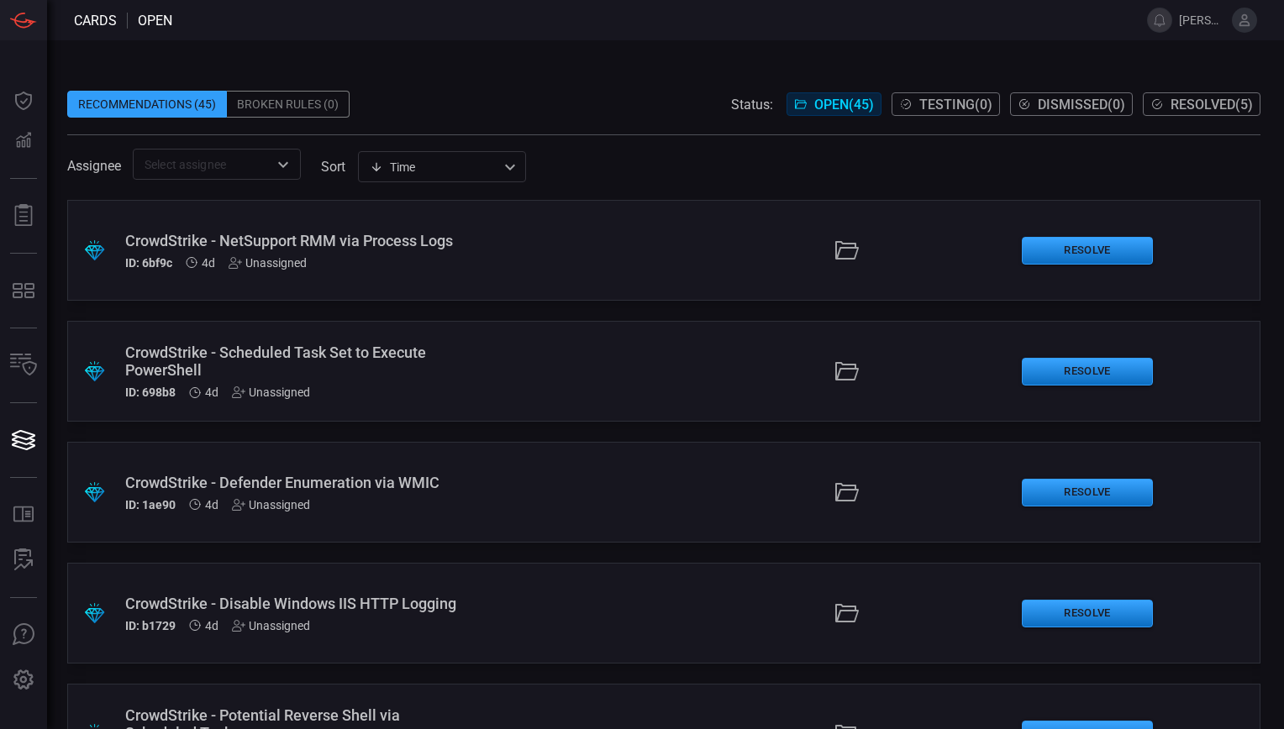
click at [668, 122] on span at bounding box center [663, 126] width 1193 height 17
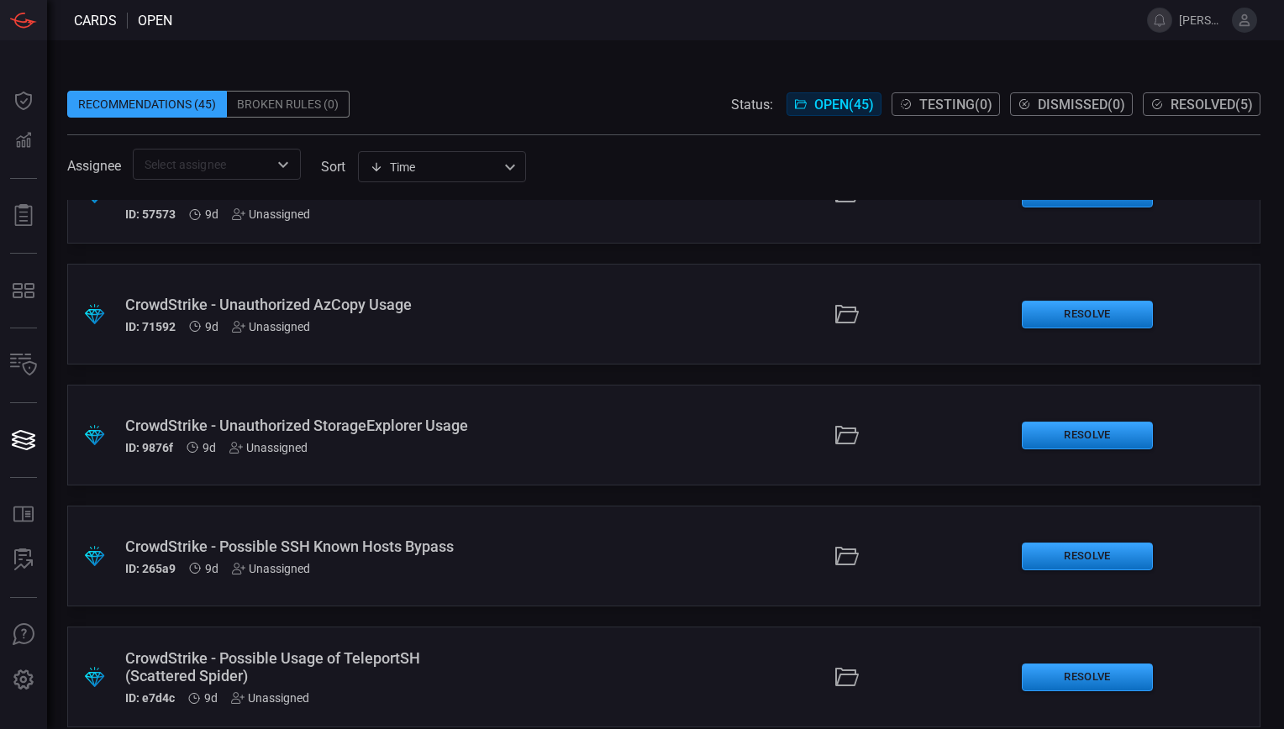
scroll to position [692, 0]
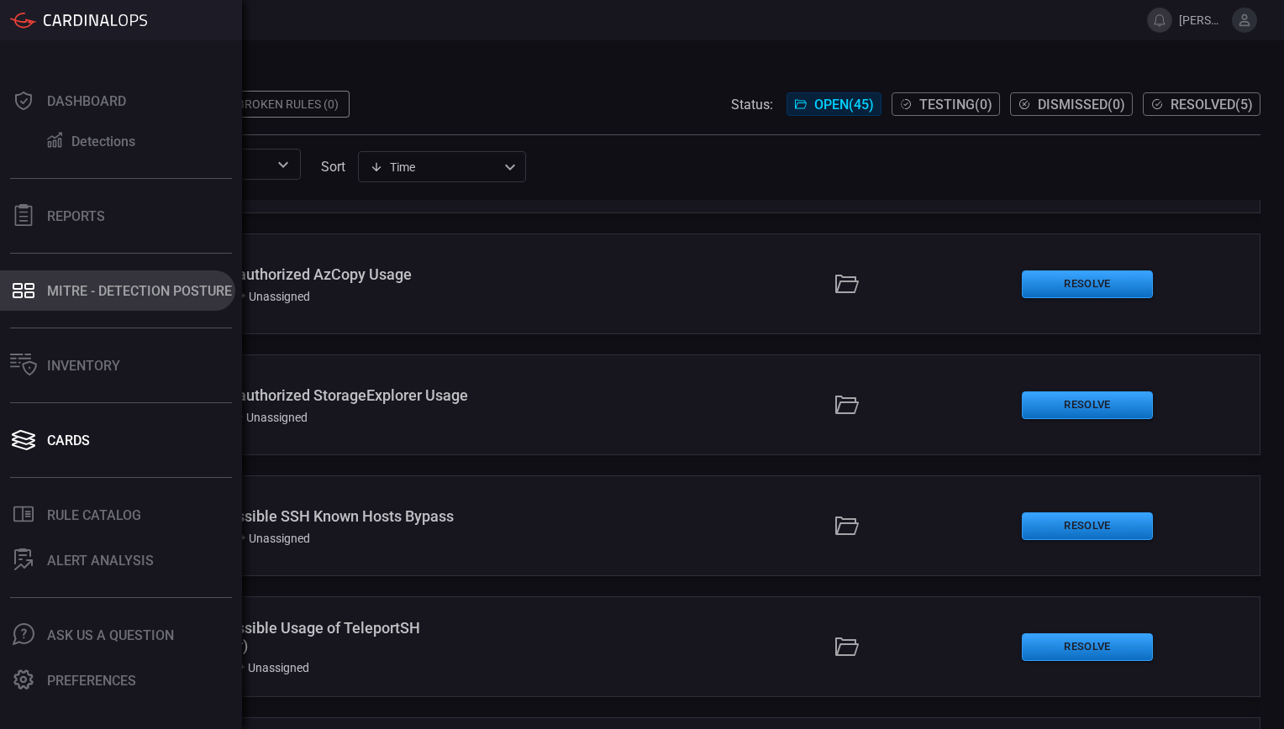
click at [113, 302] on button "MITRE - Detection Posture" at bounding box center [117, 291] width 235 height 40
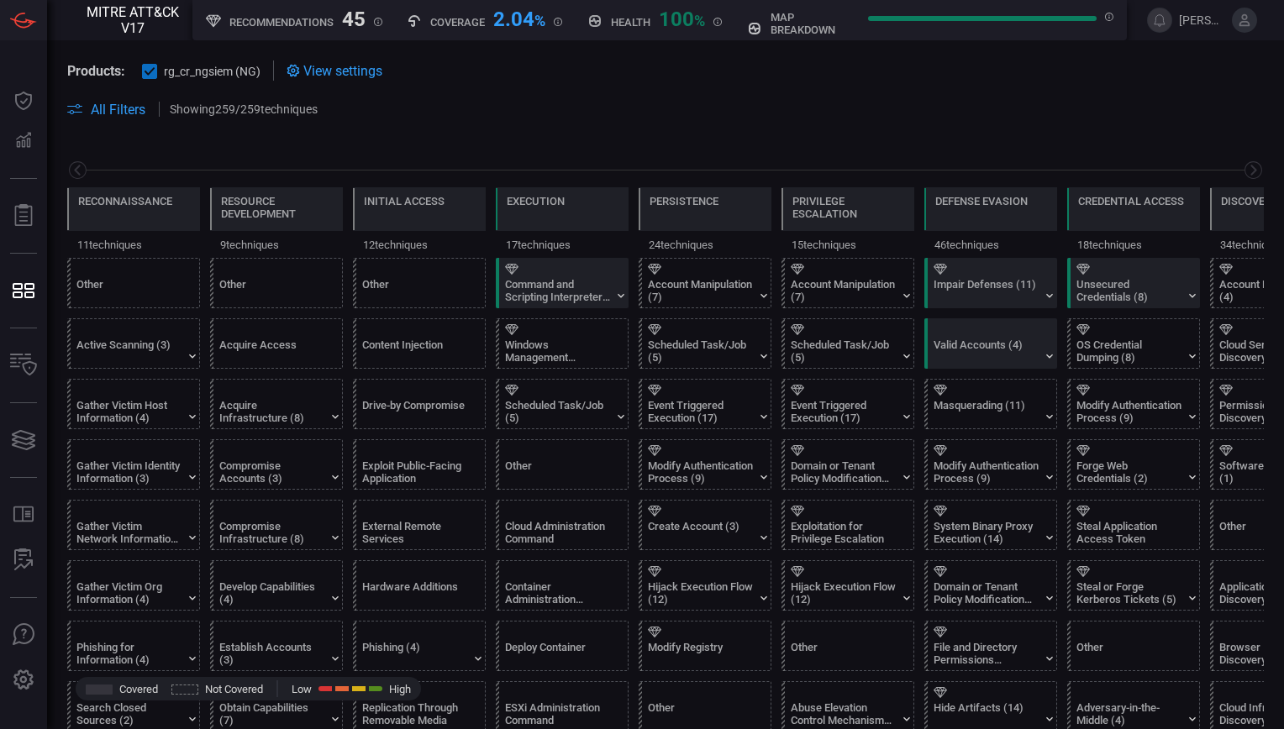
scroll to position [0, 220]
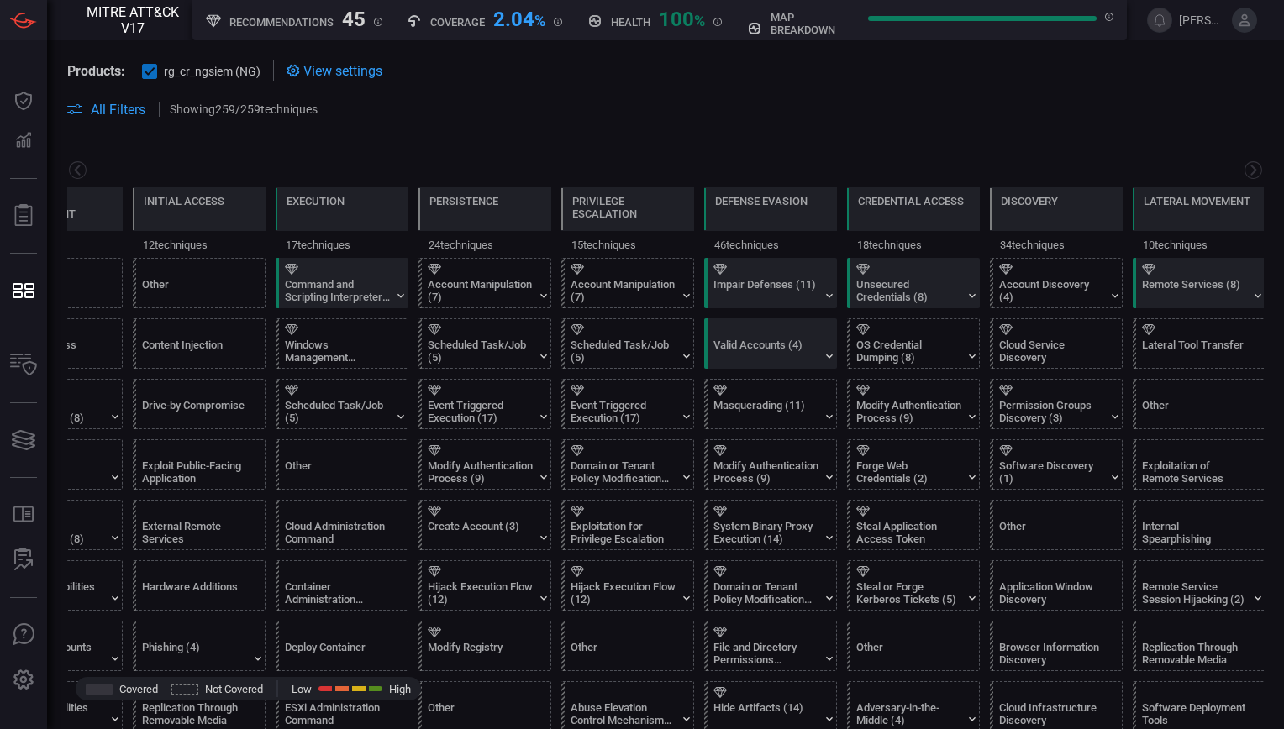
click at [1197, 134] on span at bounding box center [665, 129] width 1197 height 20
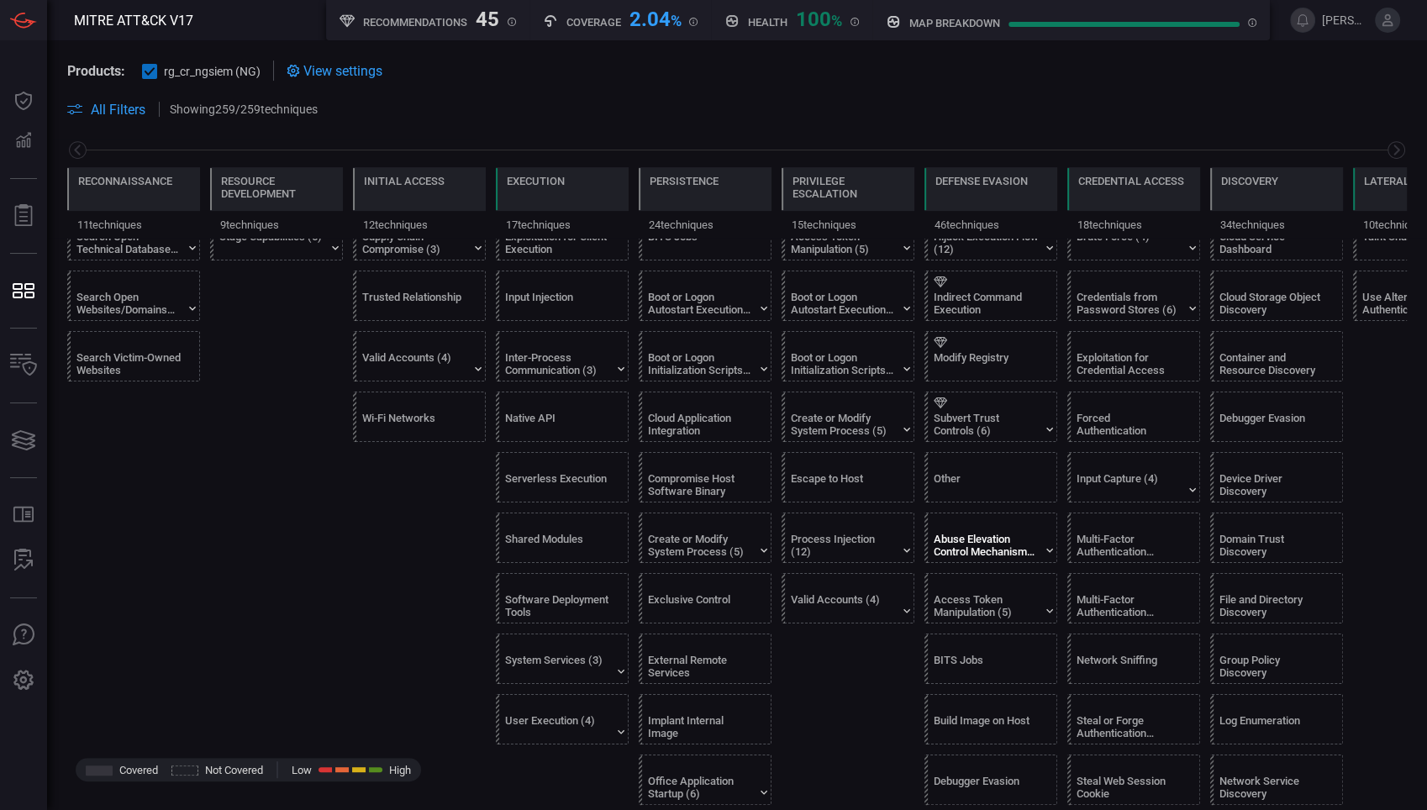
scroll to position [531, 0]
click at [1050, 423] on icon at bounding box center [1049, 429] width 13 height 13
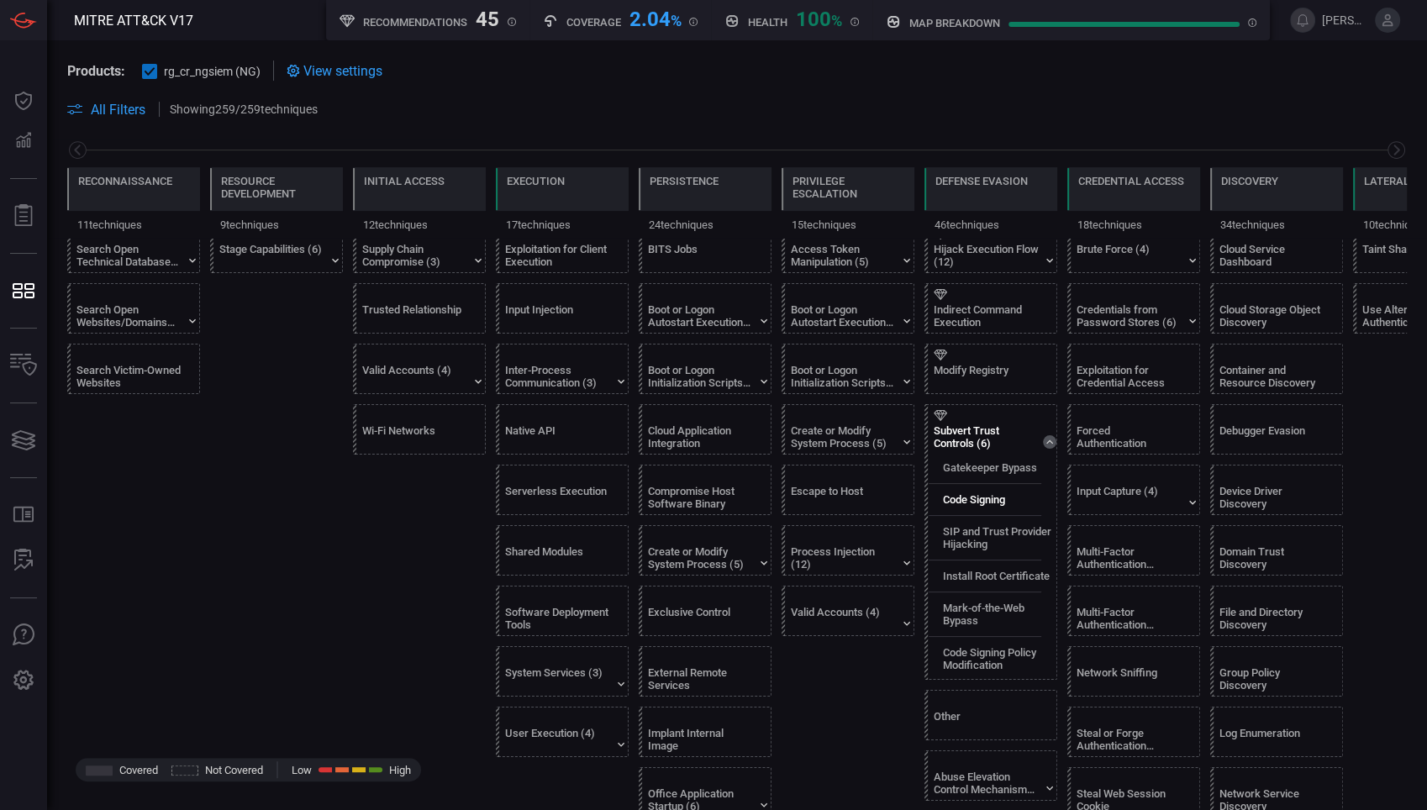
scroll to position [520, 0]
click at [984, 464] on label "Gatekeeper Bypass" at bounding box center [990, 466] width 94 height 13
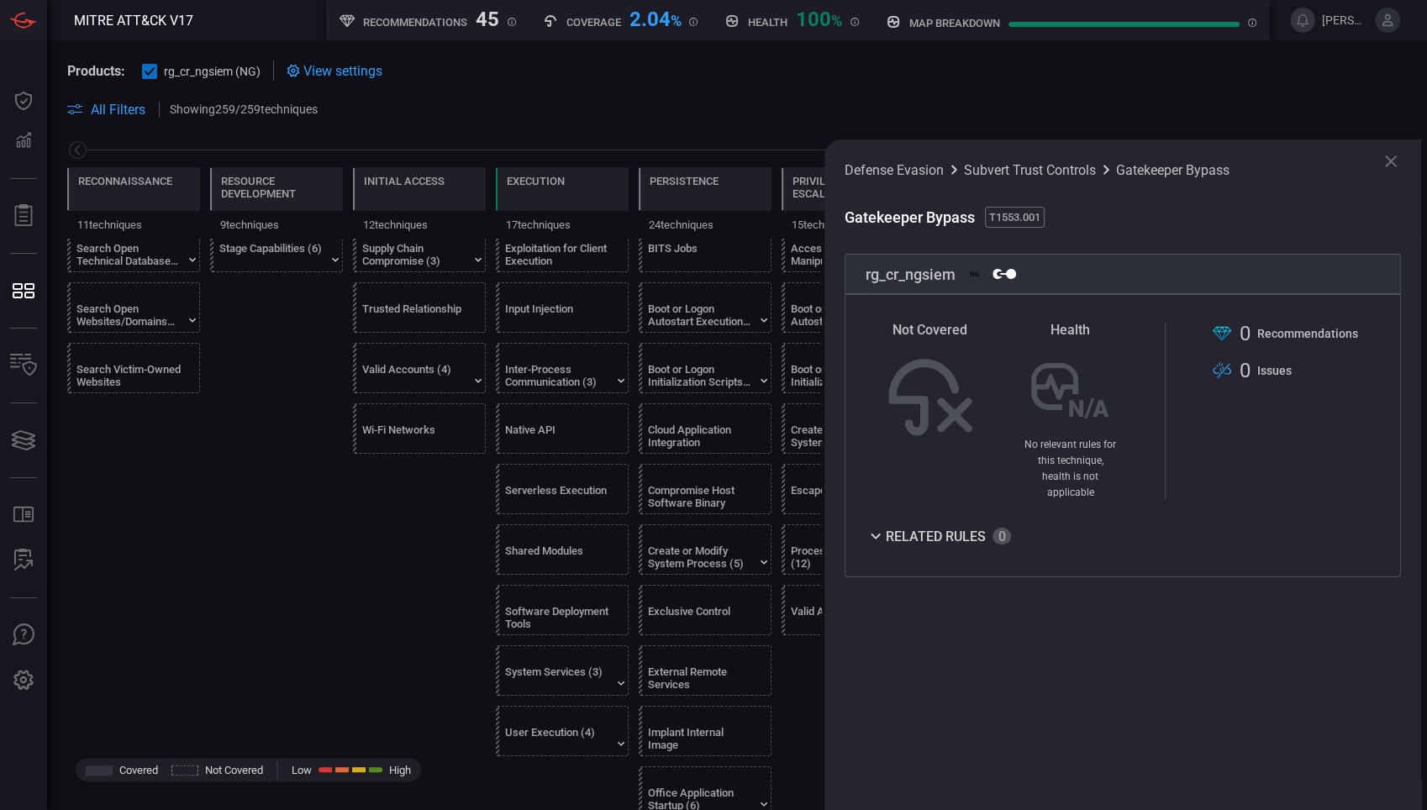
click at [877, 526] on icon at bounding box center [875, 536] width 20 height 20
click at [1283, 165] on icon at bounding box center [1391, 161] width 20 height 20
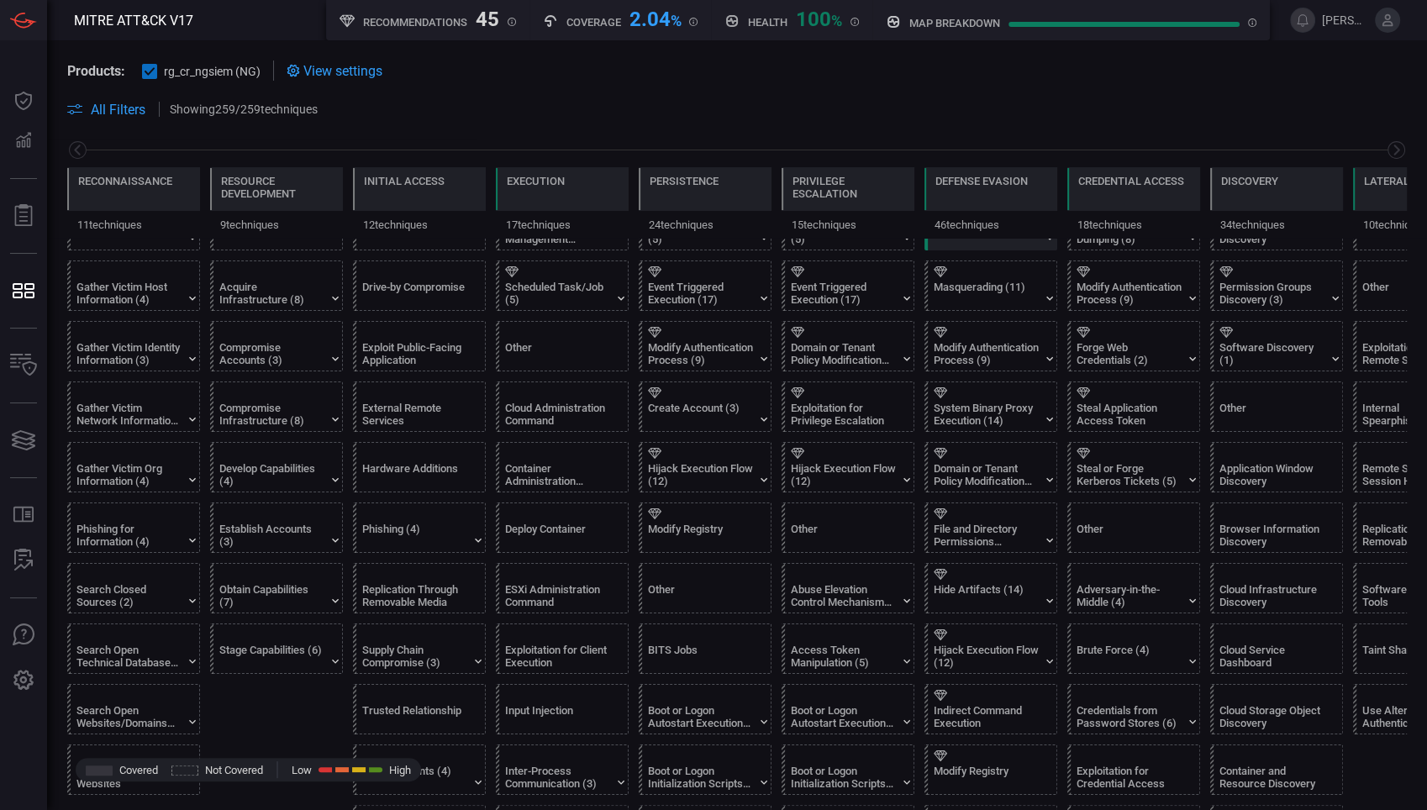
scroll to position [0, 0]
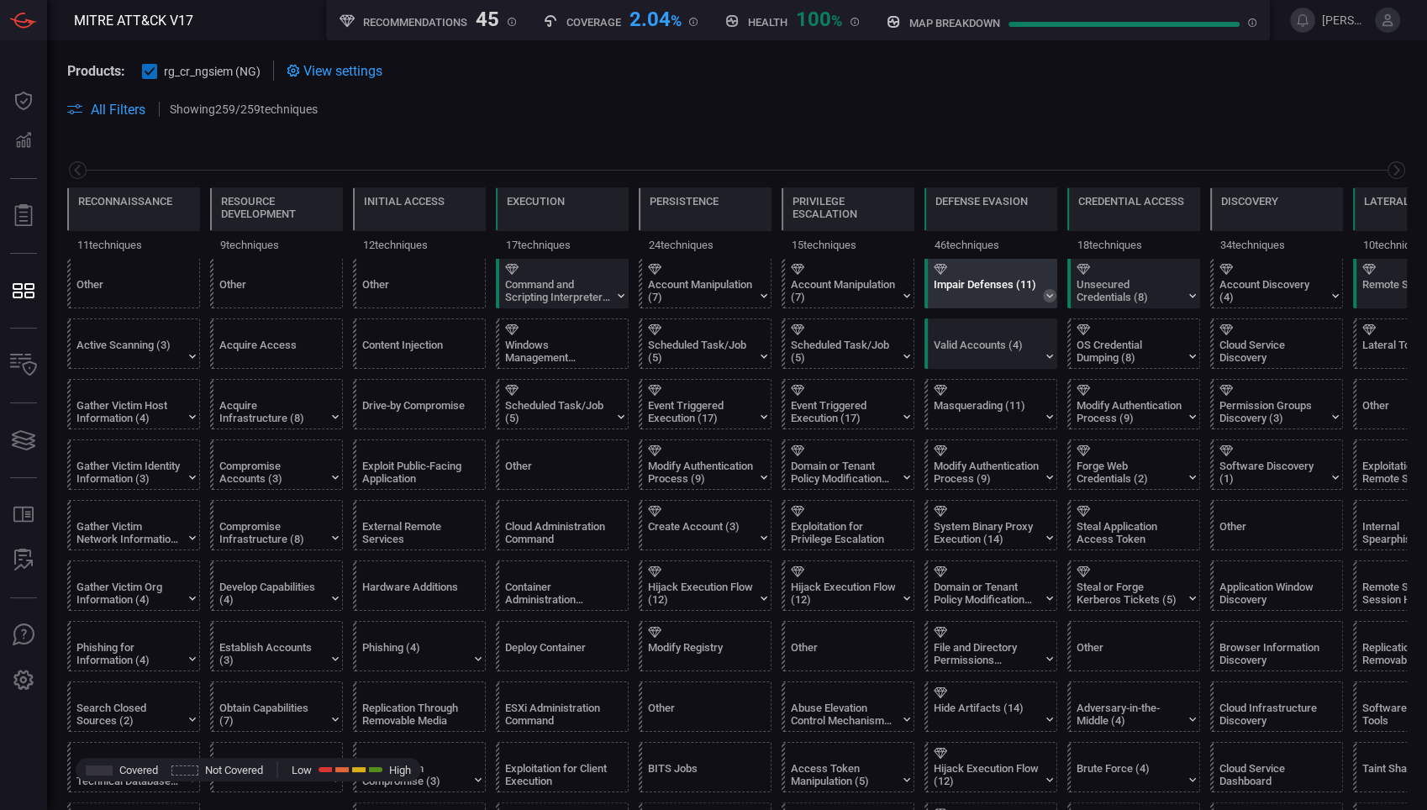
click at [1046, 292] on icon at bounding box center [1049, 295] width 13 height 13
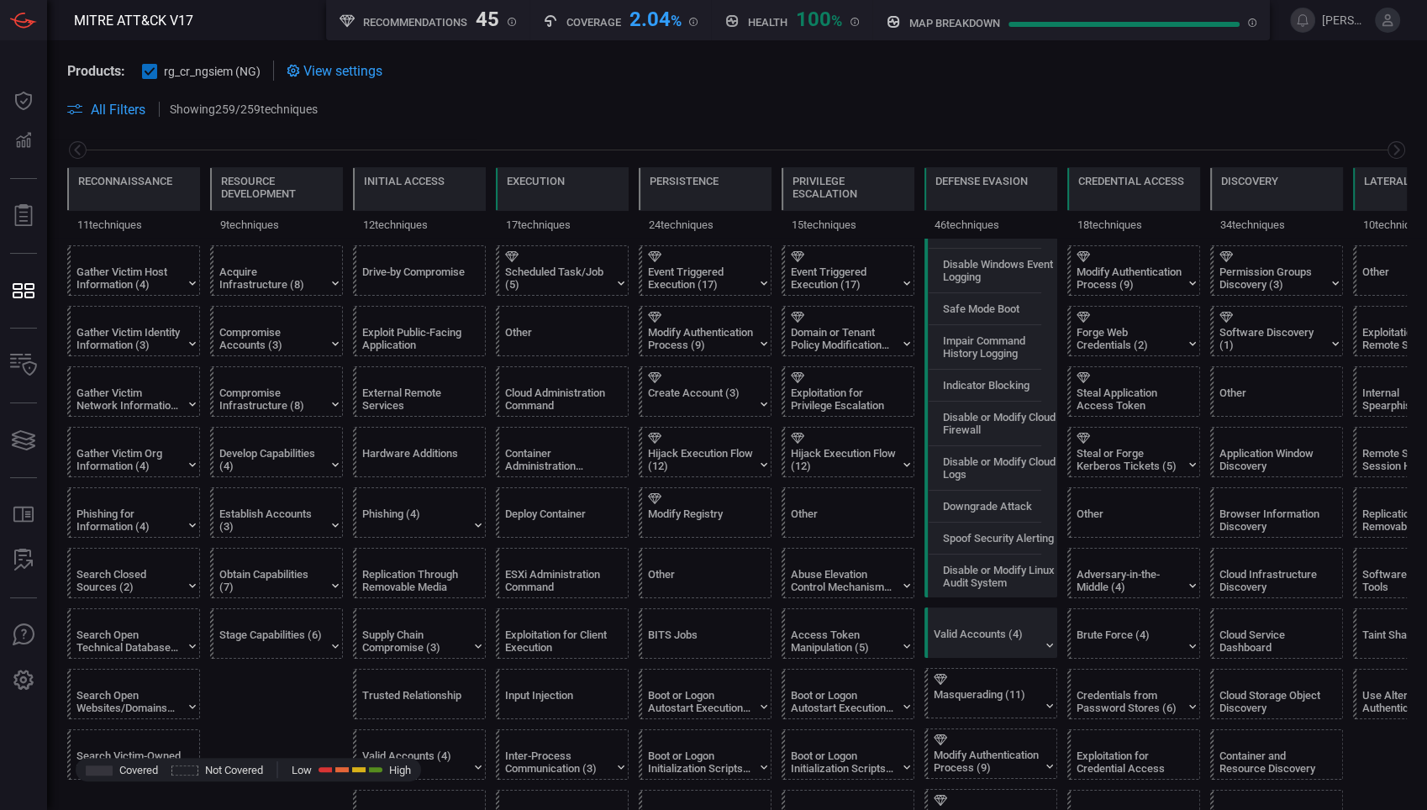
scroll to position [136, 0]
click at [1050, 650] on icon at bounding box center [1049, 642] width 13 height 13
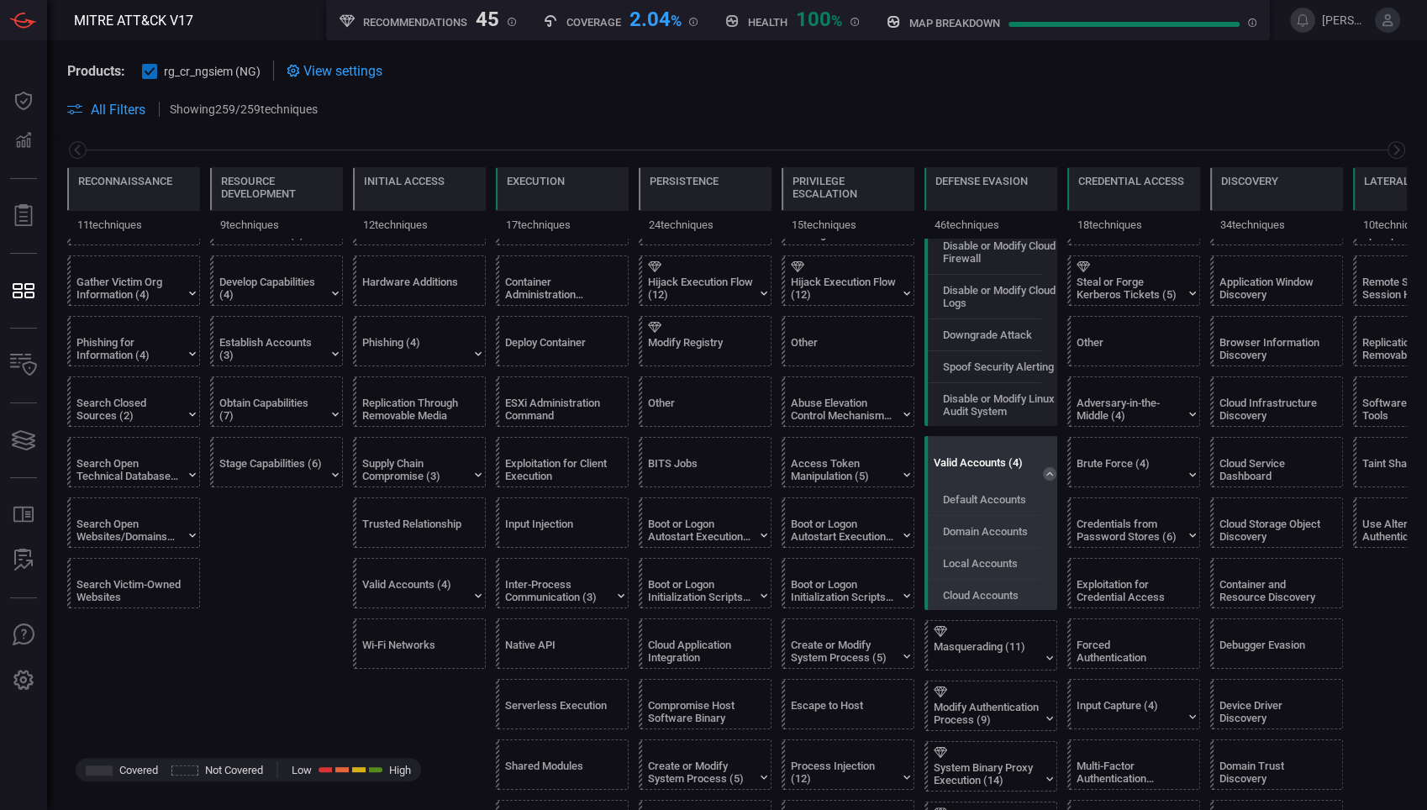
scroll to position [304, 0]
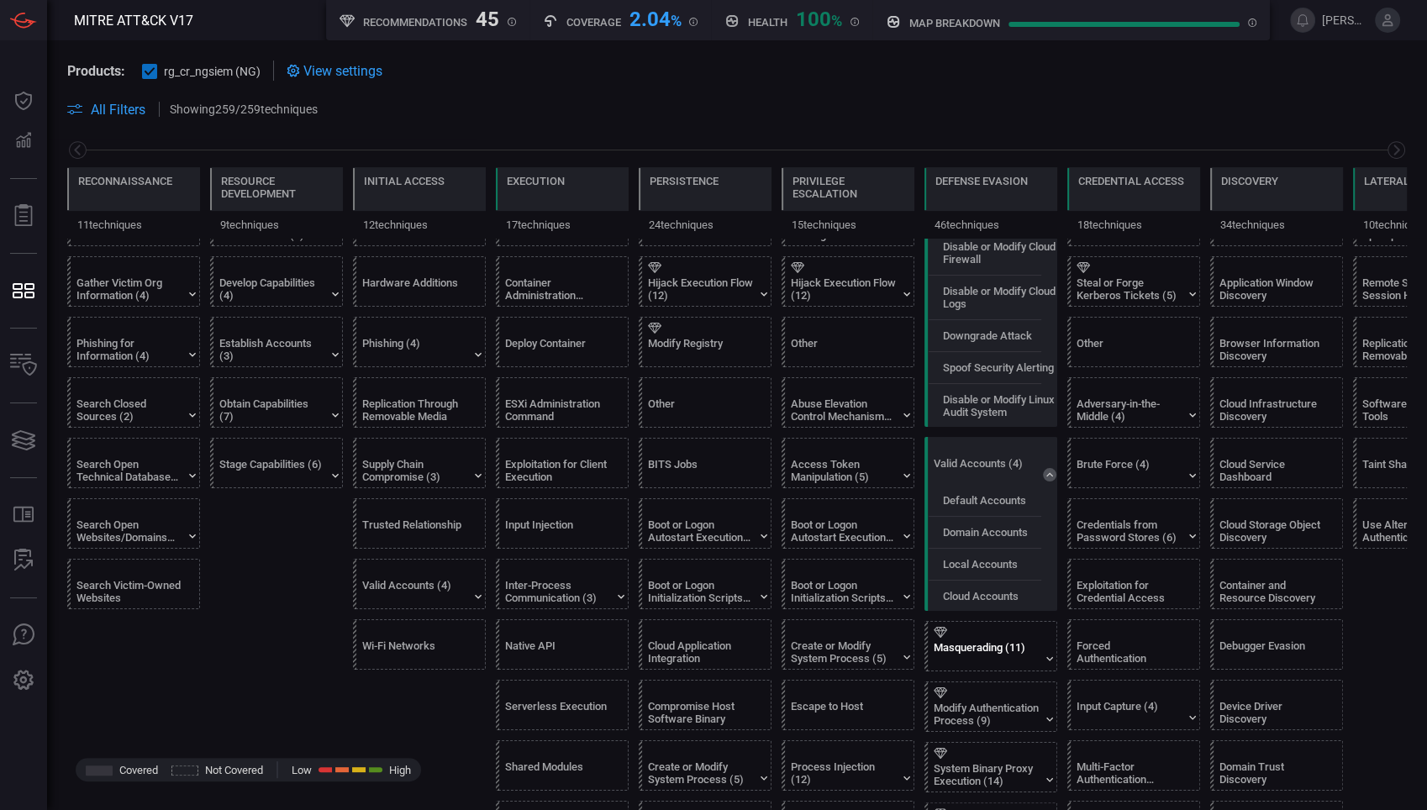
click at [1049, 661] on div "Masquerading (11)" at bounding box center [995, 646] width 133 height 49
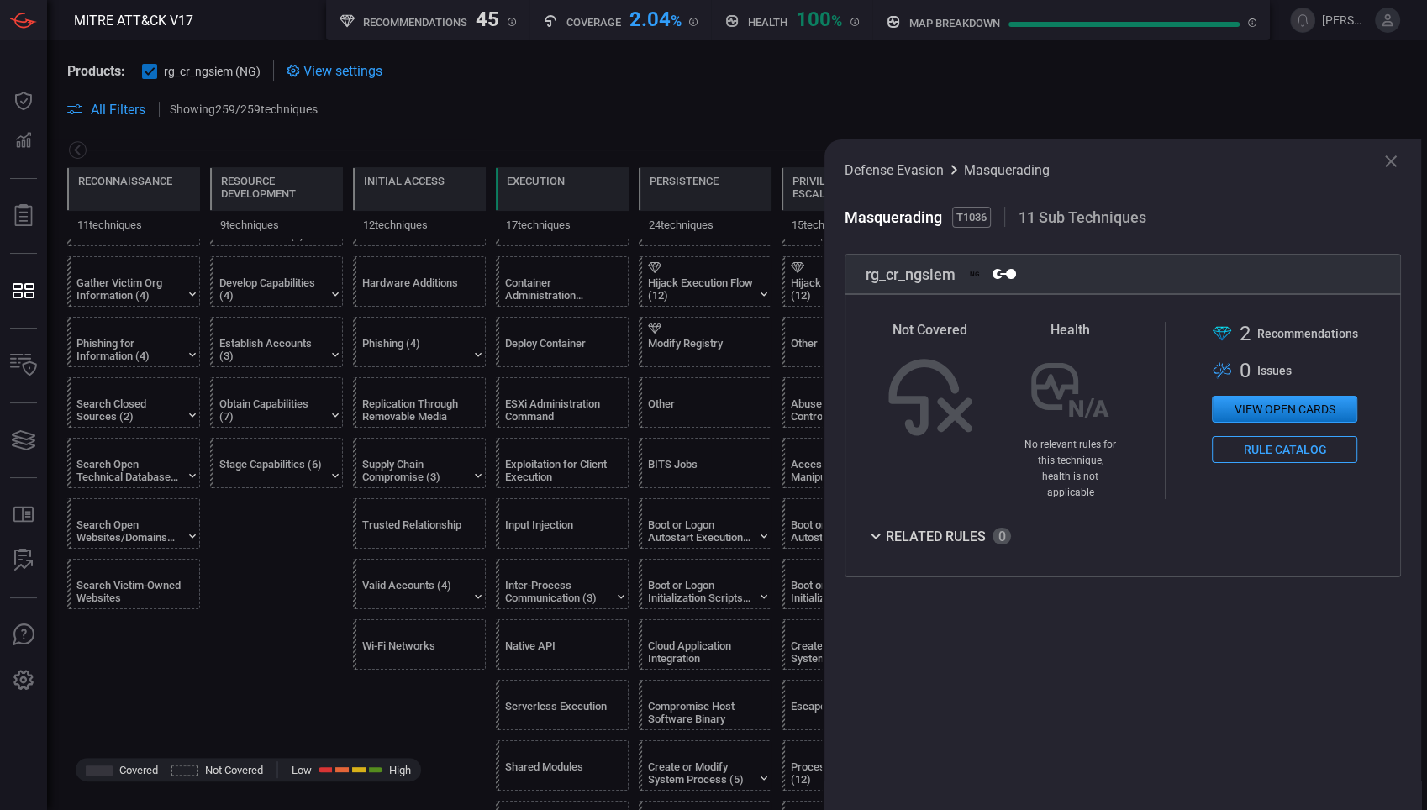
click at [876, 526] on icon at bounding box center [875, 536] width 20 height 20
click at [876, 533] on icon at bounding box center [875, 536] width 9 height 6
drag, startPoint x: 1243, startPoint y: 330, endPoint x: 1357, endPoint y: 346, distance: 115.4
click at [1283, 346] on div "Not Covered Health No relevant rules for this technique, health is not applicab…" at bounding box center [1122, 410] width 514 height 177
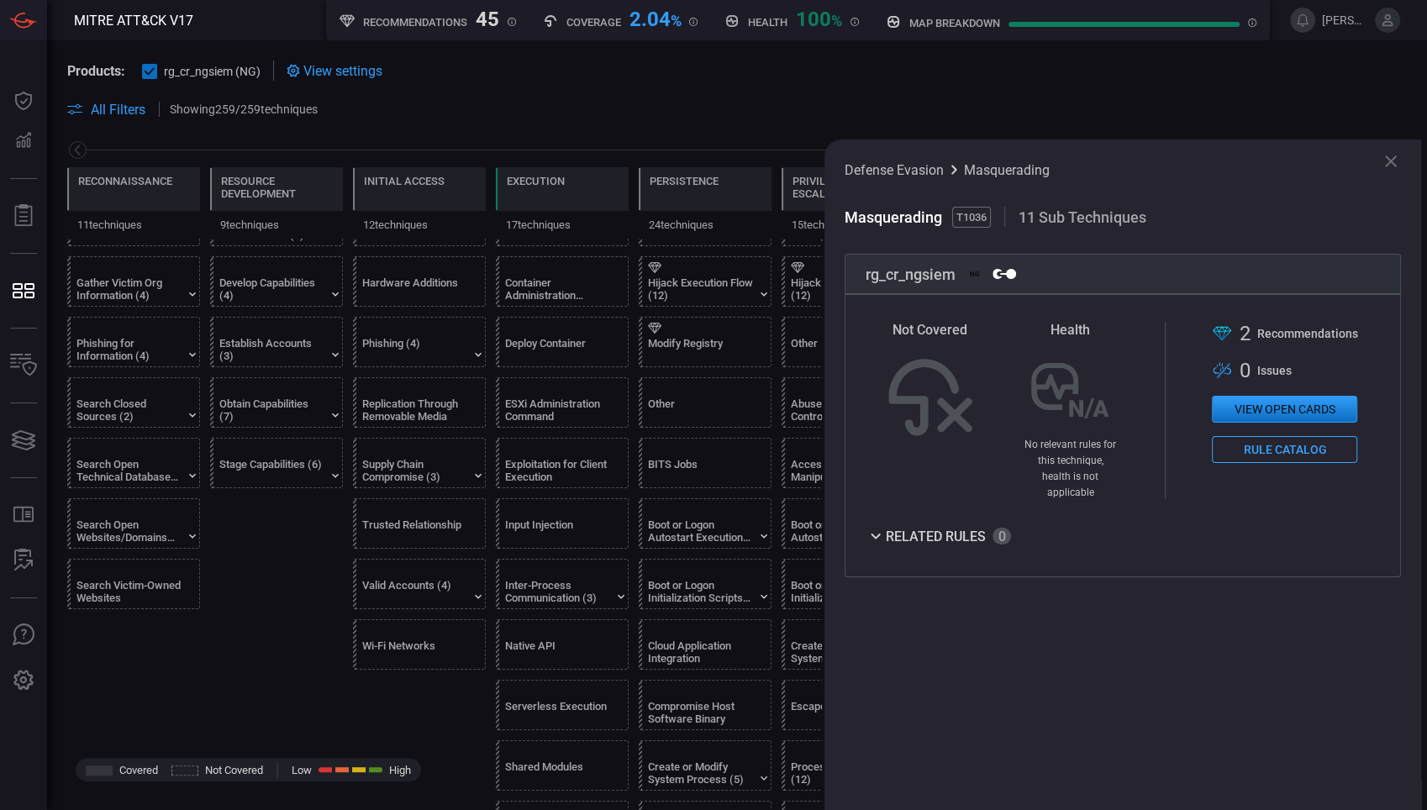
click at [1279, 376] on span "Issue s" at bounding box center [1273, 370] width 34 height 13
drag, startPoint x: 1242, startPoint y: 335, endPoint x: 1378, endPoint y: 339, distance: 136.2
click at [1283, 339] on div "Not Covered Health No relevant rules for this technique, health is not applicab…" at bounding box center [1122, 410] width 514 height 177
drag, startPoint x: 1378, startPoint y: 339, endPoint x: 1338, endPoint y: 282, distance: 69.3
click at [1283, 282] on div "rg_cr_ngsiem NG" at bounding box center [1122, 274] width 556 height 40
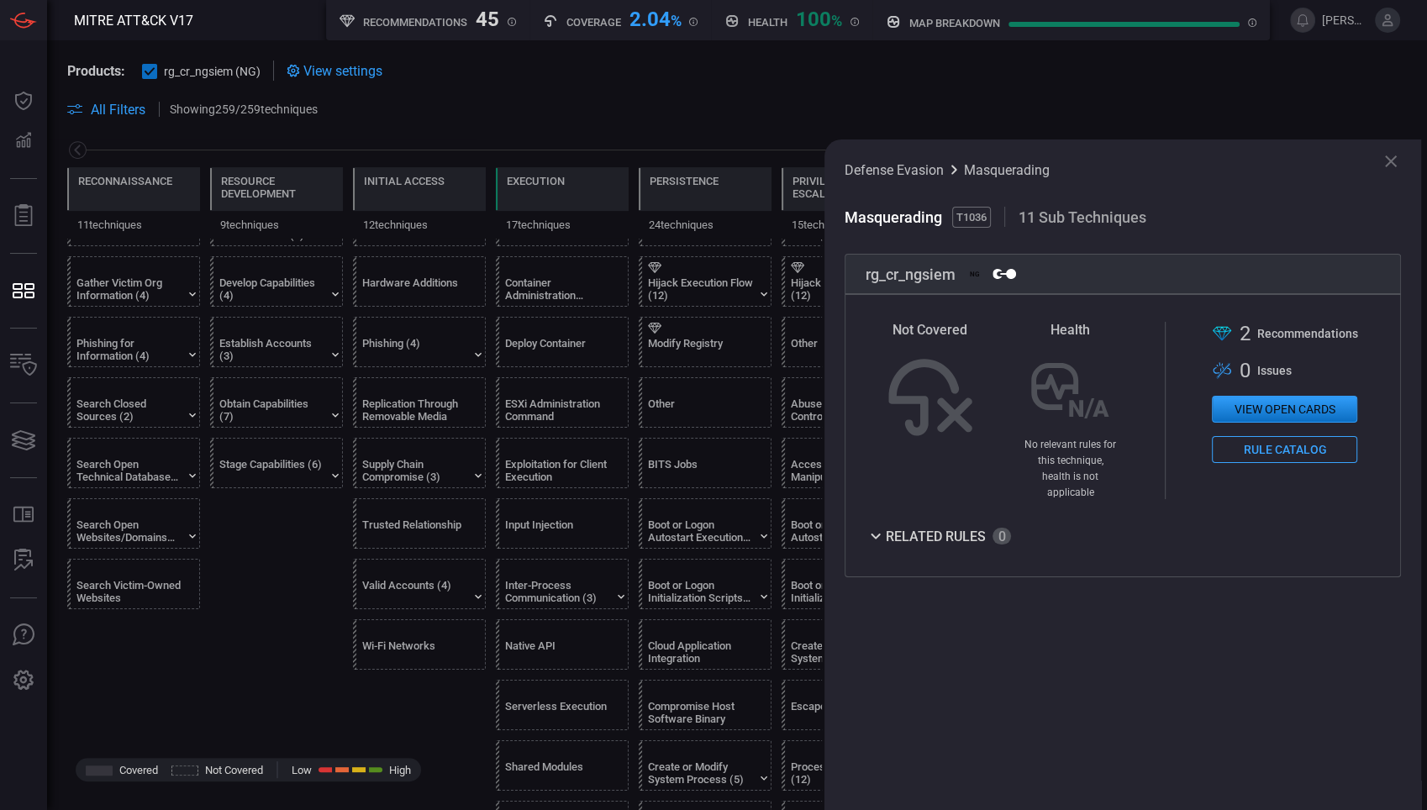
click at [1253, 411] on button "View open cards" at bounding box center [1284, 409] width 145 height 27
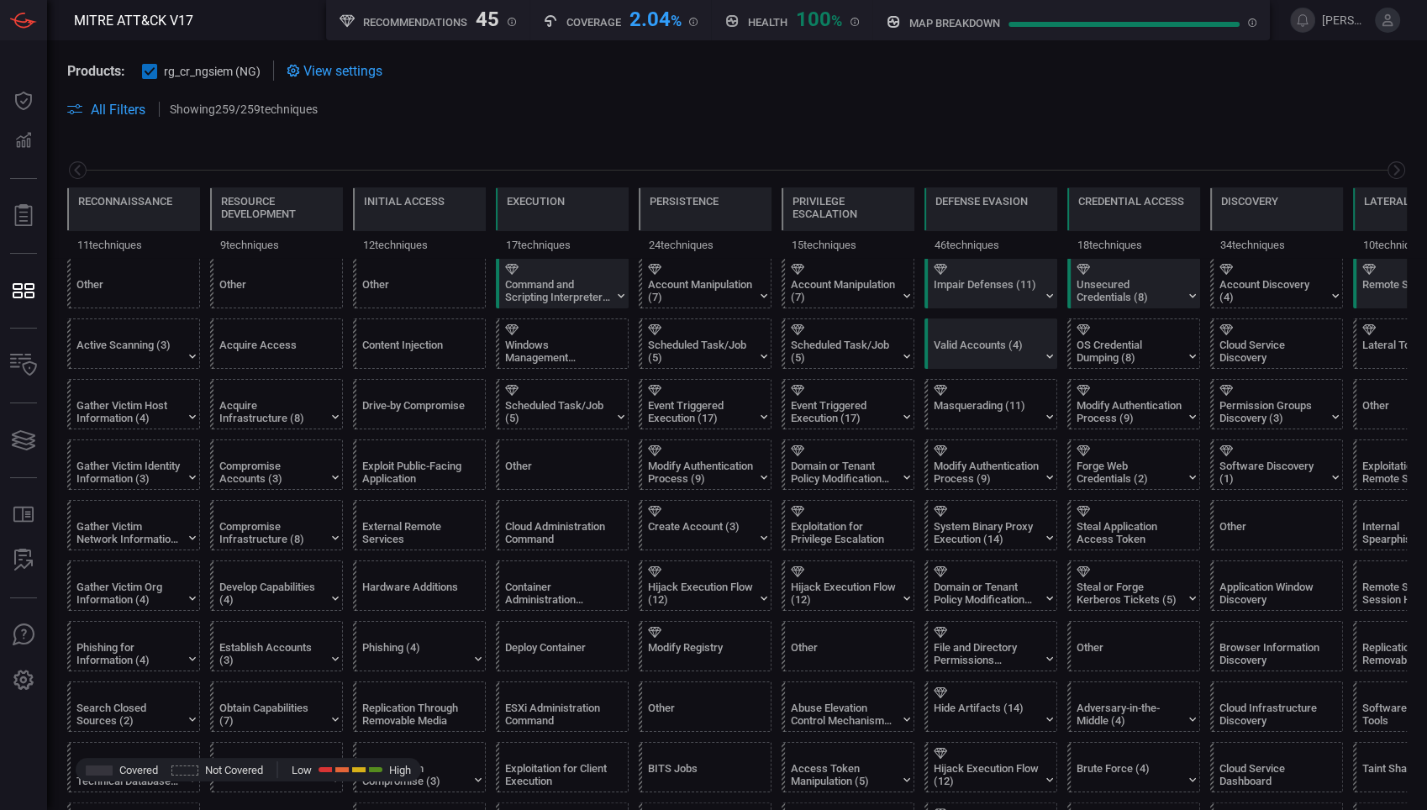
scroll to position [0, 220]
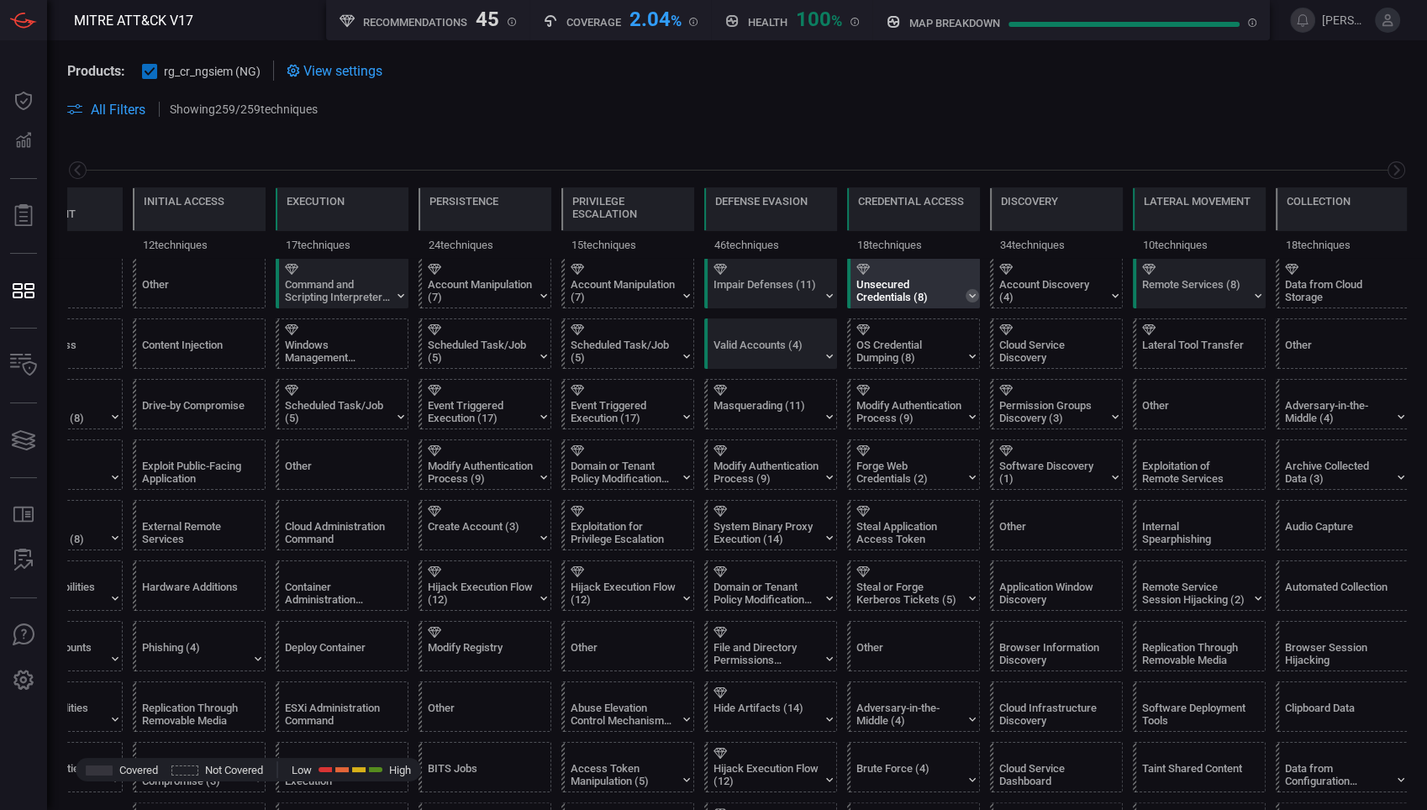
click at [975, 294] on icon at bounding box center [971, 295] width 13 height 13
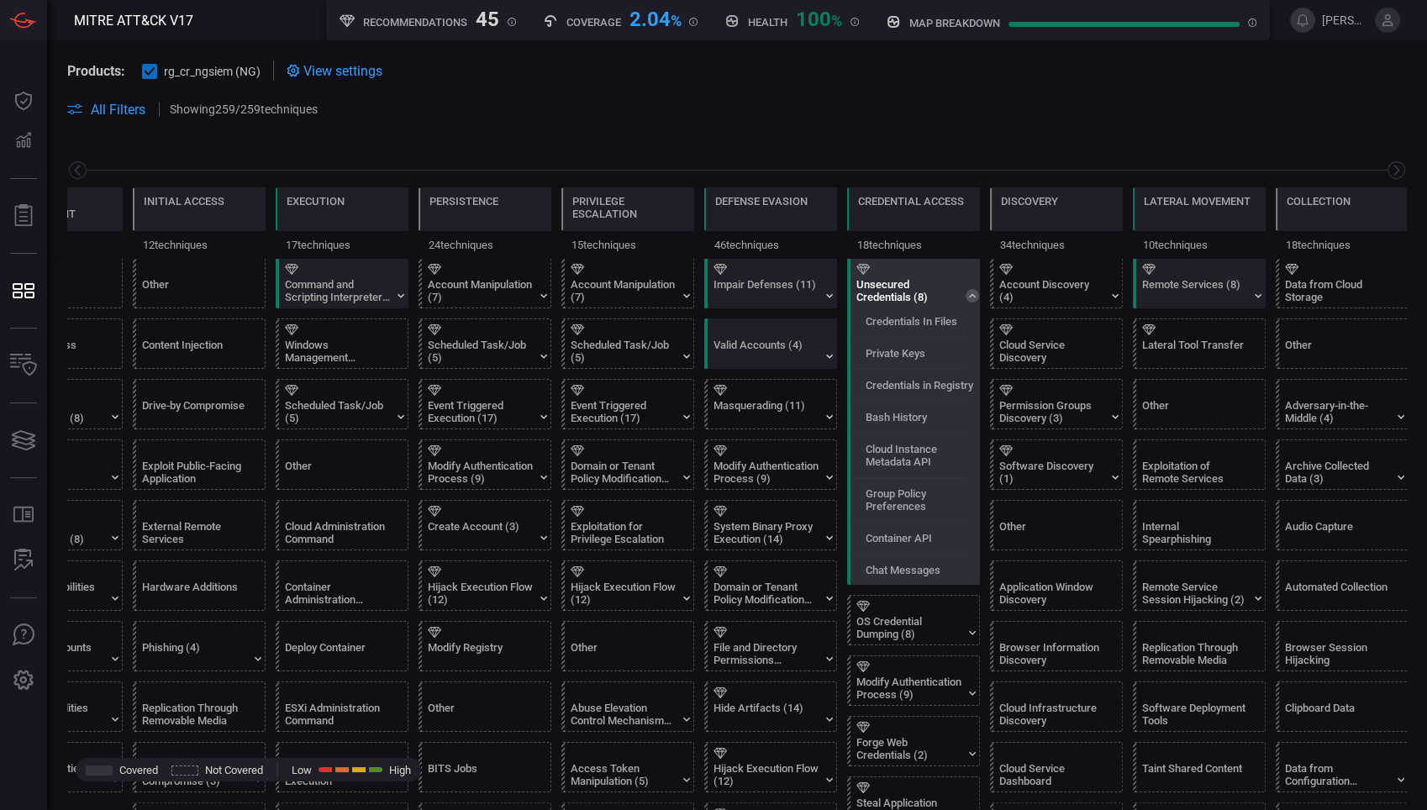
click at [895, 289] on div "Unsecured Credentials (8)" at bounding box center [908, 290] width 105 height 25
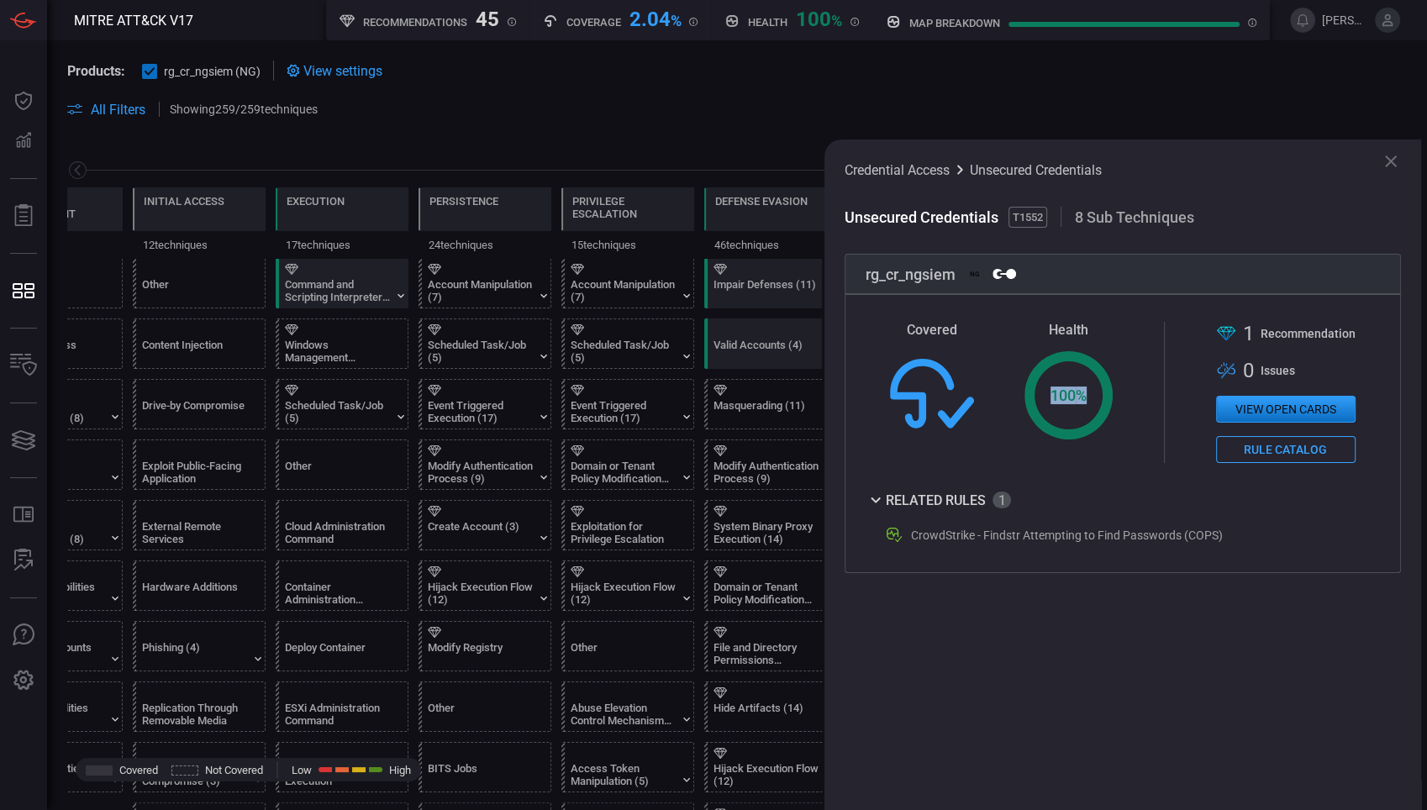
drag, startPoint x: 1032, startPoint y: 330, endPoint x: 1148, endPoint y: 368, distance: 122.0
click at [1148, 368] on div "Covered Health Created with Highcharts 10.3.2 100 % .st0{fill-rule:evenodd;clip…" at bounding box center [1122, 392] width 514 height 141
drag, startPoint x: 1148, startPoint y: 368, endPoint x: 1100, endPoint y: 466, distance: 109.4
click at [1100, 466] on div "Covered Health Created with Highcharts 10.3.2 100 % .st0{fill-rule:evenodd;clip…" at bounding box center [1122, 433] width 556 height 279
click at [1277, 411] on button "View open cards" at bounding box center [1285, 409] width 139 height 27
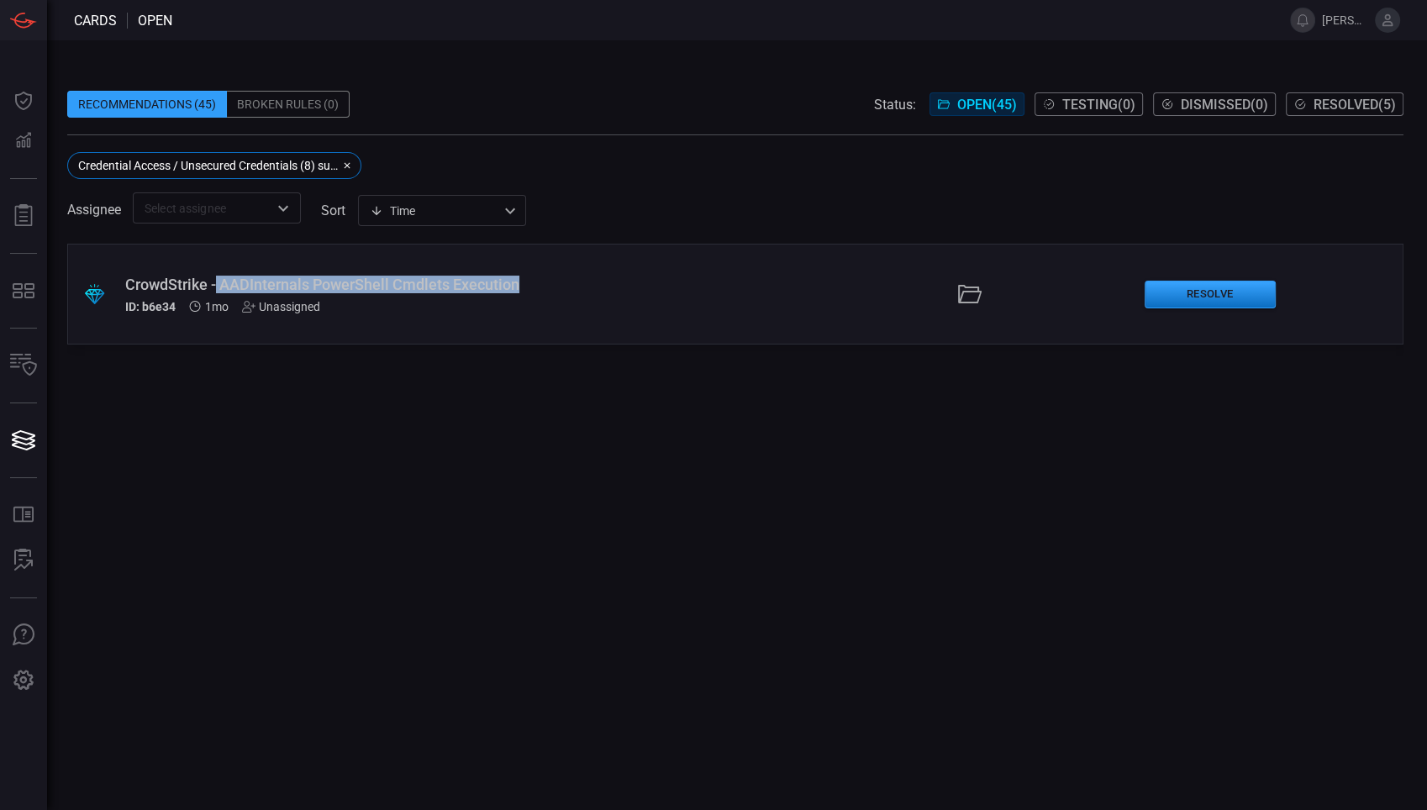
drag, startPoint x: 215, startPoint y: 273, endPoint x: 545, endPoint y: 289, distance: 330.6
click at [545, 289] on div ".suggested_cards_icon{fill:url(#suggested_cards_icon);} CrowdStrike - AADIntern…" at bounding box center [735, 294] width 1336 height 101
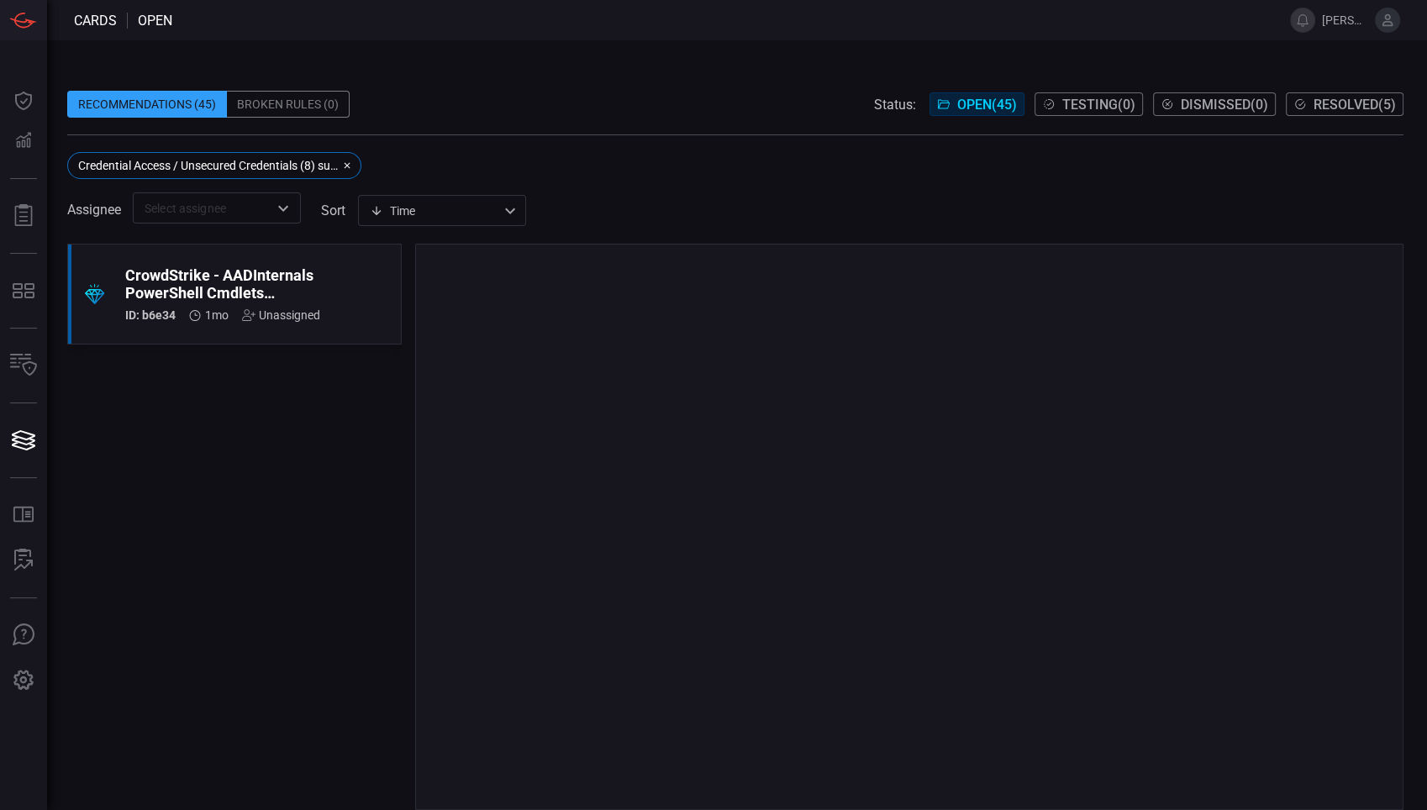
drag, startPoint x: 545, startPoint y: 289, endPoint x: 464, endPoint y: 460, distance: 189.0
click at [464, 460] on div at bounding box center [909, 527] width 989 height 566
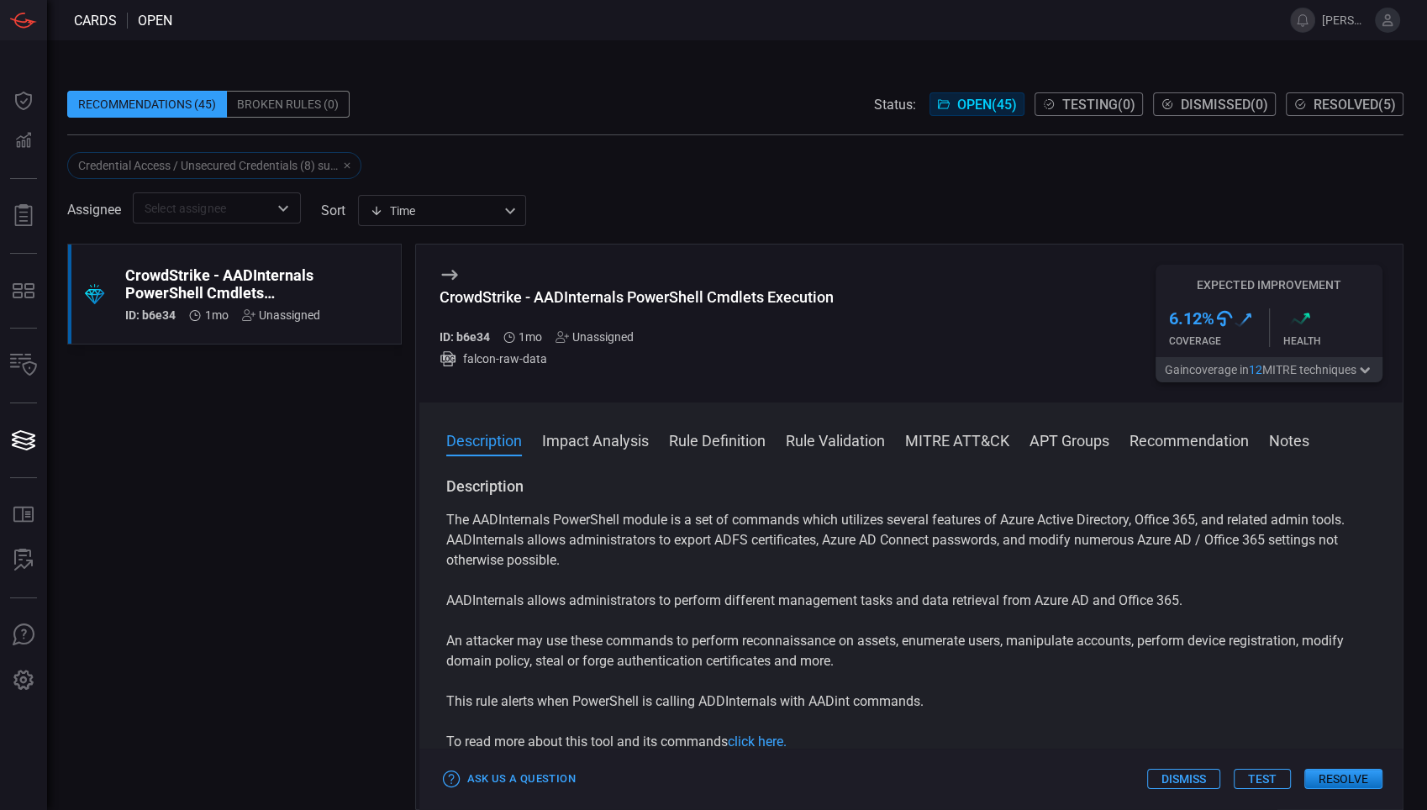
click at [563, 516] on p "The AADInternals PowerShell module is a set of commands which utilizes several …" at bounding box center [911, 540] width 930 height 60
drag, startPoint x: 1167, startPoint y: 319, endPoint x: 1242, endPoint y: 336, distance: 76.6
click at [1242, 336] on div "6.12 % .st0{fill:url(#Path_29490_0000011764796159830935397000001433001719546112…" at bounding box center [1268, 327] width 227 height 59
click at [1073, 351] on div "CrowdStrike - AADInternals PowerShell Cmdlets Execution ID: b6e34 1mo Unassigne…" at bounding box center [911, 324] width 984 height 158
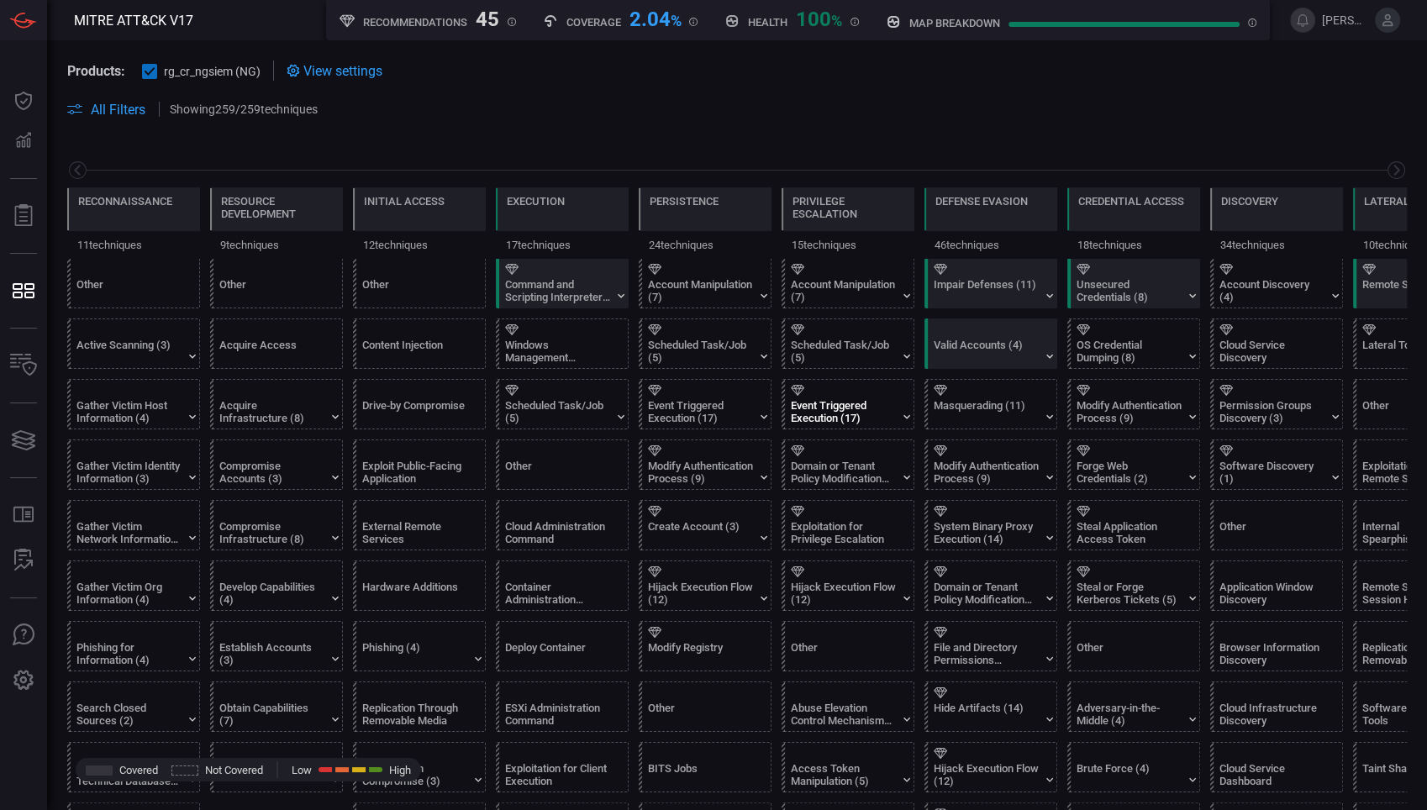
scroll to position [0, 220]
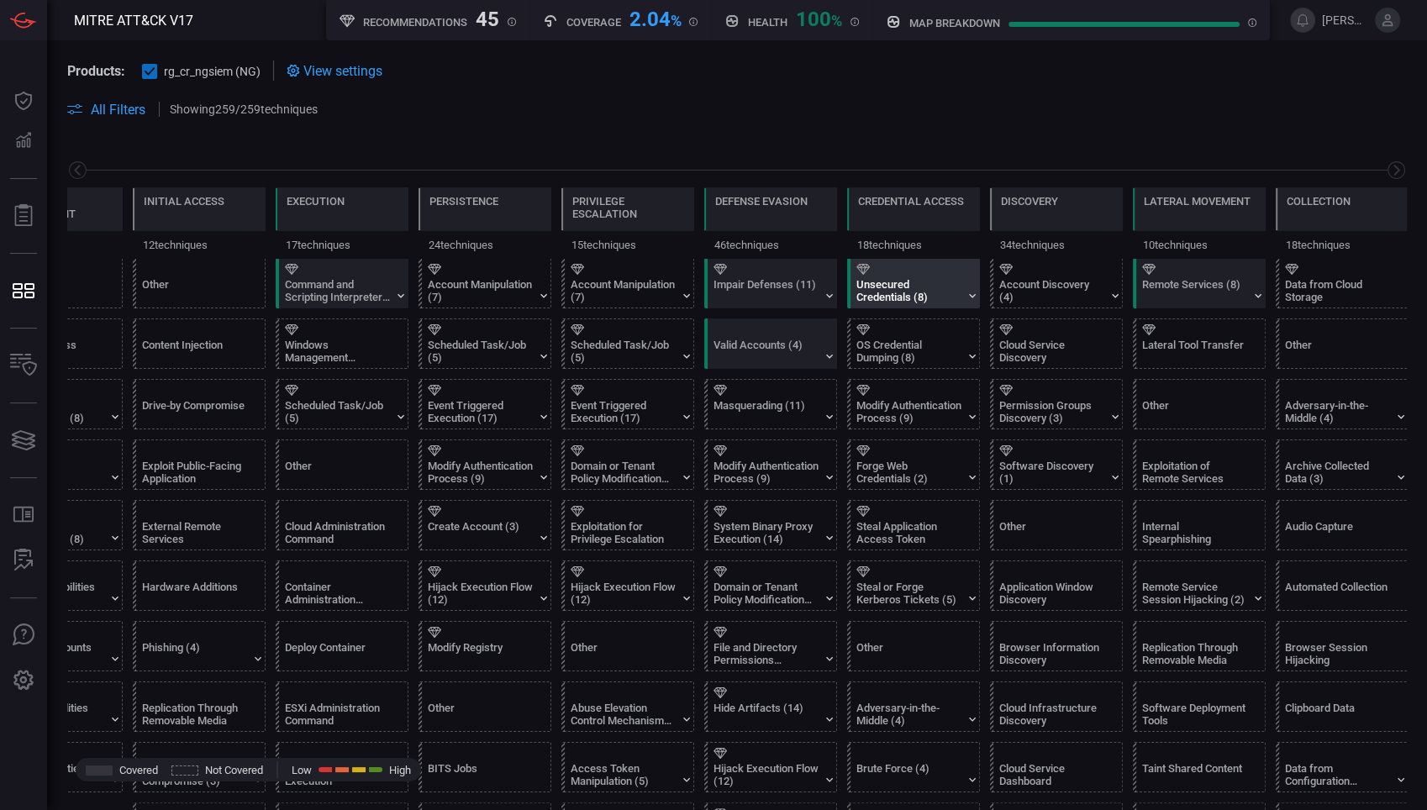
click at [904, 297] on div "Unsecured Credentials (8)" at bounding box center [908, 290] width 105 height 25
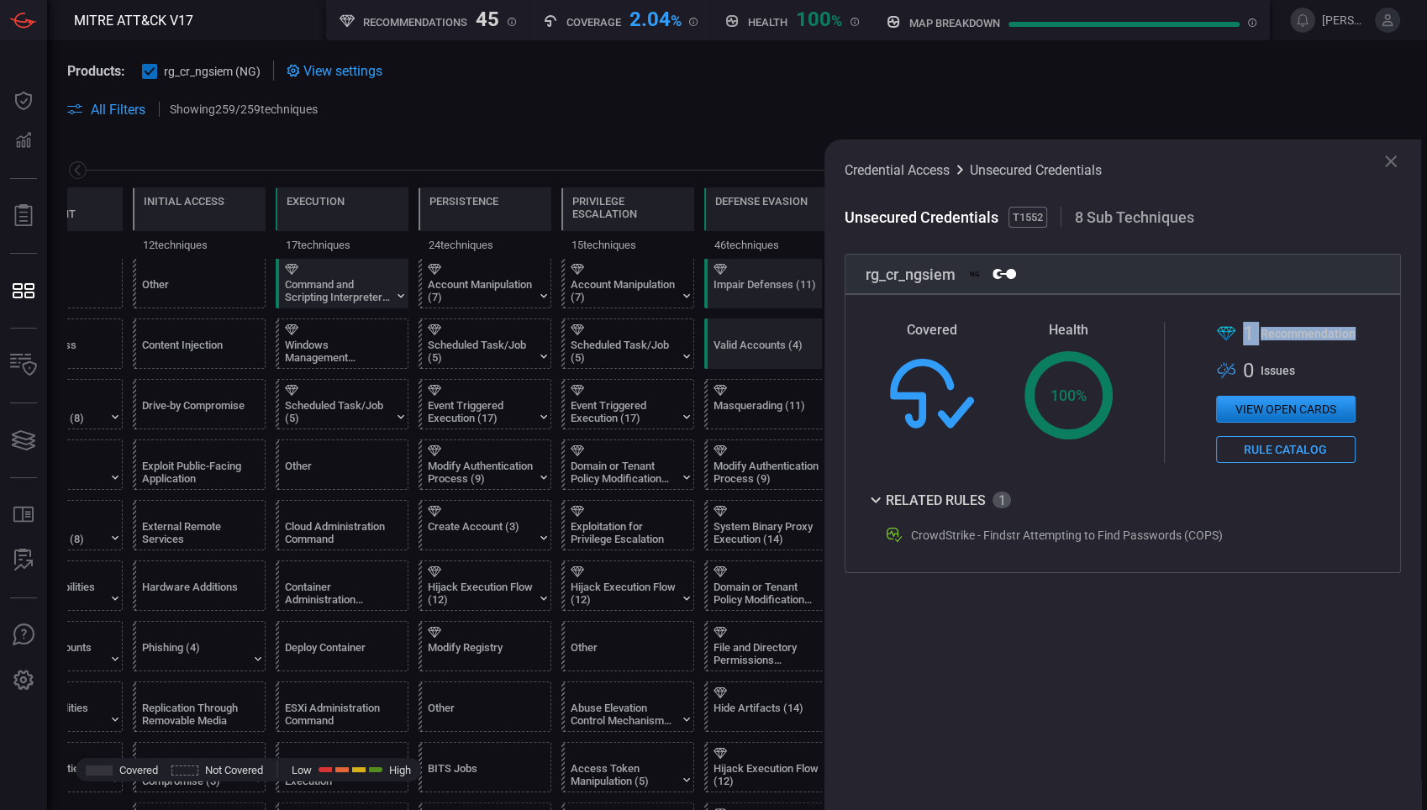
drag, startPoint x: 1240, startPoint y: 329, endPoint x: 1378, endPoint y: 335, distance: 137.9
click at [1283, 335] on div "Covered Health Created with Highcharts 10.3.2 100 % .st0{fill-rule:evenodd;clip…" at bounding box center [1122, 392] width 514 height 141
drag, startPoint x: 1058, startPoint y: 327, endPoint x: 1060, endPoint y: 422, distance: 95.0
click at [1060, 422] on section "Health Created with Highcharts 10.3.2 100 %" at bounding box center [1068, 392] width 88 height 141
drag, startPoint x: 1060, startPoint y: 422, endPoint x: 1016, endPoint y: 423, distance: 44.6
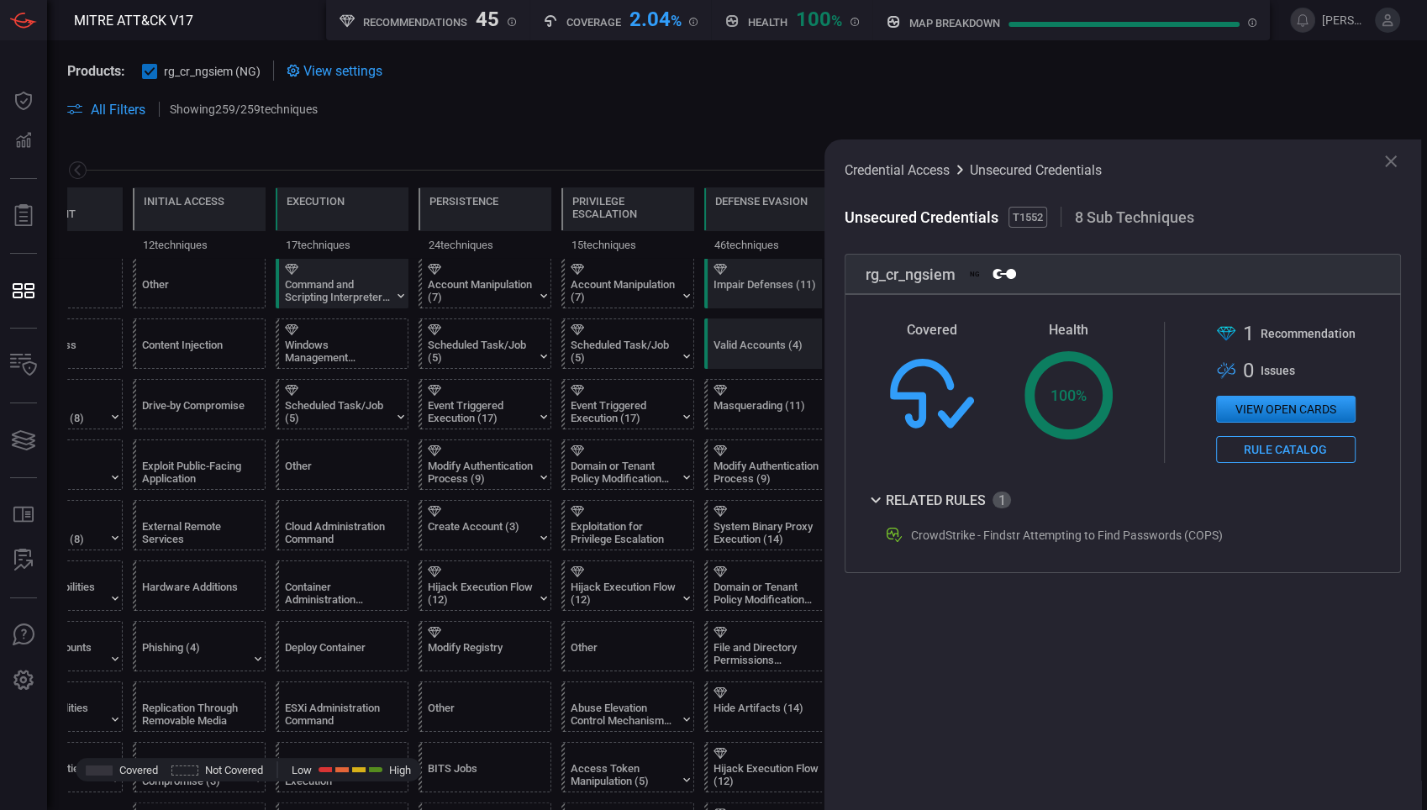
click at [1016, 423] on span at bounding box center [999, 392] width 50 height 141
click at [877, 503] on icon at bounding box center [875, 500] width 20 height 20
click at [877, 502] on icon at bounding box center [875, 500] width 9 height 6
drag, startPoint x: 897, startPoint y: 536, endPoint x: 1274, endPoint y: 563, distance: 377.4
click at [1274, 563] on div "Covered Health Created with Highcharts 10.3.2 100 % .st0{fill-rule:evenodd;clip…" at bounding box center [1122, 433] width 556 height 279
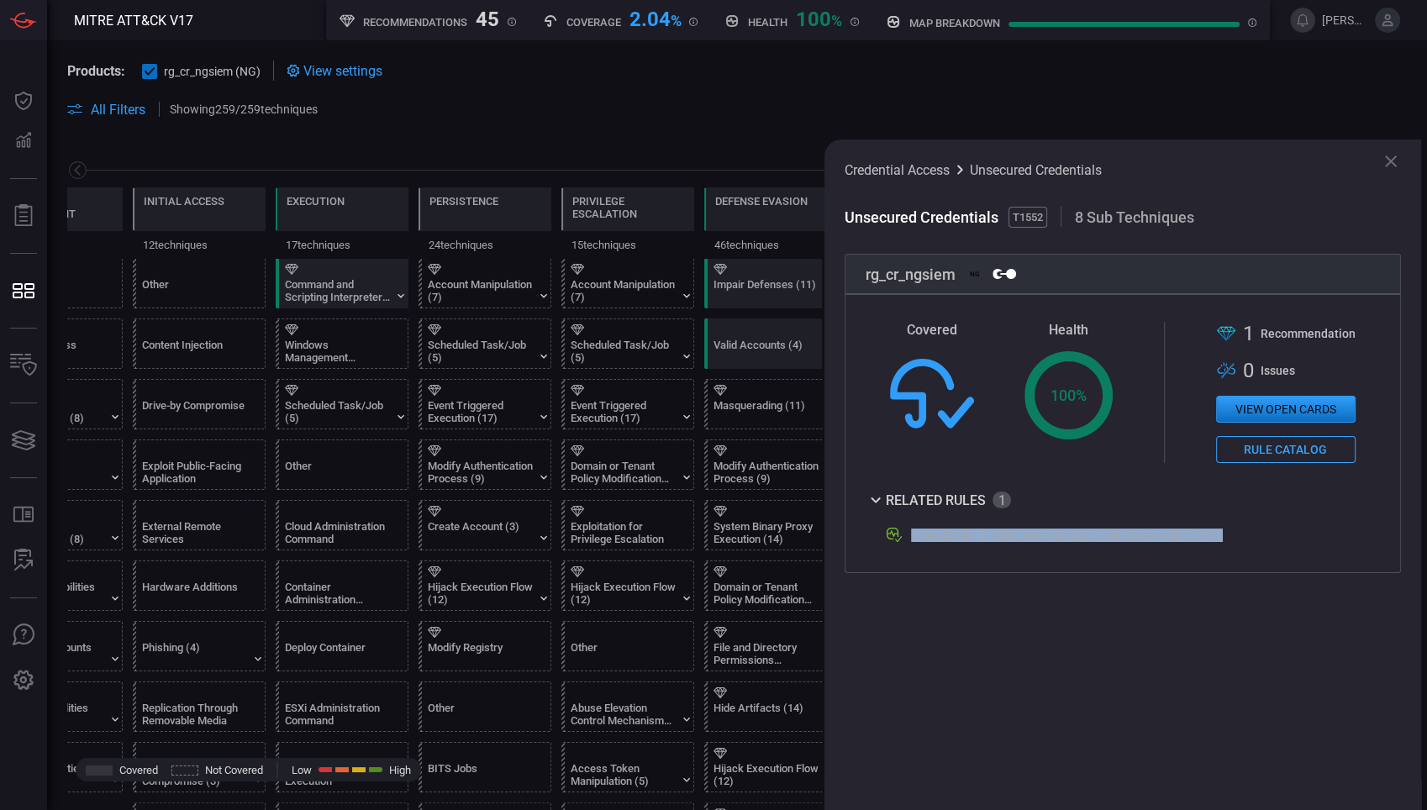
drag, startPoint x: 1274, startPoint y: 563, endPoint x: 1176, endPoint y: 589, distance: 100.9
click at [1176, 589] on div "Credential Access Unsecured Credentials Unsecured Credentials T1552 8 Sub Techn…" at bounding box center [1122, 474] width 597 height 671
click at [941, 404] on icon at bounding box center [932, 394] width 84 height 70
click at [1283, 159] on icon at bounding box center [1391, 161] width 12 height 12
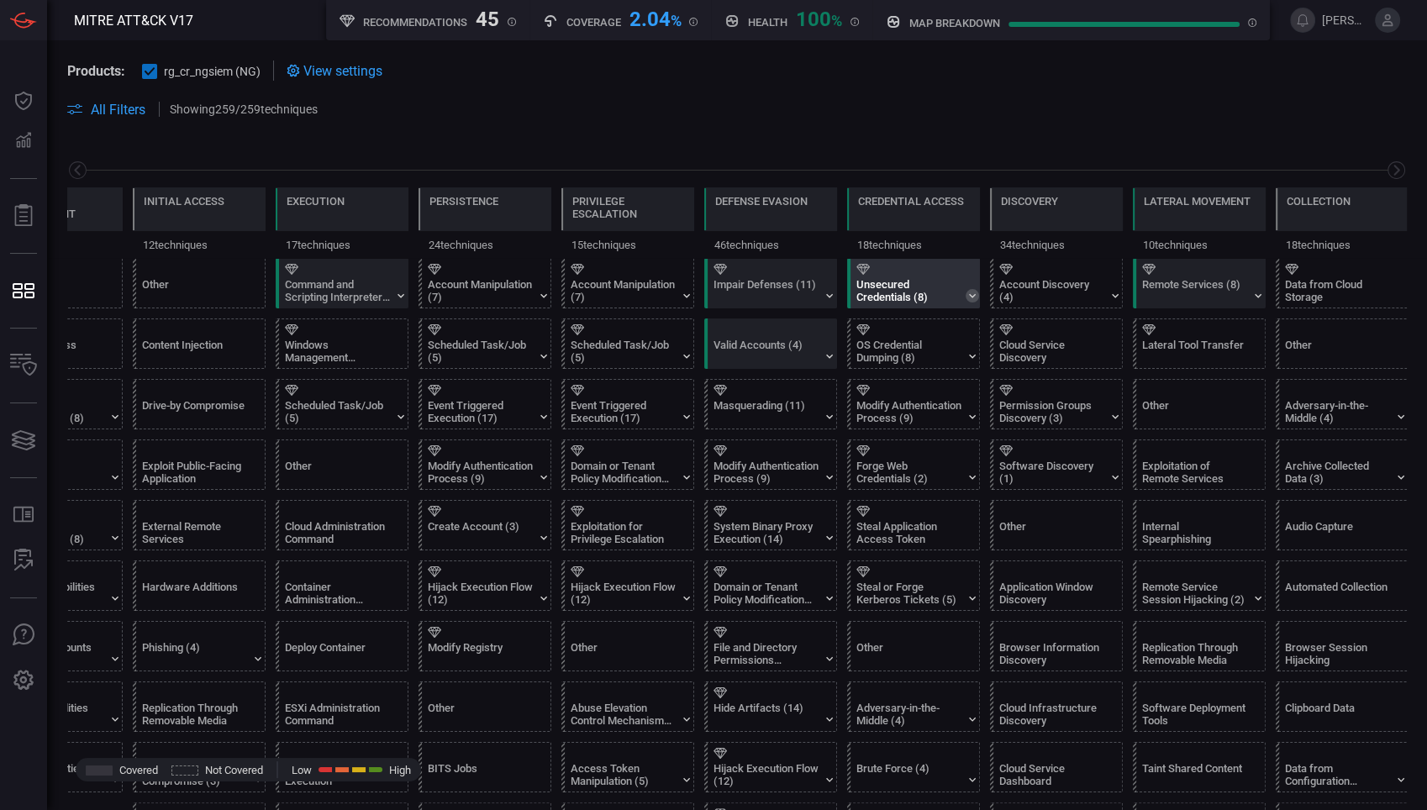
click at [974, 297] on icon at bounding box center [971, 295] width 13 height 13
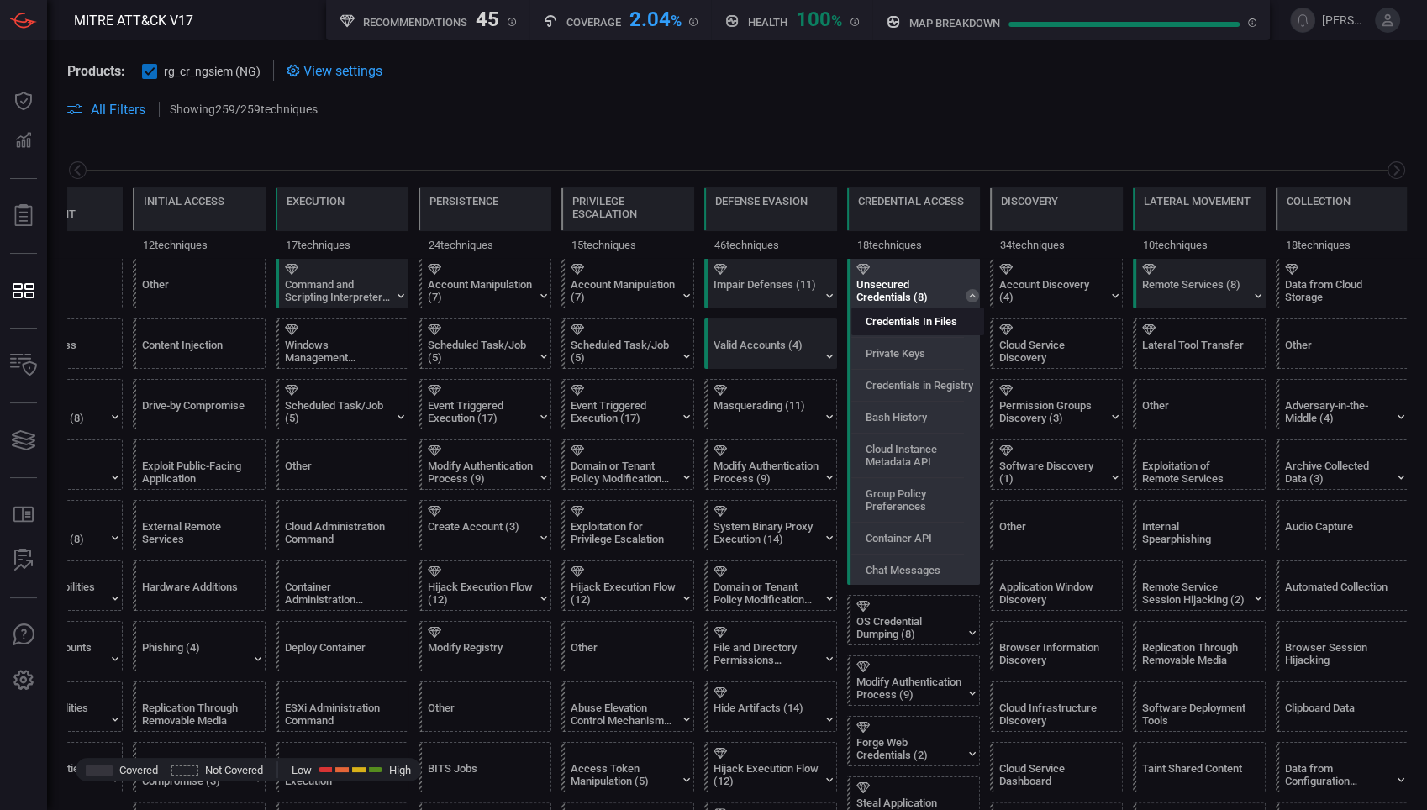
drag, startPoint x: 929, startPoint y: 329, endPoint x: 907, endPoint y: 322, distance: 23.1
click at [907, 322] on label "Credentials In Files" at bounding box center [911, 321] width 92 height 13
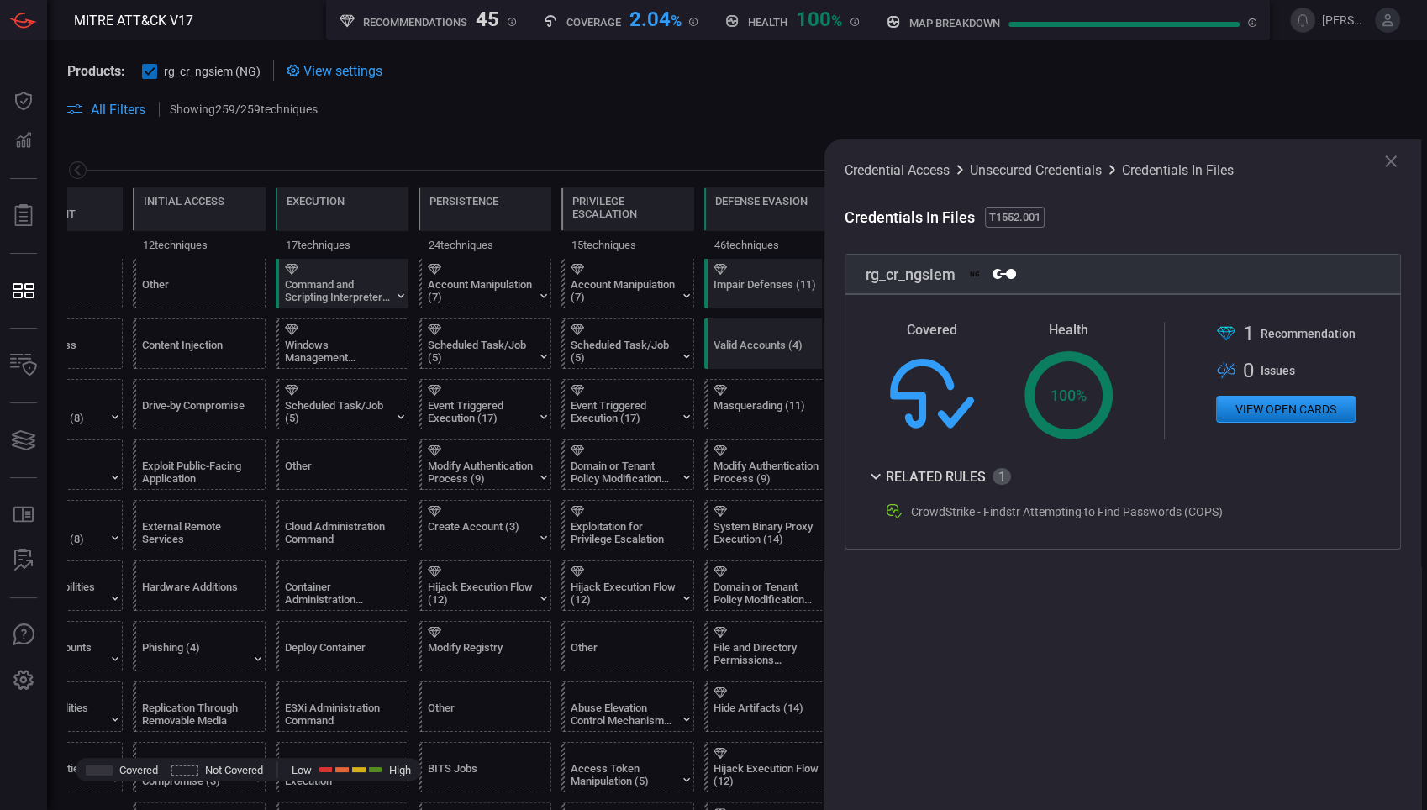
click at [1283, 153] on icon at bounding box center [1391, 161] width 20 height 20
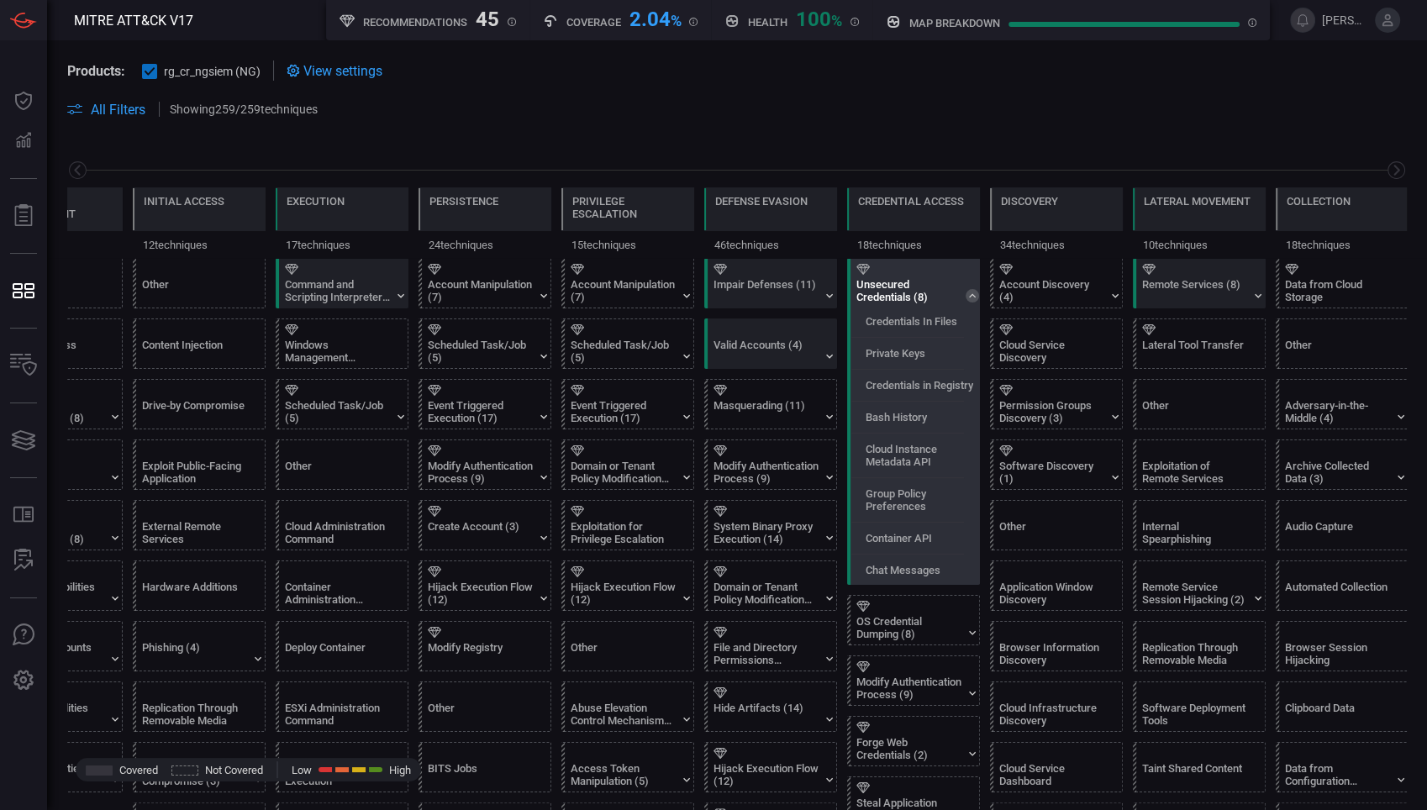
click at [892, 276] on div "Unsecured Credentials (8)" at bounding box center [917, 283] width 133 height 49
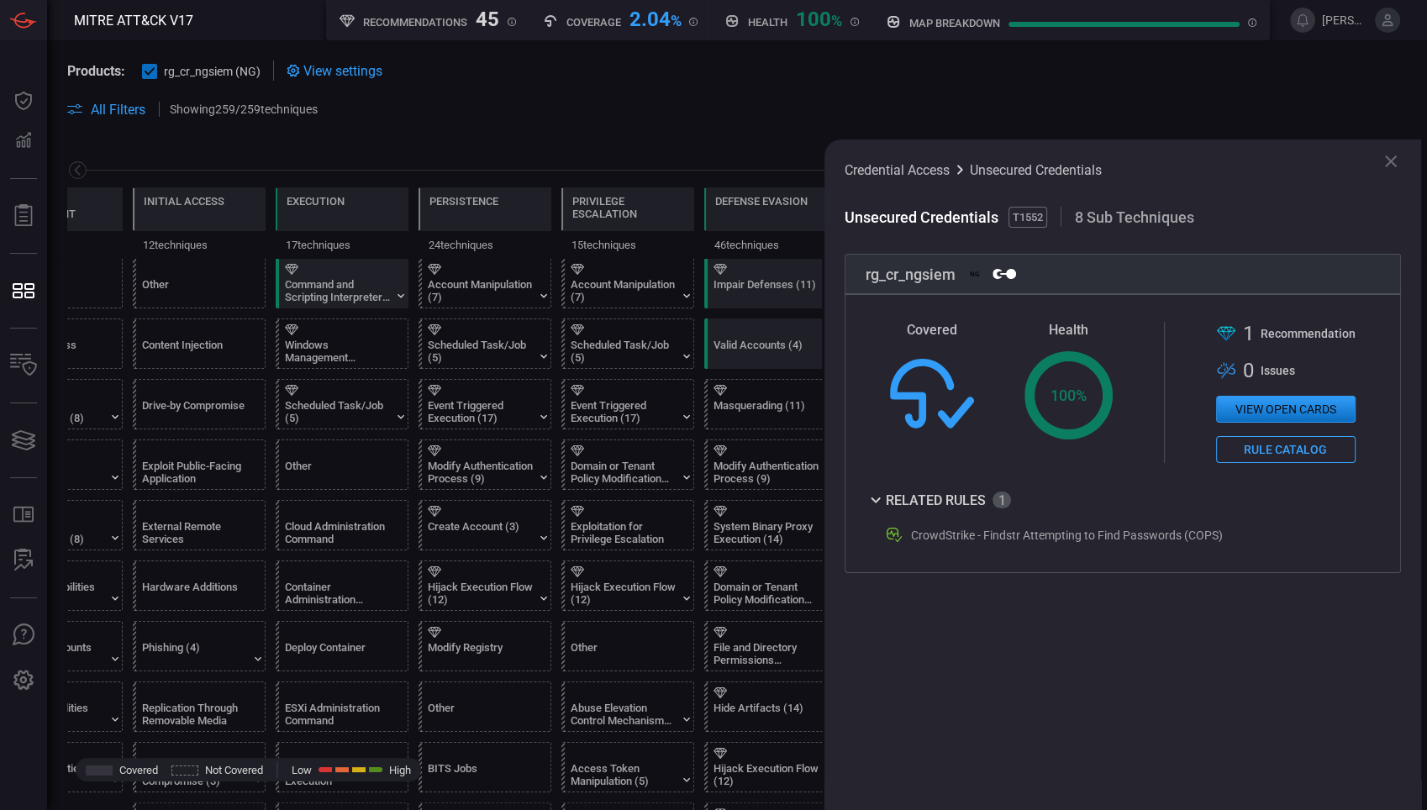
click at [996, 504] on div "Related Rules" at bounding box center [937, 500] width 145 height 20
click at [1283, 161] on icon at bounding box center [1391, 161] width 12 height 12
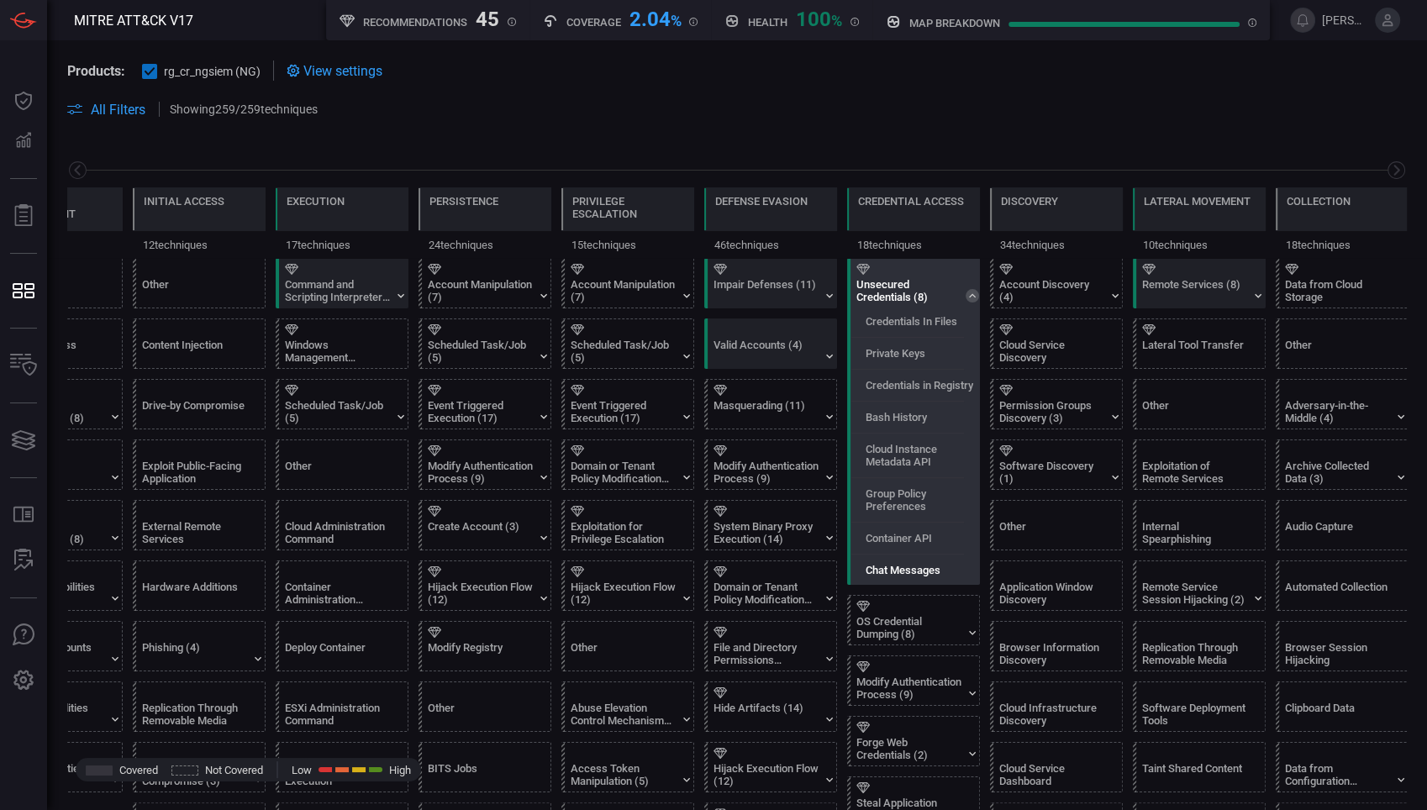
click at [917, 570] on label "Chat Messages" at bounding box center [902, 570] width 75 height 13
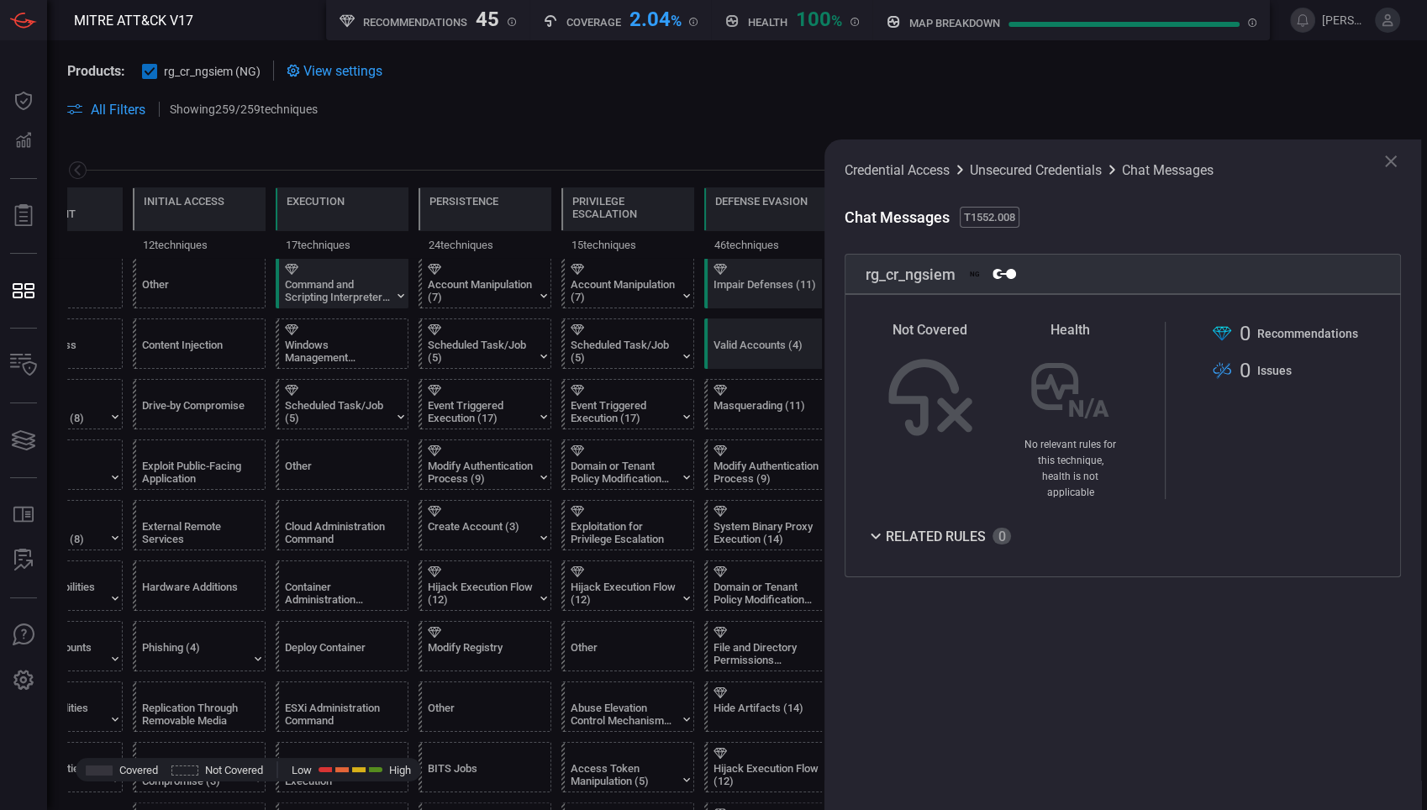
click at [1283, 159] on icon at bounding box center [1391, 161] width 12 height 12
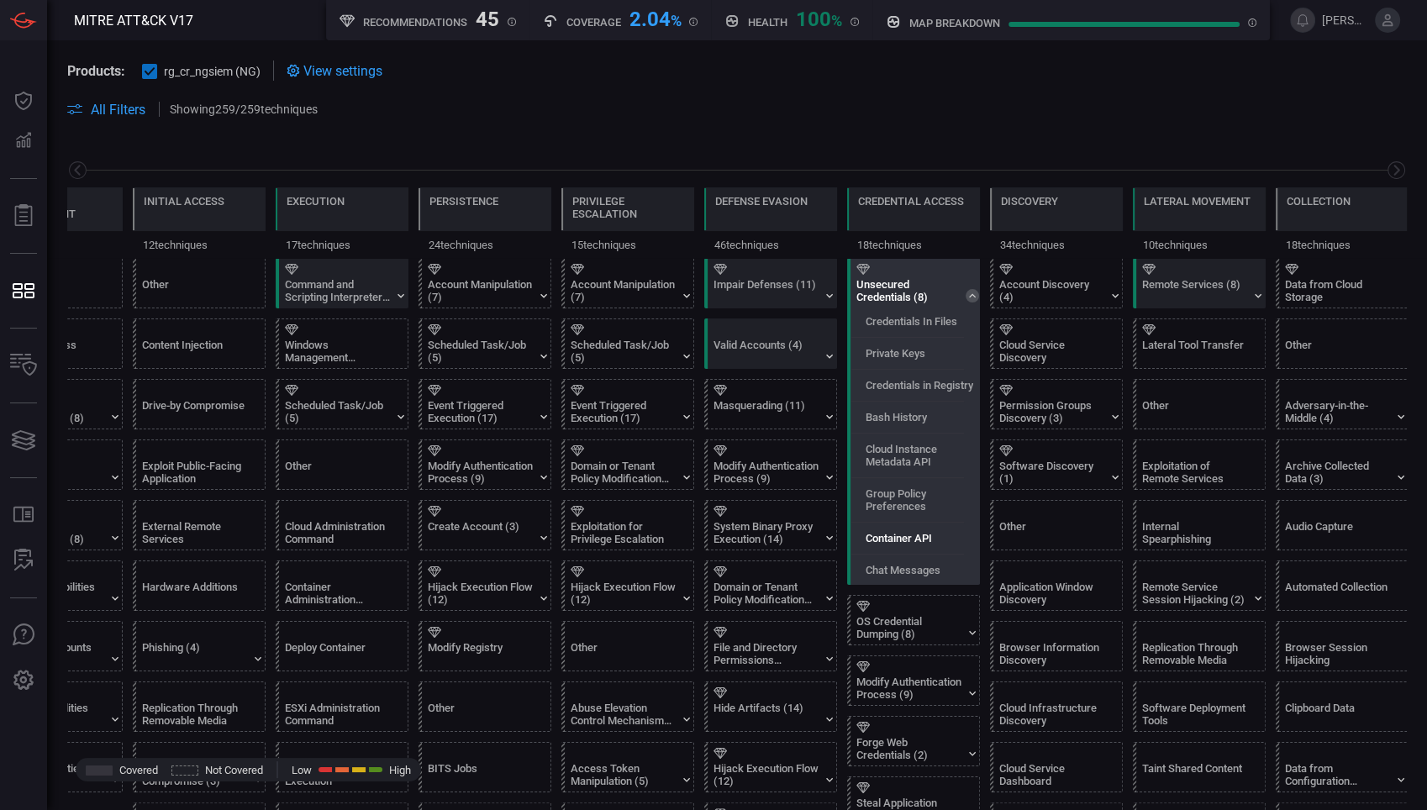
click at [899, 543] on label "Container API" at bounding box center [898, 538] width 66 height 13
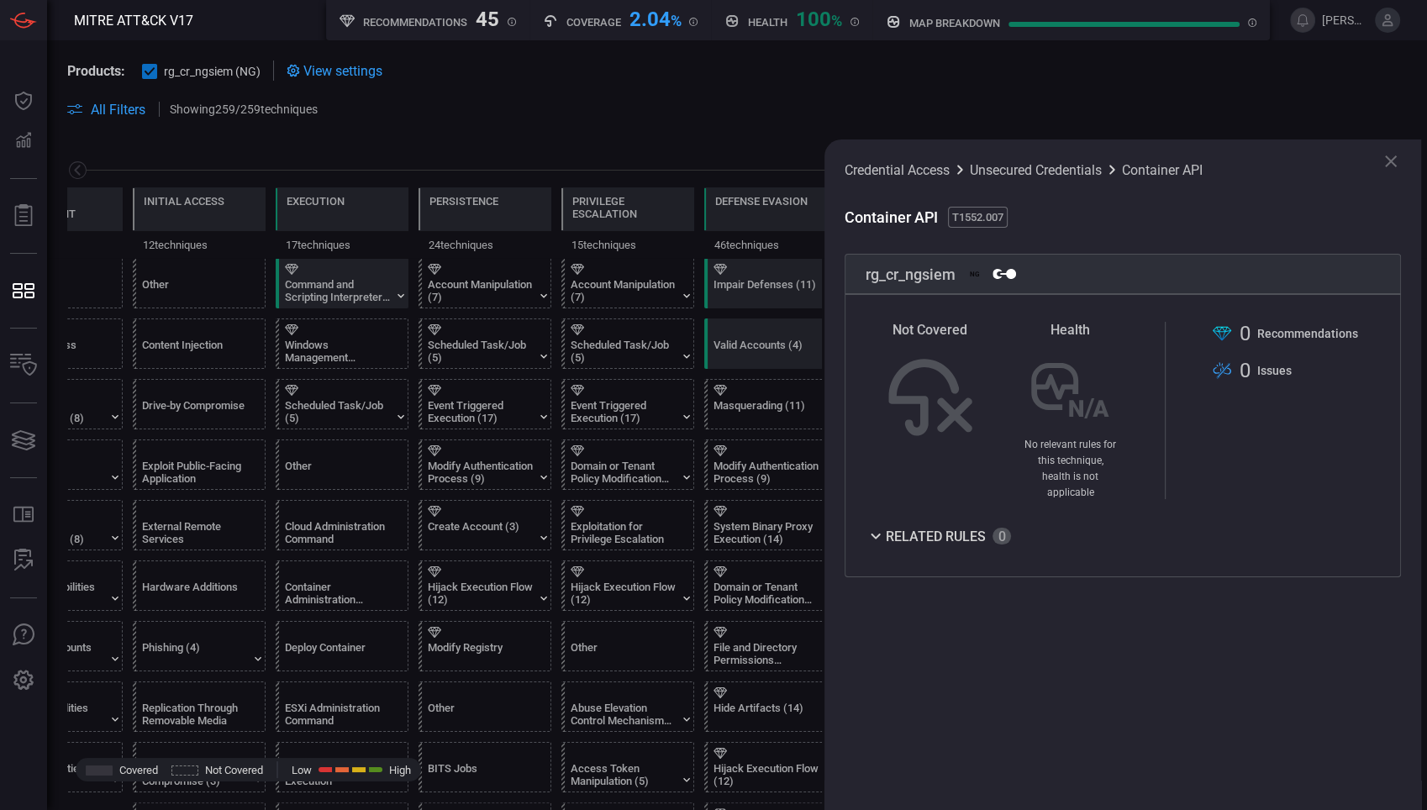
click at [1283, 157] on icon at bounding box center [1391, 161] width 12 height 12
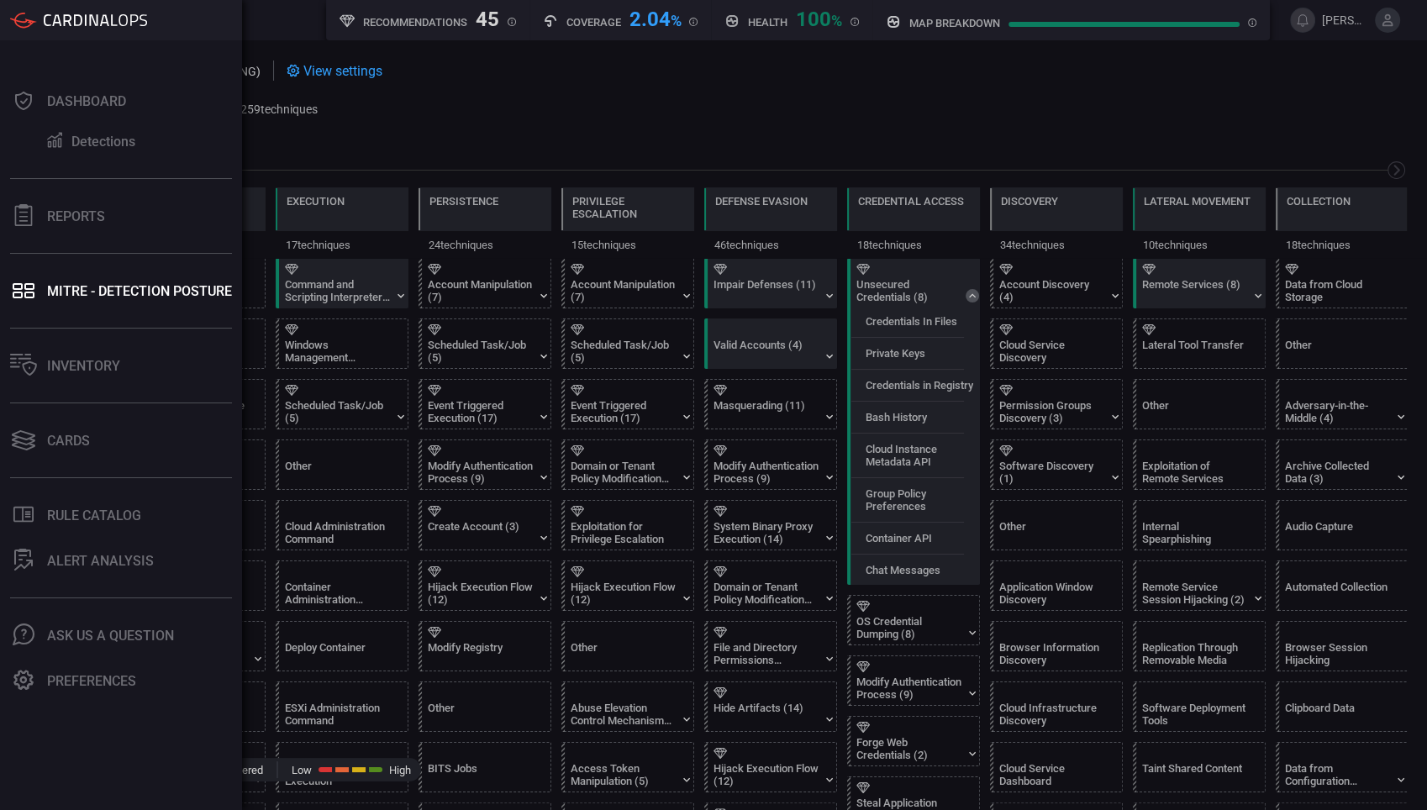
click at [67, 411] on div "Dashboard Detections Reports MITRE - Detection Posture Inventory Cards .st0_rul…" at bounding box center [121, 425] width 242 height 770
click at [55, 433] on div "Cards" at bounding box center [68, 441] width 43 height 16
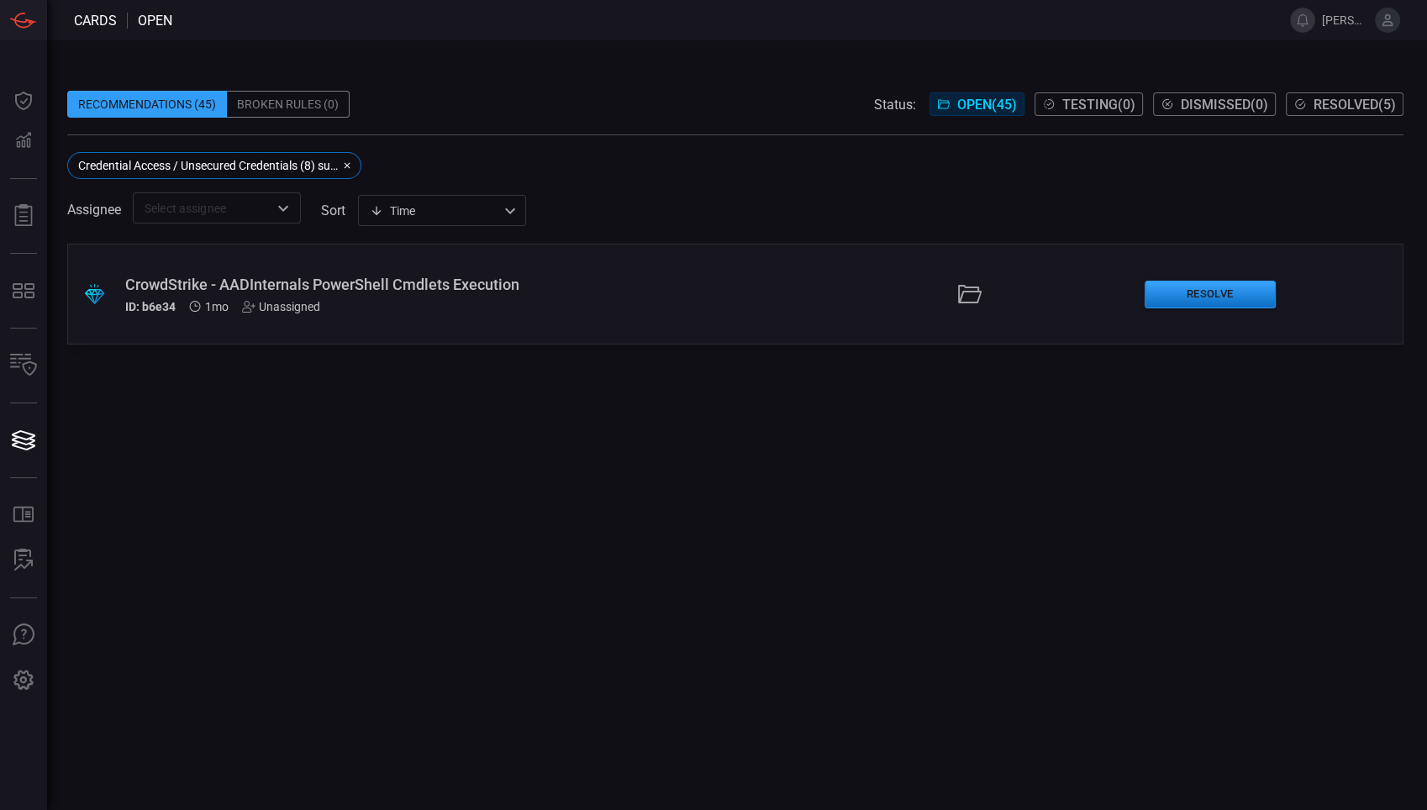
click at [330, 150] on span at bounding box center [735, 143] width 1336 height 17
click at [341, 161] on button "button" at bounding box center [344, 165] width 20 height 20
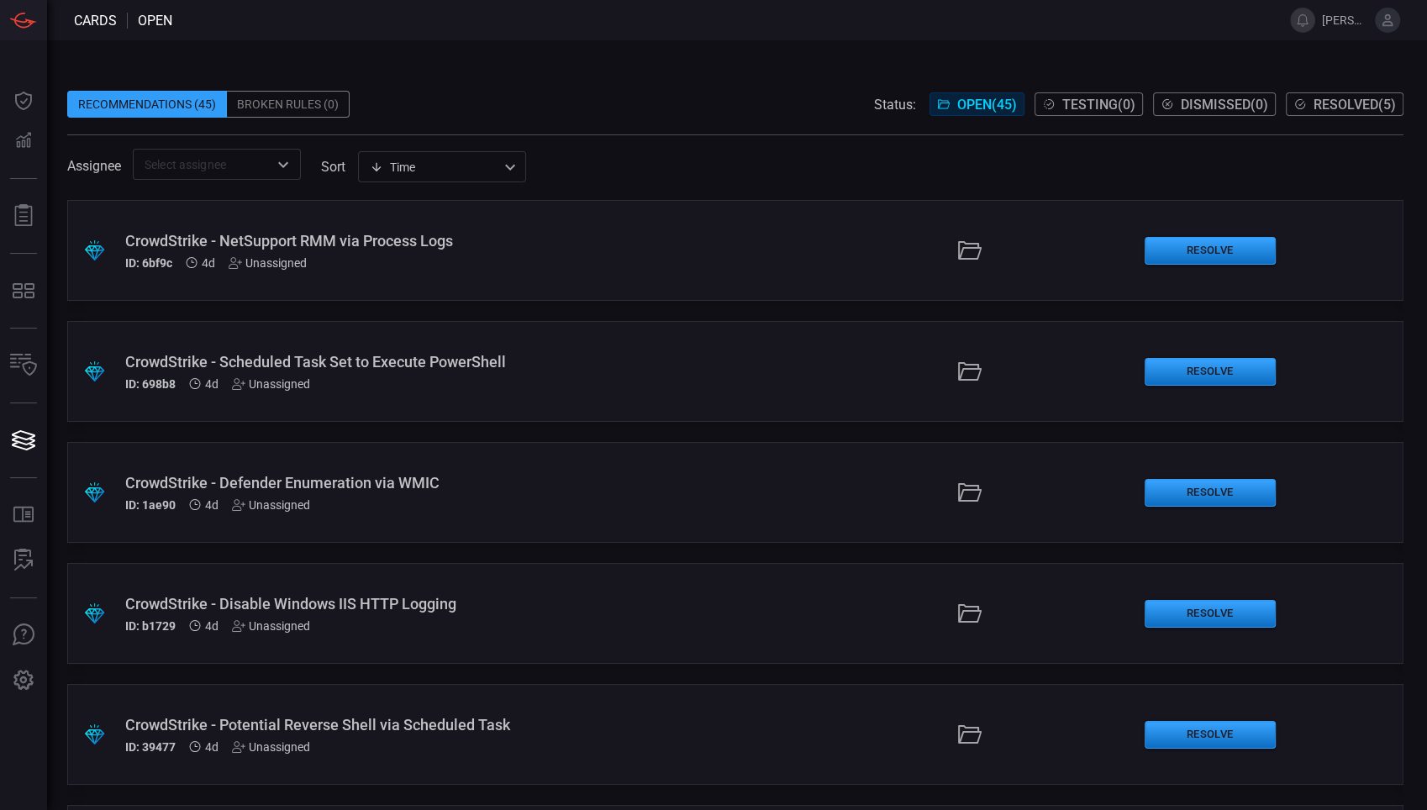
click at [326, 235] on div "CrowdStrike - NetSupport RMM via Process Logs" at bounding box center [339, 241] width 429 height 18
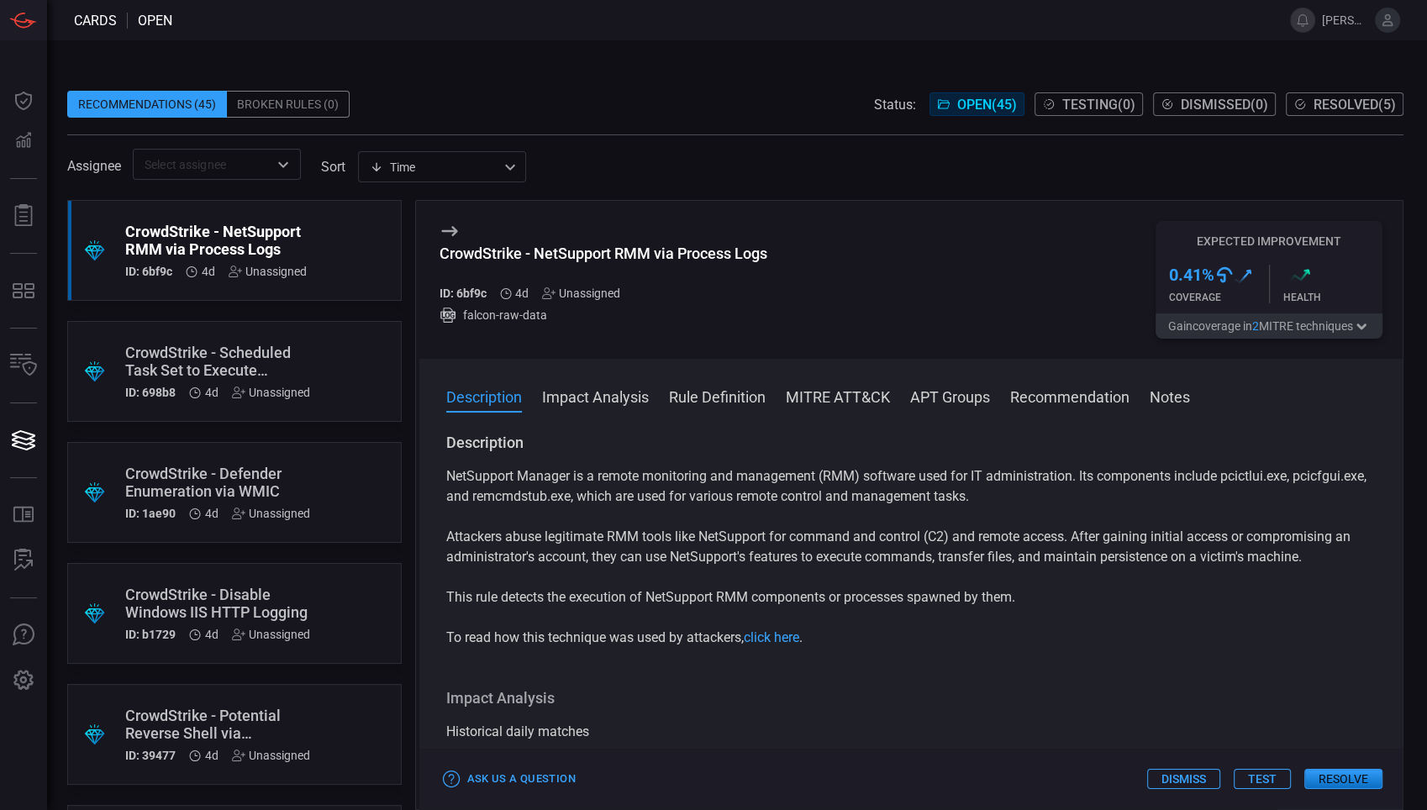
click at [628, 406] on button "Impact Analysis" at bounding box center [595, 396] width 107 height 20
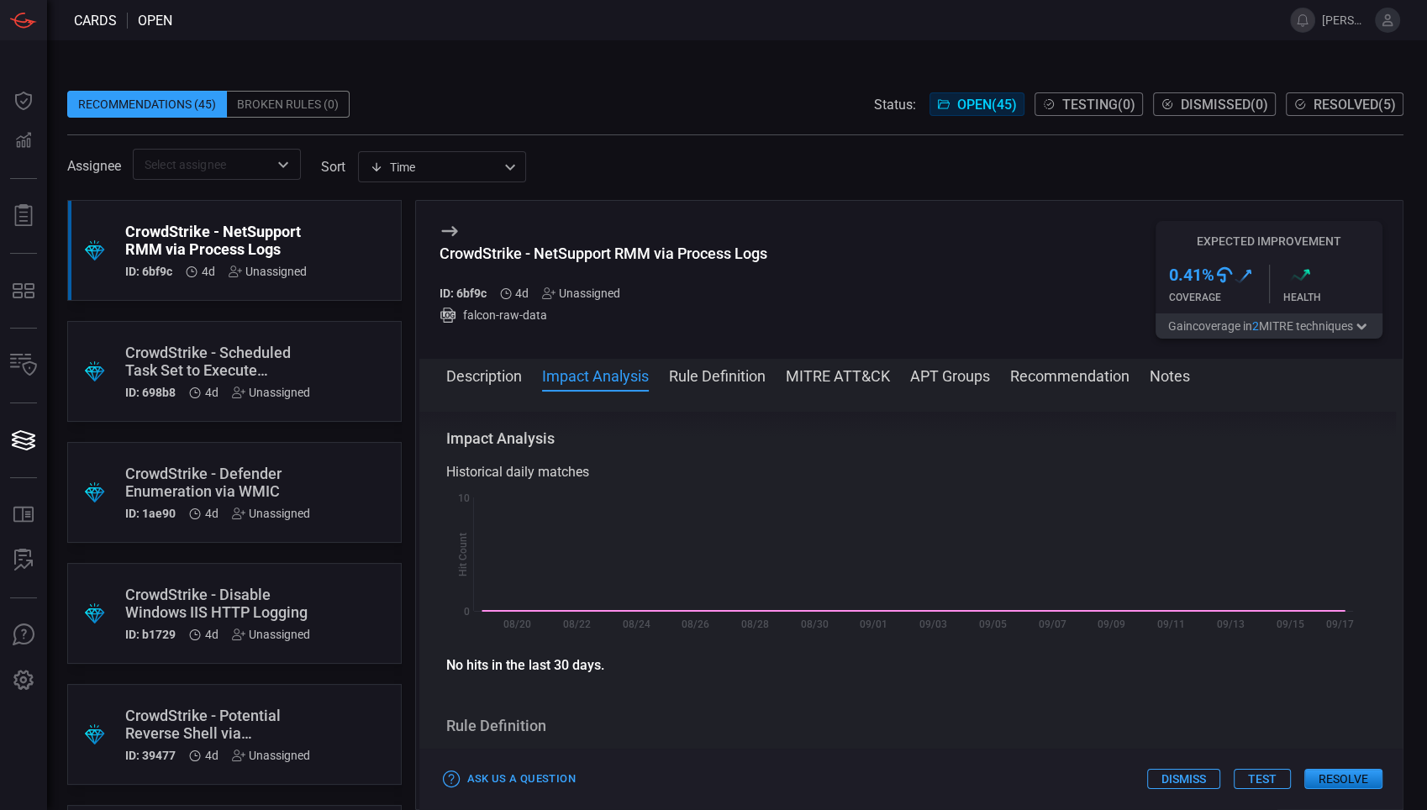
click at [708, 372] on button "Rule Definition" at bounding box center [717, 375] width 97 height 20
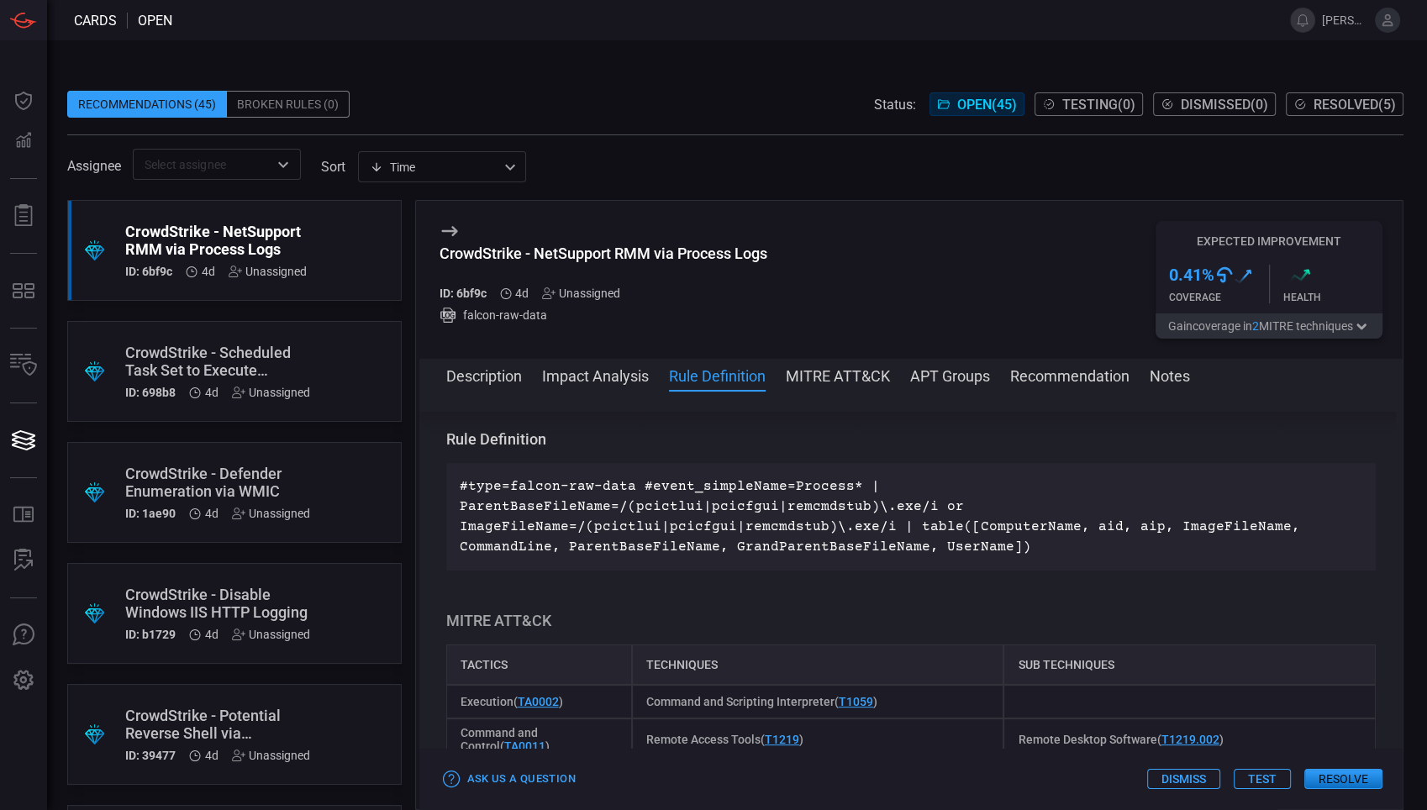
scroll to position [544, 0]
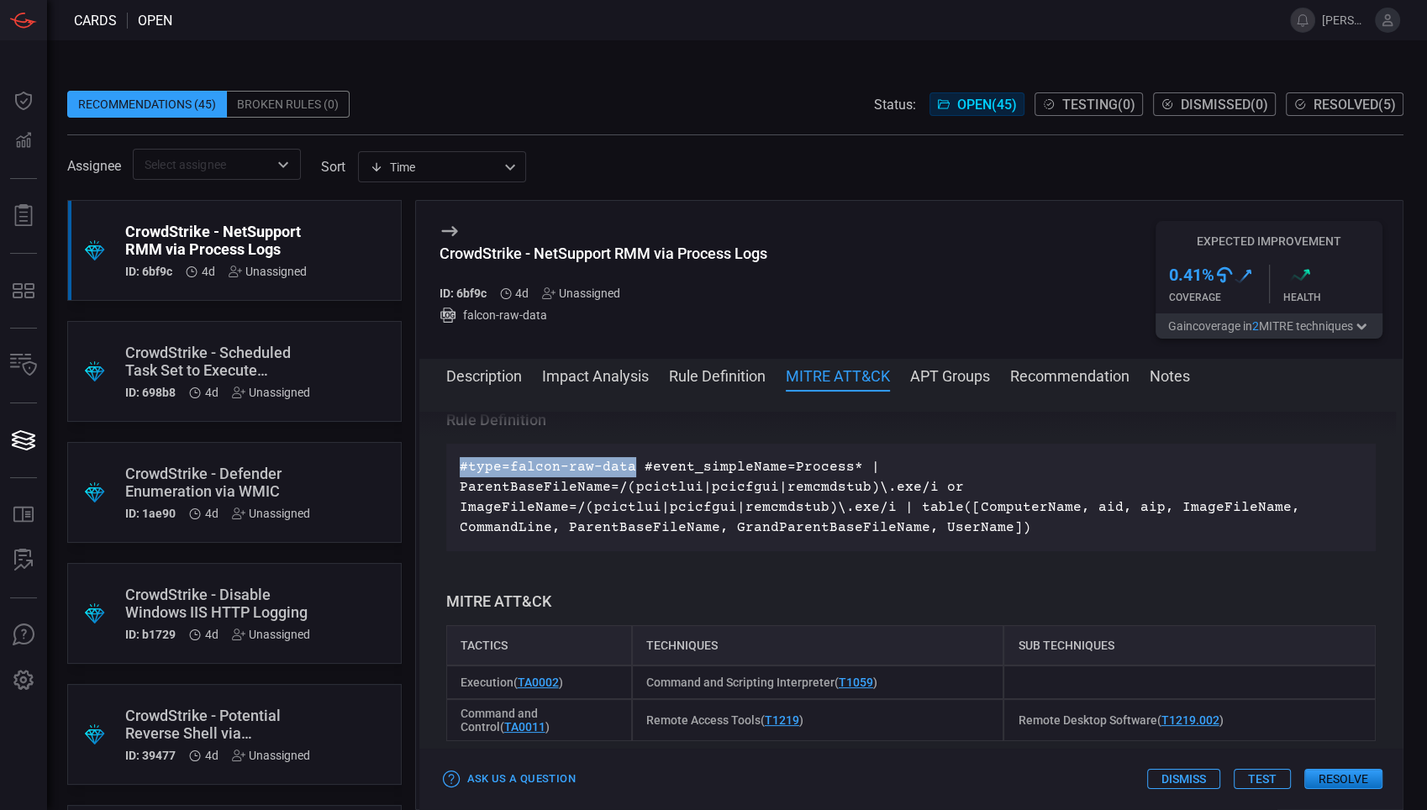
drag, startPoint x: 461, startPoint y: 464, endPoint x: 628, endPoint y: 464, distance: 166.4
click at [628, 464] on p "#type=falcon-raw-data #event_simpleName=Process* | ParentBaseFileName=/(pcictlu…" at bounding box center [911, 497] width 903 height 81
click at [207, 581] on div ".suggested_cards_icon{fill:url(#suggested_cards_icon);} CrowdStrike - Disable W…" at bounding box center [234, 613] width 334 height 101
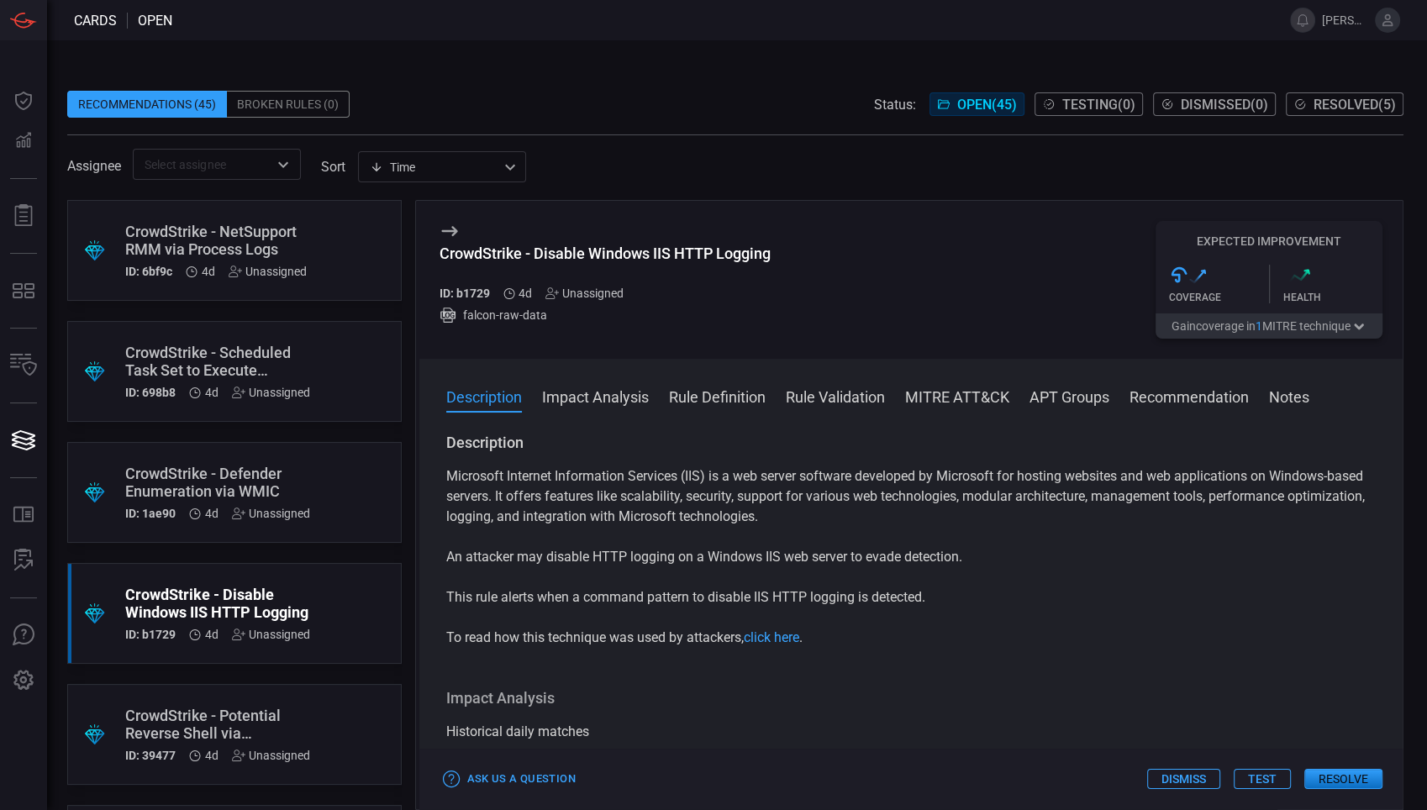
click at [243, 530] on div ".suggested_cards_icon{fill:url(#suggested_cards_icon);} CrowdStrike - Defender …" at bounding box center [234, 492] width 334 height 101
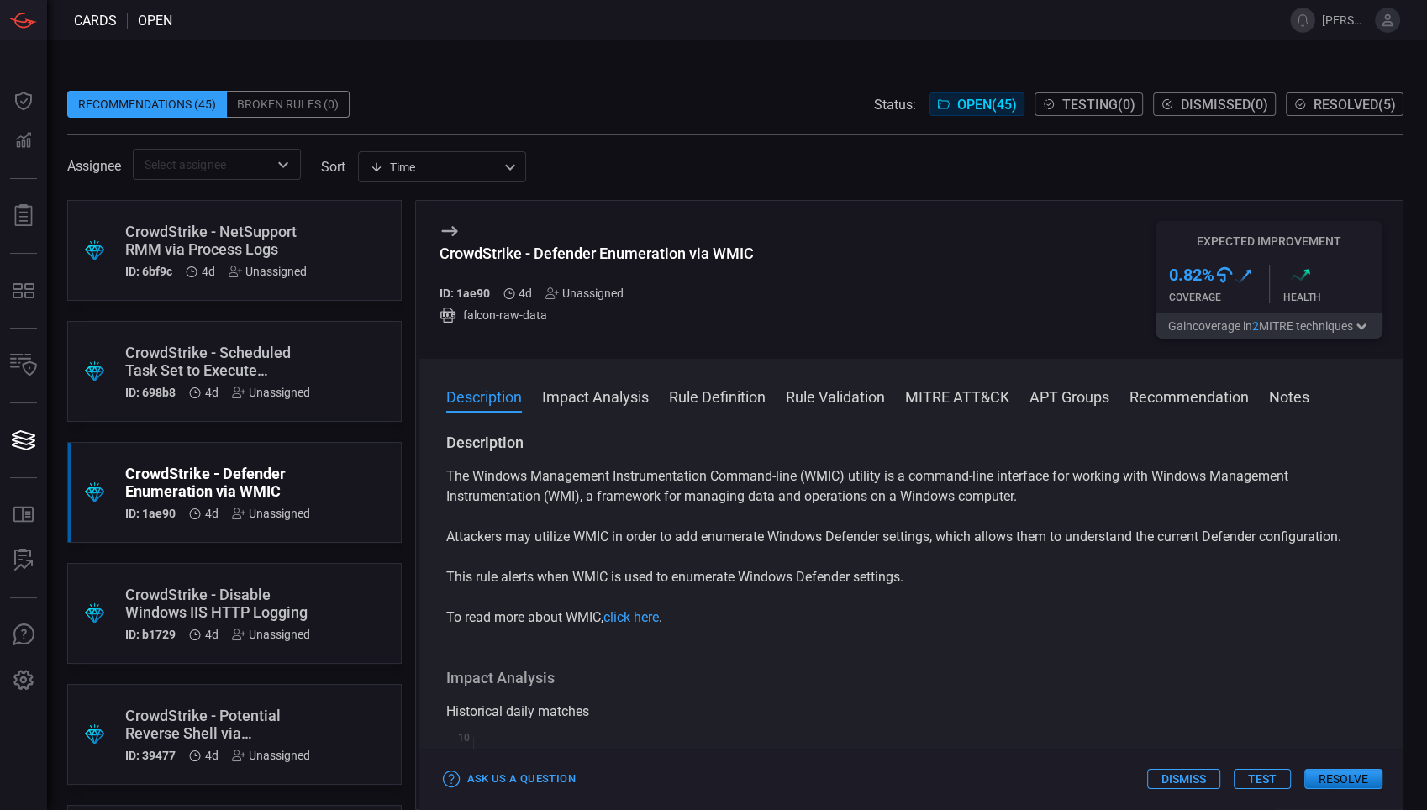
click at [259, 395] on div "Unassigned" at bounding box center [271, 392] width 78 height 13
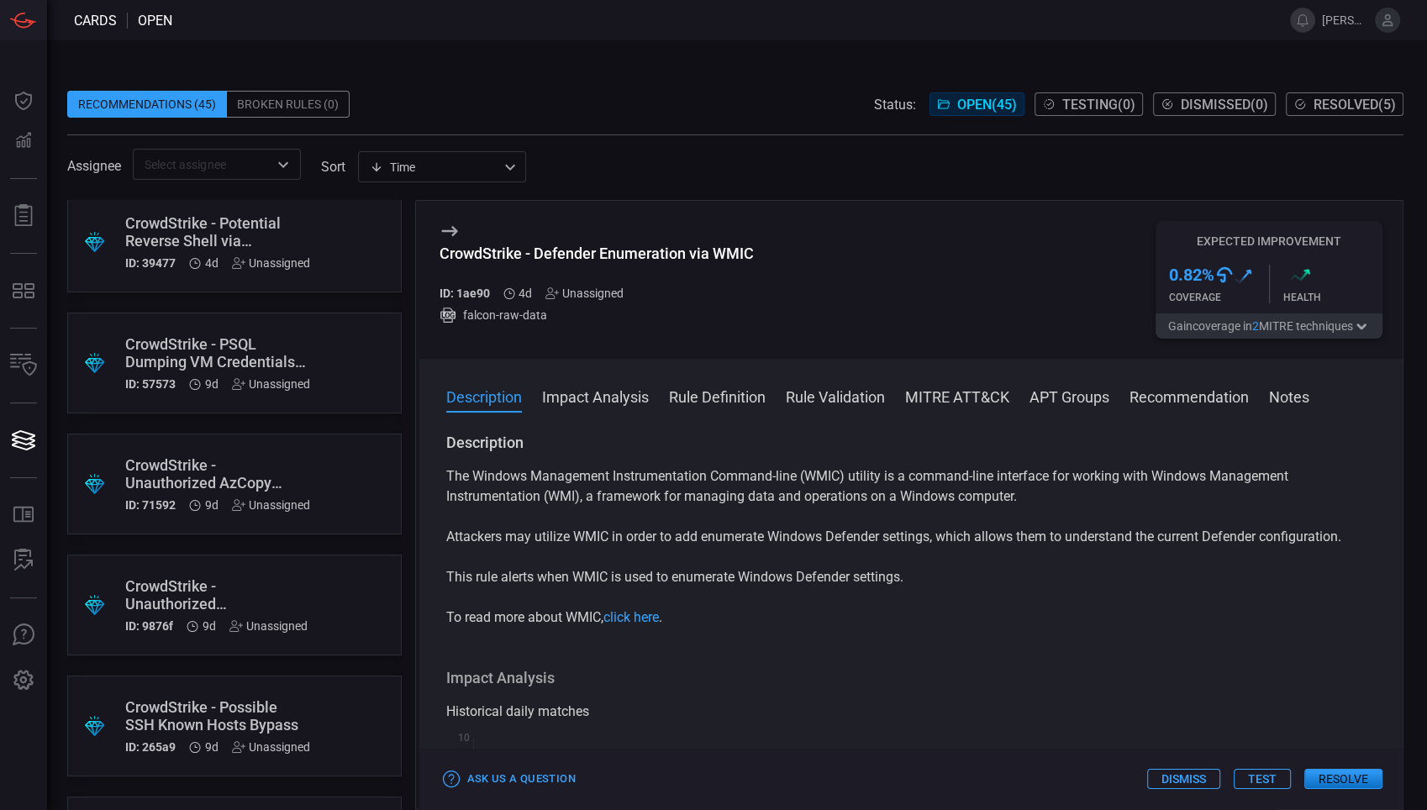
scroll to position [496, 0]
click at [266, 444] on div ".suggested_cards_icon{fill:url(#suggested_cards_icon);} CrowdStrike - Unauthori…" at bounding box center [234, 480] width 334 height 101
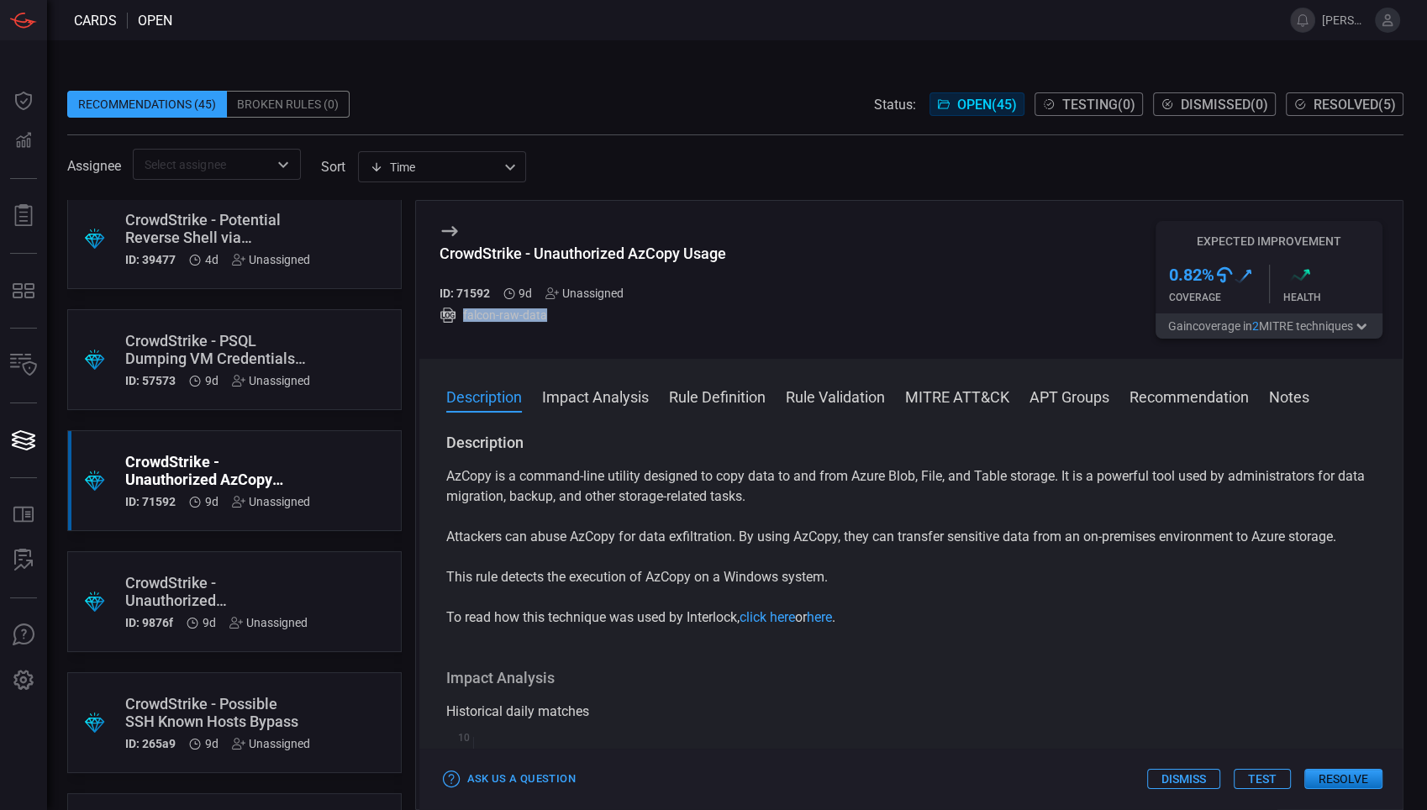
drag, startPoint x: 464, startPoint y: 317, endPoint x: 543, endPoint y: 318, distance: 79.0
click at [543, 318] on div "falcon-raw-data" at bounding box center [582, 315] width 287 height 17
click at [241, 599] on div "CrowdStrike - Unauthorized StorageExplorer Usage" at bounding box center [216, 591] width 182 height 35
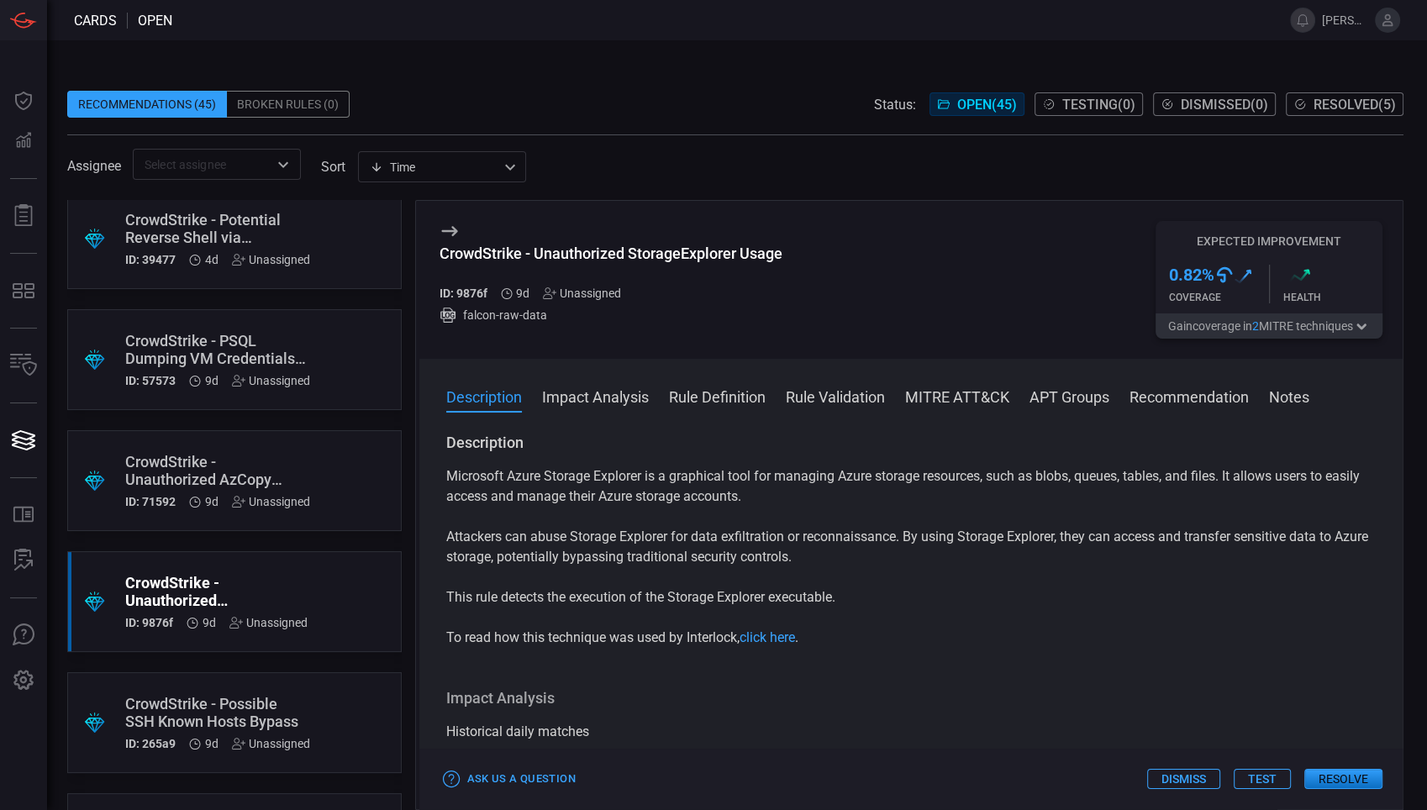
scroll to position [654, 0]
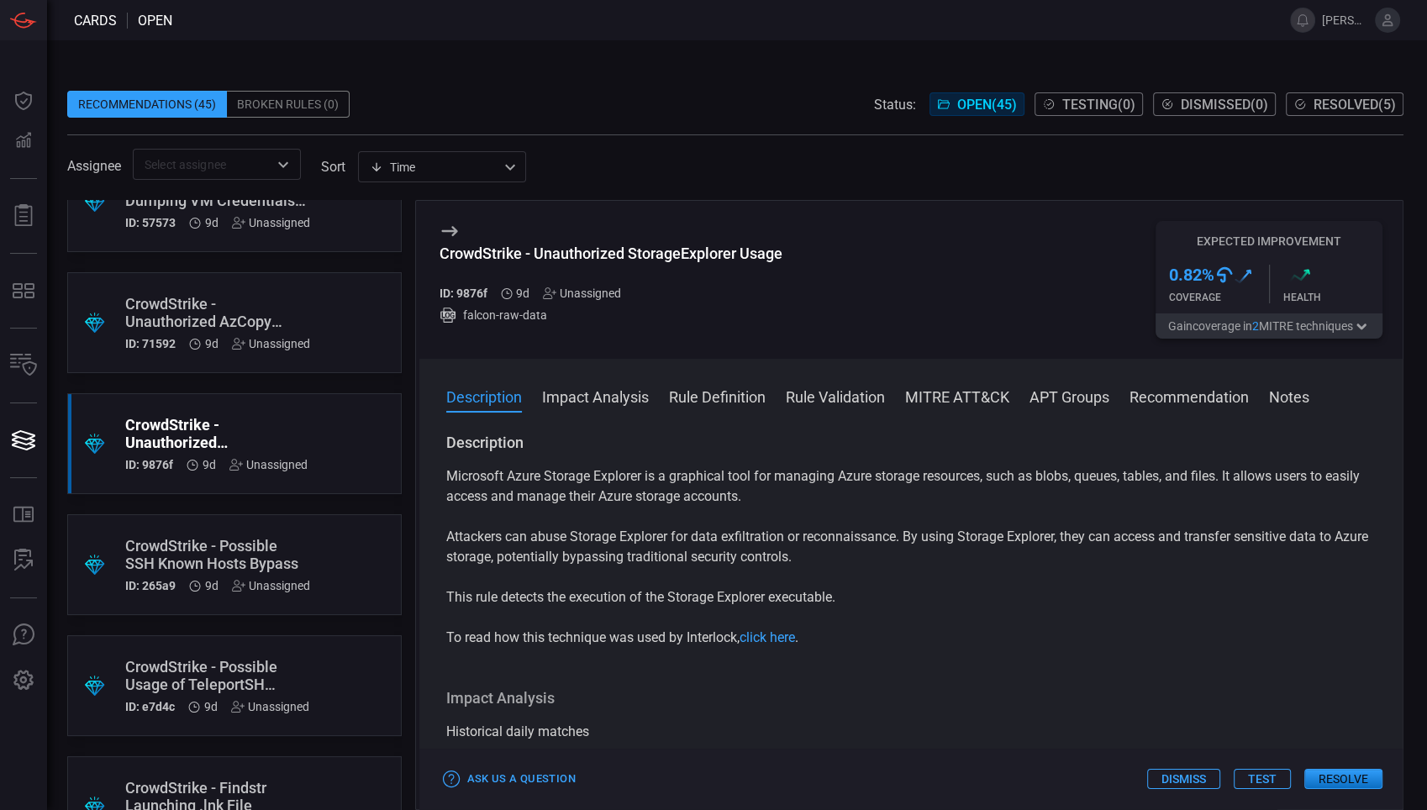
click at [323, 549] on div ".suggested_cards_icon{fill:url(#suggested_cards_icon);} CrowdStrike - Possible …" at bounding box center [234, 564] width 334 height 101
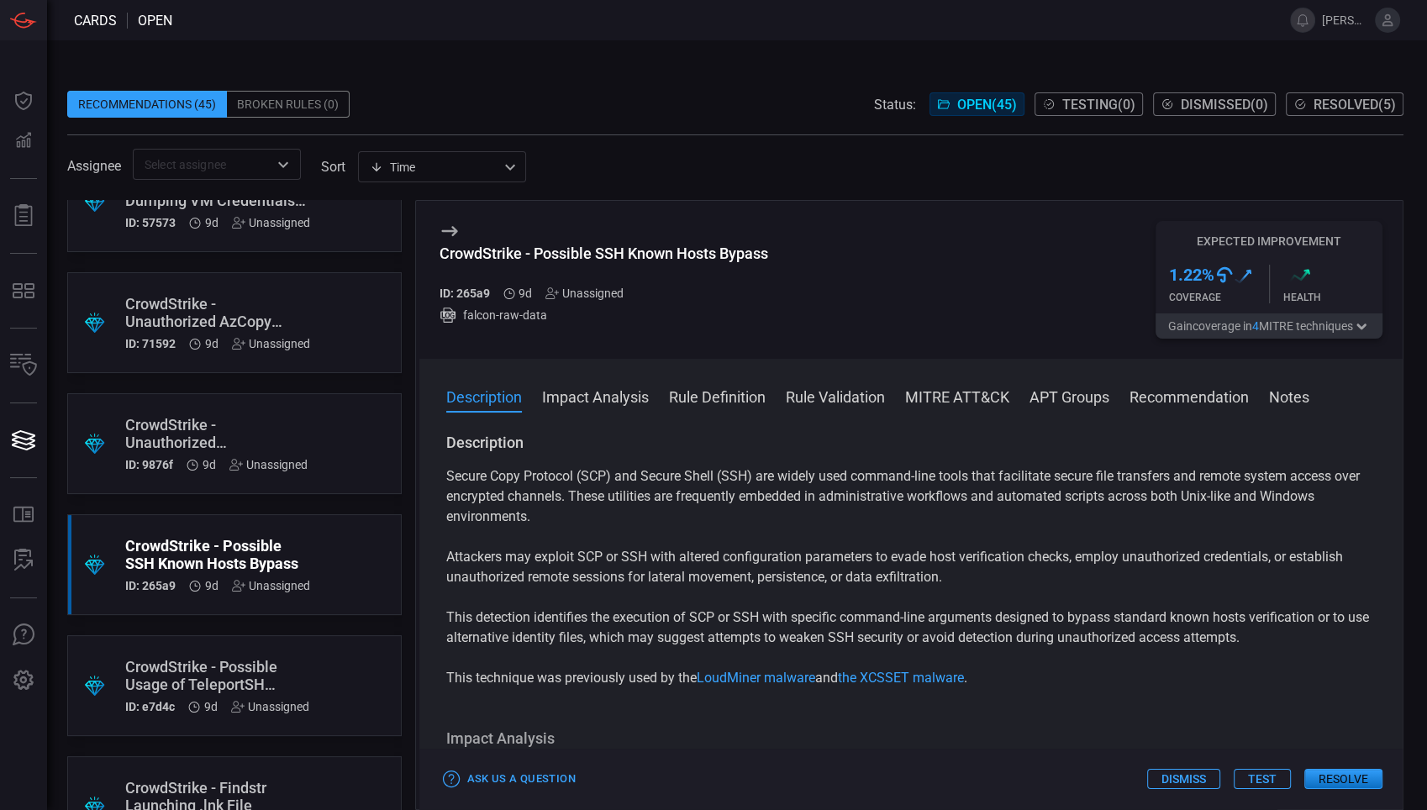
scroll to position [742, 0]
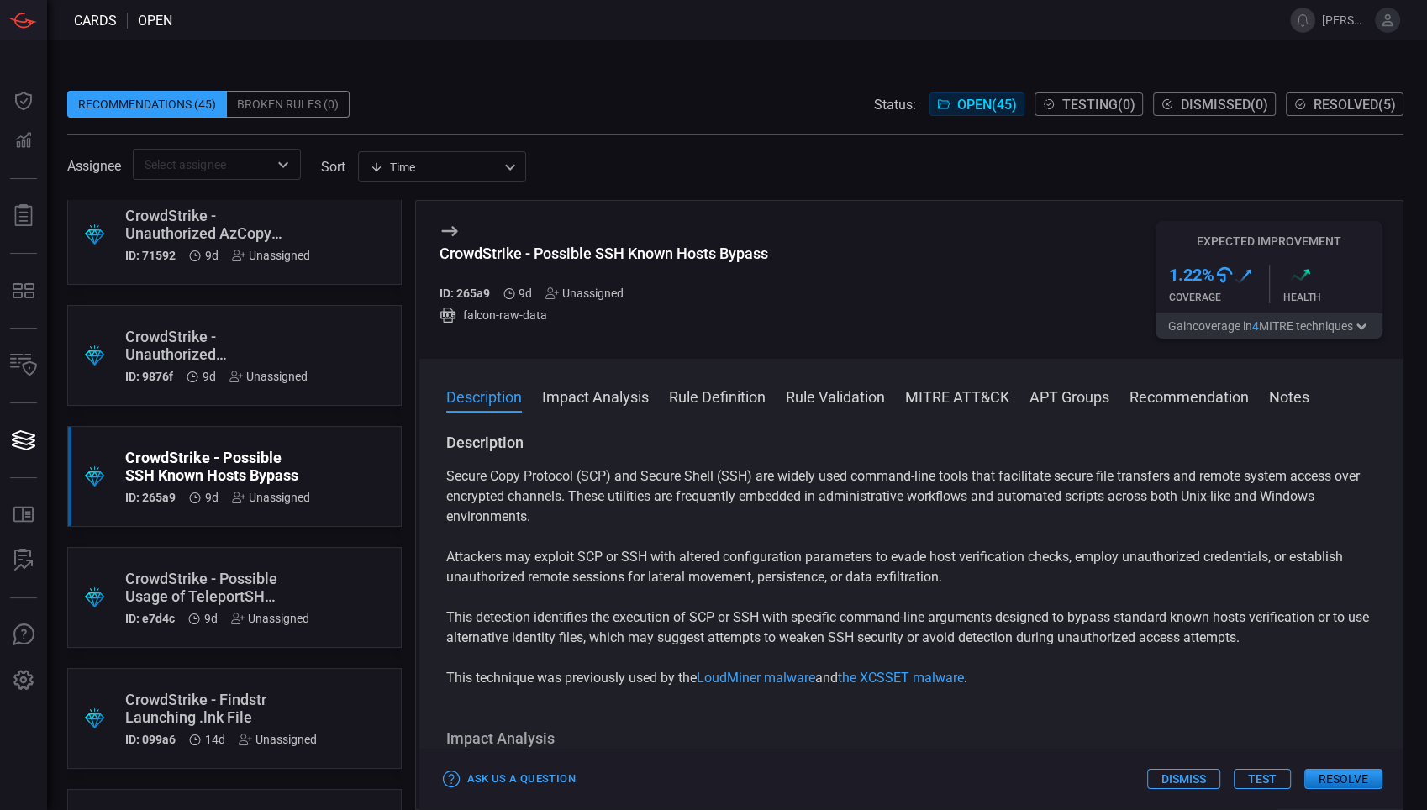
click at [332, 570] on div ".suggested_cards_icon{fill:url(#suggested_cards_icon);} CrowdStrike - Possible …" at bounding box center [234, 597] width 334 height 101
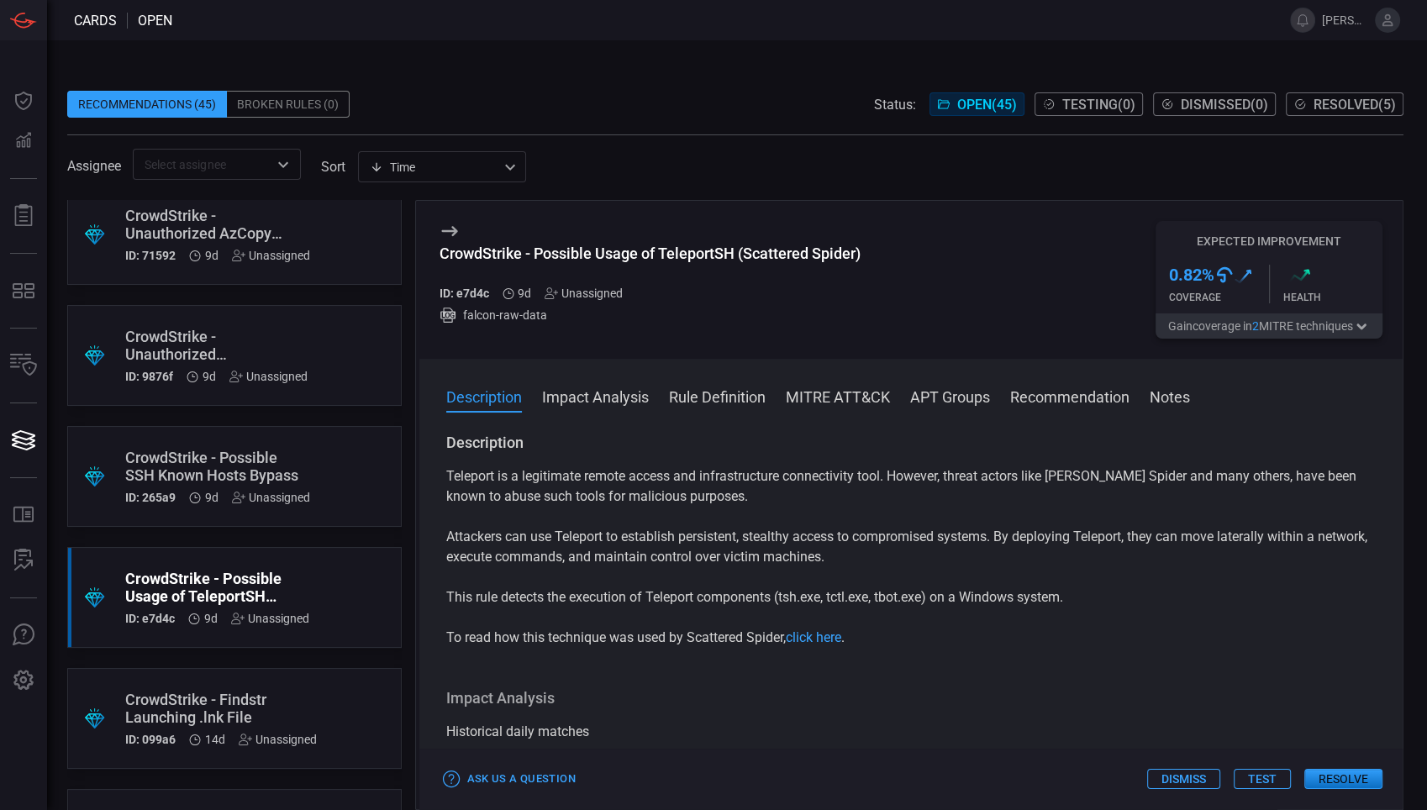
click at [308, 466] on div "CrowdStrike - Possible SSH Known Hosts Bypass" at bounding box center [217, 466] width 185 height 35
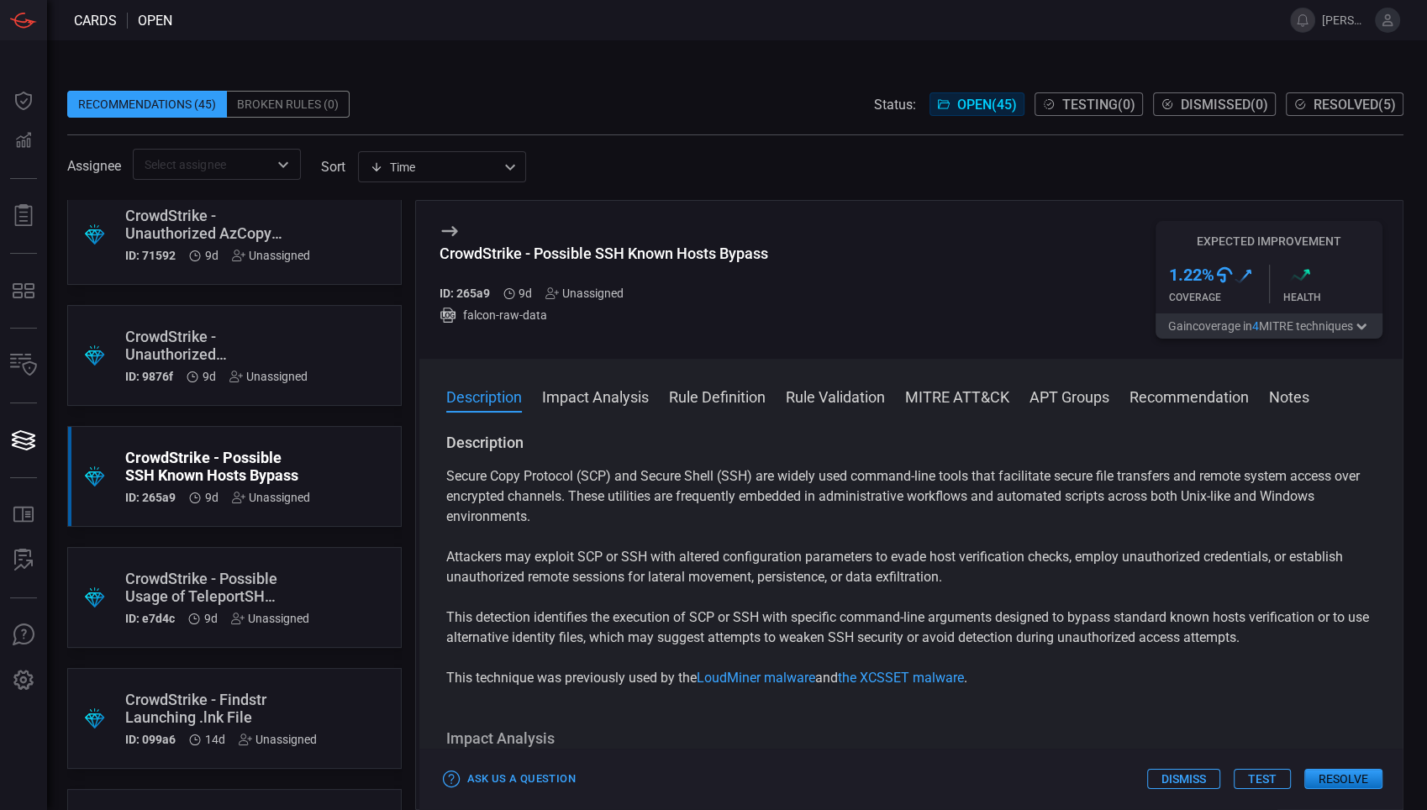
drag, startPoint x: 550, startPoint y: 305, endPoint x: 544, endPoint y: 322, distance: 18.1
click at [544, 322] on div "CrowdStrike - Possible SSH Known Hosts Bypass ID: 265a9 9d Unassigned falcon-ra…" at bounding box center [603, 280] width 329 height 118
drag, startPoint x: 544, startPoint y: 322, endPoint x: 557, endPoint y: 324, distance: 13.7
click at [557, 324] on div "CrowdStrike - Possible SSH Known Hosts Bypass ID: 265a9 9d Unassigned falcon-ra…" at bounding box center [603, 280] width 329 height 118
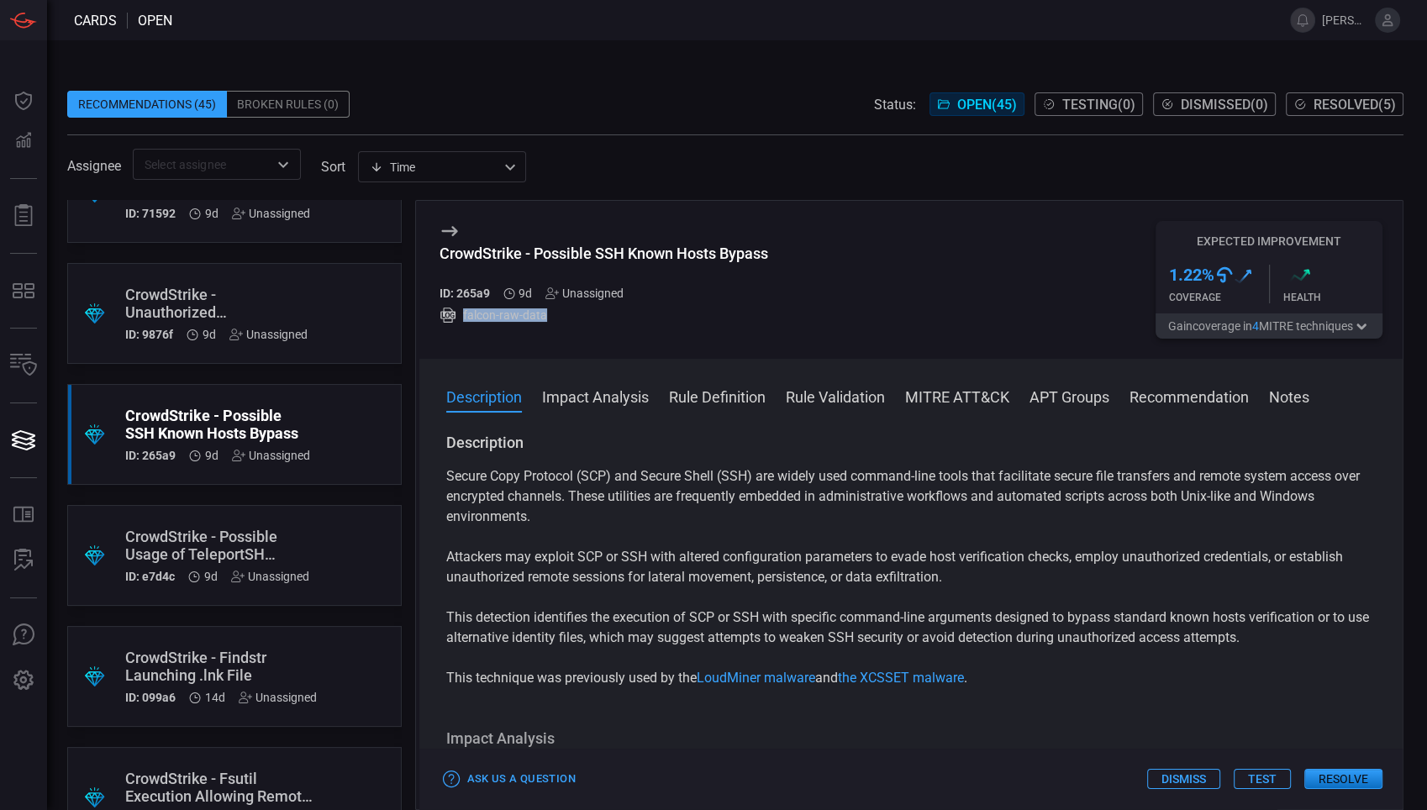
scroll to position [785, 0]
click at [309, 535] on div ".suggested_cards_icon{fill:url(#suggested_cards_icon);} CrowdStrike - Possible …" at bounding box center [234, 554] width 334 height 101
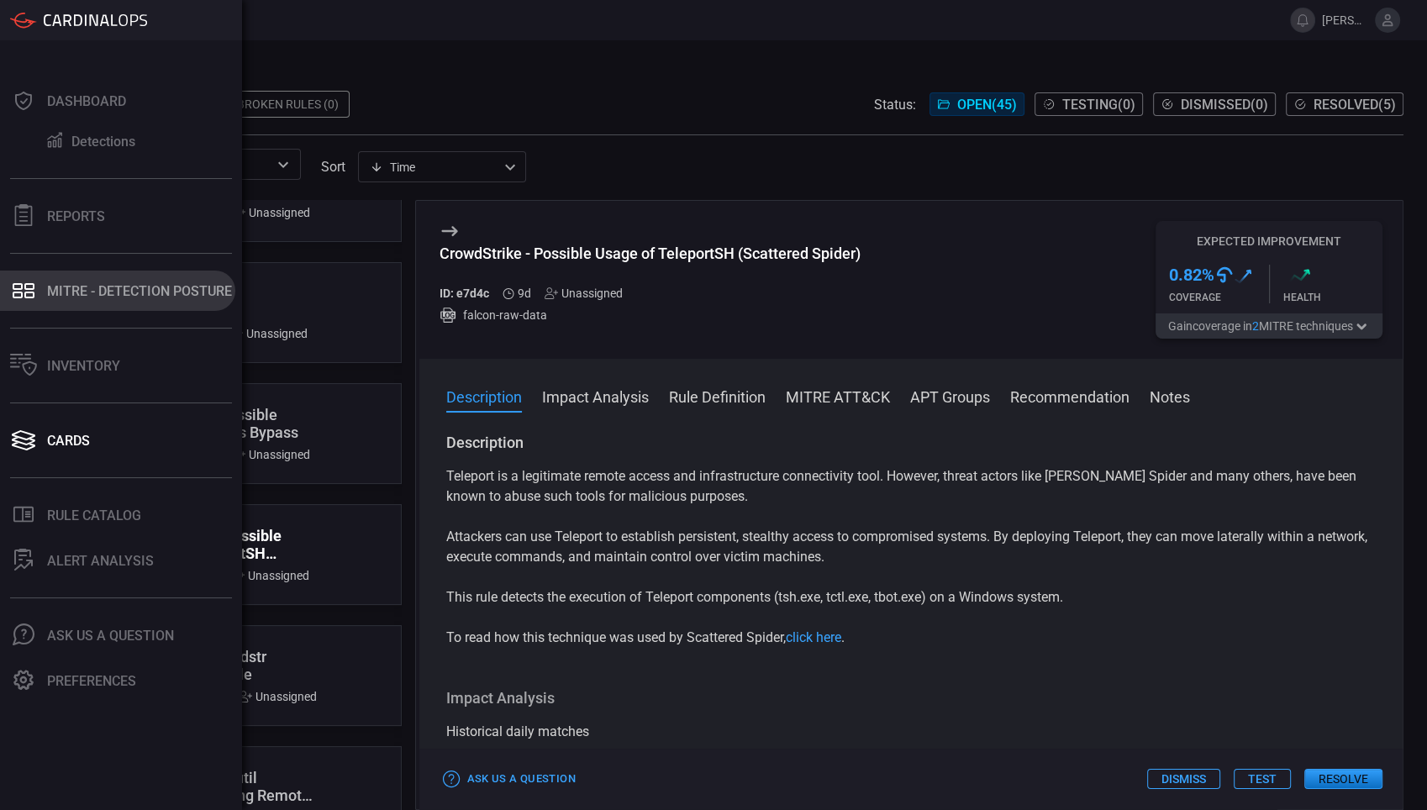
click at [90, 295] on div "MITRE - Detection Posture" at bounding box center [139, 291] width 185 height 16
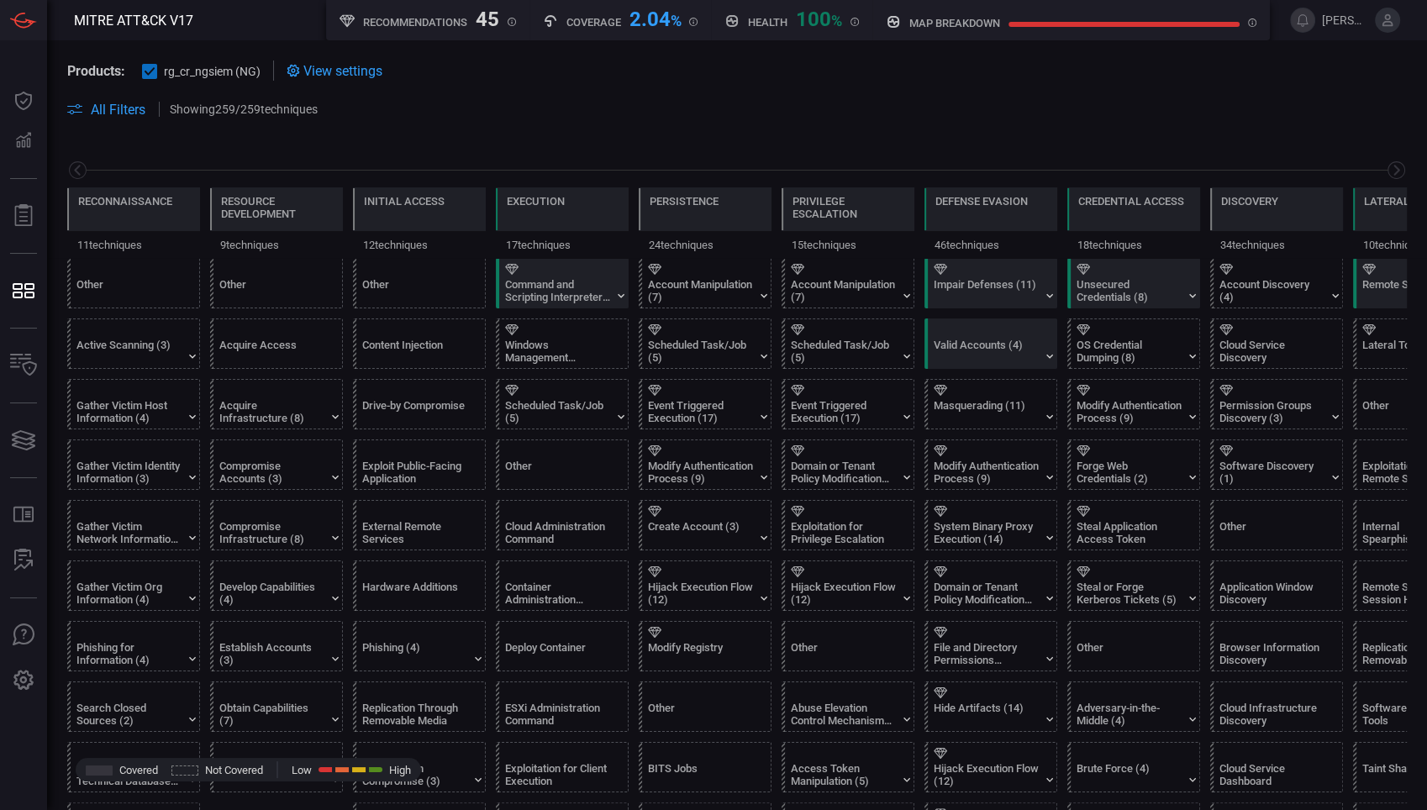
scroll to position [0, 220]
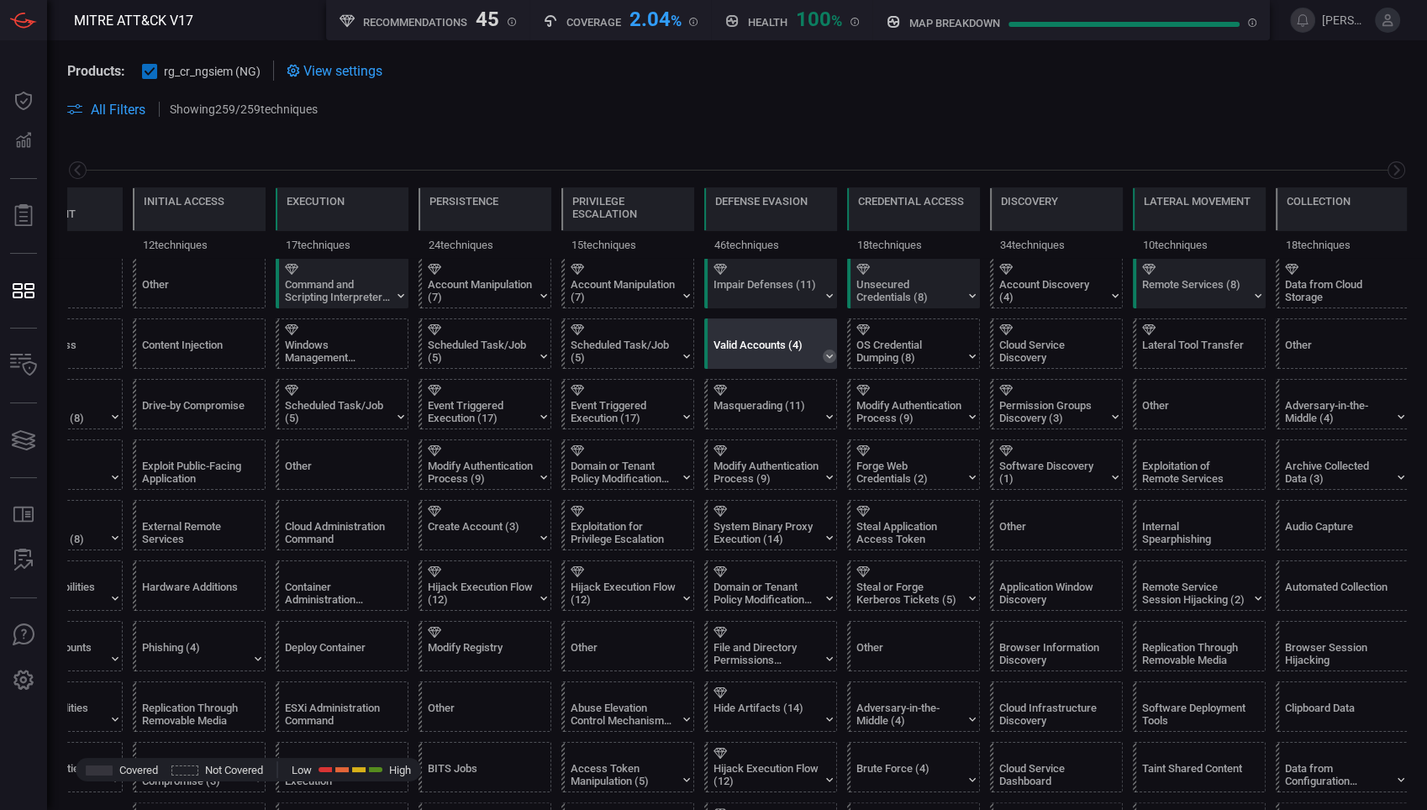
click at [829, 357] on icon at bounding box center [829, 357] width 7 height 4
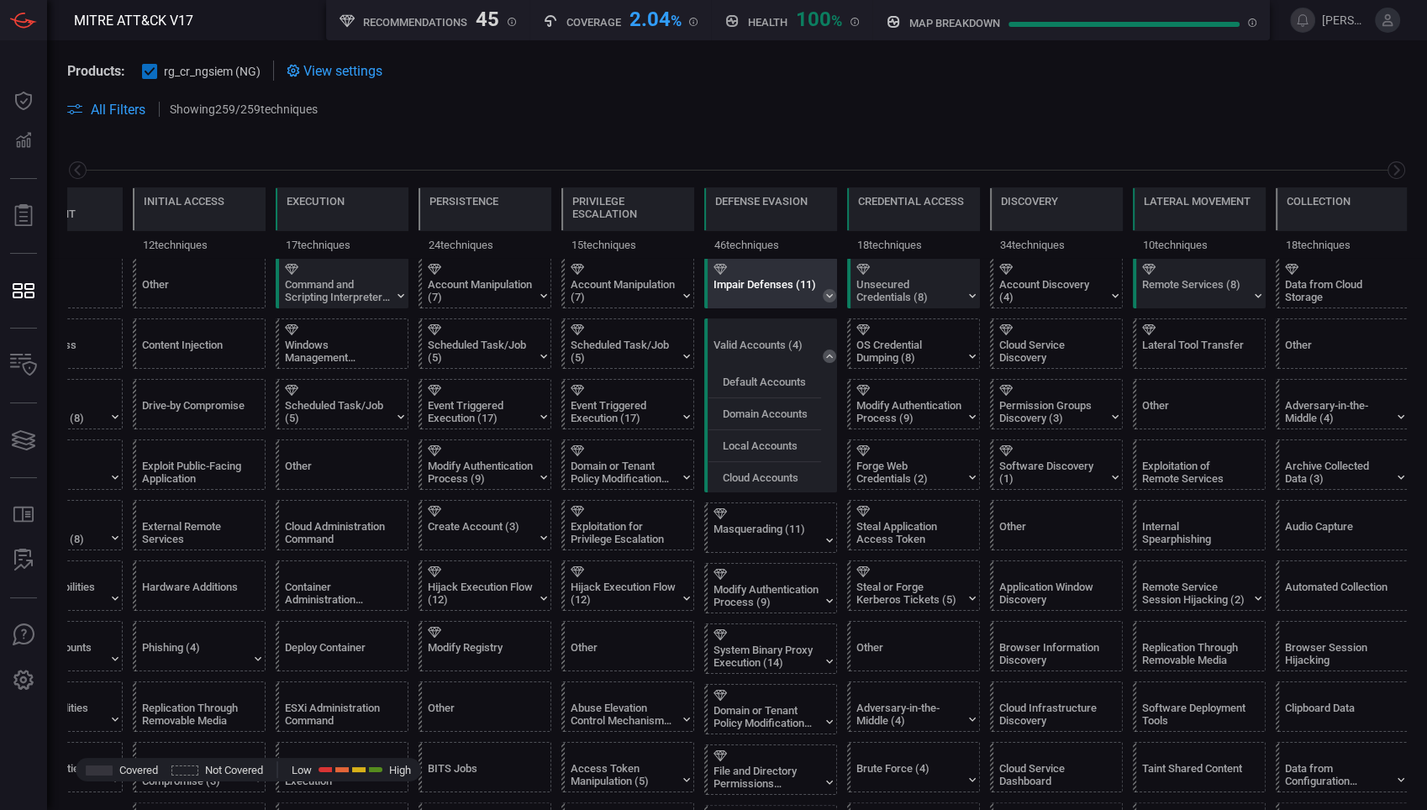
click at [825, 296] on icon at bounding box center [829, 295] width 13 height 13
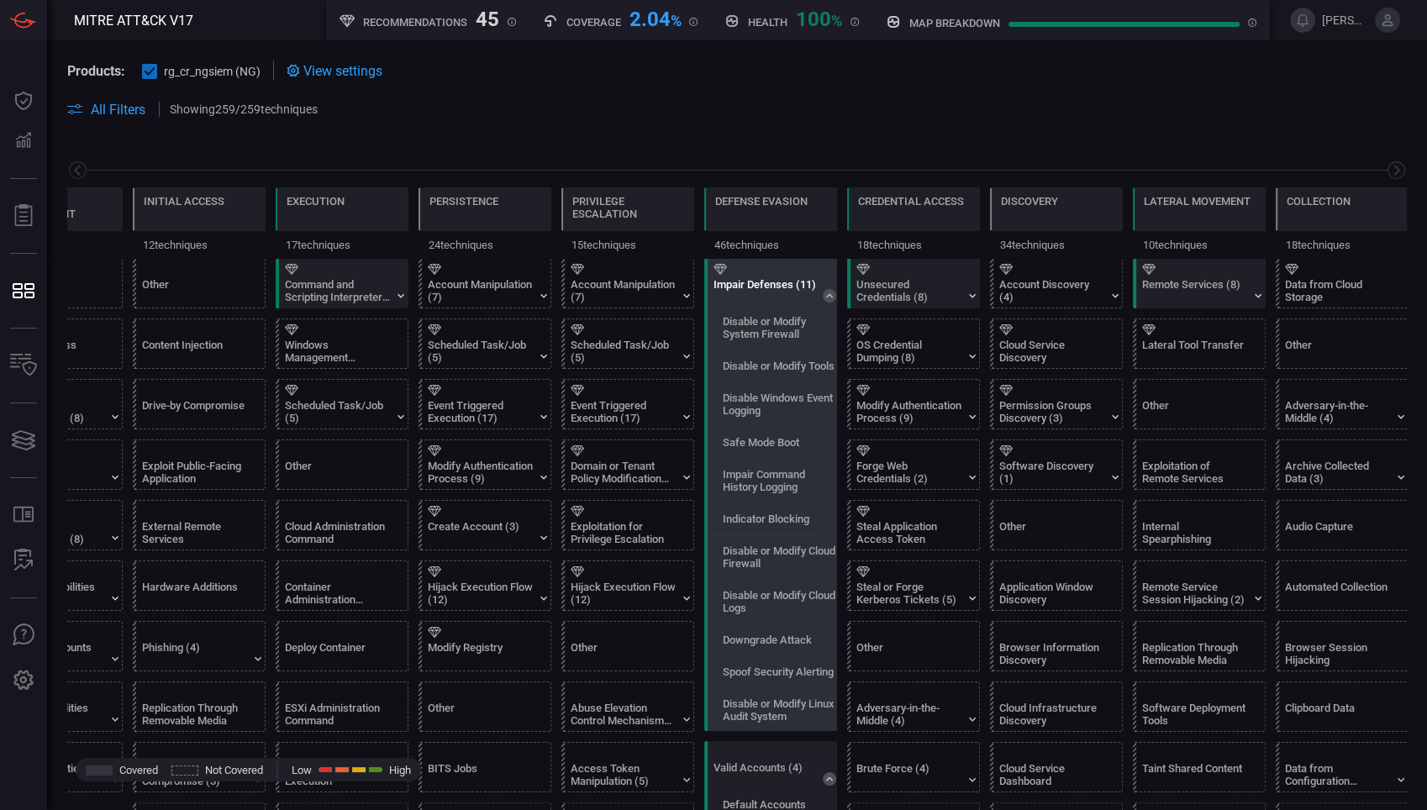
click at [726, 278] on div "Impair Defenses (11)" at bounding box center [765, 290] width 105 height 25
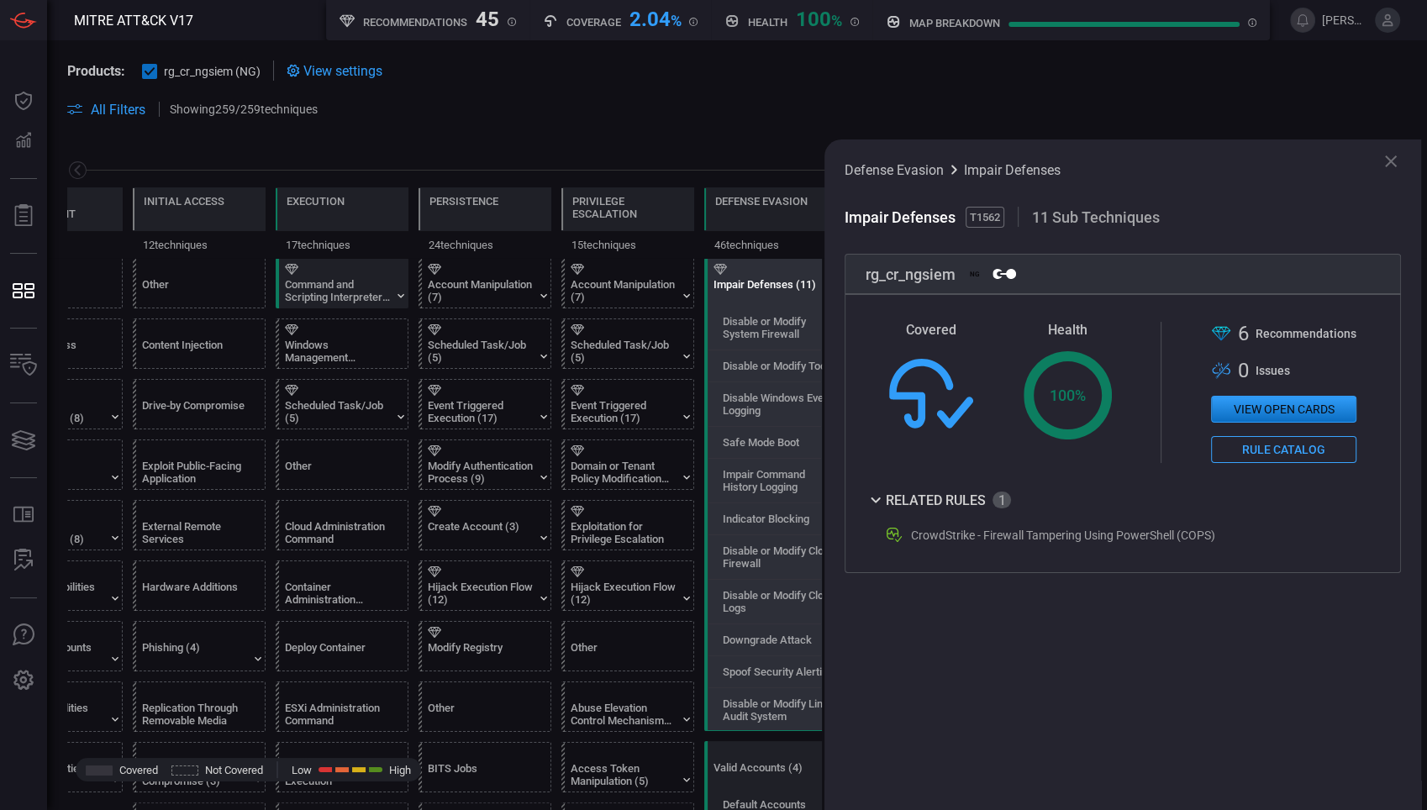
click at [1283, 336] on span "Recommendation s" at bounding box center [1305, 333] width 101 height 13
click at [1249, 408] on button "View open cards" at bounding box center [1283, 409] width 145 height 27
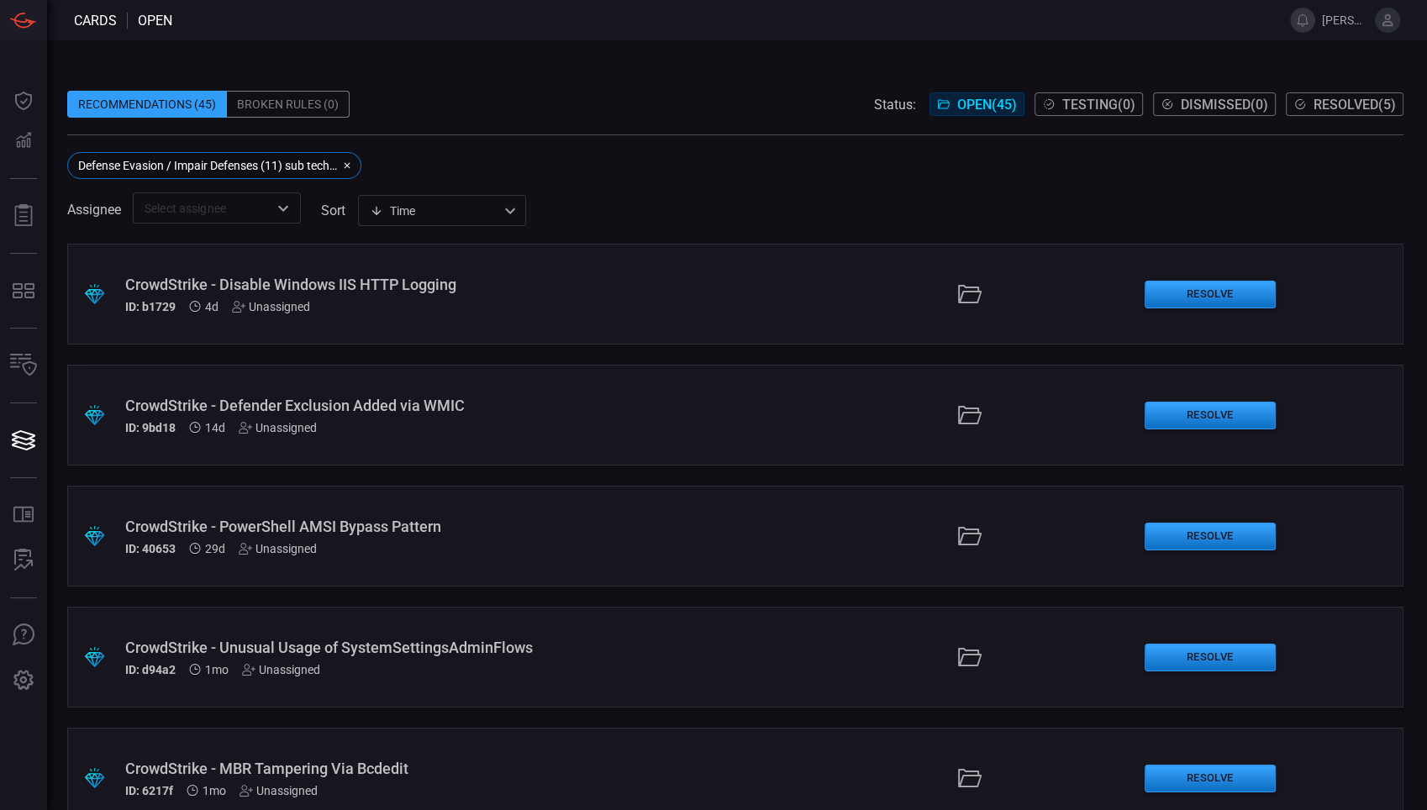
click at [444, 285] on div "CrowdStrike - Disable Windows IIS HTTP Logging" at bounding box center [339, 285] width 429 height 18
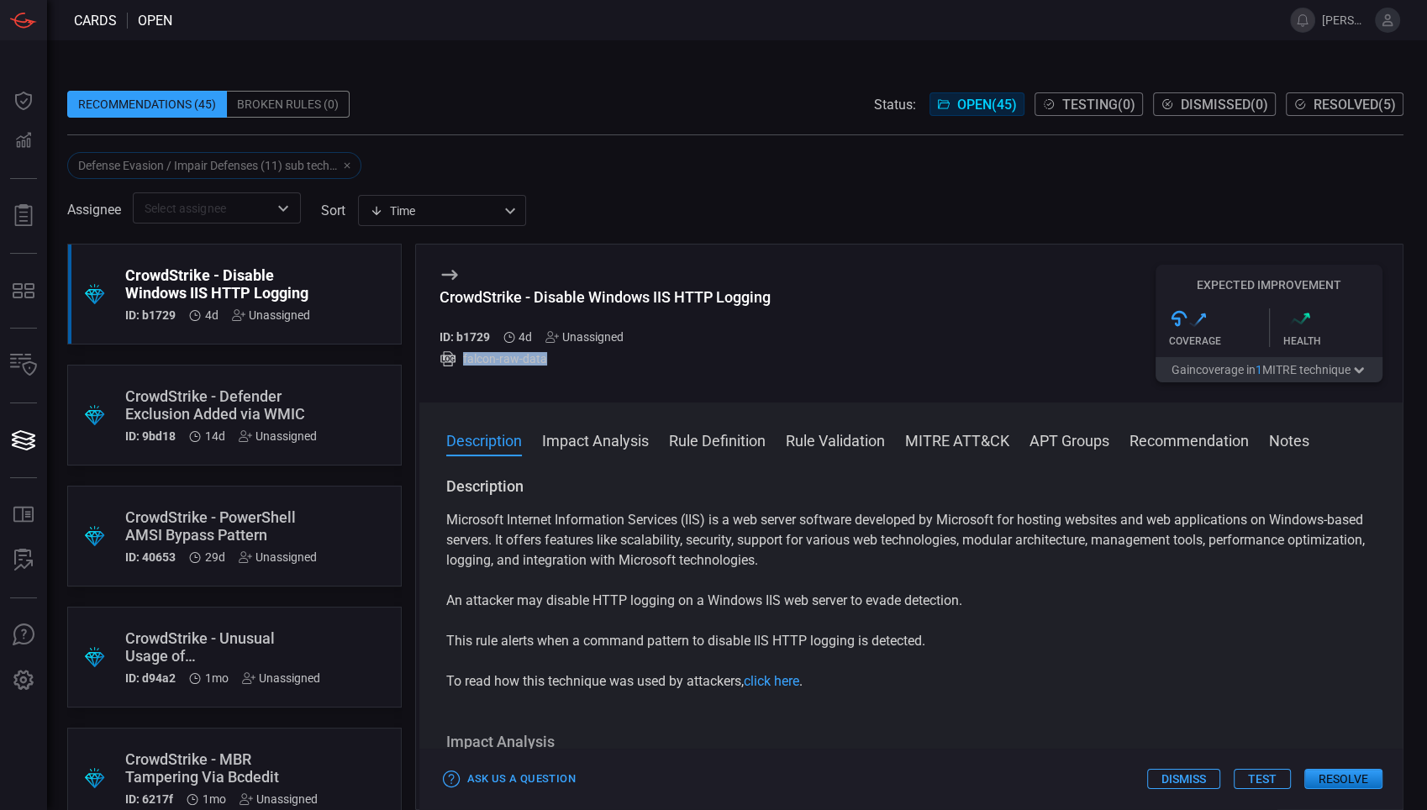
drag, startPoint x: 455, startPoint y: 357, endPoint x: 599, endPoint y: 380, distance: 146.3
click at [599, 380] on div "CrowdStrike - Disable Windows IIS HTTP Logging ID: b1729 4d Unassigned falcon-r…" at bounding box center [604, 324] width 331 height 118
click at [580, 439] on button "Impact Analysis" at bounding box center [595, 439] width 107 height 20
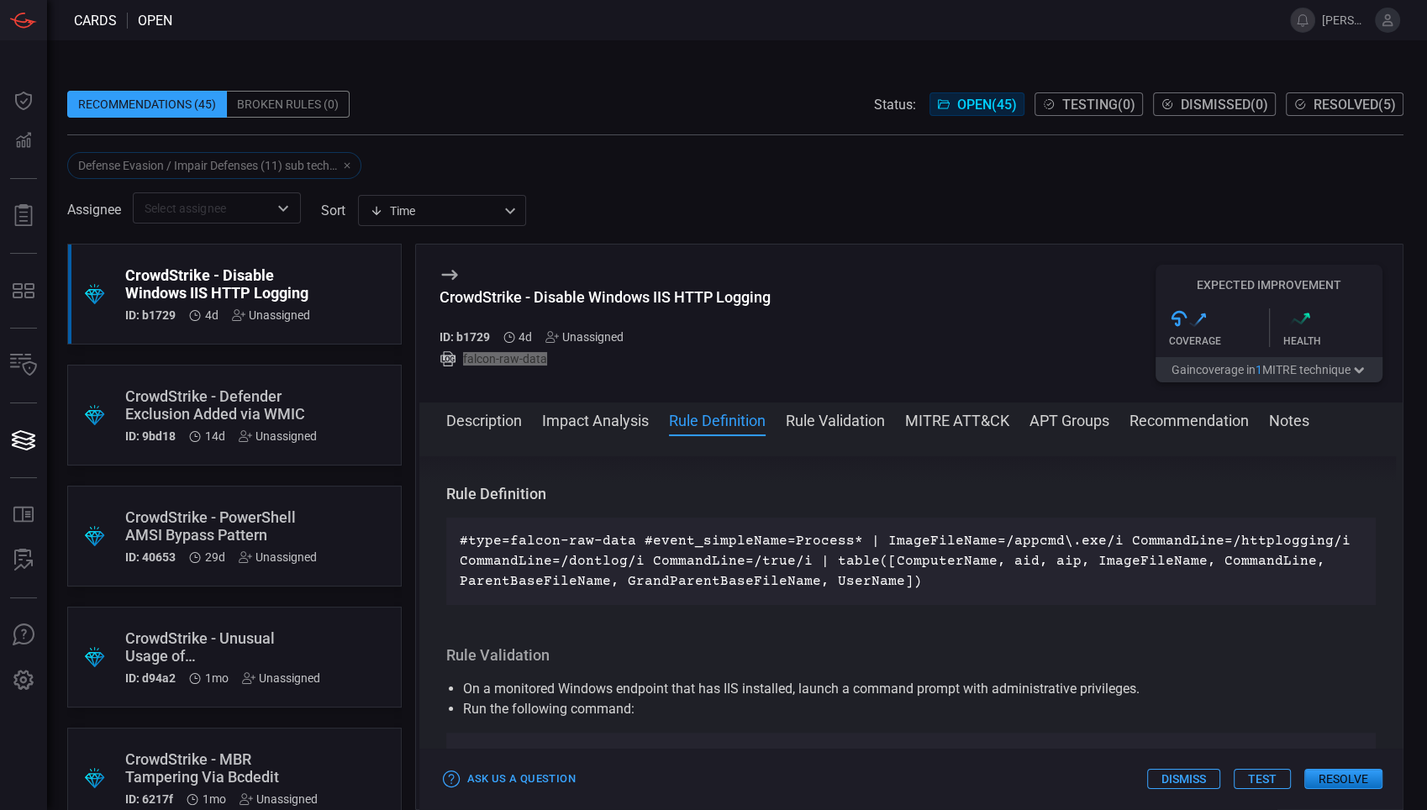
scroll to position [533, 0]
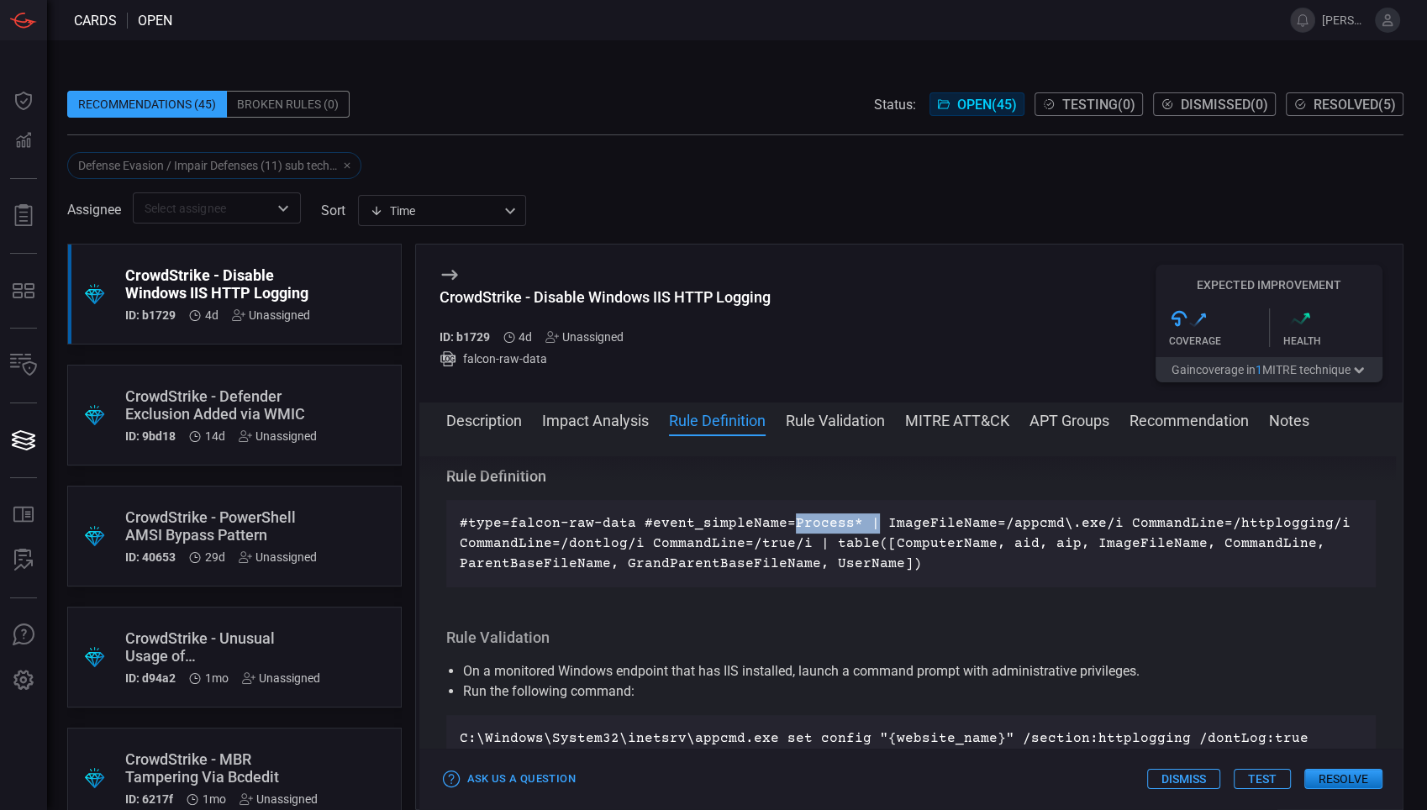
drag, startPoint x: 780, startPoint y: 531, endPoint x: 858, endPoint y: 532, distance: 78.2
click at [858, 532] on p "#type=falcon-raw-data #event_simpleName=Process* | ImageFileName=/appcmd\.exe/i…" at bounding box center [911, 543] width 903 height 60
drag, startPoint x: 858, startPoint y: 532, endPoint x: 1002, endPoint y: 533, distance: 144.5
click at [1002, 533] on p "#type=falcon-raw-data #event_simpleName=Process* | ImageFileName=/appcmd\.exe/i…" at bounding box center [911, 543] width 903 height 60
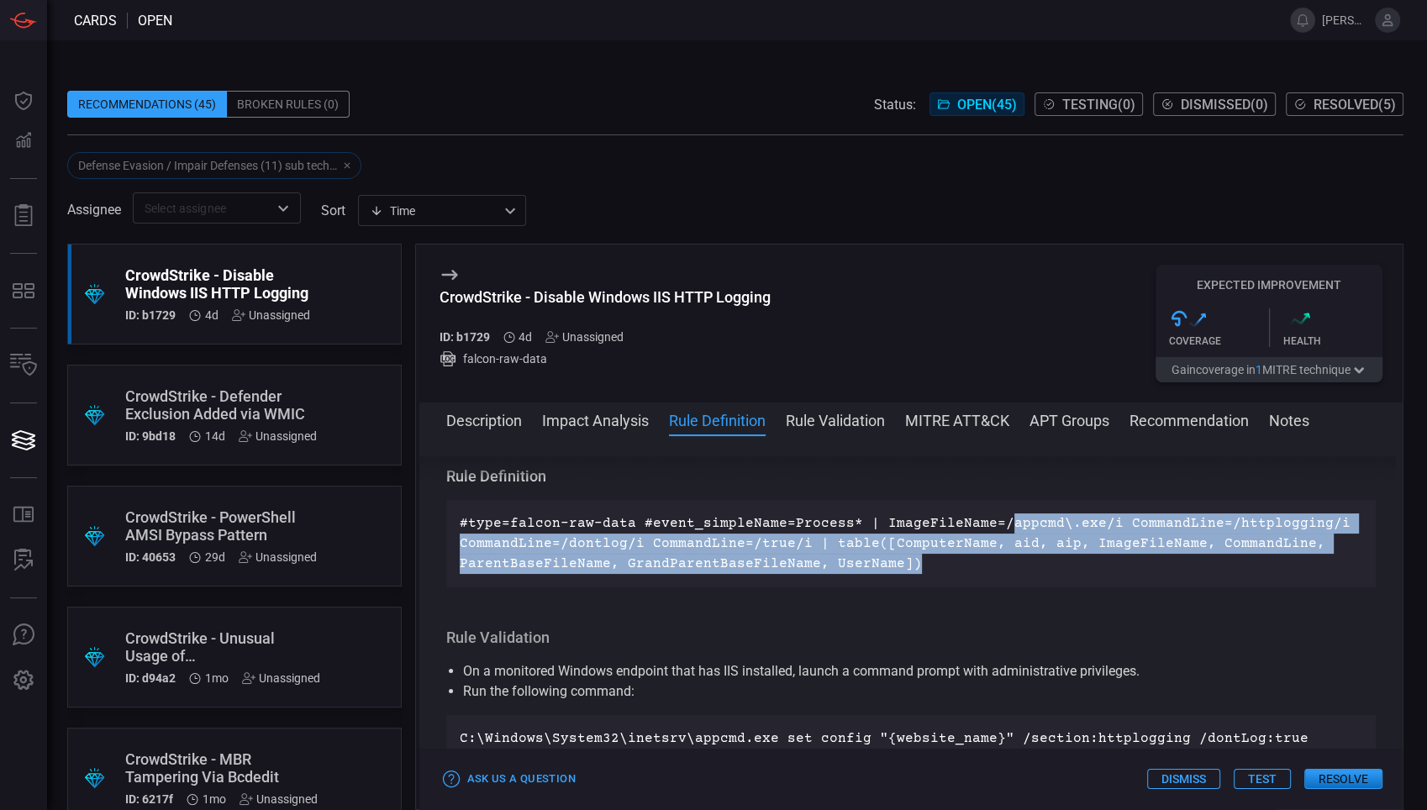
drag, startPoint x: 989, startPoint y: 516, endPoint x: 913, endPoint y: 558, distance: 87.2
click at [913, 558] on p "#type=falcon-raw-data #event_simpleName=Process* | ImageFileName=/appcmd\.exe/i…" at bounding box center [911, 543] width 903 height 60
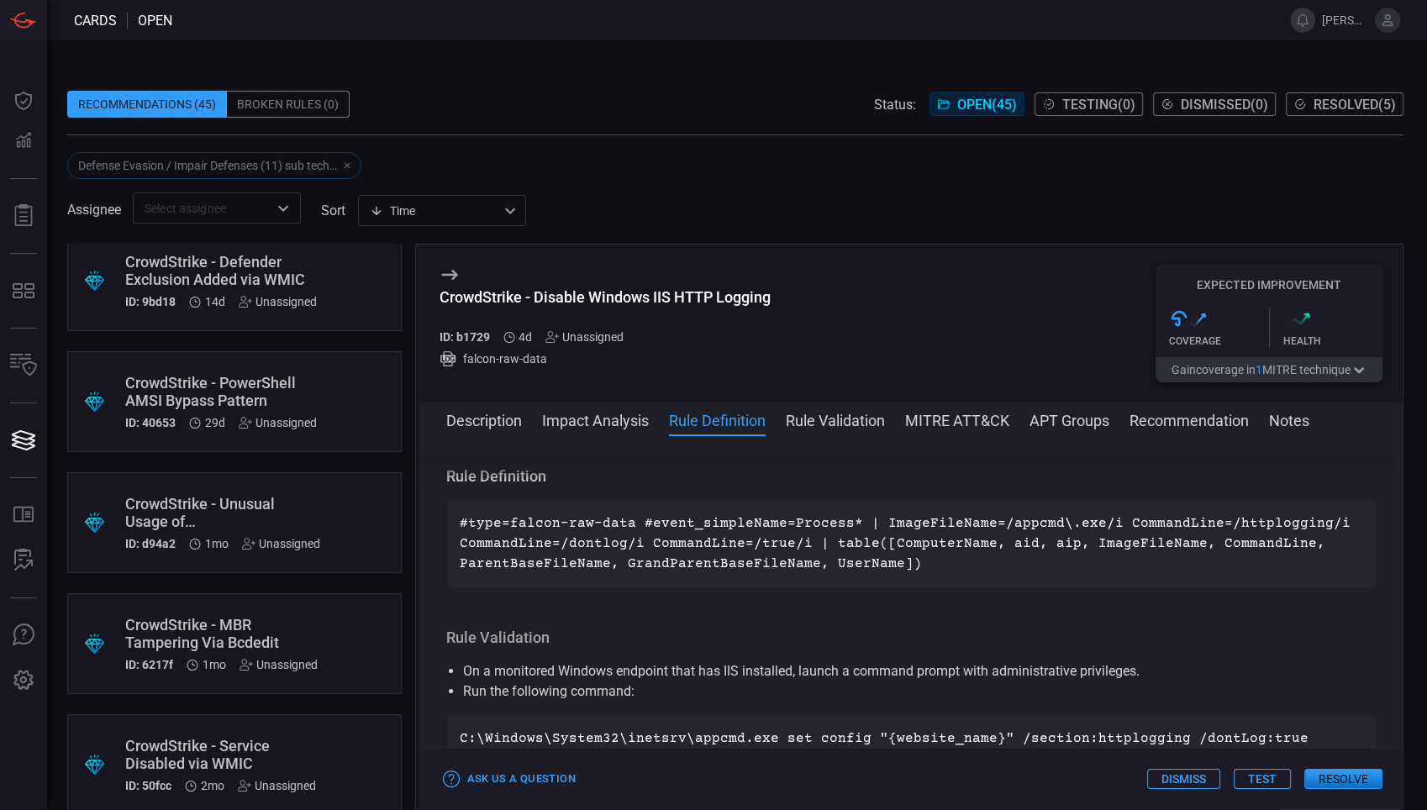
scroll to position [138, 0]
click at [276, 499] on div "CrowdStrike - Unusual Usage of SystemSettingsAdminFlows" at bounding box center [222, 509] width 195 height 35
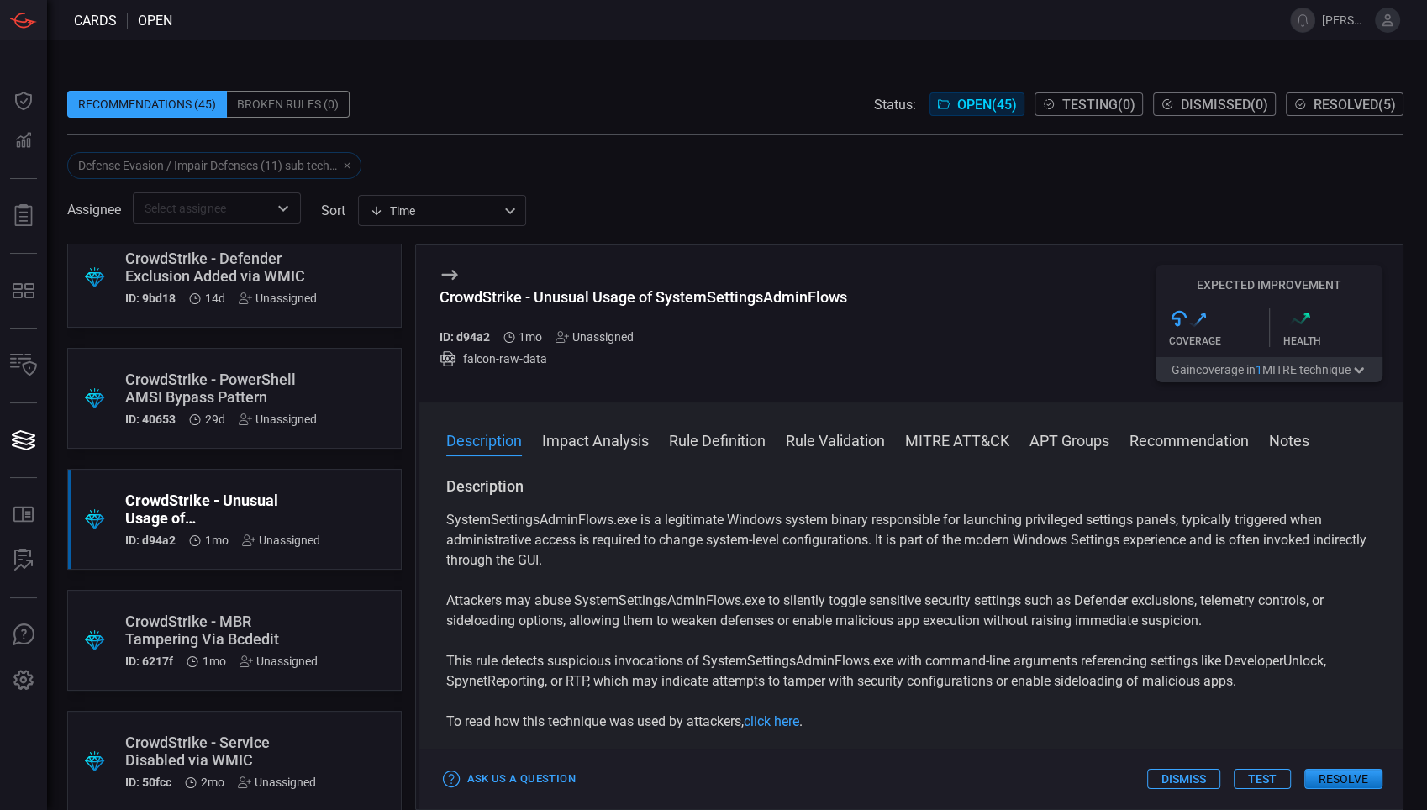
click at [540, 416] on div "Description Impact Analysis Rule Definition Rule Validation MITRE ATT&CK APT Gr…" at bounding box center [911, 605] width 984 height 407
click at [574, 437] on button "Impact Analysis" at bounding box center [595, 439] width 107 height 20
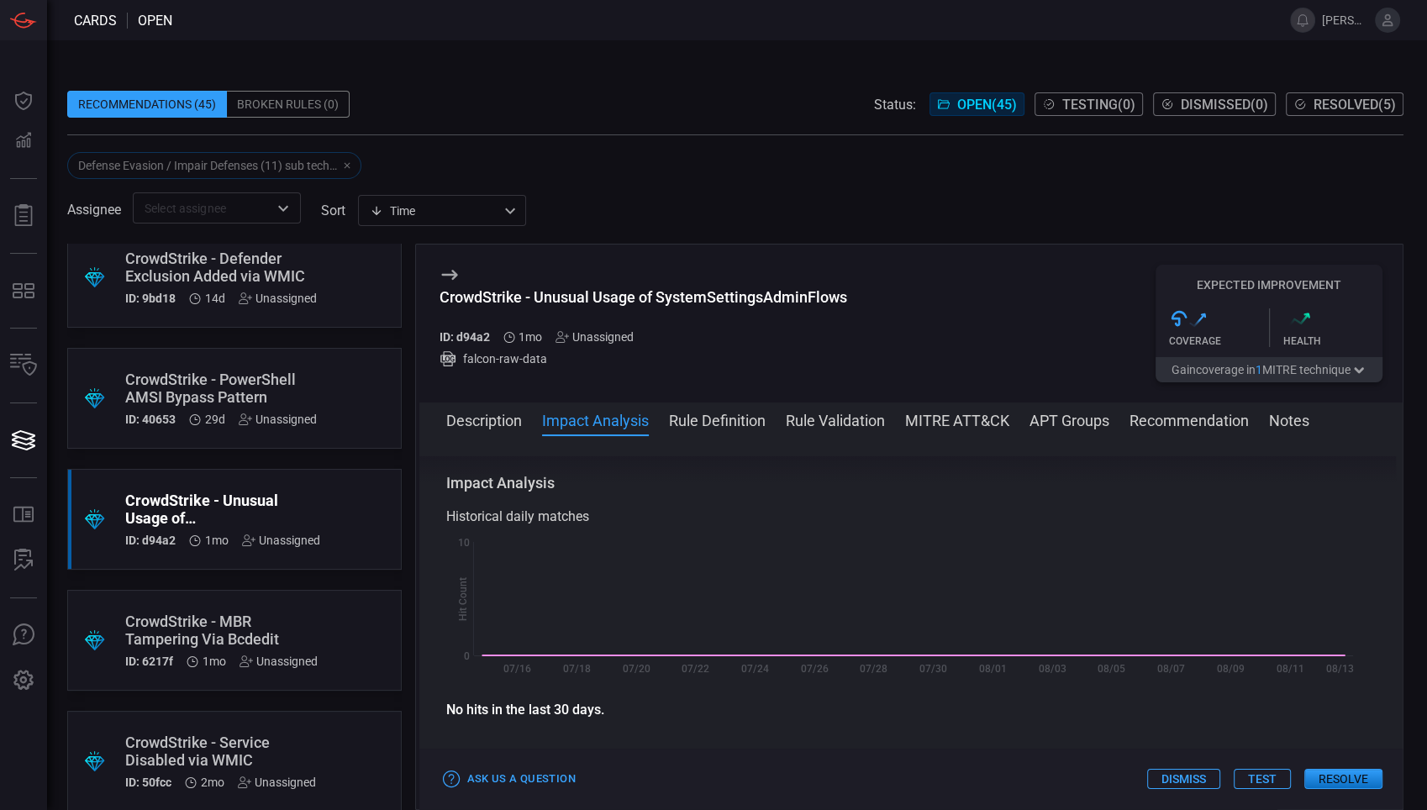
click at [354, 175] on div "Defense Evasion / Impair Defenses (11) sub techniques" at bounding box center [214, 165] width 294 height 27
click at [350, 163] on div "Defense Evasion / Impair Defenses (11) sub techniques" at bounding box center [214, 165] width 294 height 27
click at [344, 162] on div "Defense Evasion / Impair Defenses (11) sub techniques" at bounding box center [214, 165] width 294 height 27
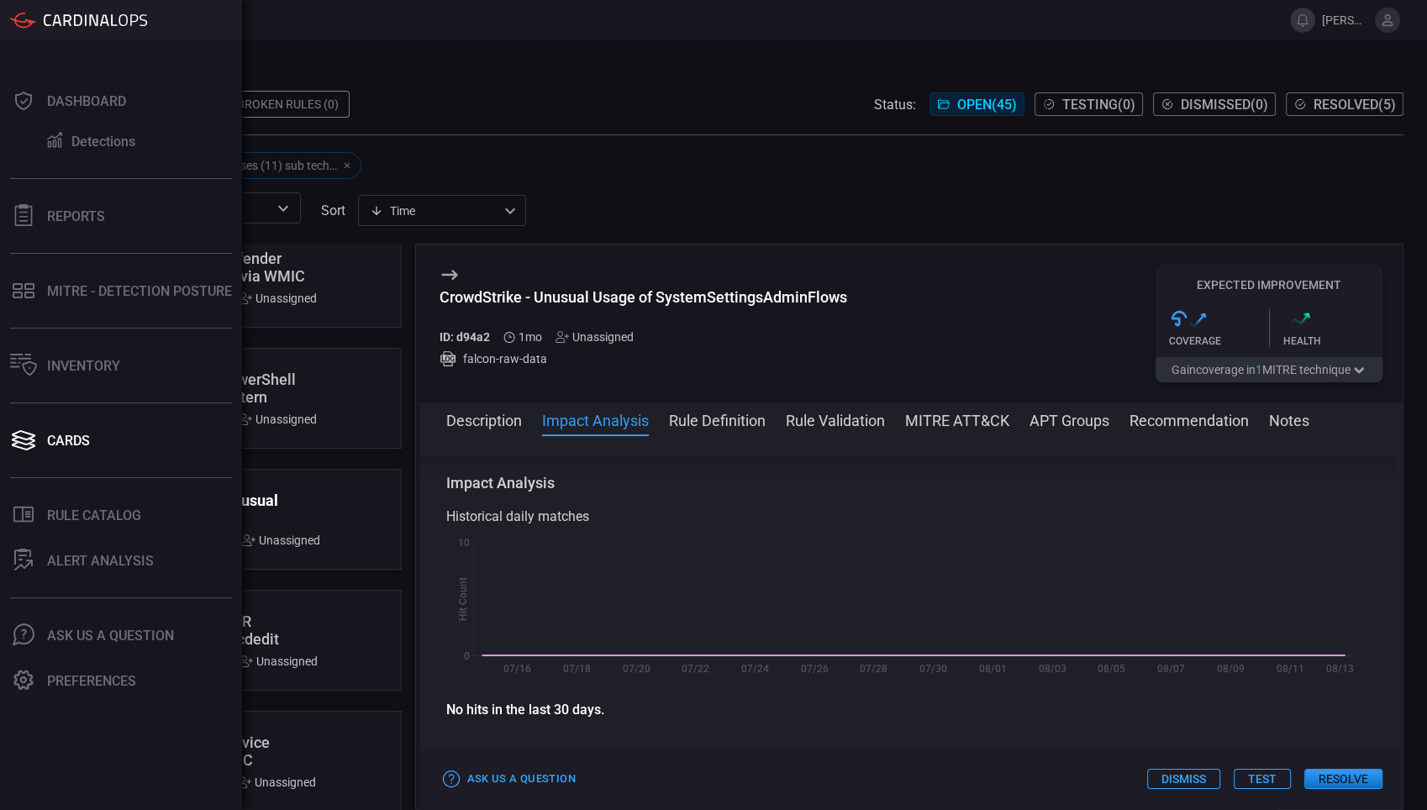
click at [72, 413] on div "Dashboard Detections Reports MITRE - Detection Posture Inventory Cards .st0_rul…" at bounding box center [121, 425] width 242 height 770
click at [69, 423] on button "Cards" at bounding box center [117, 440] width 235 height 40
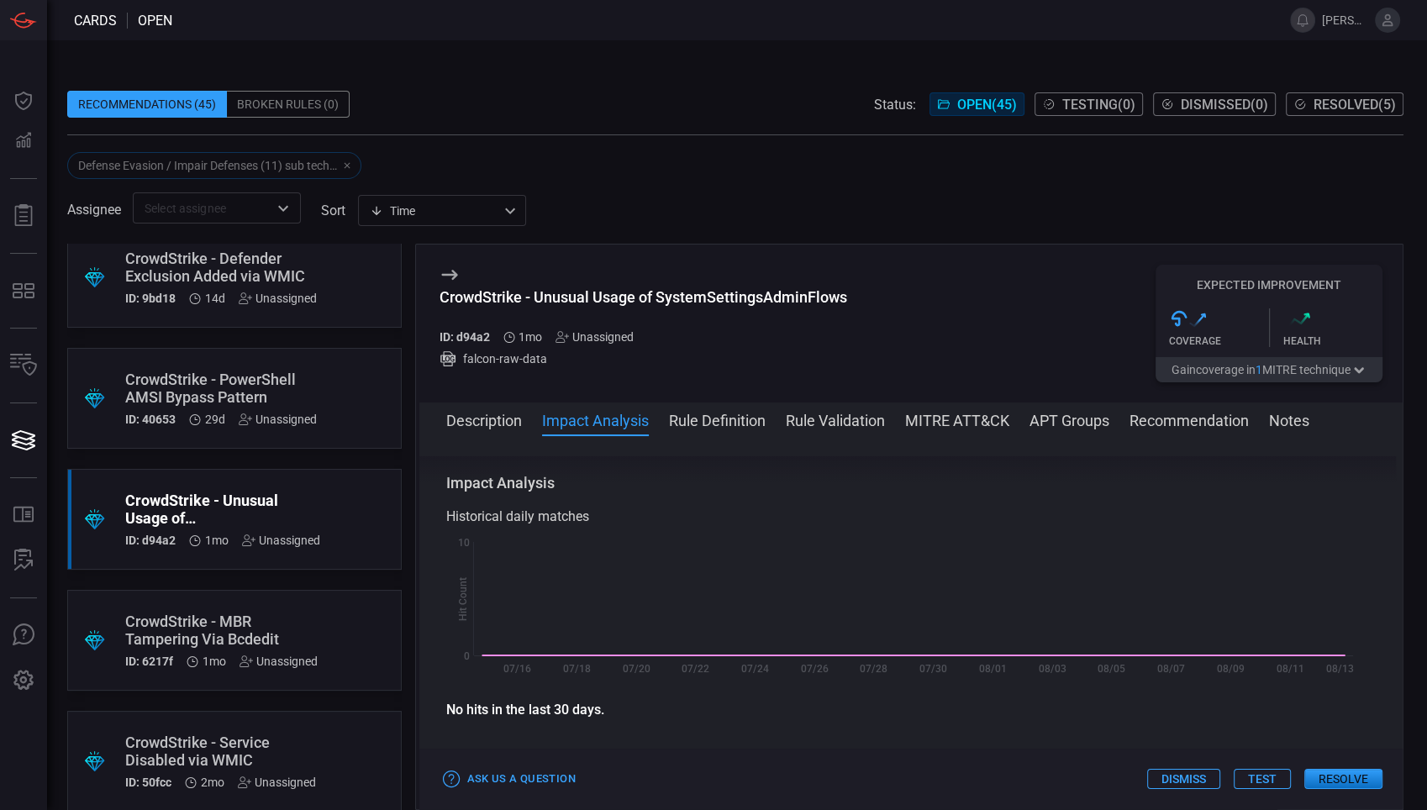
click at [449, 123] on span at bounding box center [735, 126] width 1336 height 17
click at [345, 166] on div "Defense Evasion / Impair Defenses (11) sub techniques" at bounding box center [214, 165] width 294 height 27
click at [350, 167] on div "Defense Evasion / Impair Defenses (11) sub techniques" at bounding box center [214, 165] width 294 height 27
click at [346, 162] on div "Defense Evasion / Impair Defenses (11) sub techniques" at bounding box center [214, 165] width 294 height 27
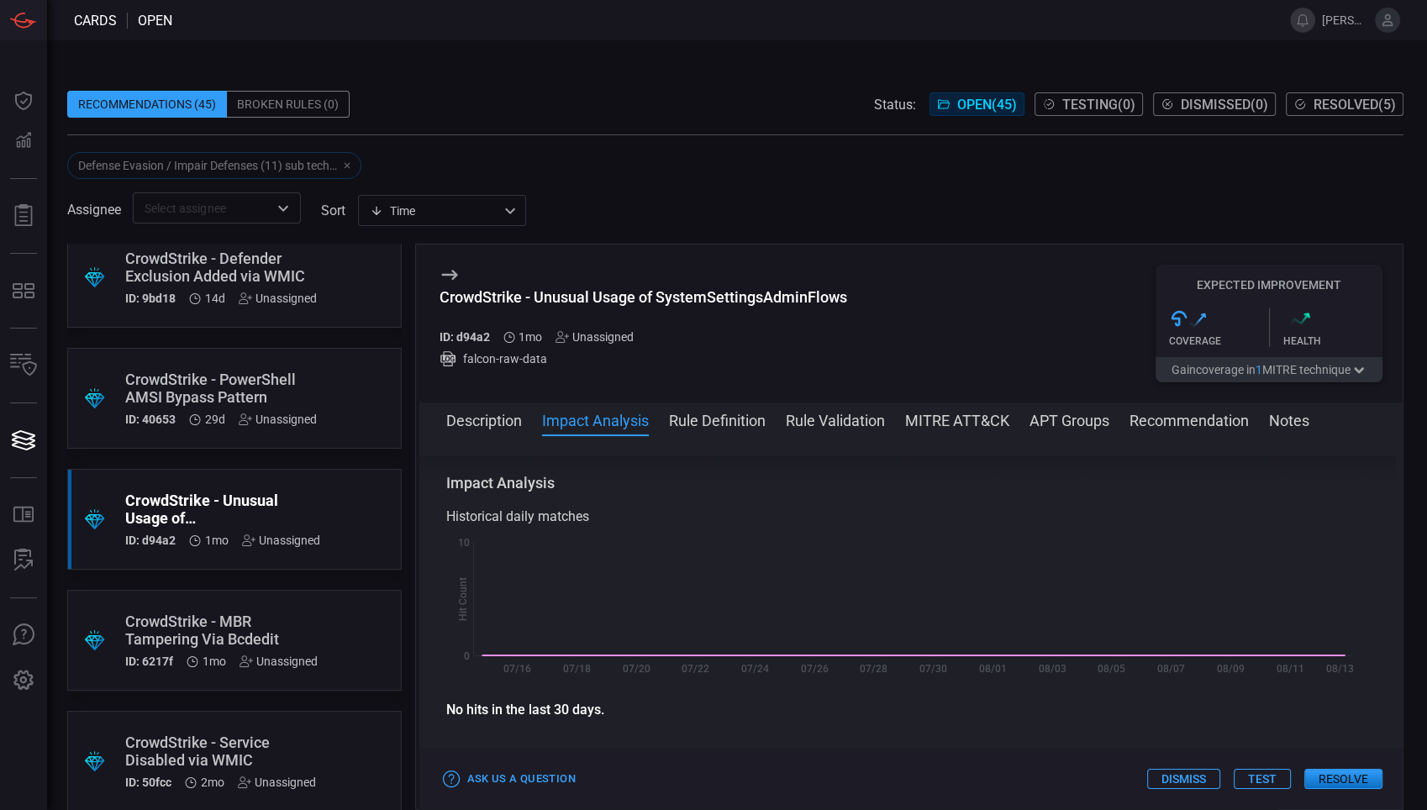
click at [452, 161] on div "Defense Evasion / Impair Defenses (11) sub techniques" at bounding box center [735, 165] width 1336 height 27
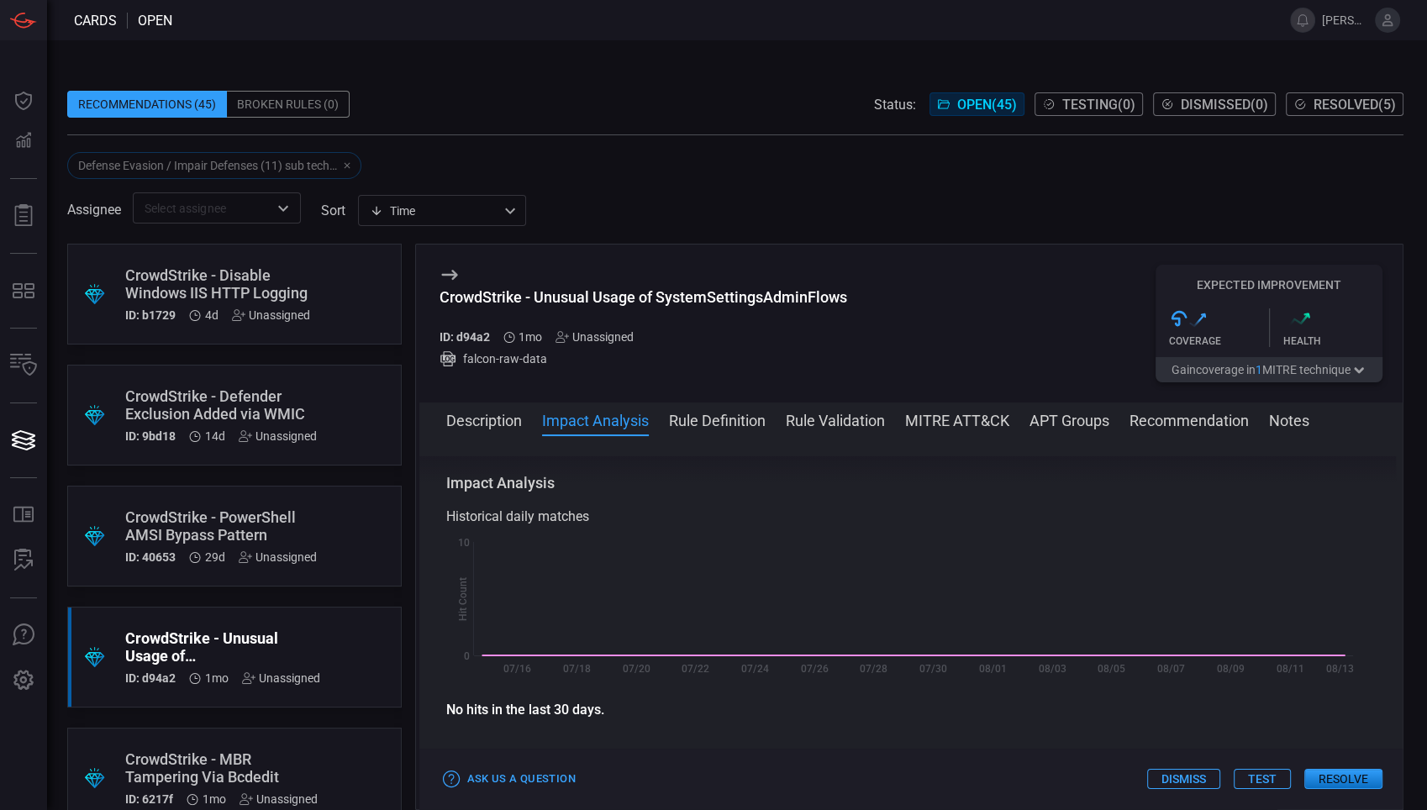
click at [347, 161] on div "Defense Evasion / Impair Defenses (11) sub techniques" at bounding box center [214, 165] width 294 height 27
click at [355, 165] on div "Defense Evasion / Impair Defenses (11) sub techniques" at bounding box center [214, 165] width 294 height 27
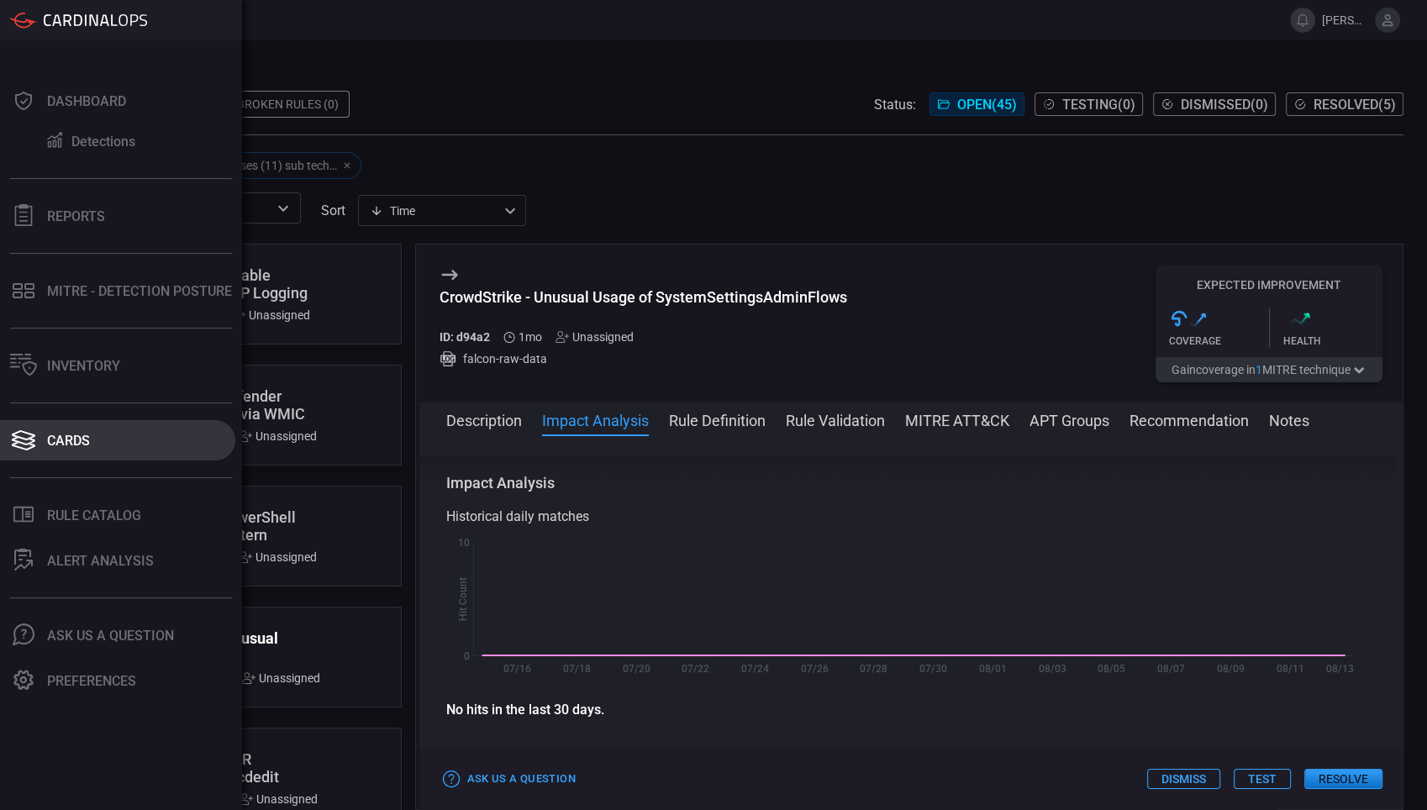
click at [60, 441] on div "Cards" at bounding box center [68, 441] width 43 height 16
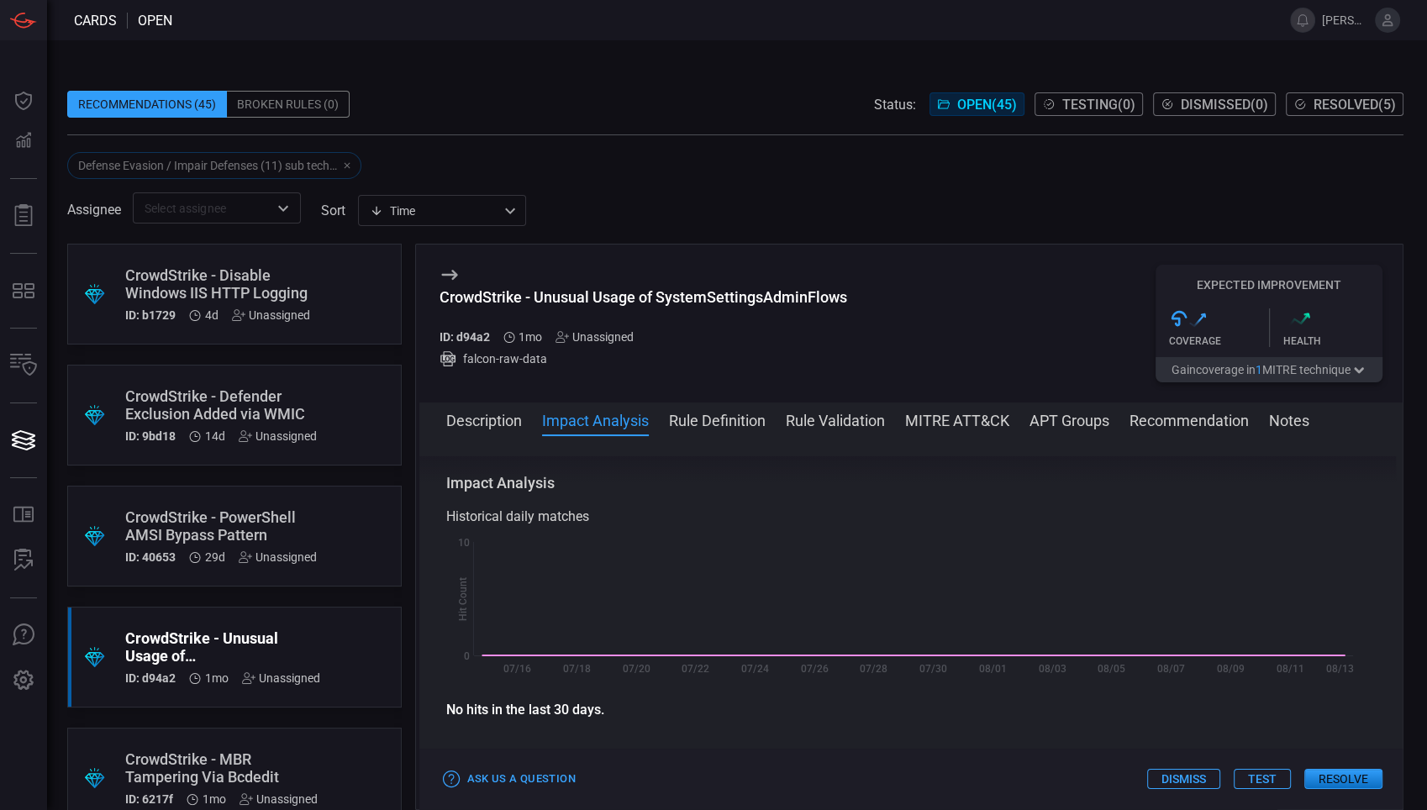
click at [523, 179] on span at bounding box center [735, 185] width 1336 height 13
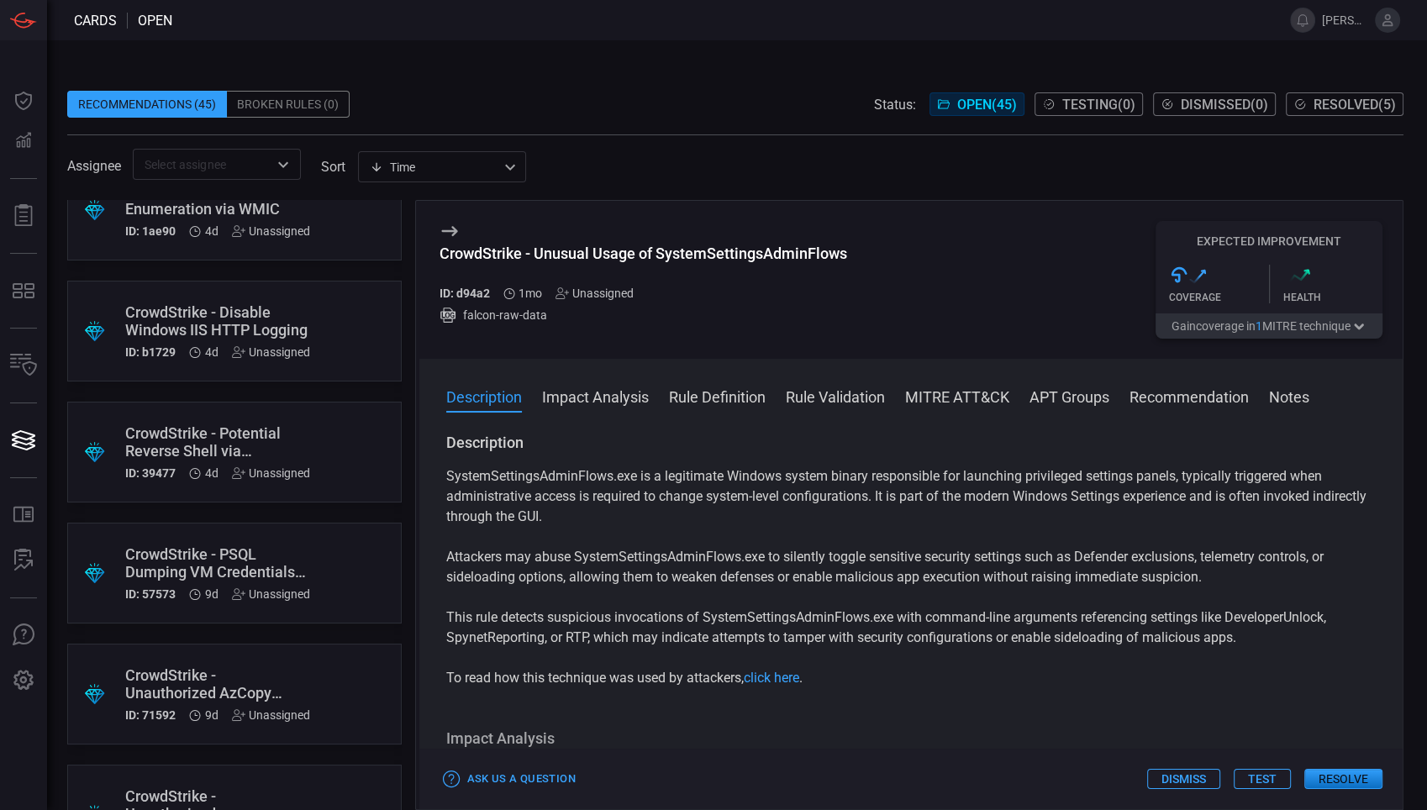
scroll to position [3242, 0]
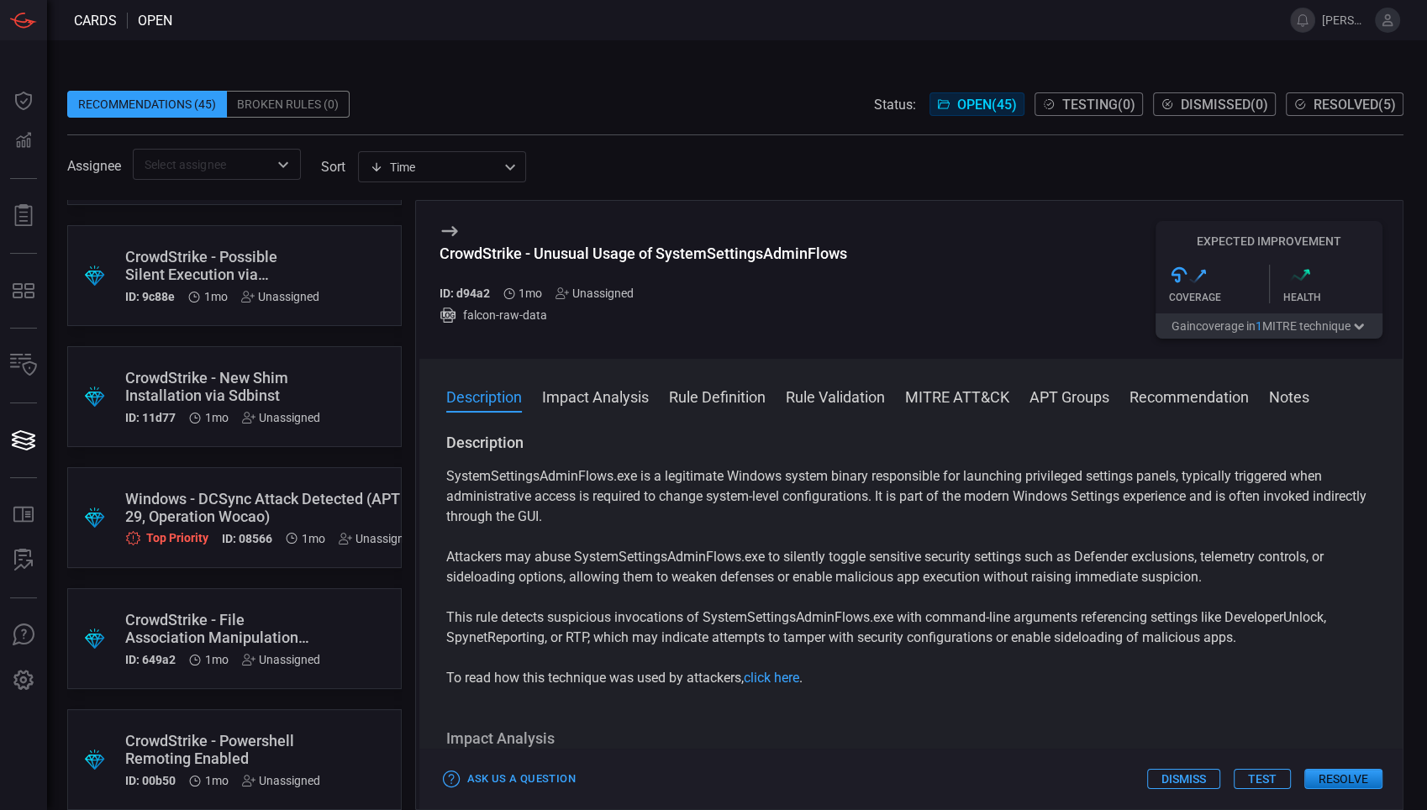
click at [271, 492] on div "Windows - DCSync Attack Detected (APT 29, Operation Wocao)" at bounding box center [271, 507] width 292 height 35
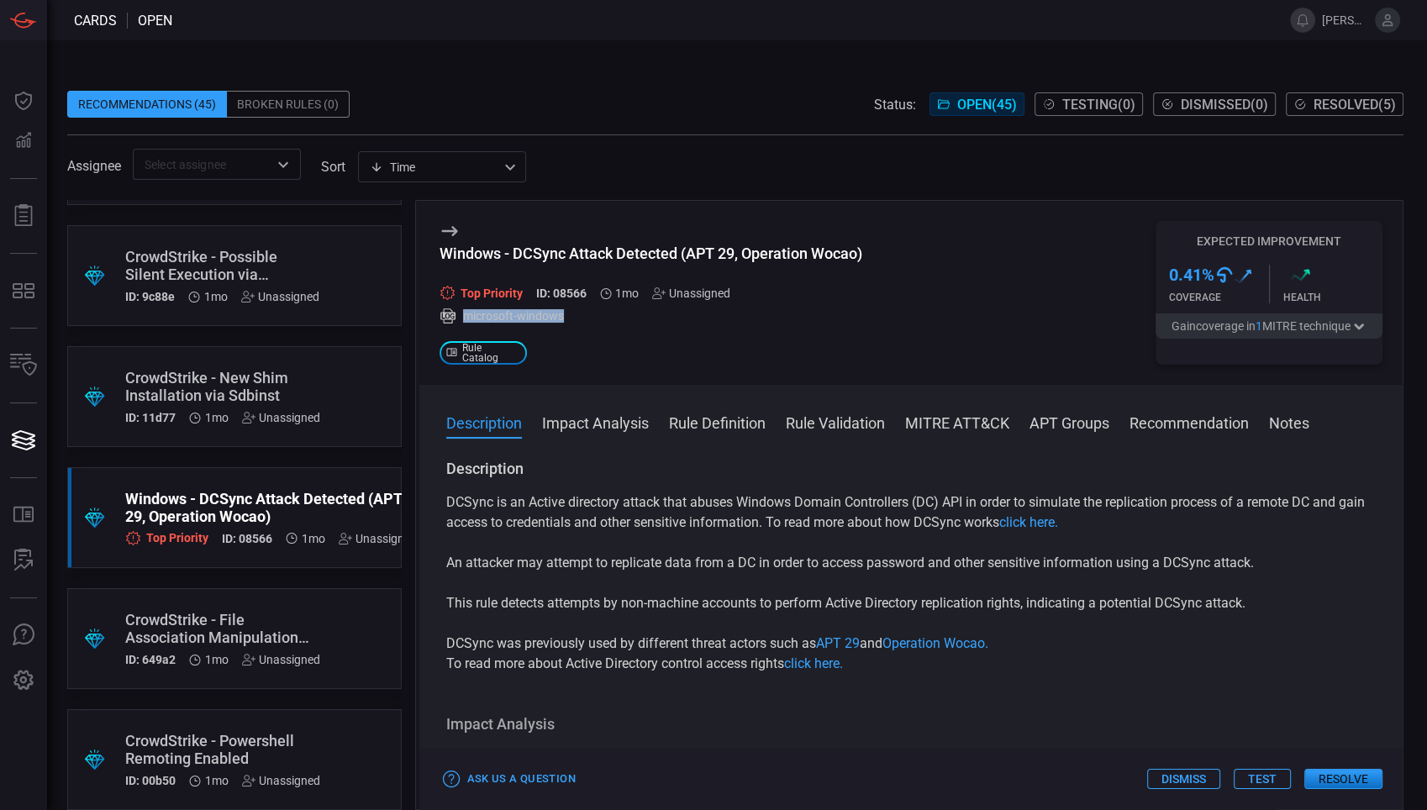
drag, startPoint x: 461, startPoint y: 316, endPoint x: 560, endPoint y: 316, distance: 99.2
click at [560, 316] on div "microsoft-windows" at bounding box center [650, 316] width 423 height 17
drag, startPoint x: 560, startPoint y: 316, endPoint x: 633, endPoint y: 340, distance: 76.3
click at [633, 340] on div "Windows - DCSync Attack Detected (APT 29, Operation Wocao) Top Priority ID: 085…" at bounding box center [650, 293] width 423 height 144
click at [619, 415] on button "Impact Analysis" at bounding box center [595, 422] width 107 height 20
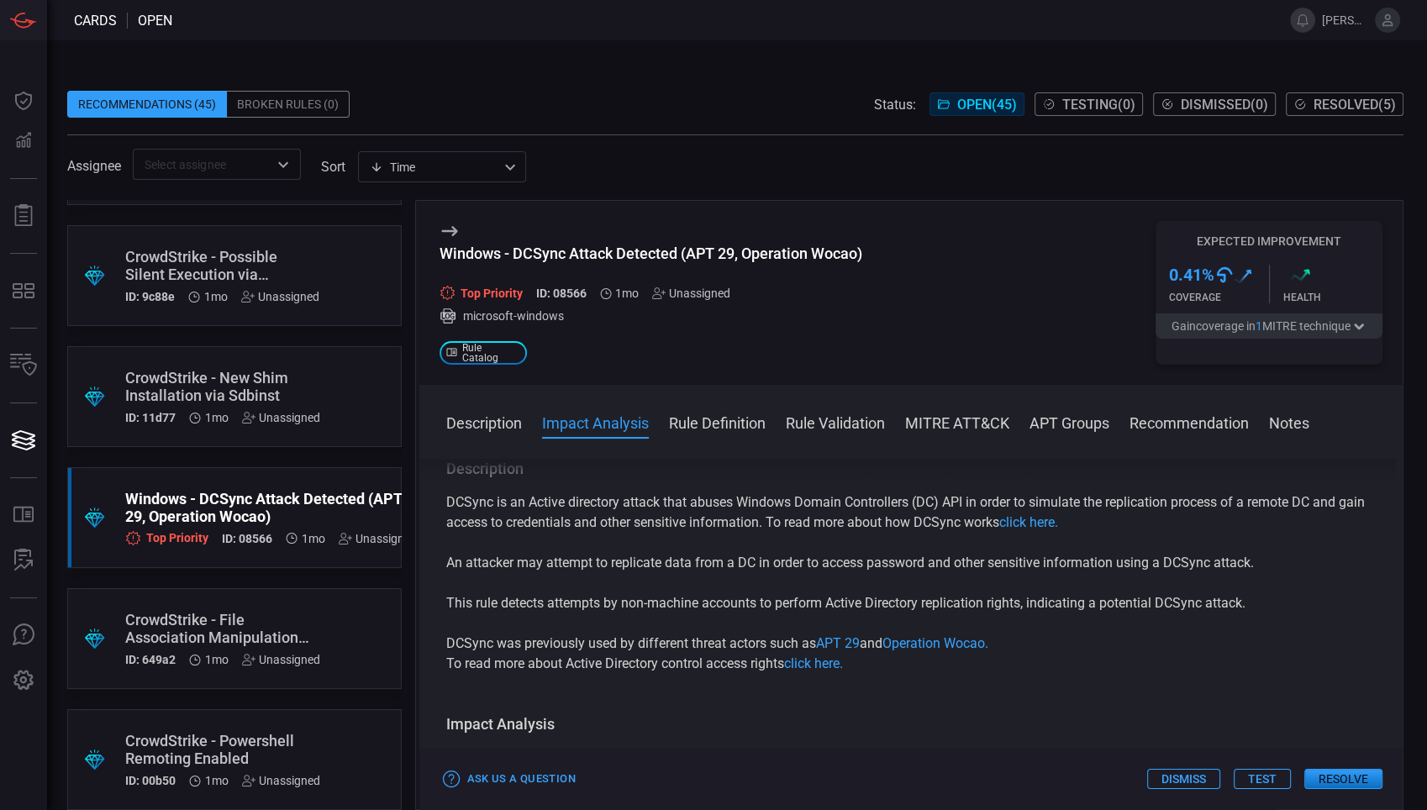
scroll to position [21, 0]
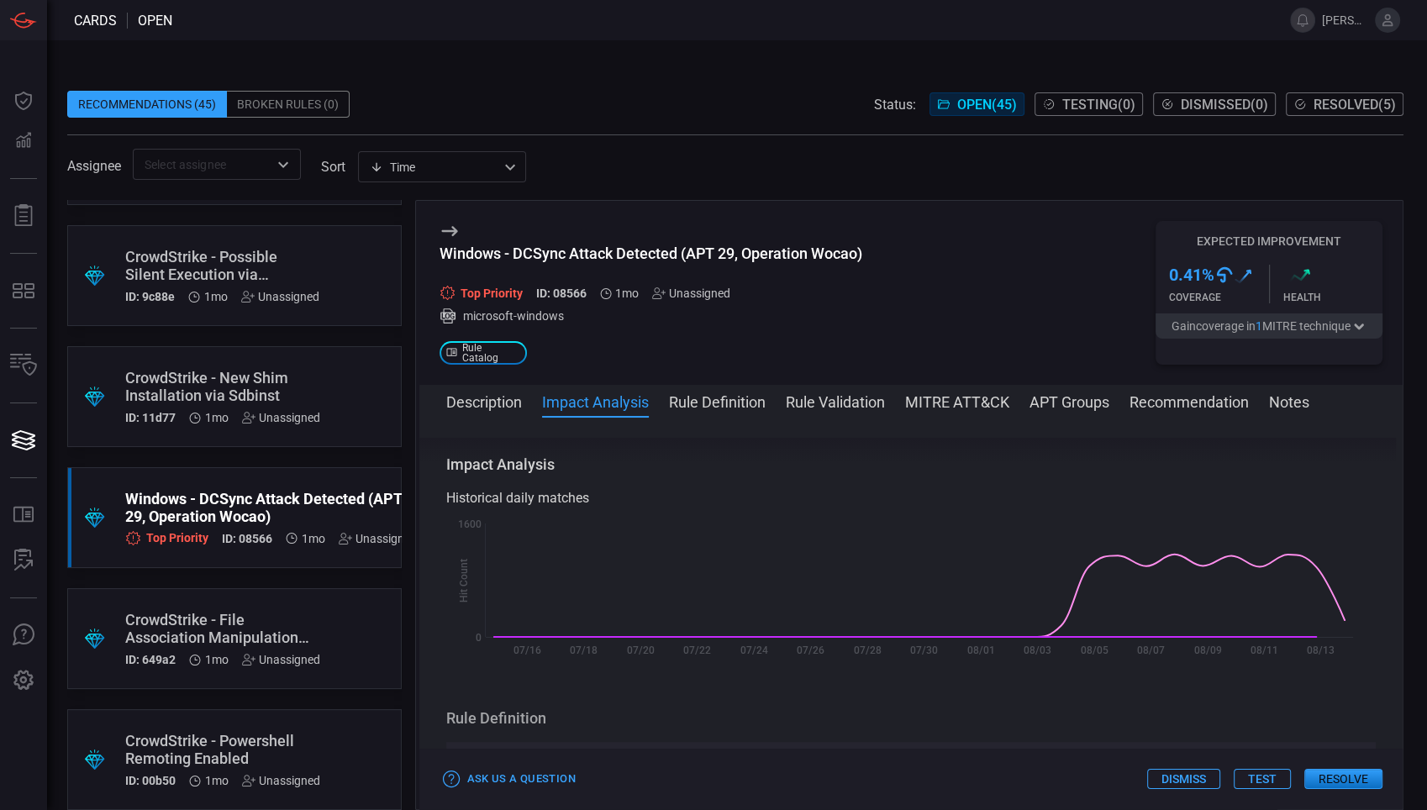
click at [753, 405] on button "Rule Definition" at bounding box center [717, 401] width 97 height 20
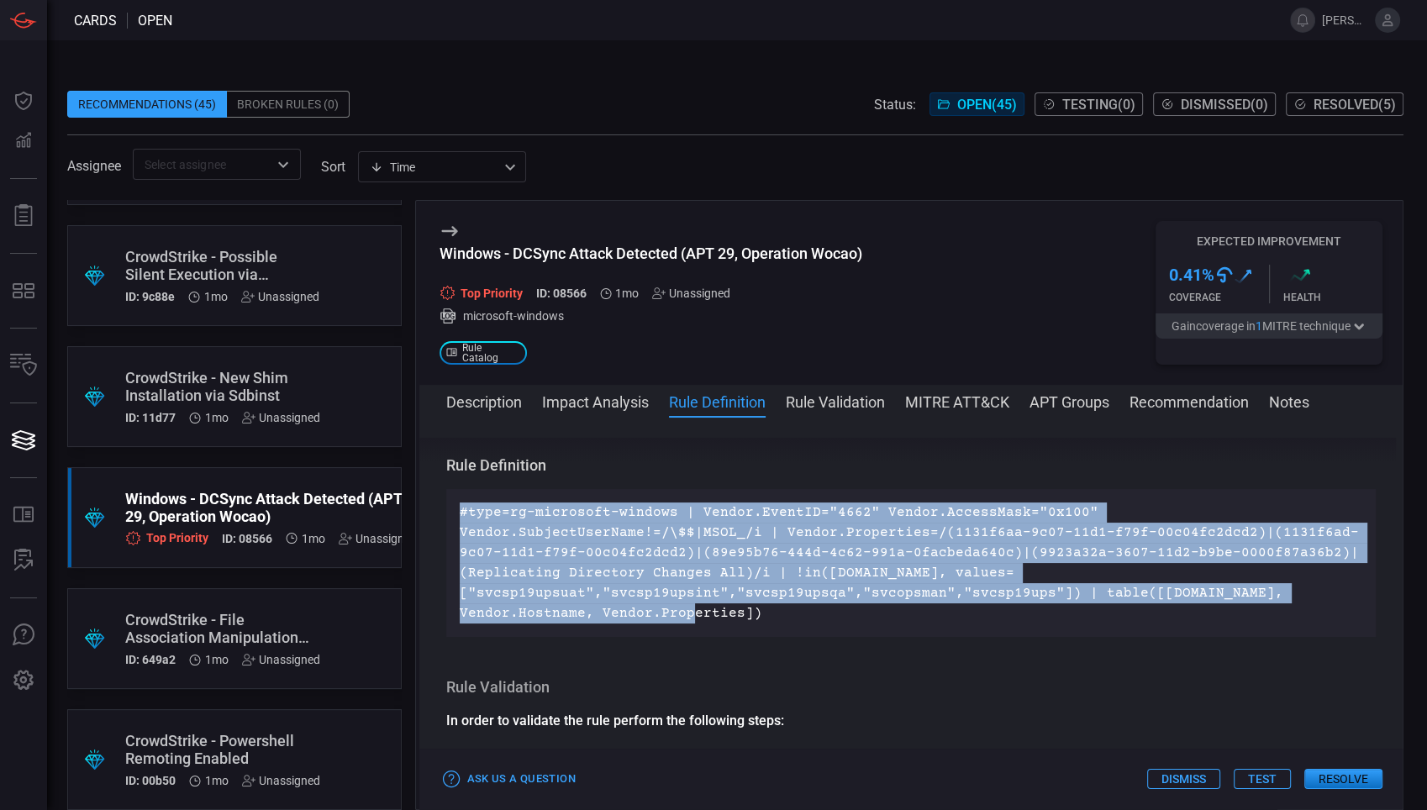
drag, startPoint x: 462, startPoint y: 505, endPoint x: 776, endPoint y: 608, distance: 330.8
click at [776, 608] on p "#type=rg-microsoft-windows | Vendor.EventID="4662" Vendor.AccessMask="0x100" Ve…" at bounding box center [911, 562] width 903 height 121
drag, startPoint x: 776, startPoint y: 608, endPoint x: 711, endPoint y: 559, distance: 82.2
copy p "#type=rg-microsoft-windows | Vendor.EventID="4662" Vendor.AccessMask="0x100" Ve…"
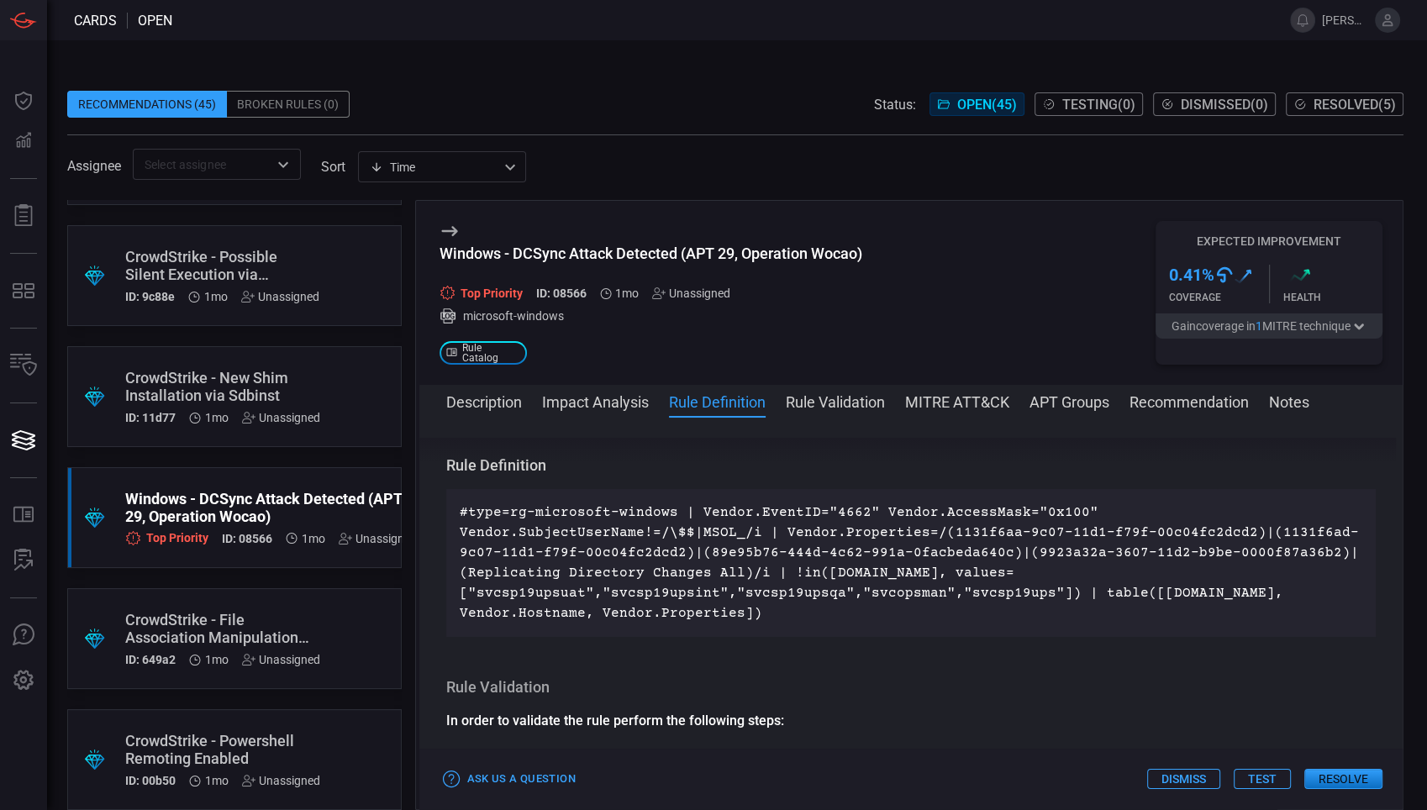
click at [879, 309] on div "Windows - DCSync Attack Detected (APT 29, Operation Wocao) Top Priority ID: 085…" at bounding box center [911, 293] width 984 height 184
click at [1261, 780] on button "Test" at bounding box center [1262, 779] width 57 height 20
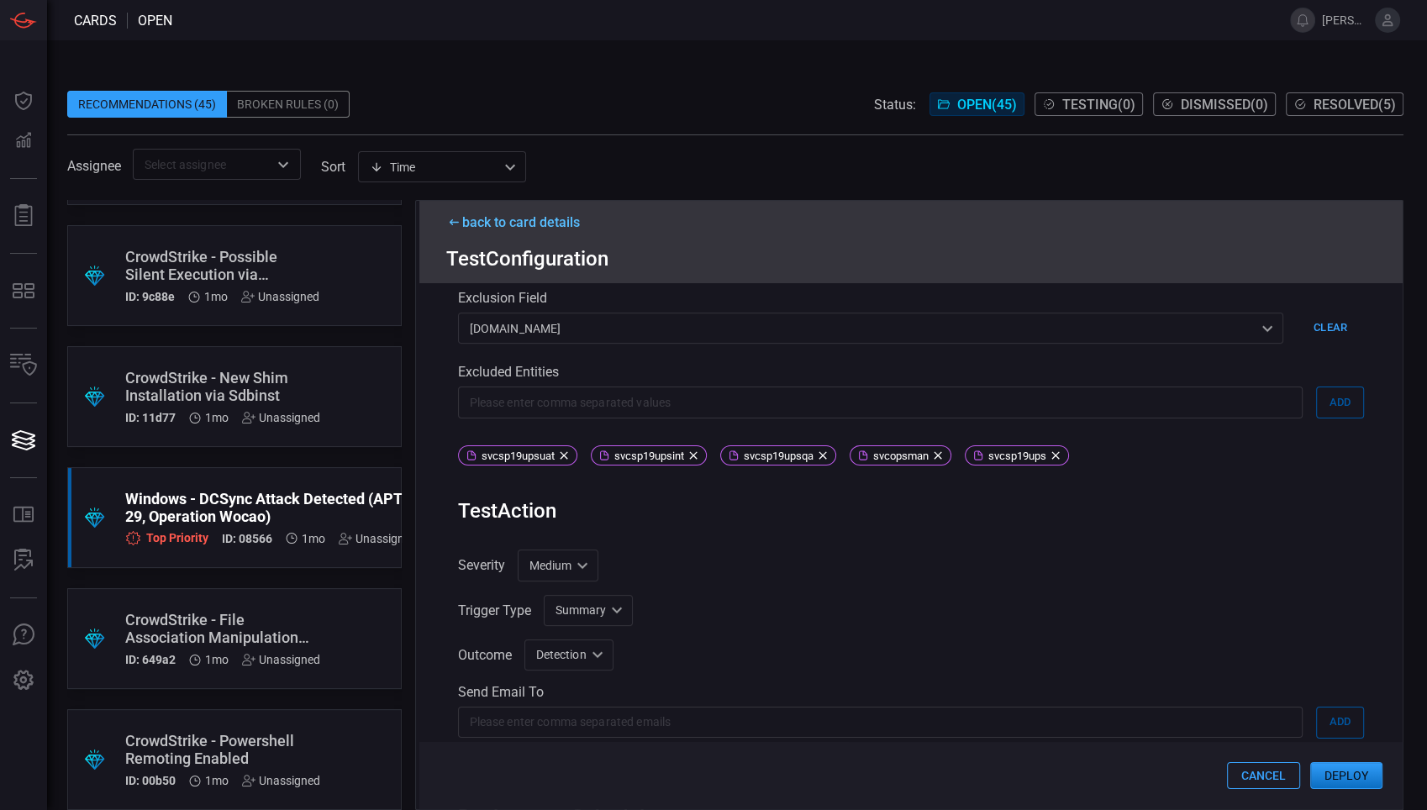
scroll to position [413, 0]
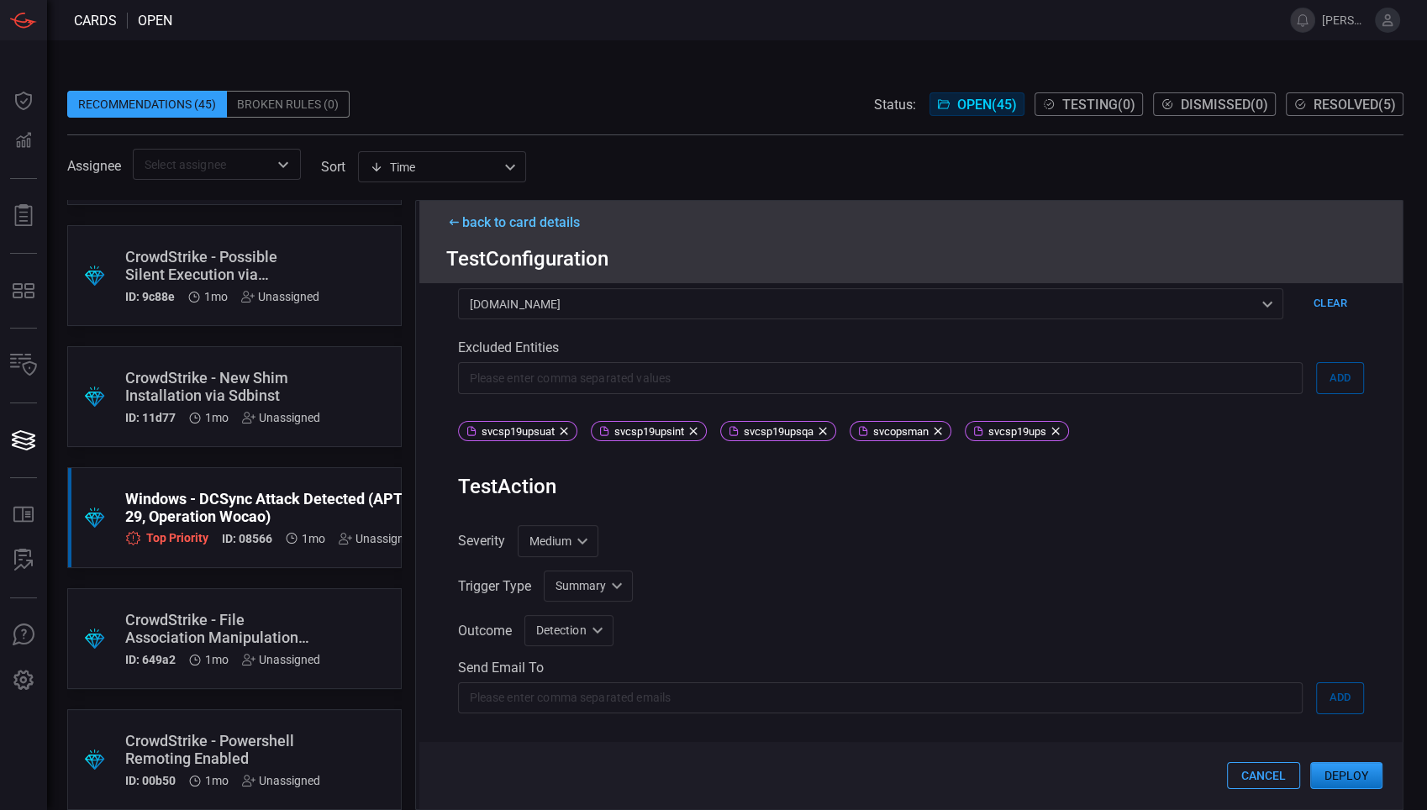
click at [1264, 771] on button "Cancel" at bounding box center [1263, 775] width 73 height 27
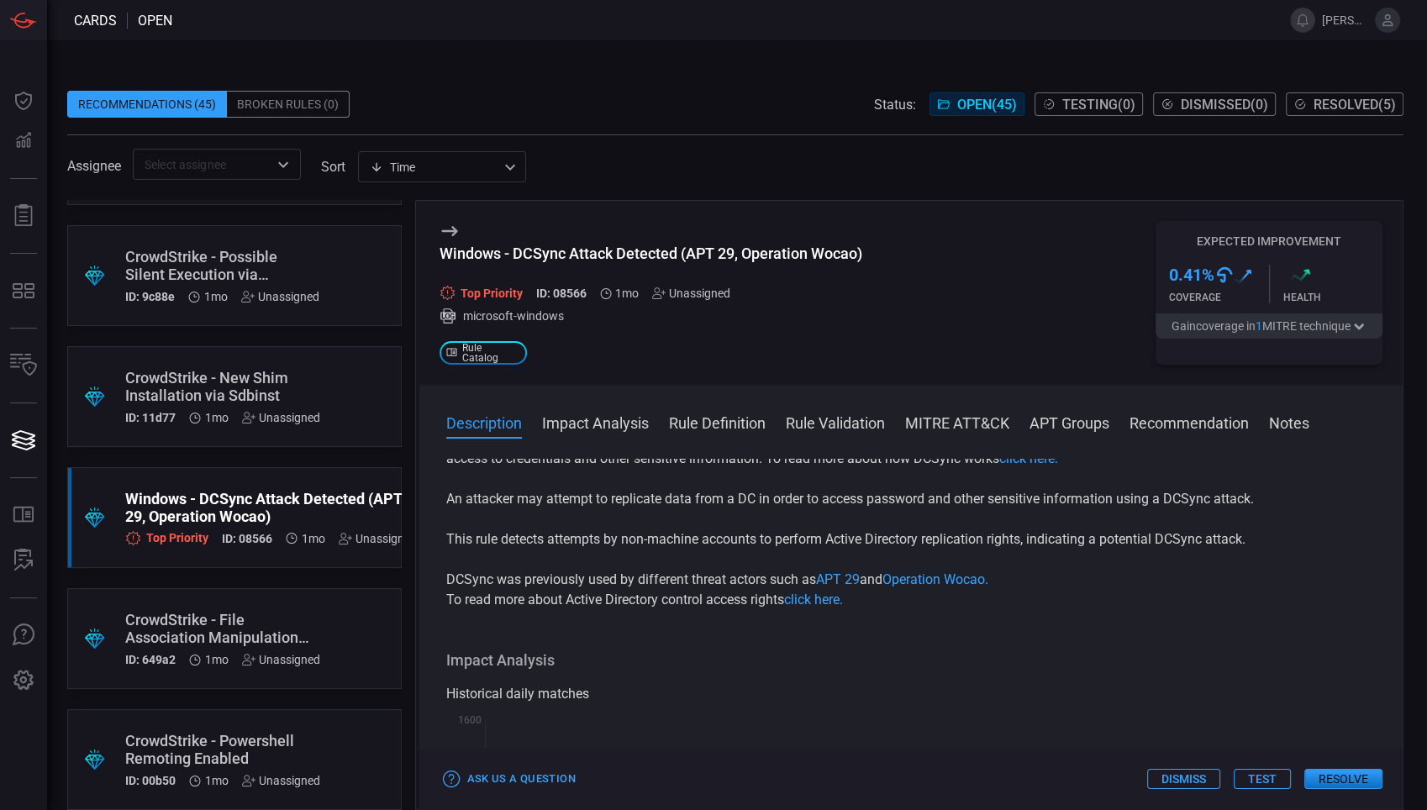
scroll to position [0, 0]
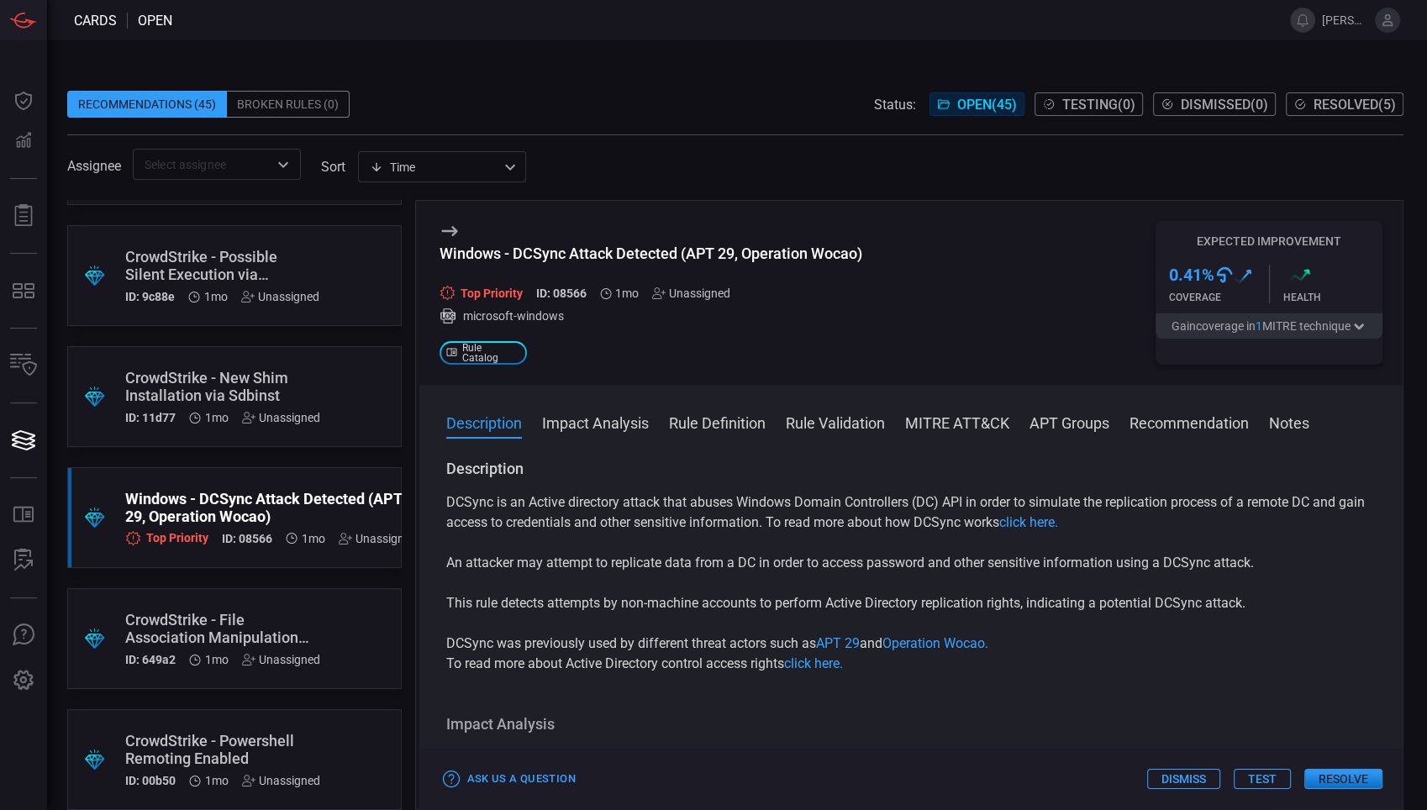
click at [960, 493] on p "DCSync is an Active directory attack that abuses Windows Domain Controllers (DC…" at bounding box center [911, 512] width 930 height 40
click at [907, 265] on div "Windows - DCSync Attack Detected (APT 29, Operation Wocao) Top Priority ID: 085…" at bounding box center [911, 293] width 984 height 184
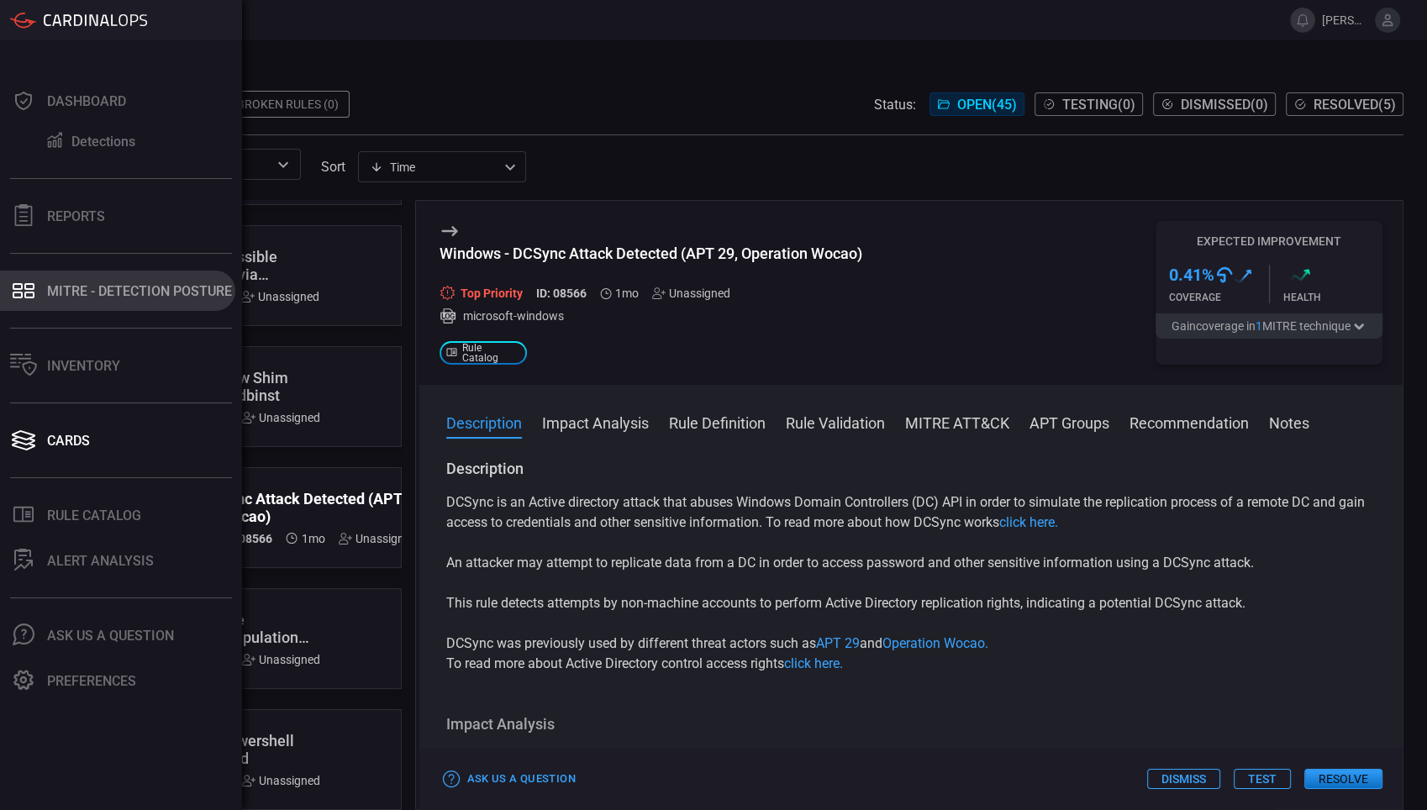
click at [104, 297] on div "MITRE - Detection Posture" at bounding box center [139, 291] width 185 height 16
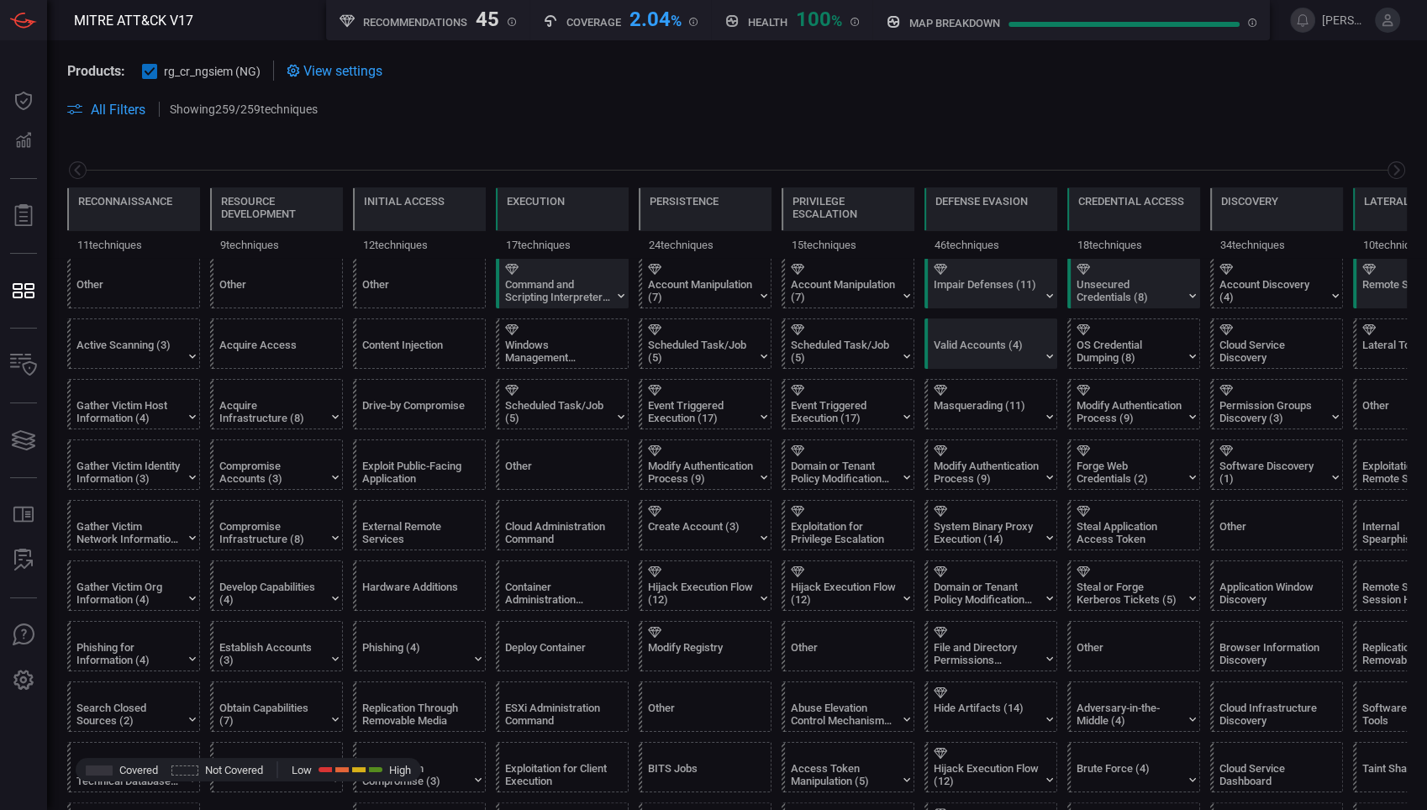
scroll to position [0, 220]
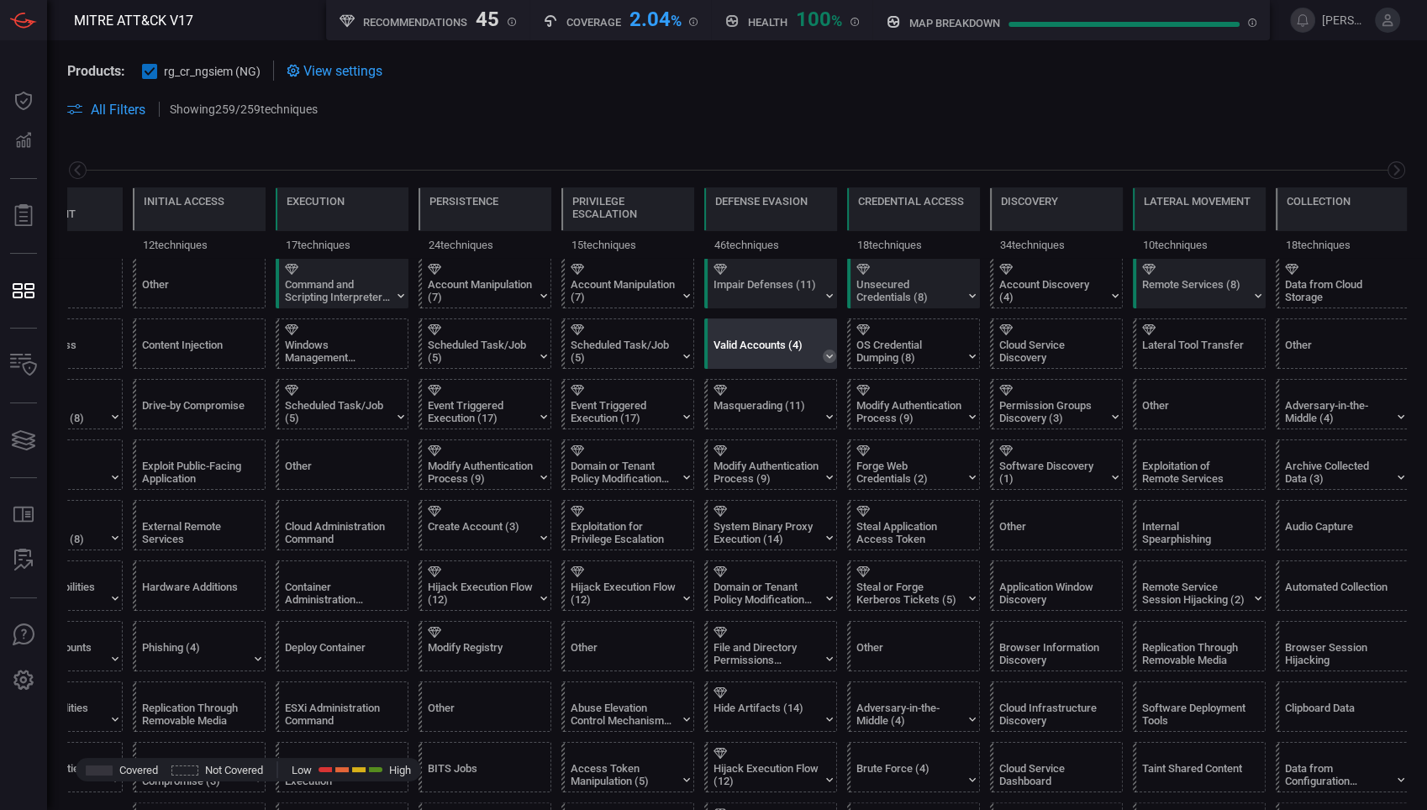
click at [827, 351] on icon at bounding box center [829, 356] width 13 height 13
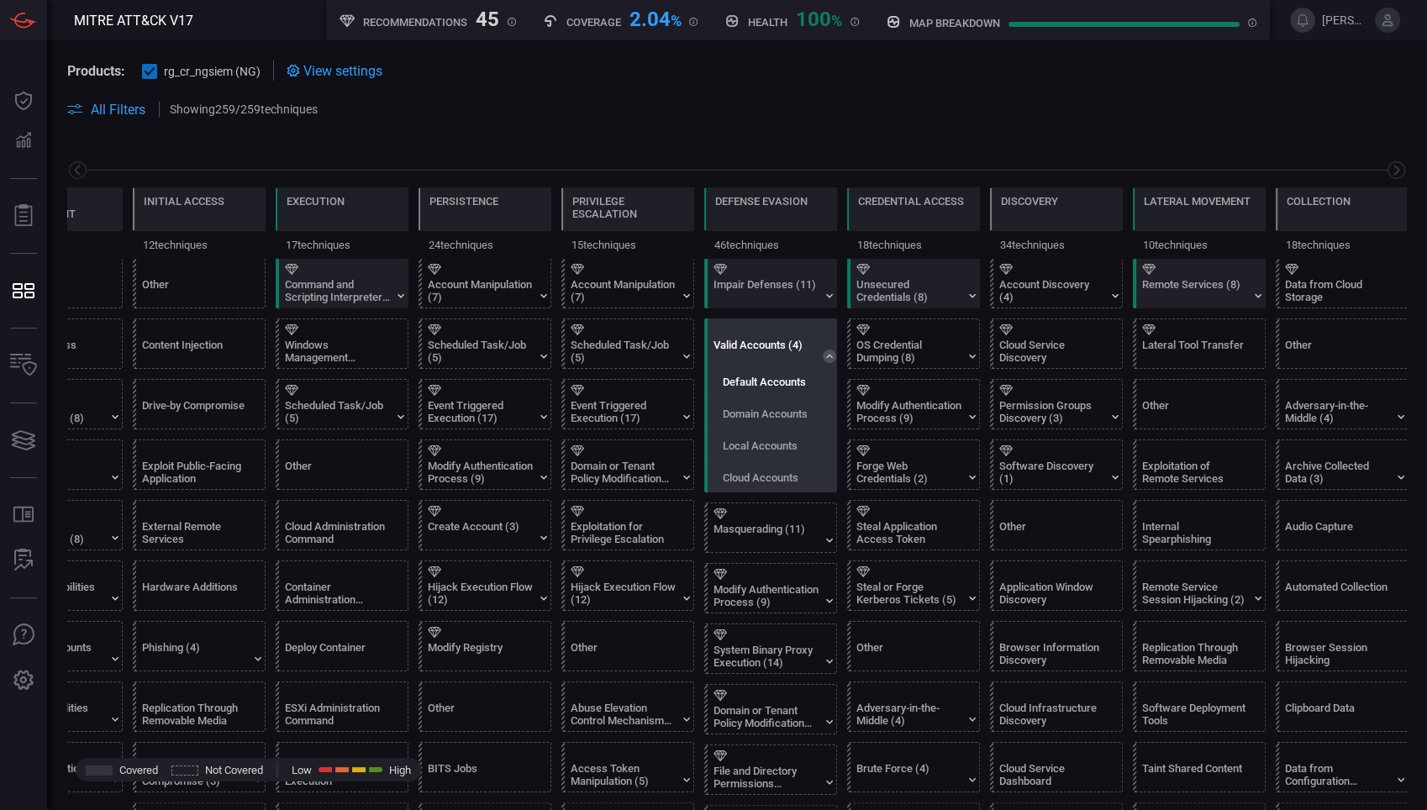
click at [799, 376] on label "Default Accounts" at bounding box center [764, 382] width 83 height 13
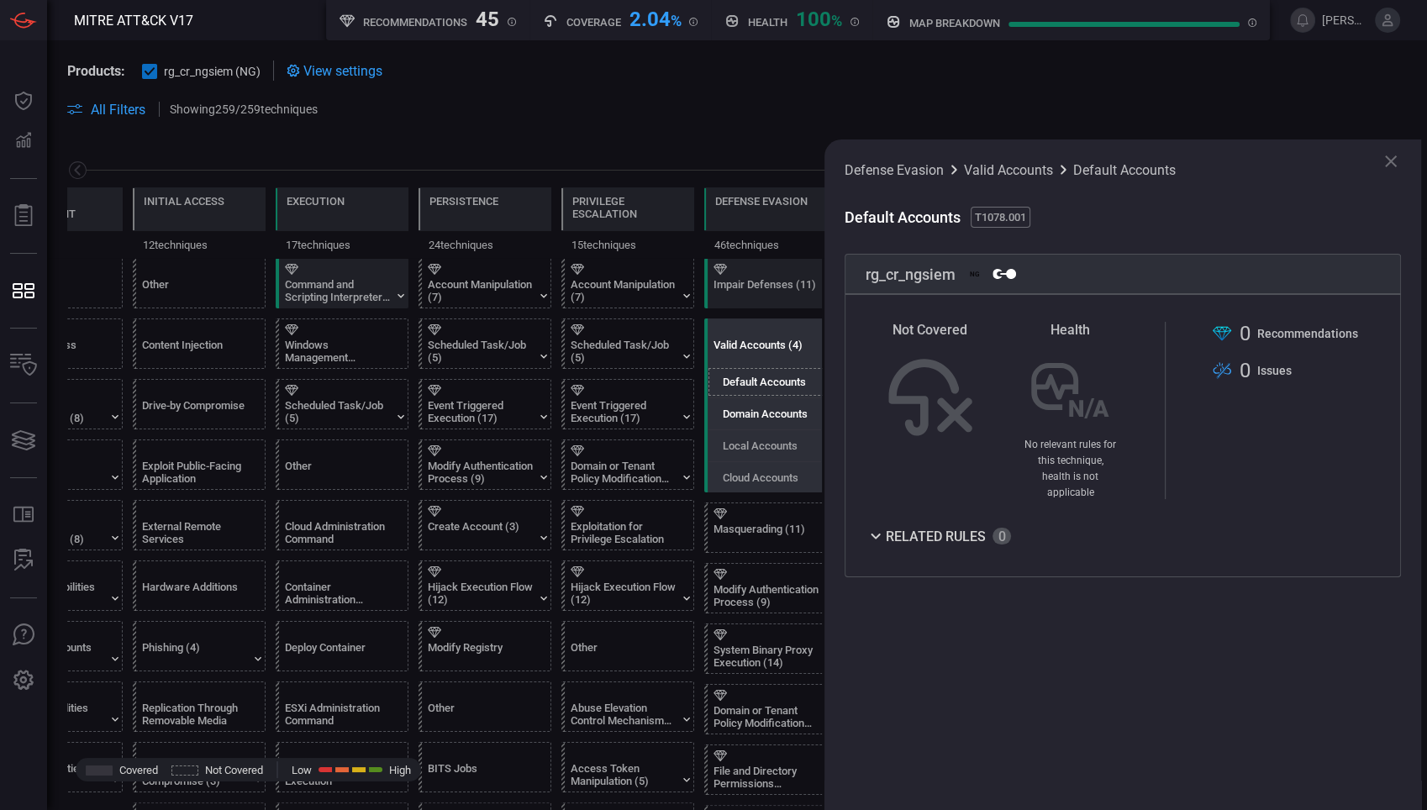
click at [781, 403] on div "Domain Accounts" at bounding box center [774, 414] width 133 height 28
click at [781, 438] on div "Local Accounts" at bounding box center [774, 446] width 133 height 28
click at [788, 476] on label "Cloud Accounts" at bounding box center [761, 477] width 76 height 13
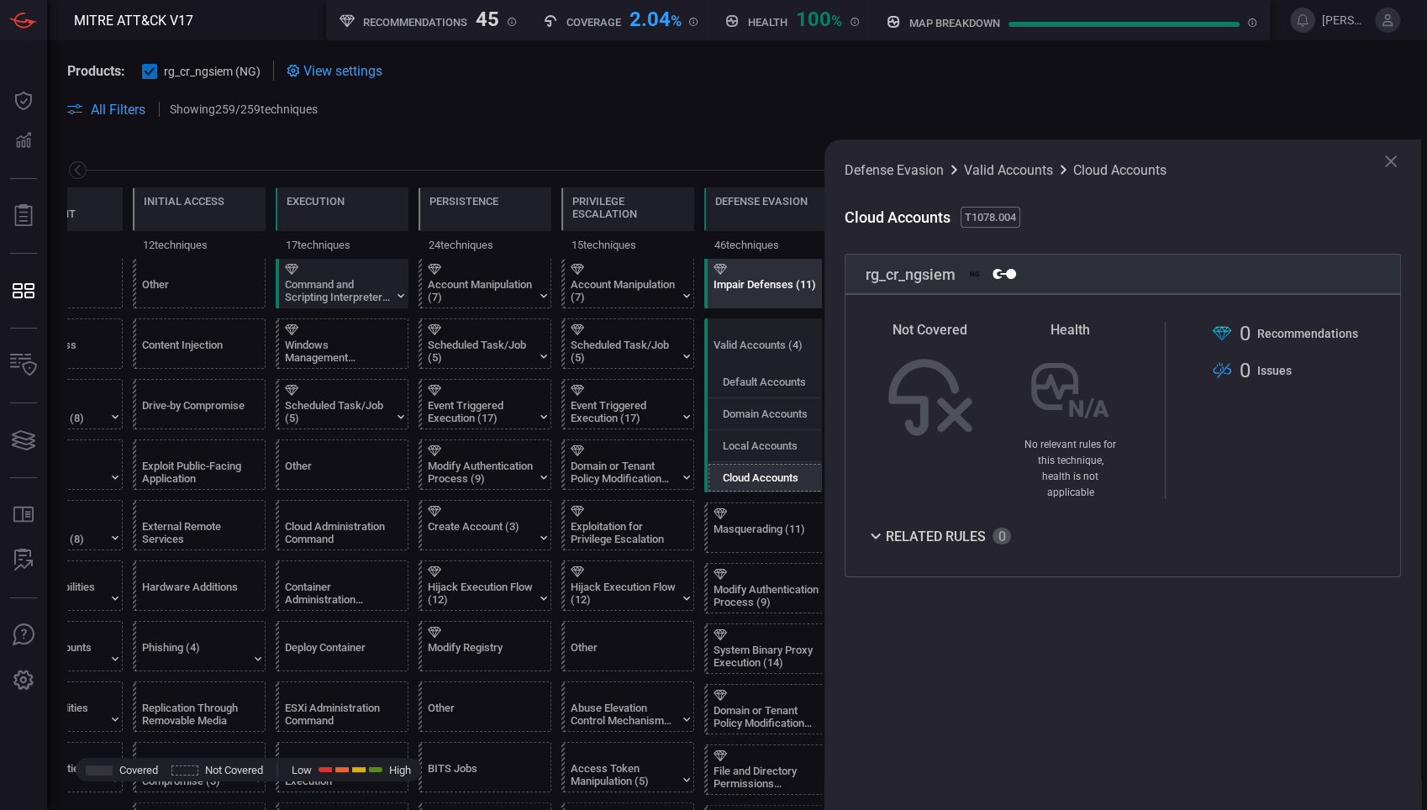
click at [754, 284] on div "Impair Defenses (11)" at bounding box center [765, 290] width 105 height 25
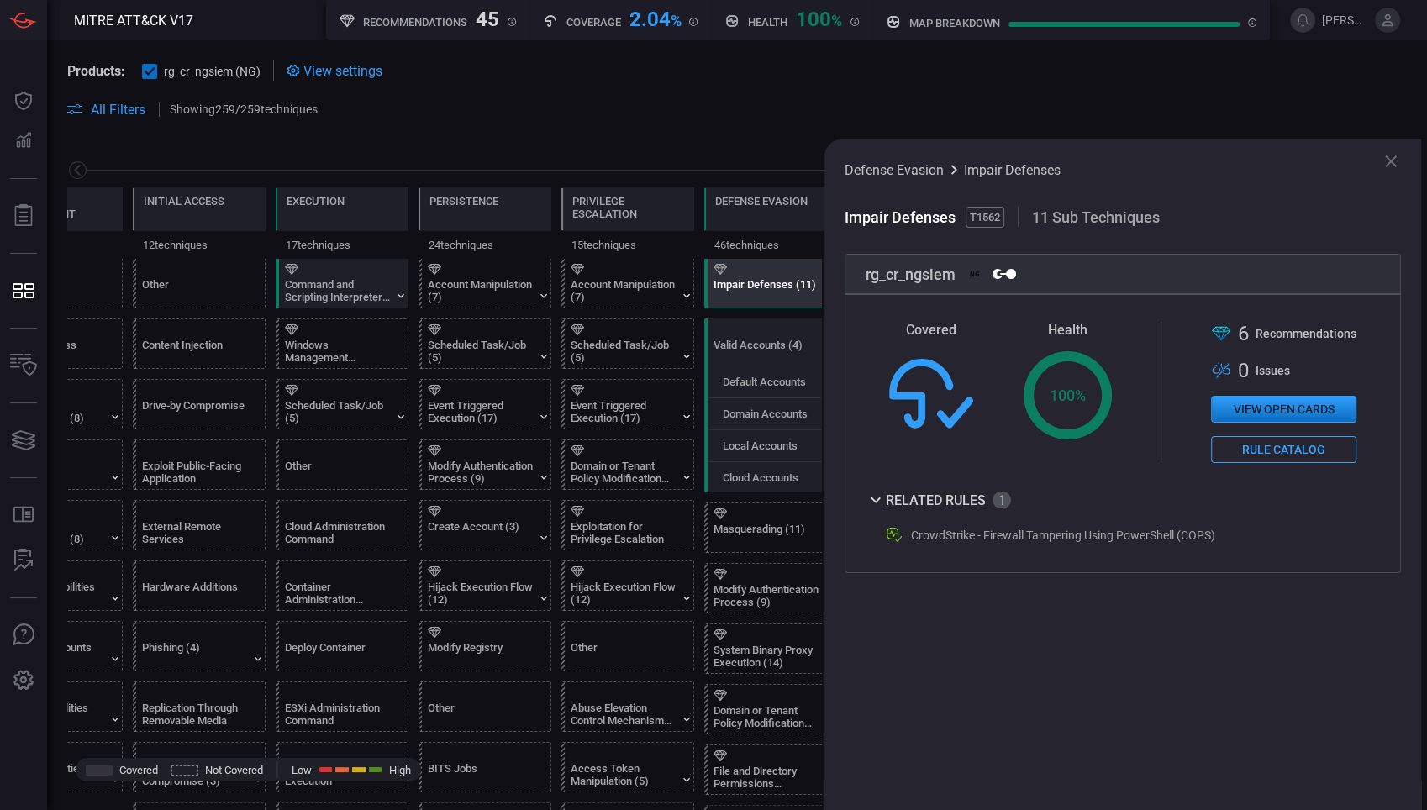
click at [1395, 159] on icon at bounding box center [1391, 161] width 20 height 20
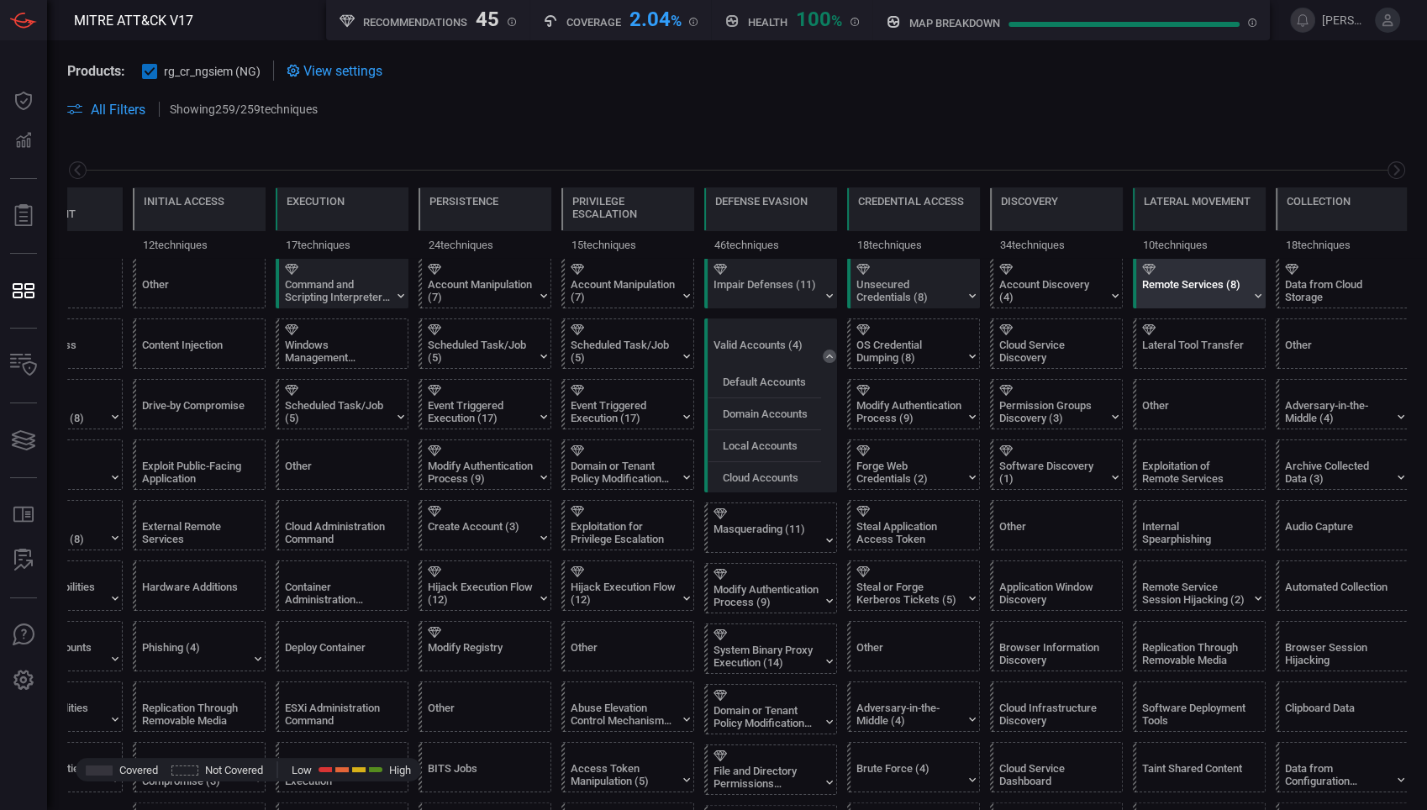
click at [1258, 284] on div "Remote Services (8)" at bounding box center [1203, 283] width 133 height 49
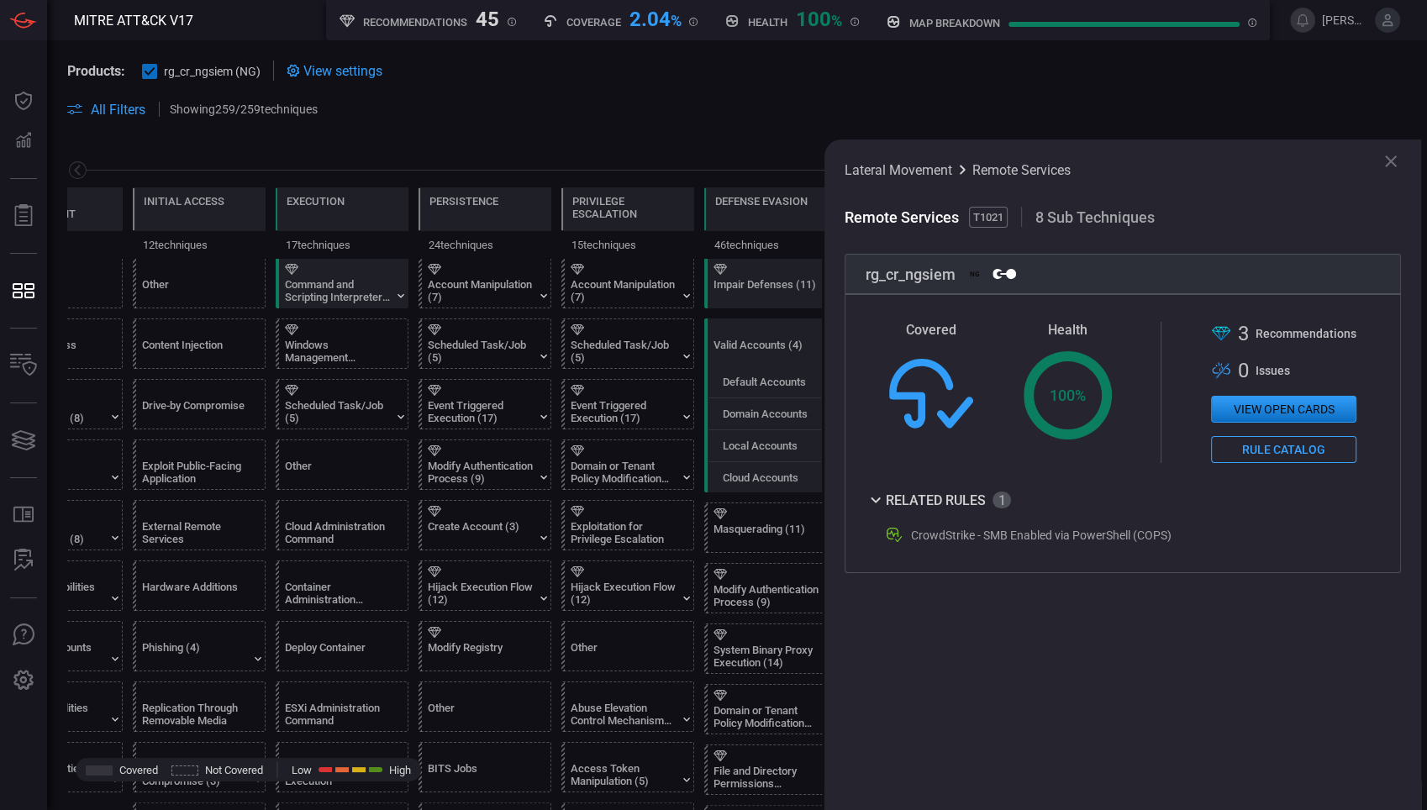
click at [1382, 159] on icon at bounding box center [1391, 161] width 20 height 20
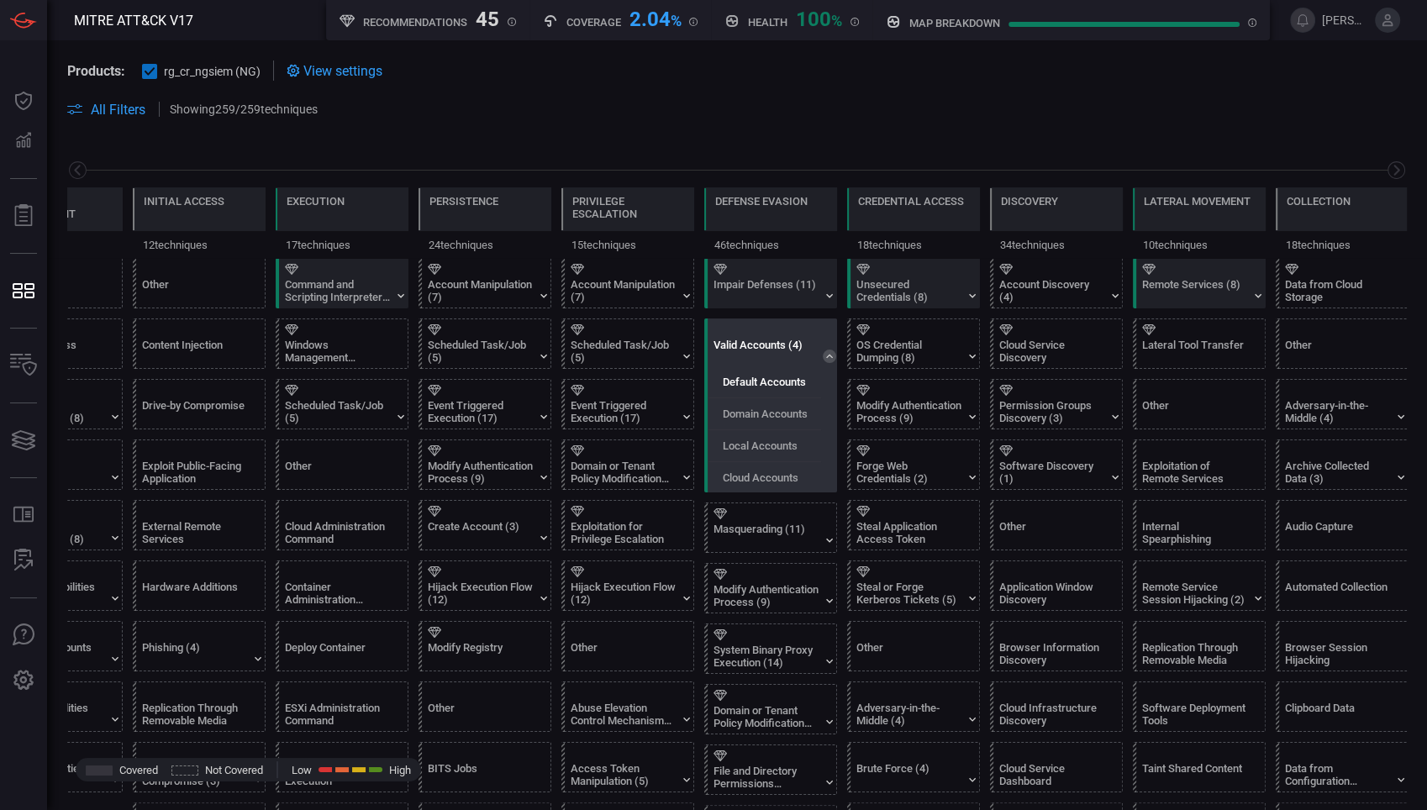
click at [777, 383] on label "Default Accounts" at bounding box center [764, 382] width 83 height 13
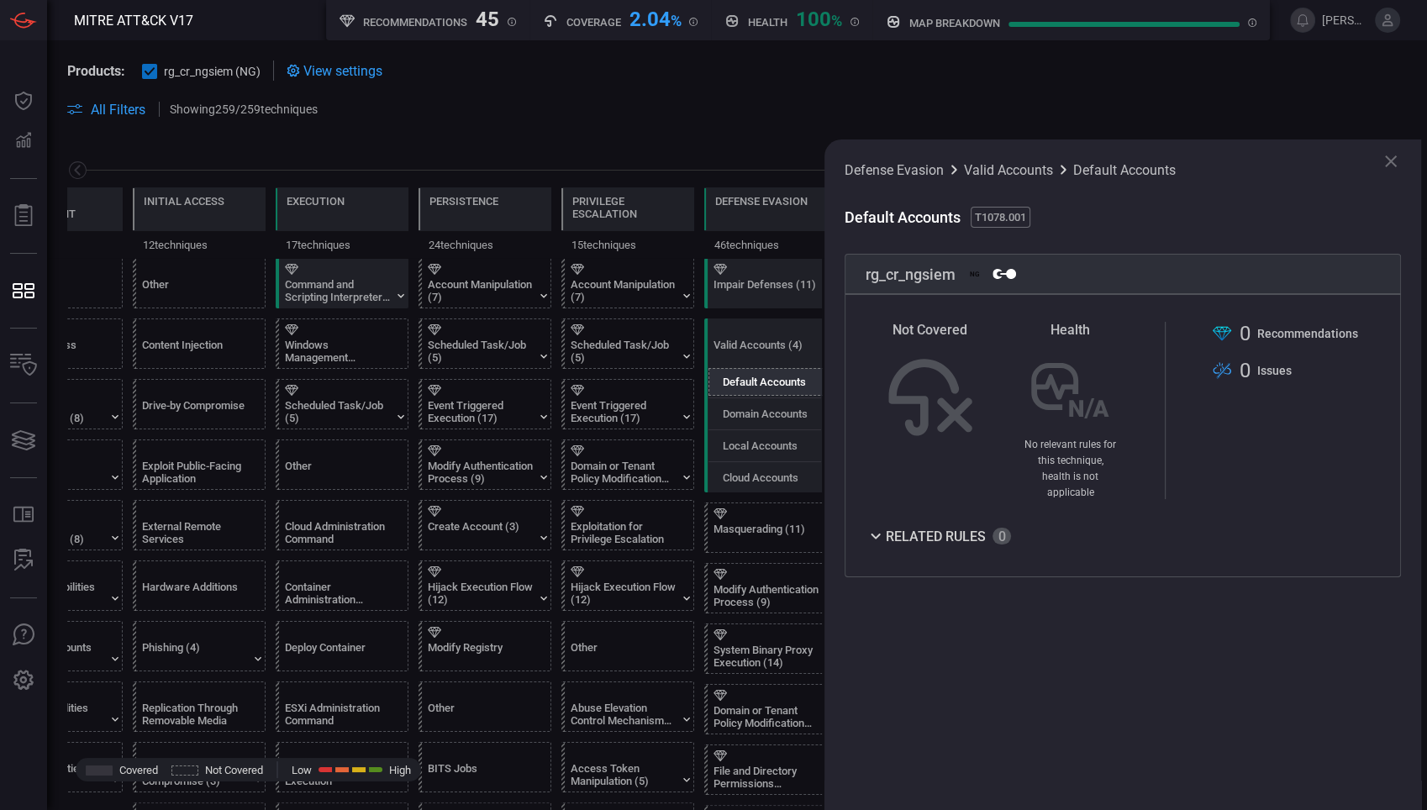
click at [873, 533] on div "Related Rules" at bounding box center [1122, 538] width 514 height 24
click at [874, 527] on icon at bounding box center [875, 536] width 20 height 20
click at [1396, 168] on icon at bounding box center [1391, 161] width 20 height 20
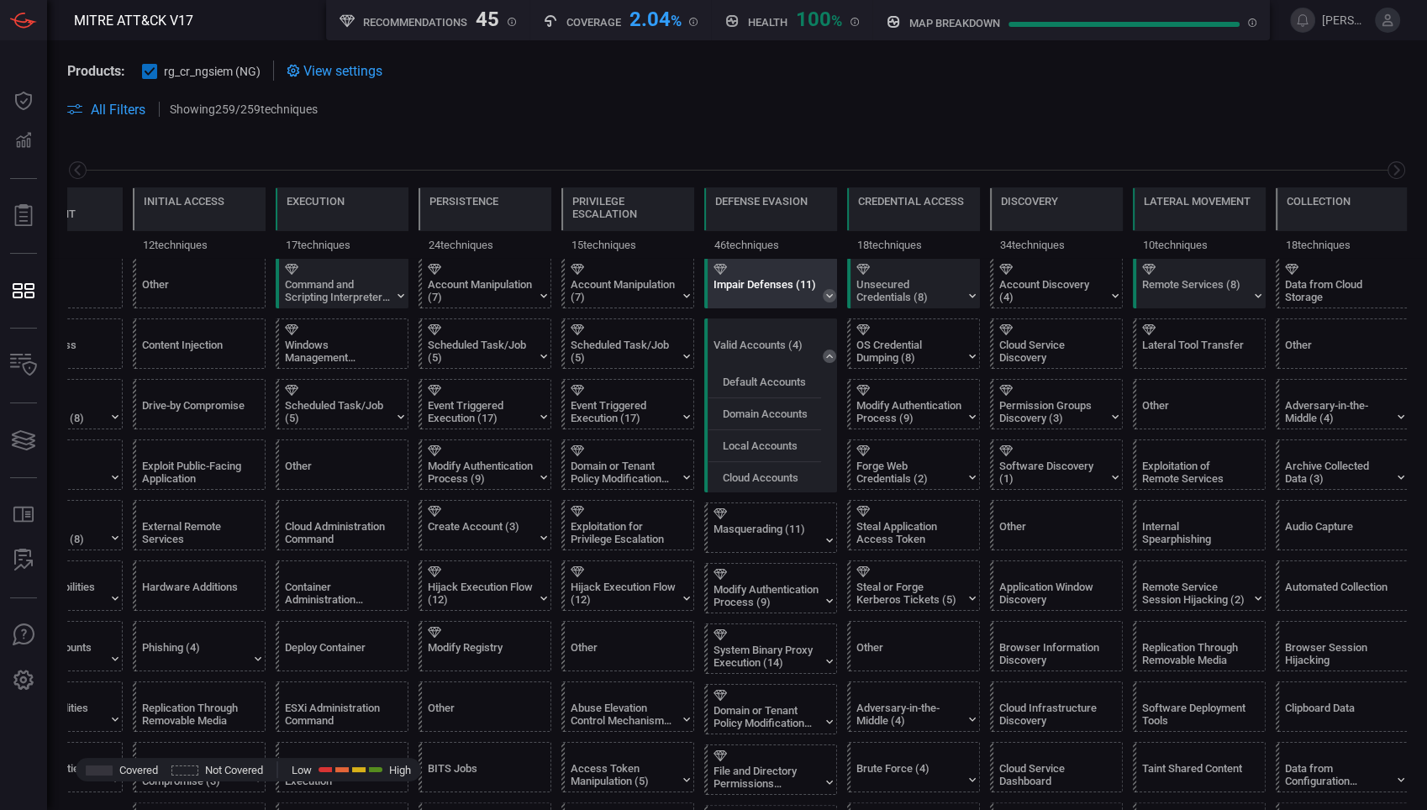
click at [823, 296] on icon at bounding box center [829, 295] width 13 height 13
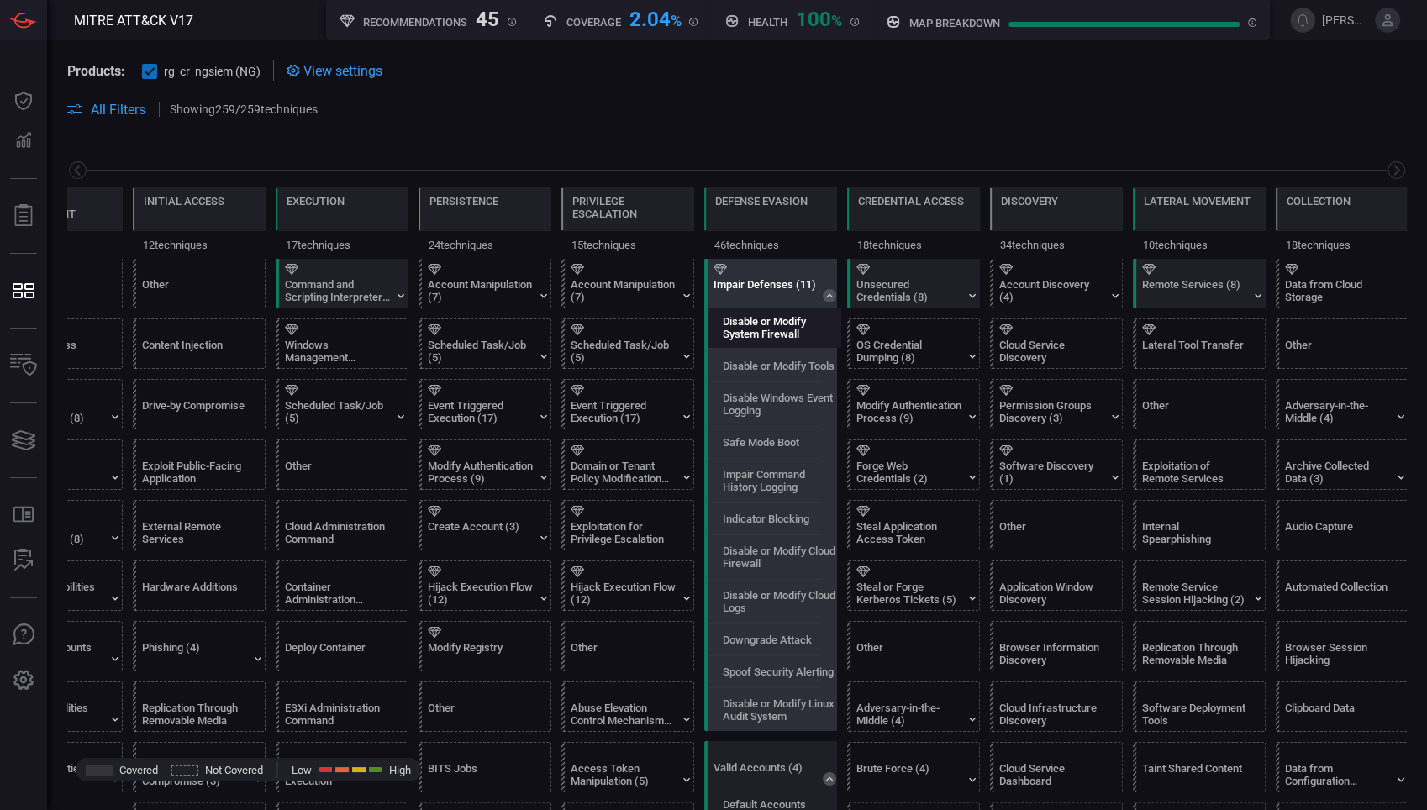
click at [786, 323] on label "Disable or Modify System Firewall" at bounding box center [782, 327] width 118 height 25
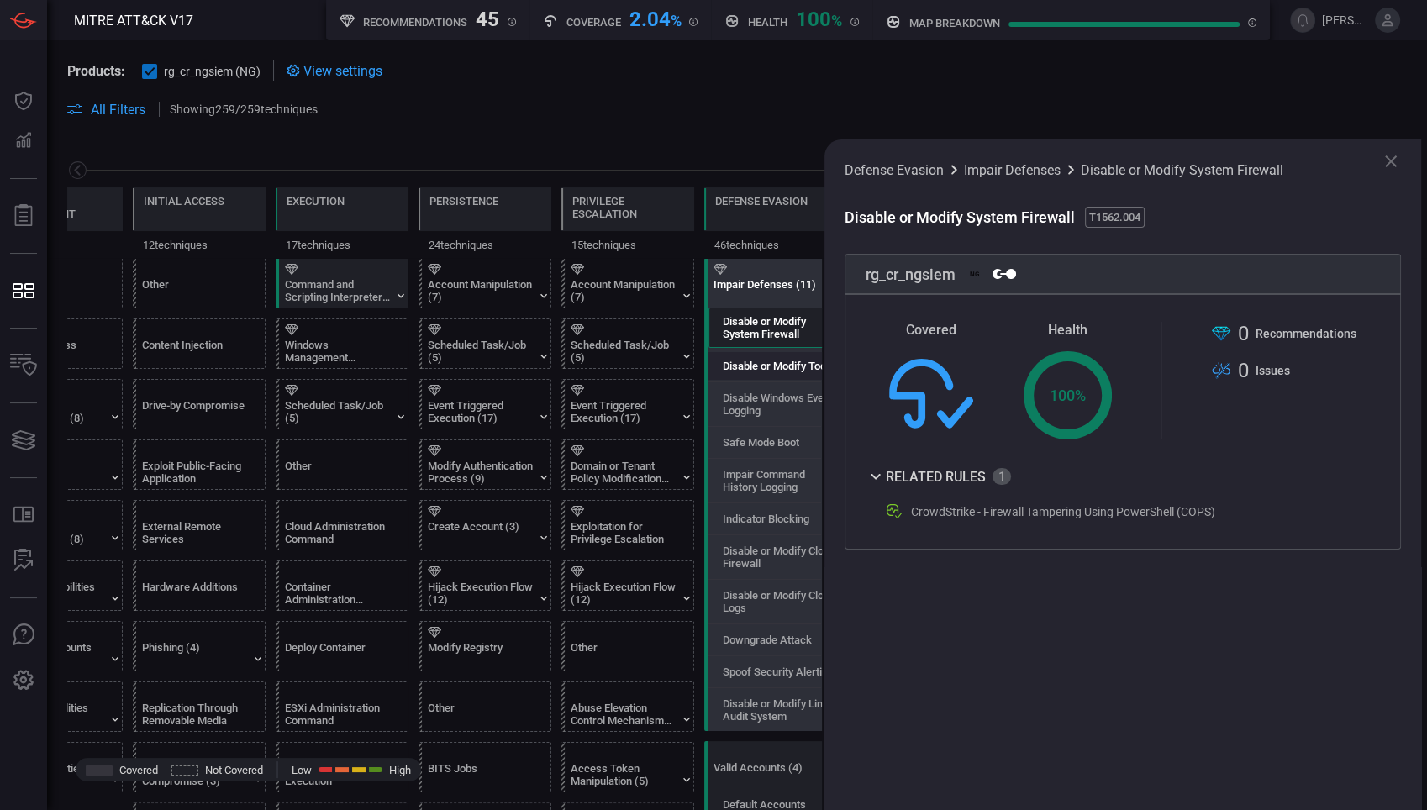
click at [728, 360] on label "Disable or Modify Tools" at bounding box center [779, 366] width 112 height 13
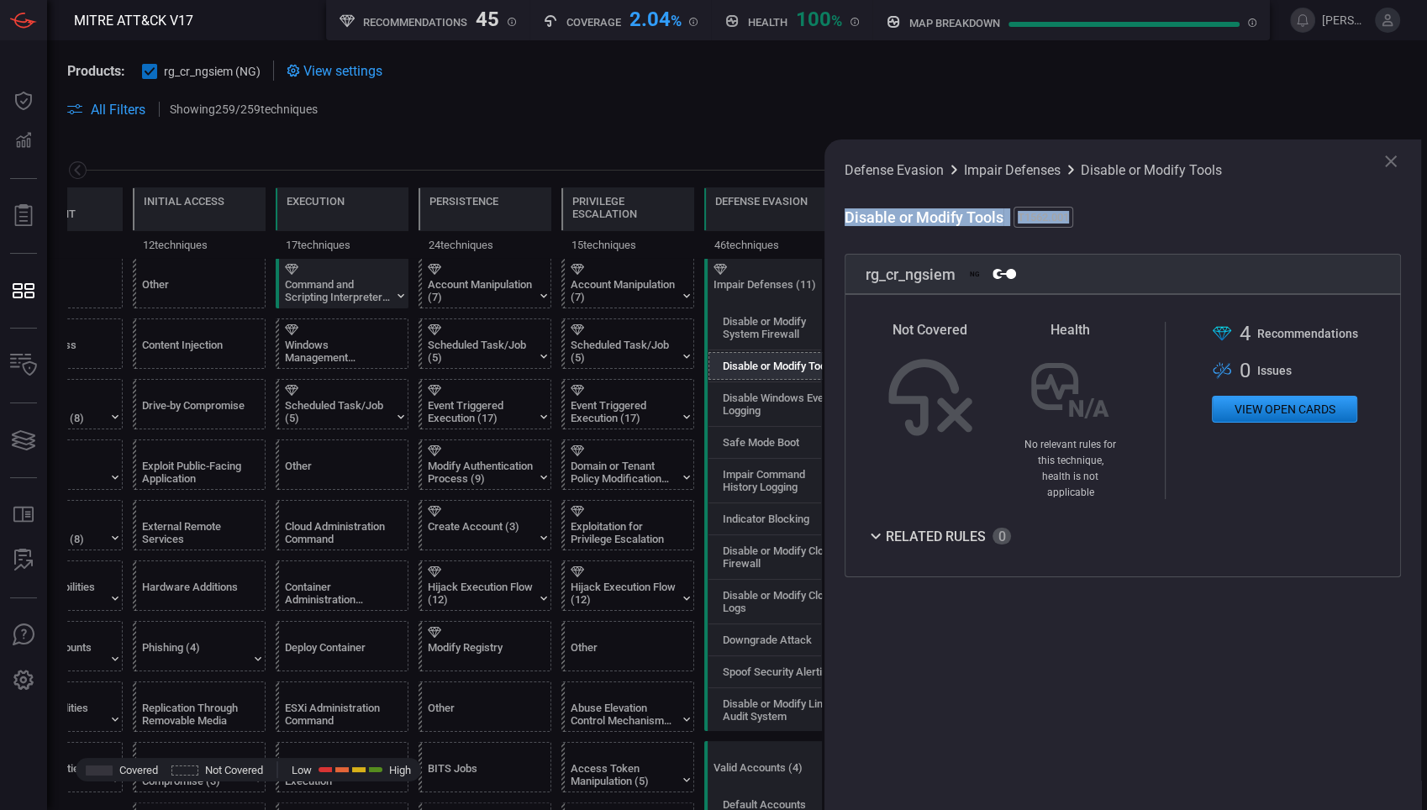
drag, startPoint x: 840, startPoint y: 218, endPoint x: 1097, endPoint y: 245, distance: 258.6
click at [1097, 245] on div "Defense Evasion Impair Defenses Disable or Modify Tools Disable or Modify Tools…" at bounding box center [1122, 474] width 597 height 671
drag, startPoint x: 1097, startPoint y: 245, endPoint x: 1247, endPoint y: 262, distance: 150.5
click at [1247, 262] on div "rg_cr_ngsiem NG" at bounding box center [1122, 274] width 556 height 40
click at [1388, 168] on icon at bounding box center [1391, 161] width 20 height 20
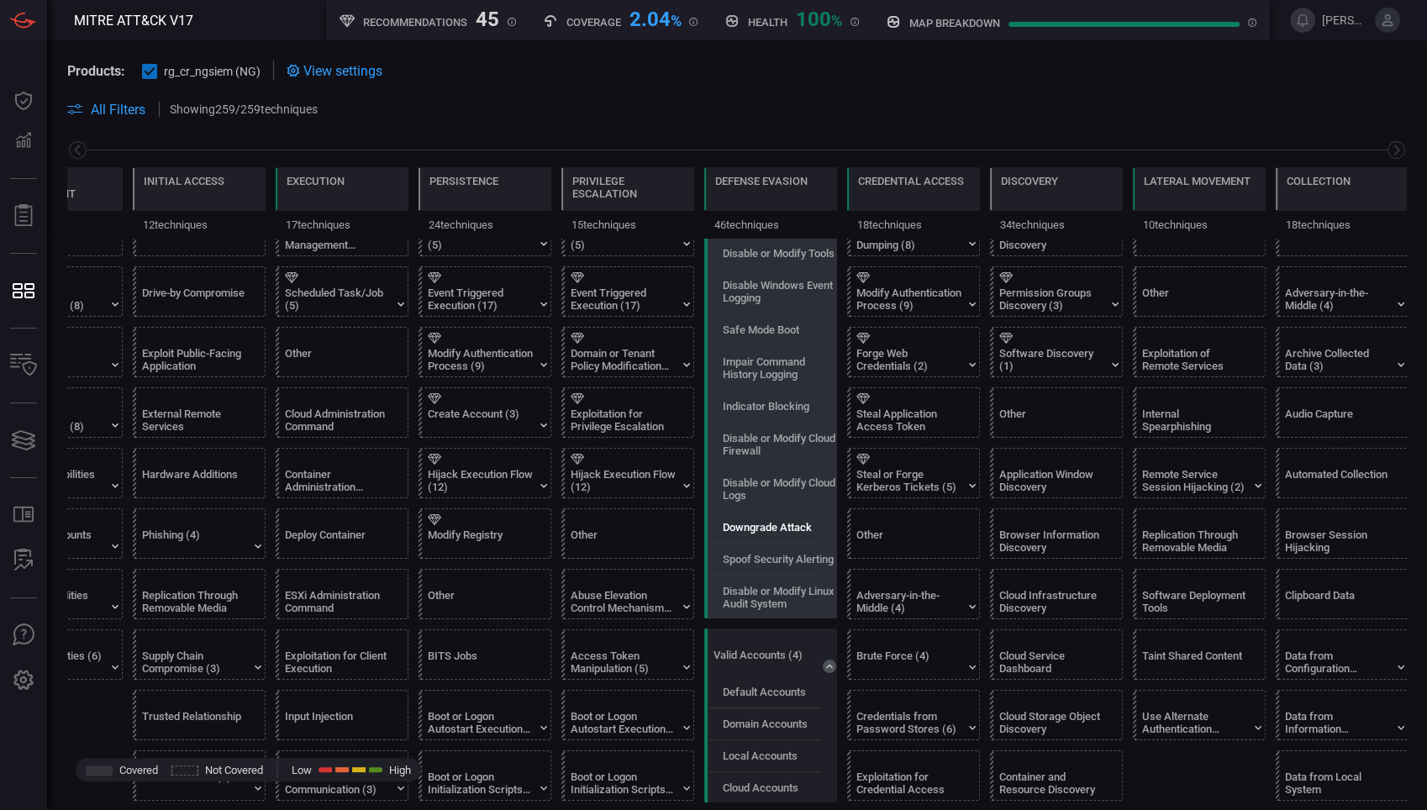
scroll to position [0, 0]
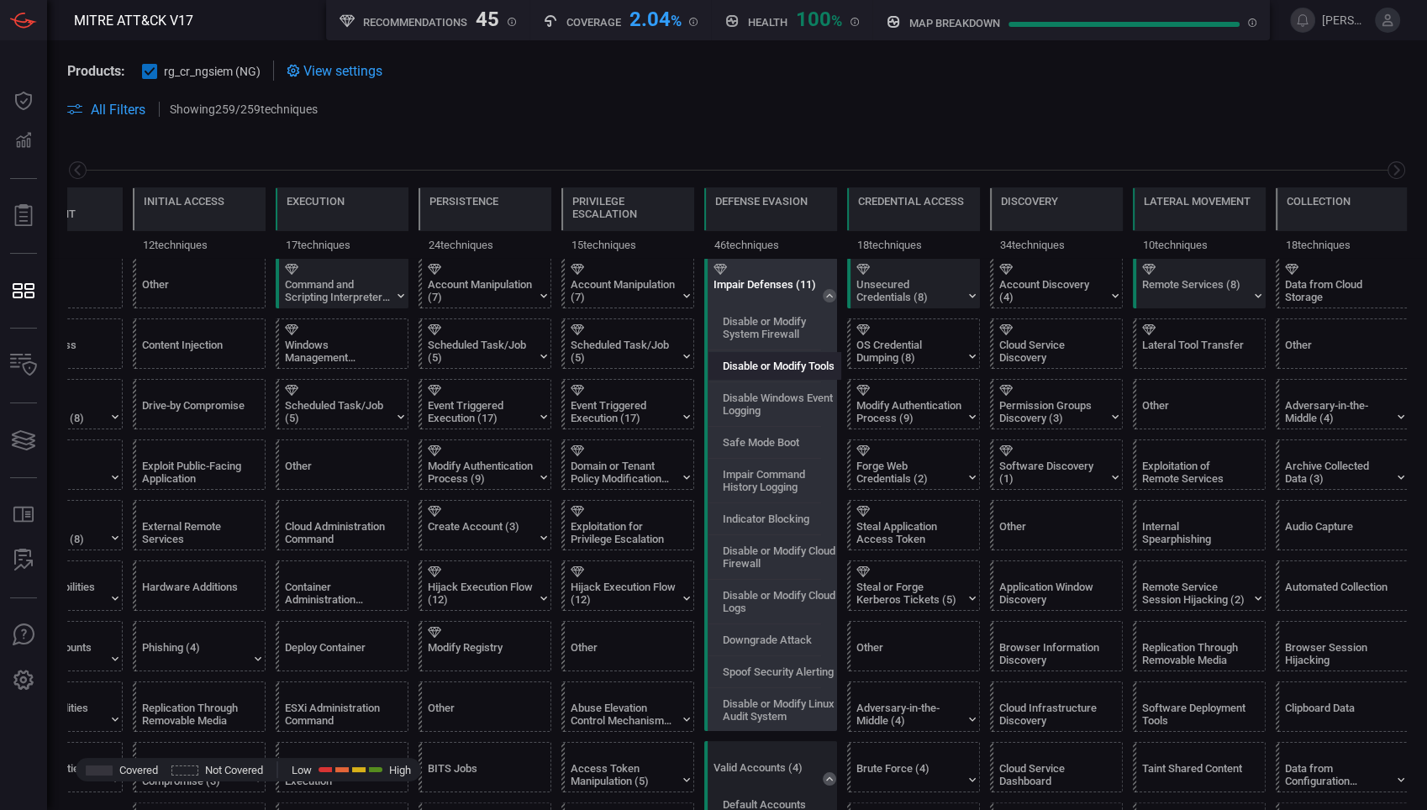
click at [794, 370] on label "Disable or Modify Tools" at bounding box center [779, 366] width 112 height 13
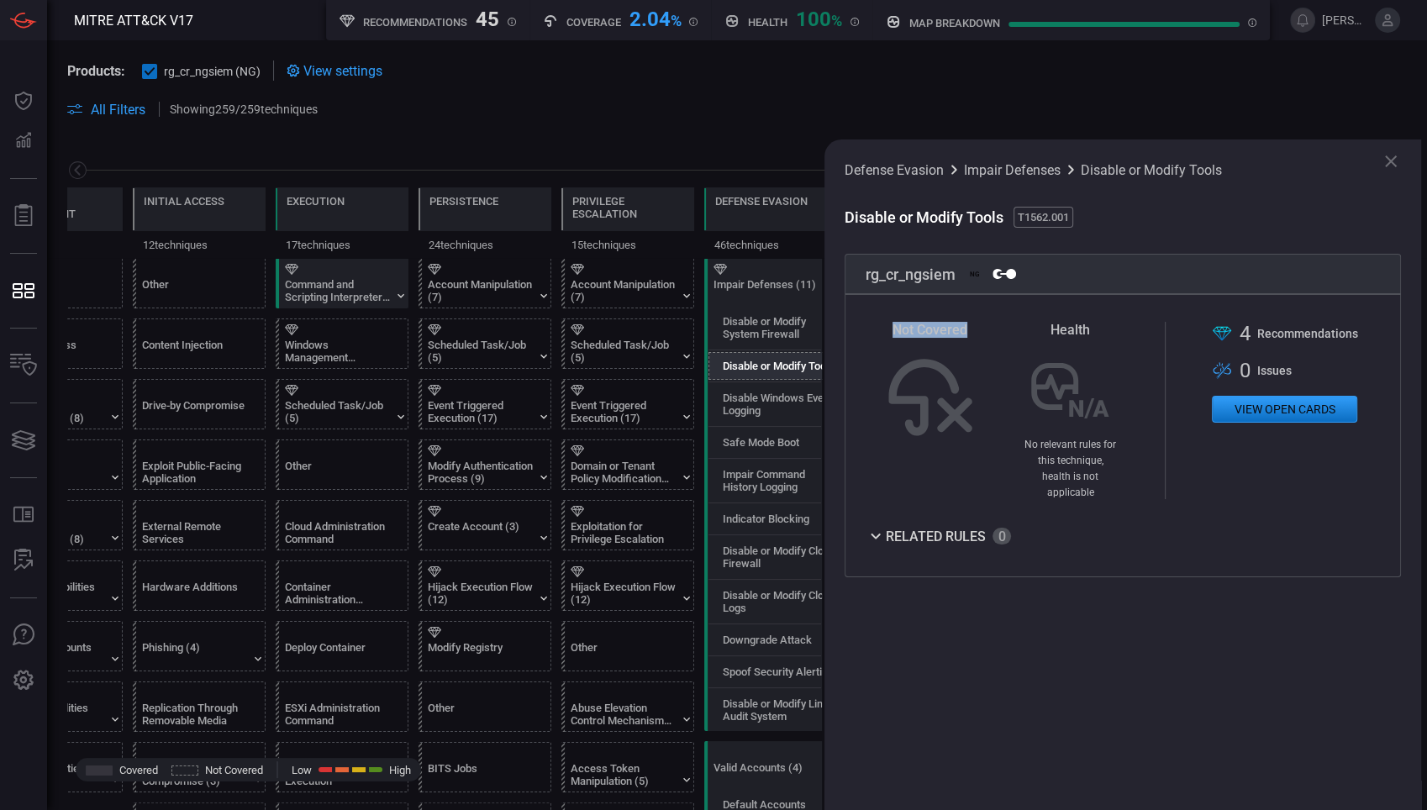
drag, startPoint x: 885, startPoint y: 329, endPoint x: 976, endPoint y: 423, distance: 131.9
click at [976, 423] on div "Not Covered Health No relevant rules for this technique, health is not applicab…" at bounding box center [1122, 410] width 514 height 177
drag, startPoint x: 976, startPoint y: 423, endPoint x: 1039, endPoint y: 465, distance: 75.3
click at [1039, 465] on span "No relevant rules for this technique, health is not applicable" at bounding box center [1070, 469] width 92 height 60
click at [877, 526] on icon at bounding box center [875, 536] width 20 height 20
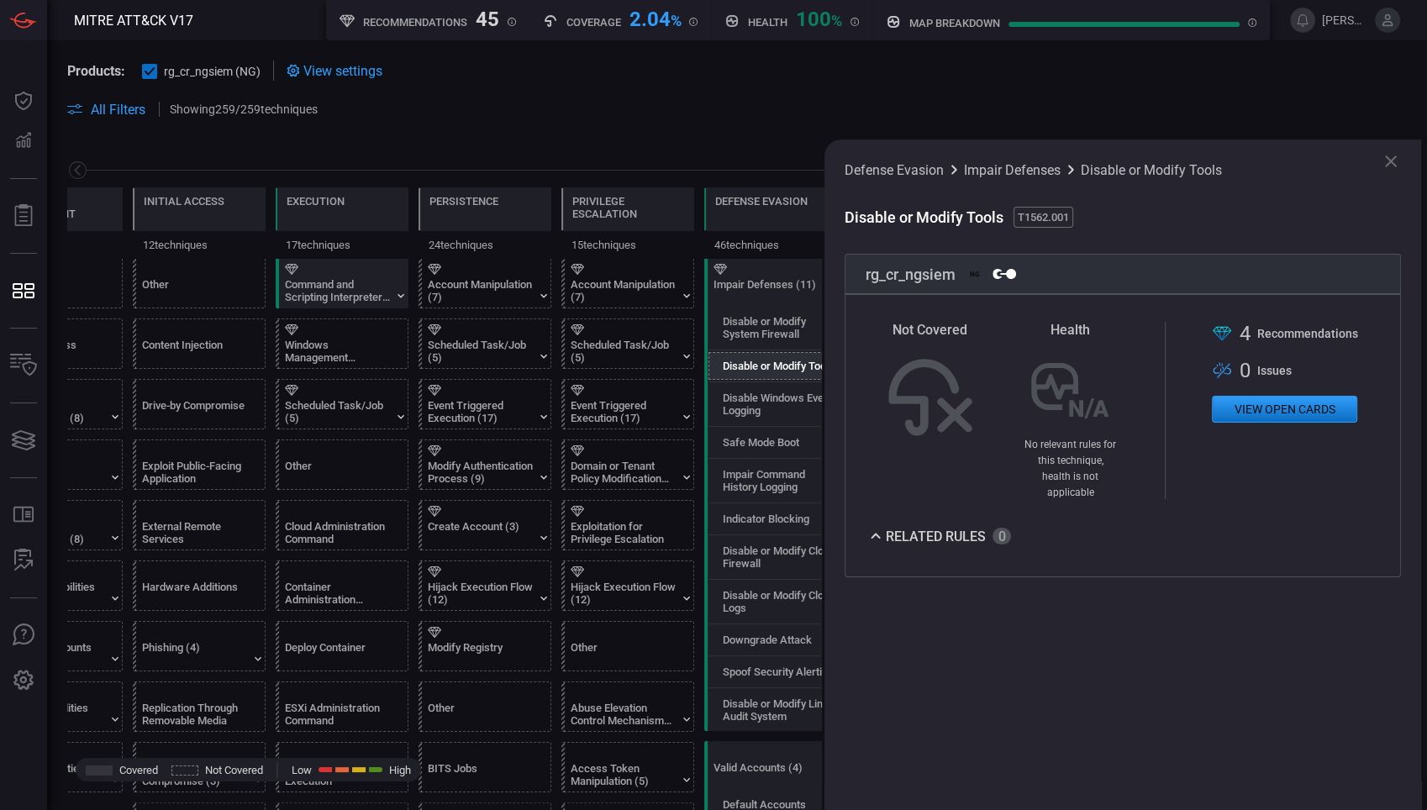
click at [877, 526] on icon at bounding box center [875, 536] width 20 height 20
click at [1391, 161] on icon at bounding box center [1391, 161] width 12 height 12
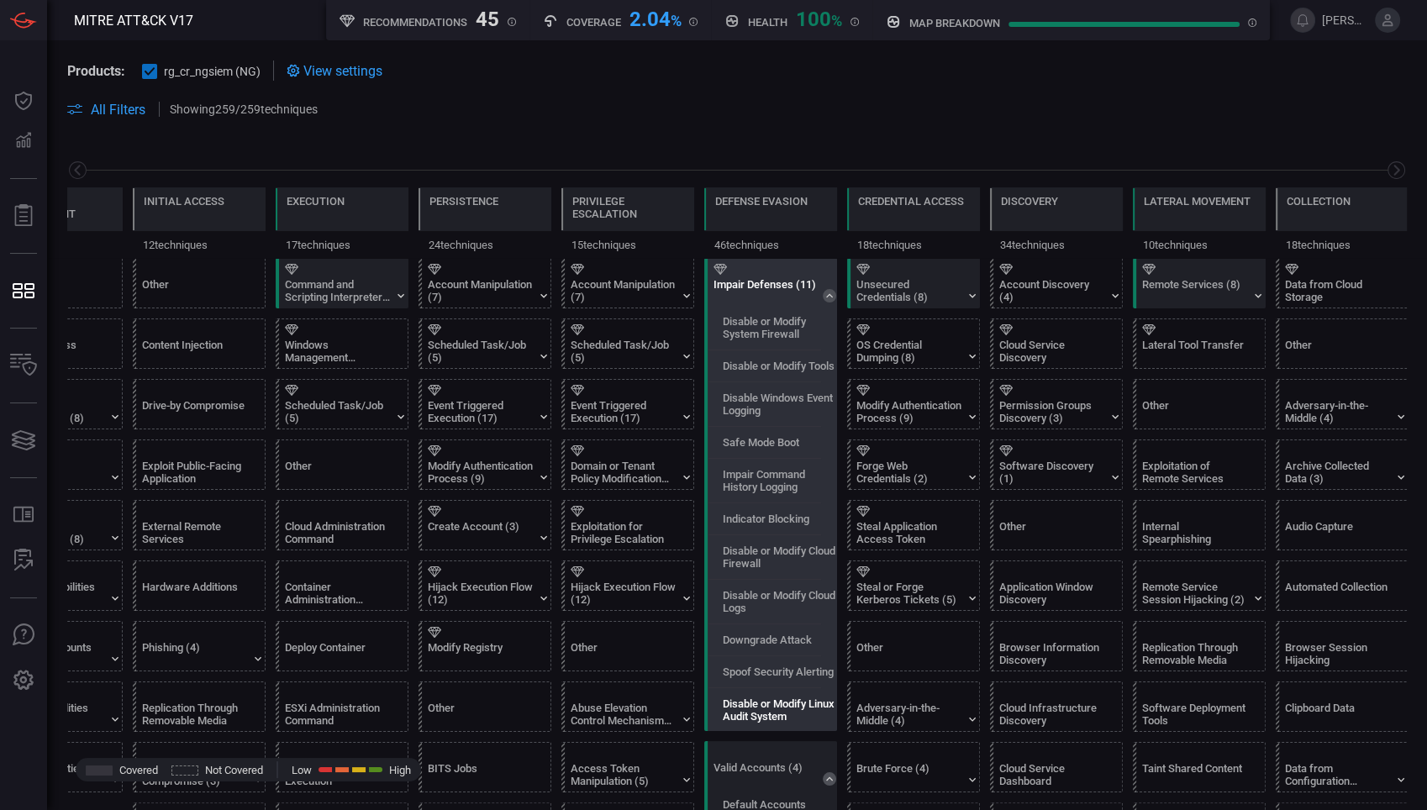
click at [743, 723] on label "Disable or Modify Linux Audit System" at bounding box center [782, 709] width 118 height 25
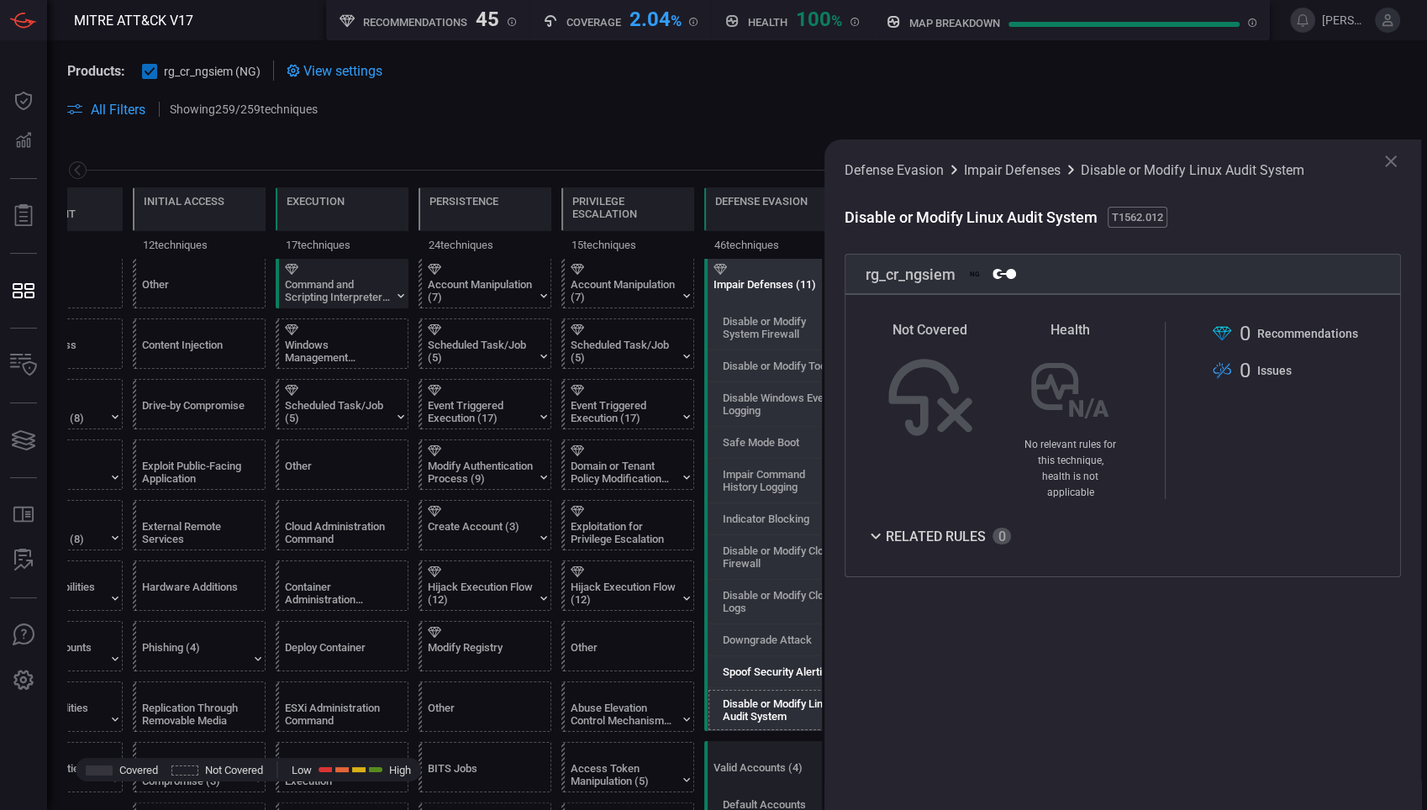
click at [747, 678] on label "Spoof Security Alerting" at bounding box center [778, 671] width 111 height 13
click at [752, 643] on label "Downgrade Attack" at bounding box center [767, 640] width 89 height 13
click at [747, 612] on label "Disable or Modify Cloud Logs" at bounding box center [782, 601] width 118 height 25
click at [748, 570] on label "Disable or Modify Cloud Firewall" at bounding box center [782, 556] width 118 height 25
click at [753, 533] on div "Indicator Blocking" at bounding box center [774, 519] width 133 height 28
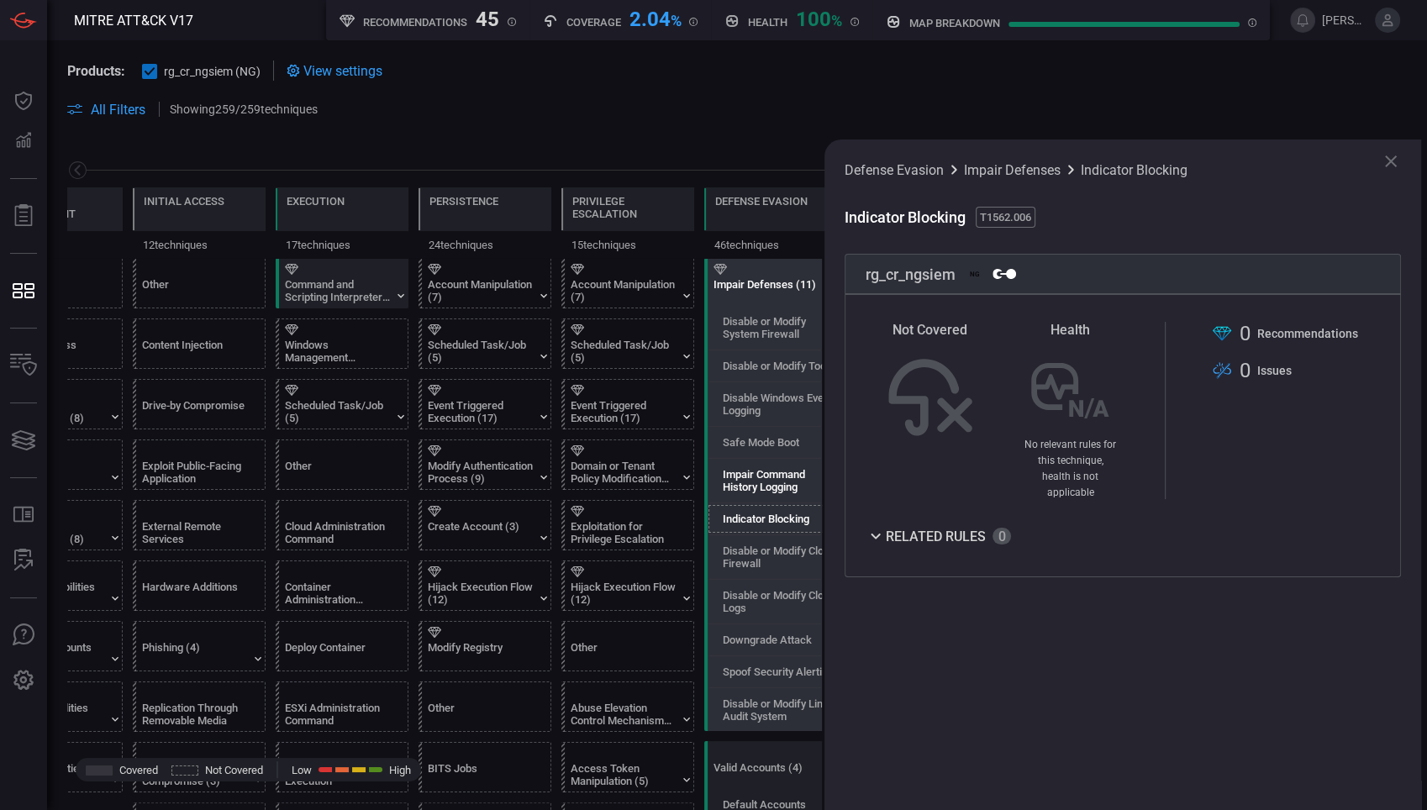
click at [755, 476] on label "Impair Command History Logging" at bounding box center [782, 480] width 118 height 25
click at [751, 433] on div "Safe Mode Boot" at bounding box center [774, 443] width 133 height 28
click at [749, 417] on label "Disable Windows Event Logging" at bounding box center [782, 404] width 118 height 25
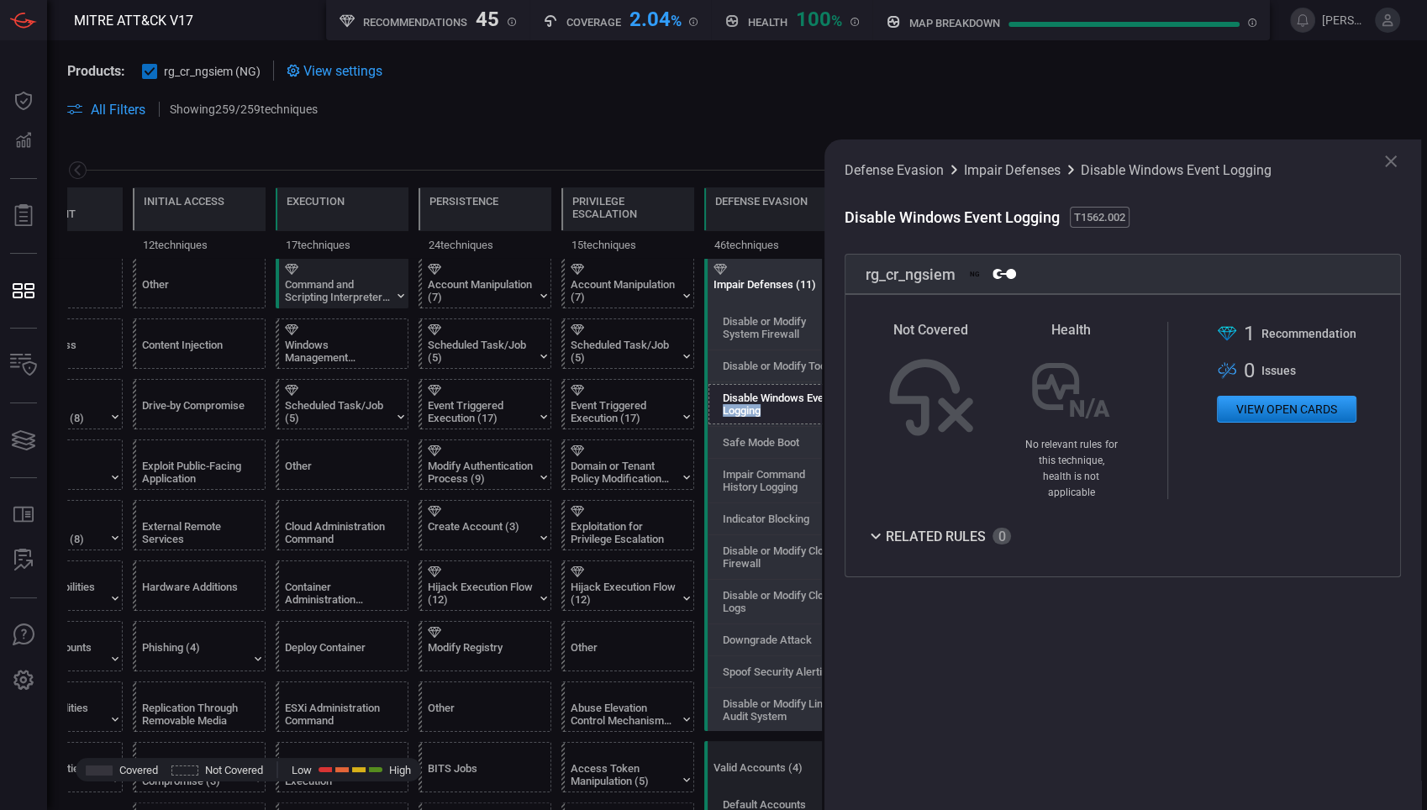
click at [749, 417] on label "Disable Windows Event Logging" at bounding box center [782, 404] width 118 height 25
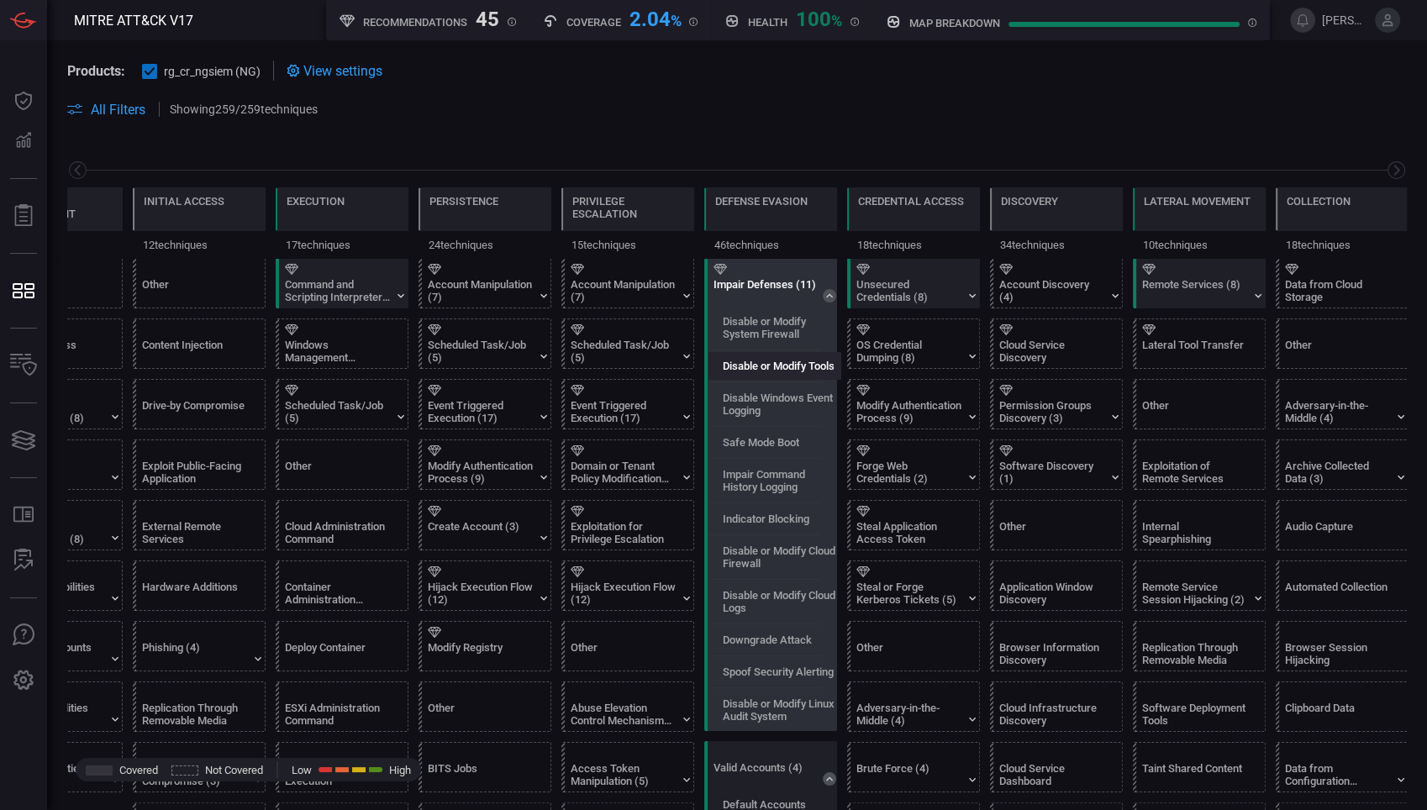
drag, startPoint x: 749, startPoint y: 419, endPoint x: 736, endPoint y: 366, distance: 55.2
click at [736, 366] on label "Disable or Modify Tools" at bounding box center [779, 366] width 112 height 13
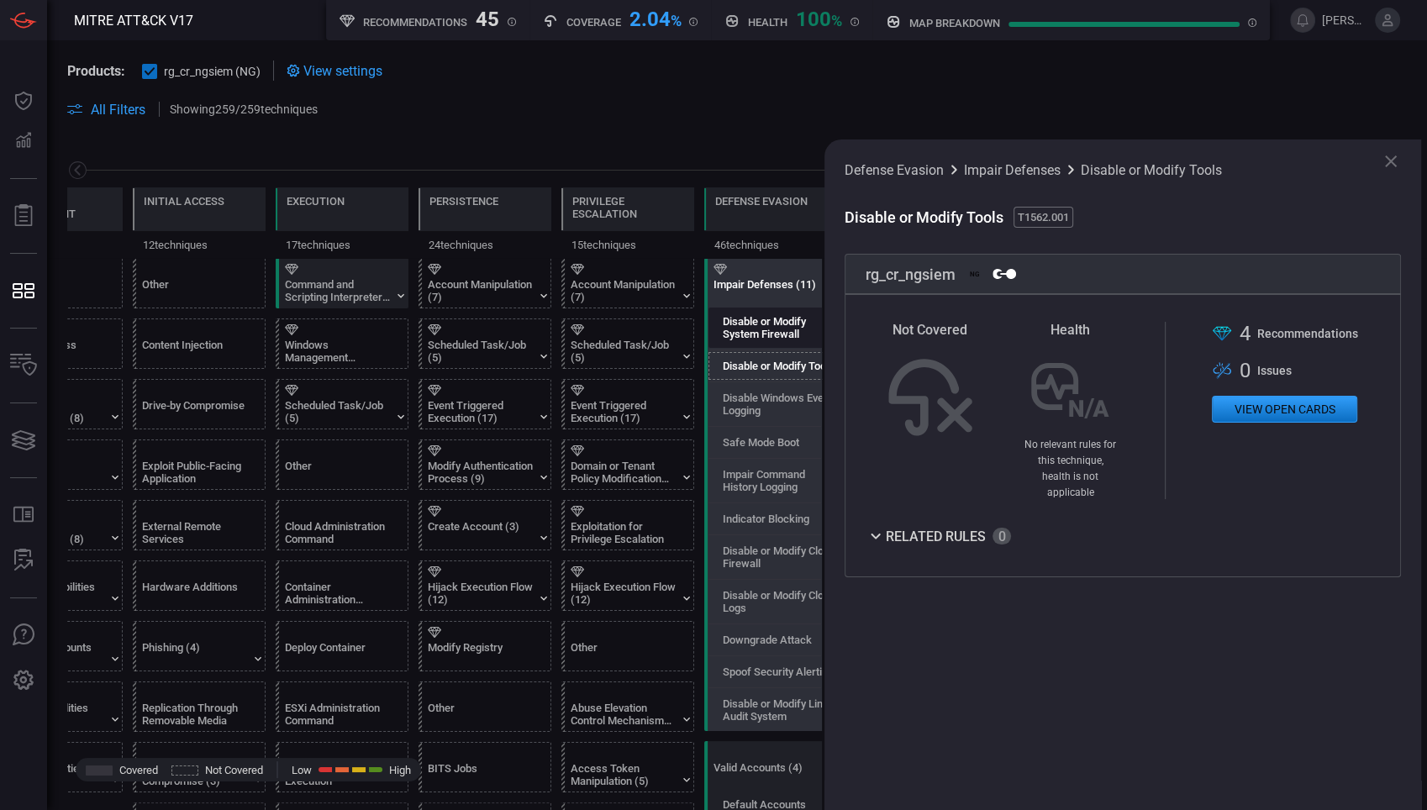
click at [746, 329] on label "Disable or Modify System Firewall" at bounding box center [782, 327] width 118 height 25
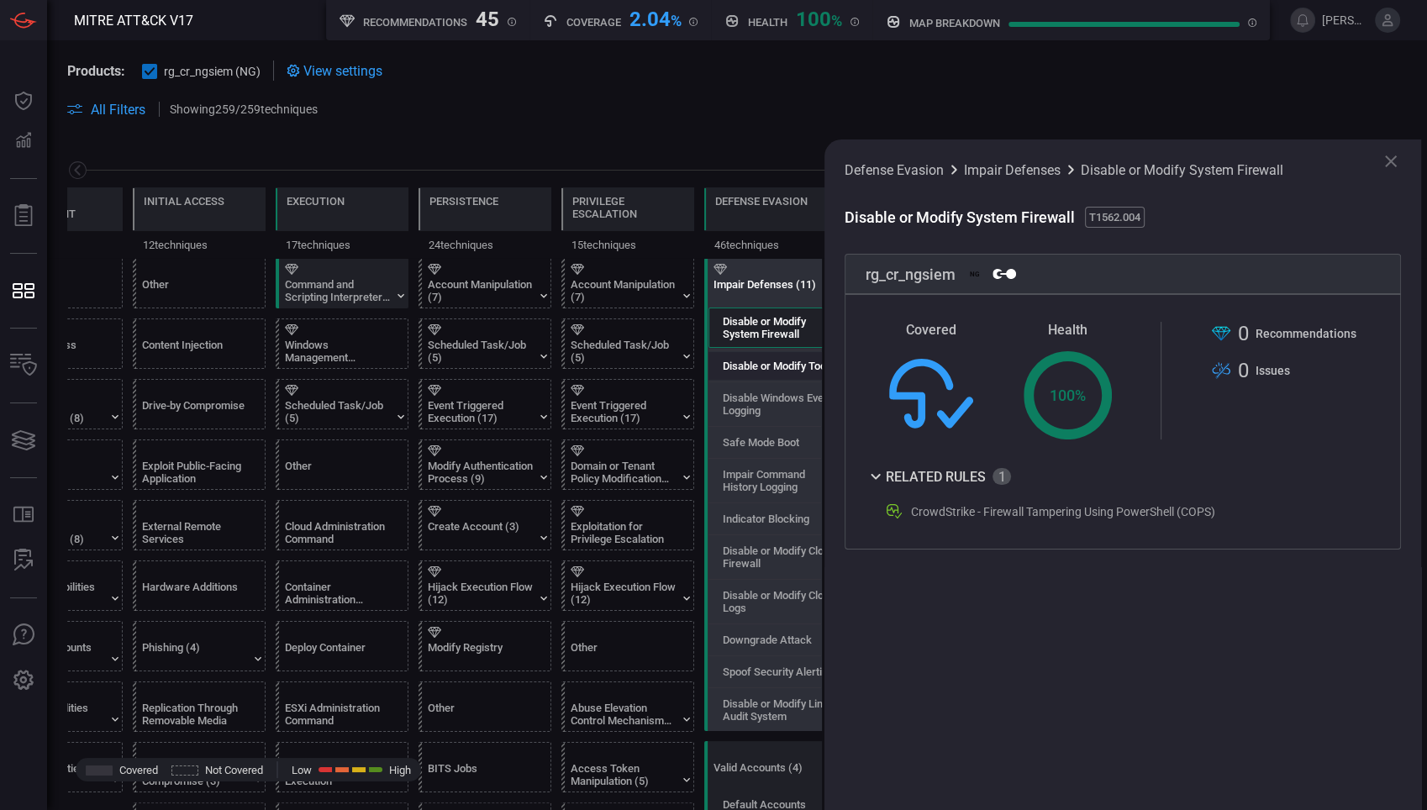
click at [760, 366] on label "Disable or Modify Tools" at bounding box center [779, 366] width 112 height 13
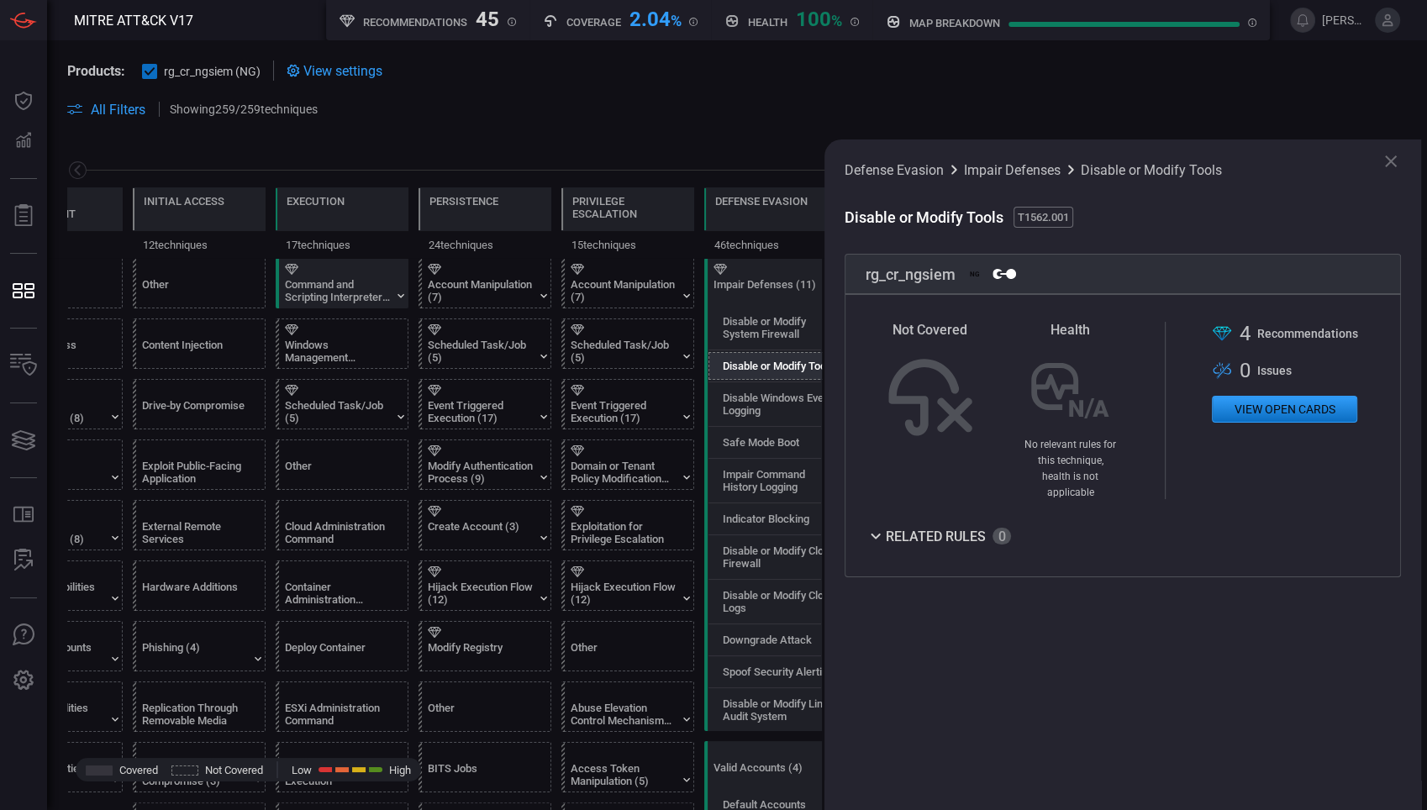
click at [865, 526] on icon at bounding box center [875, 536] width 20 height 20
click at [870, 526] on icon at bounding box center [875, 536] width 20 height 20
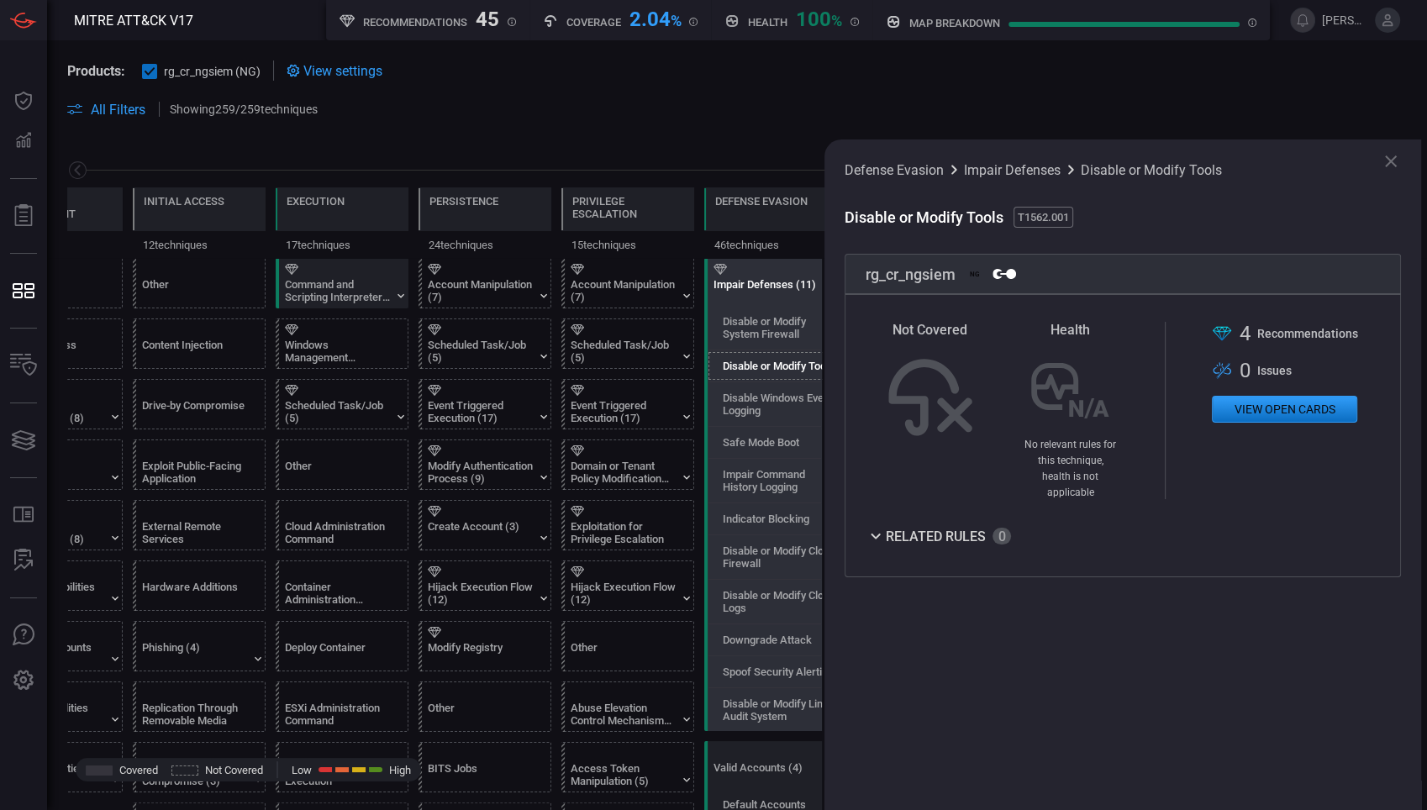
click at [759, 281] on div "Impair Defenses (11)" at bounding box center [765, 290] width 105 height 25
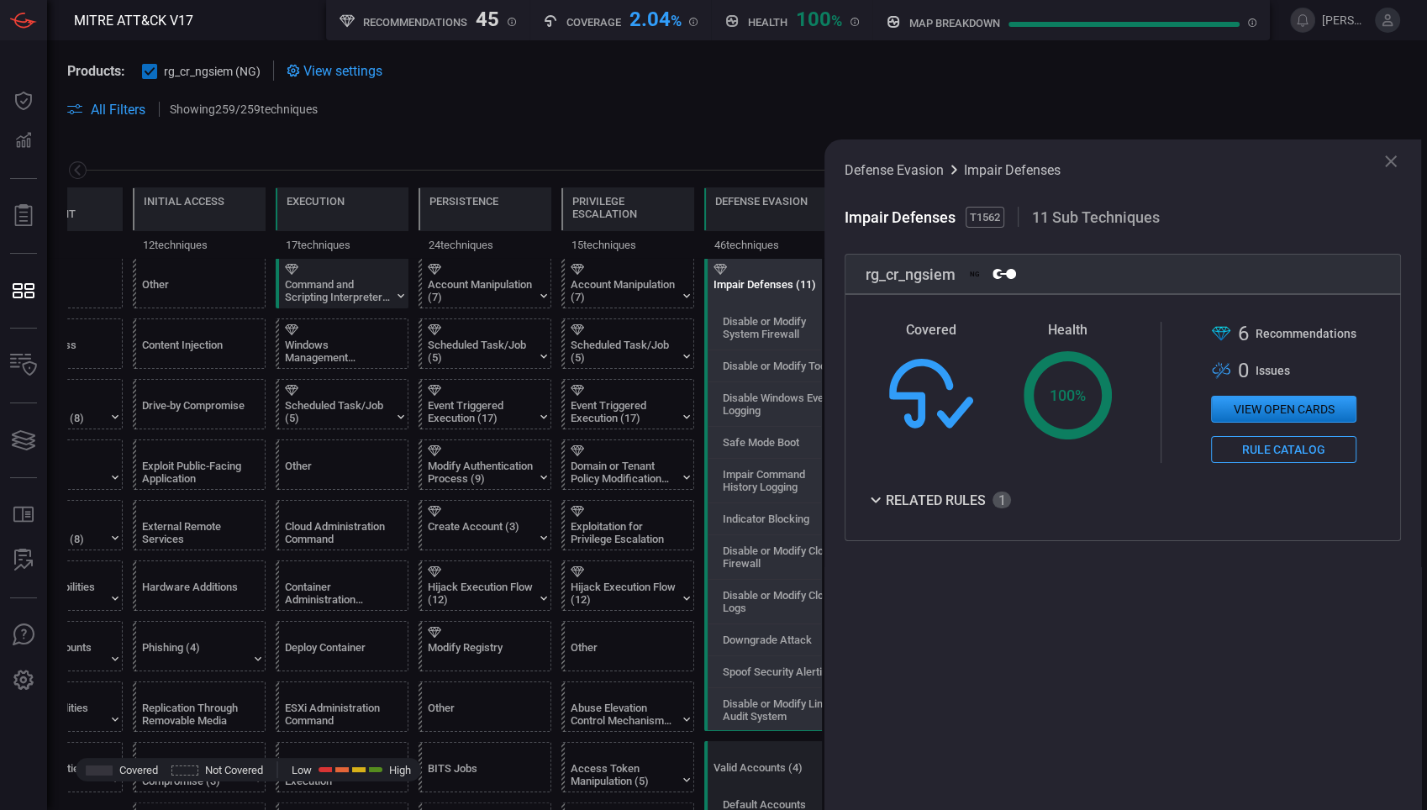
click at [1386, 160] on icon at bounding box center [1391, 161] width 20 height 20
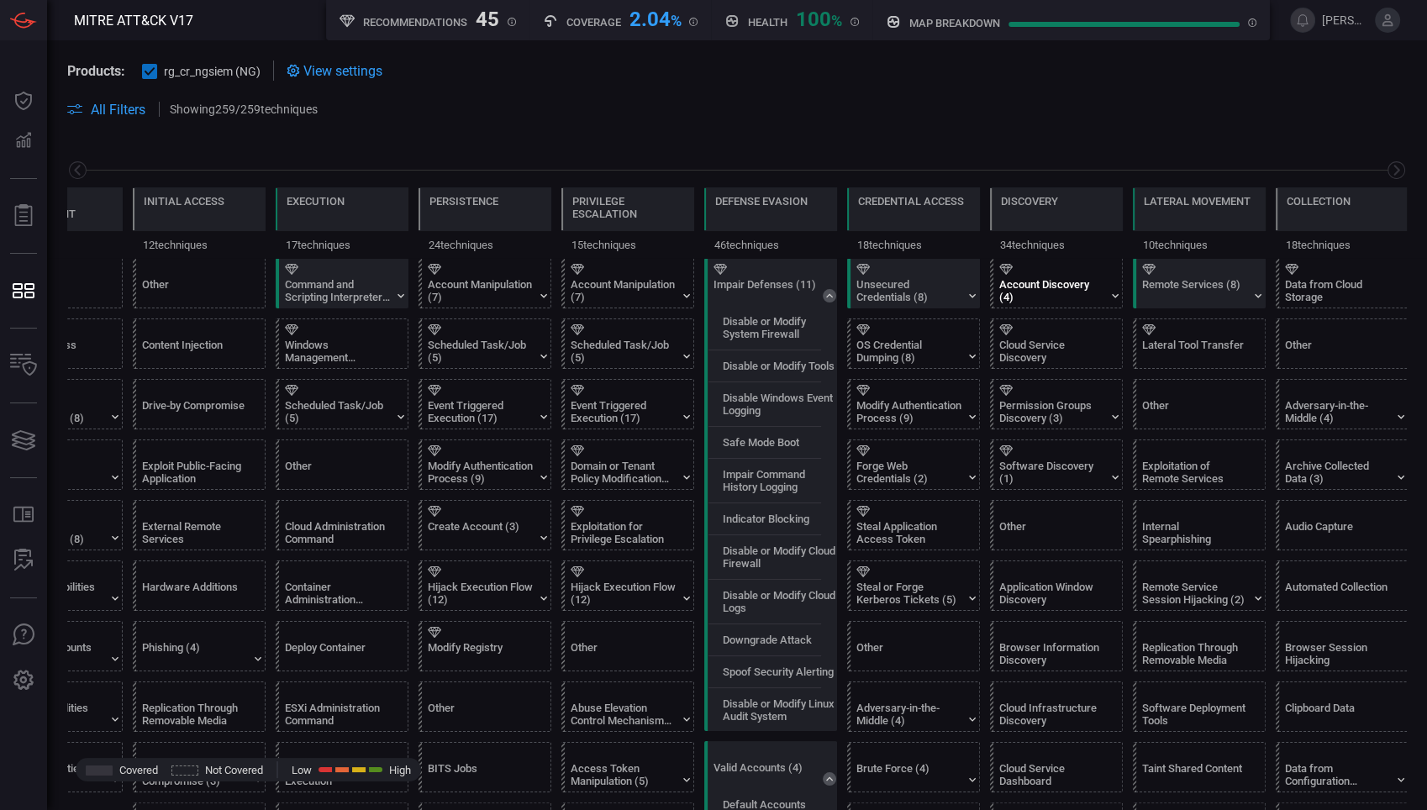
click at [990, 304] on div at bounding box center [991, 283] width 3 height 50
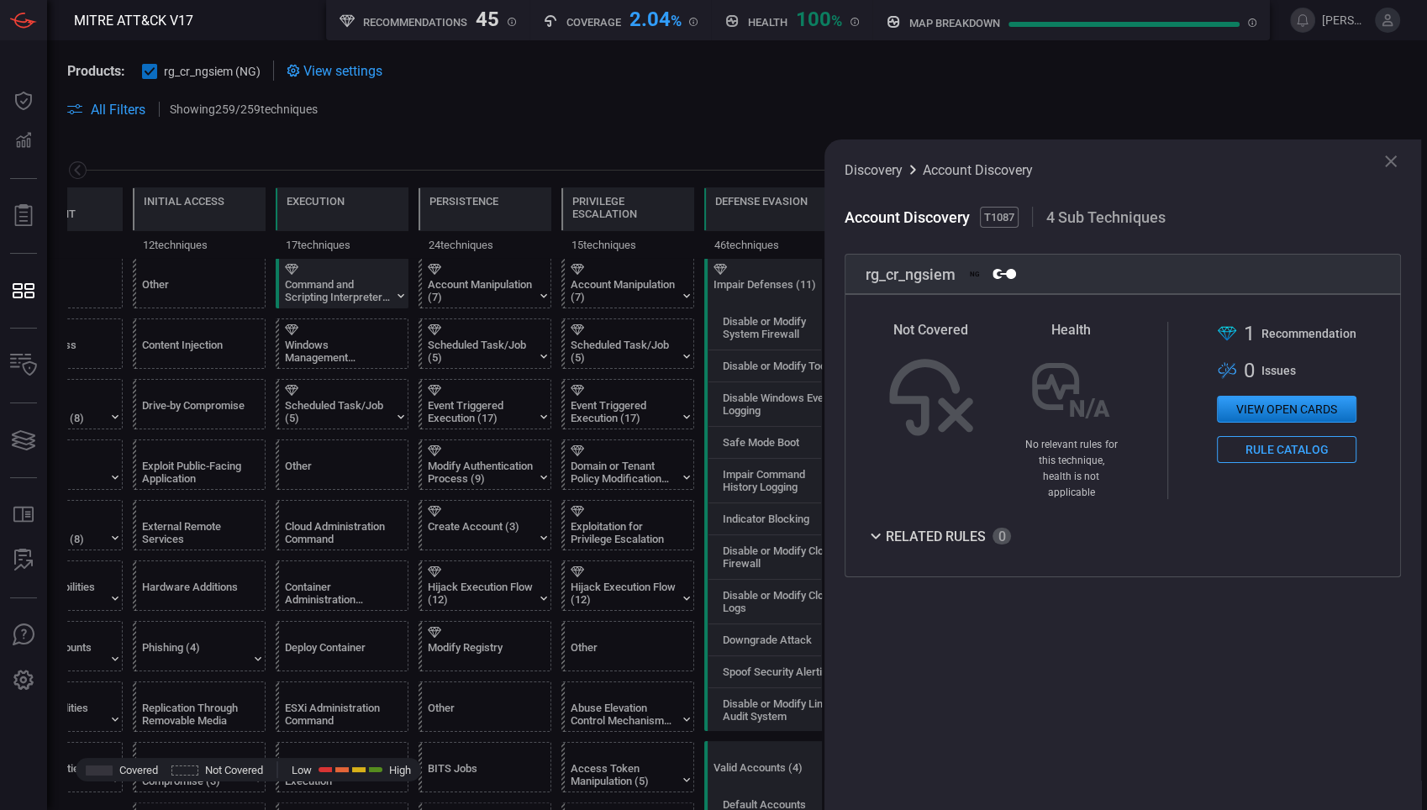
click at [1375, 176] on div "Discovery Account Discovery" at bounding box center [1122, 170] width 556 height 20
click at [1398, 162] on icon at bounding box center [1391, 161] width 20 height 20
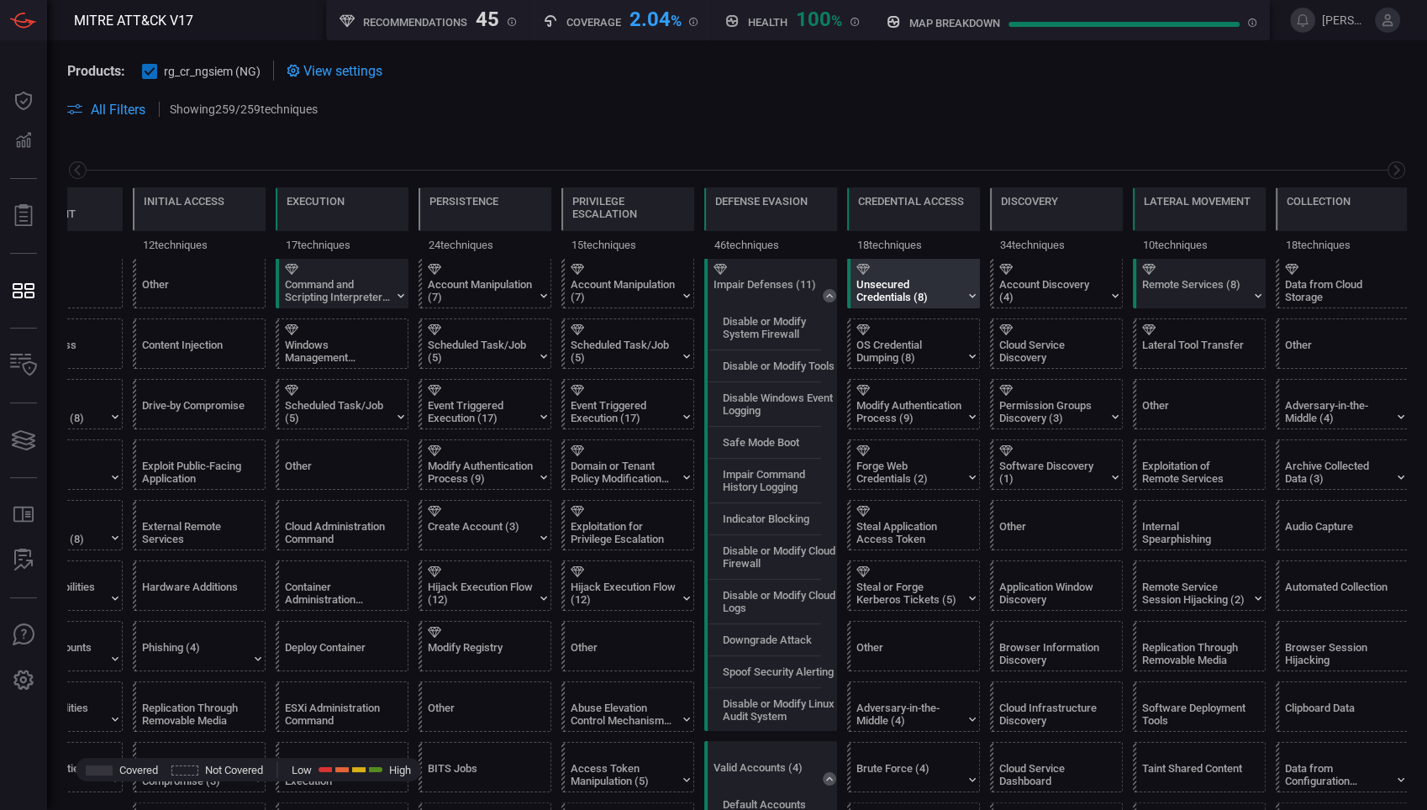
click at [948, 281] on div "Unsecured Credentials (8)" at bounding box center [908, 290] width 105 height 25
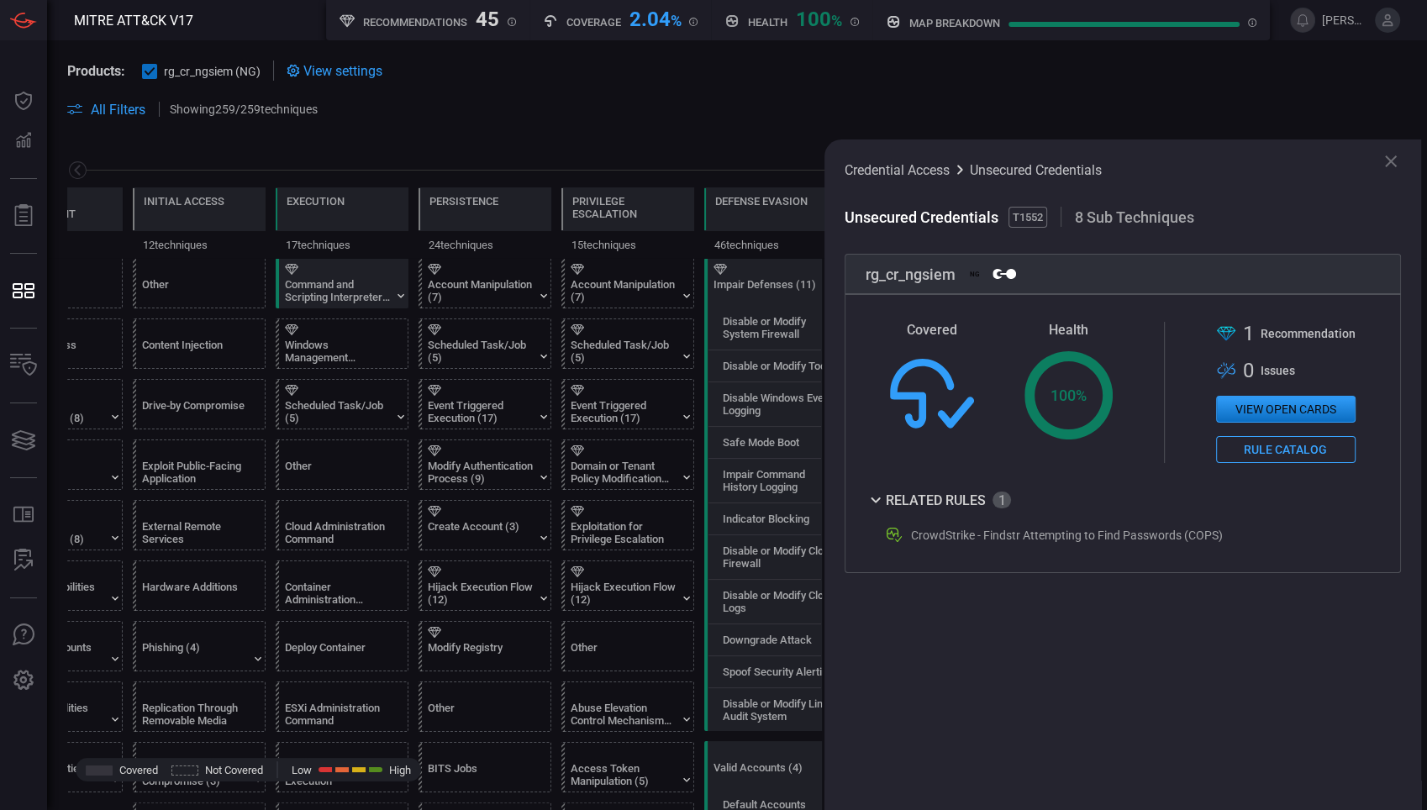
click at [892, 510] on div "Related Rules" at bounding box center [937, 500] width 145 height 20
drag, startPoint x: 976, startPoint y: 542, endPoint x: 1224, endPoint y: 534, distance: 248.8
click at [1224, 534] on div "CrowdStrike - Findstr Attempting to Find Passwords (COPS)" at bounding box center [1118, 535] width 469 height 20
click at [1387, 161] on icon at bounding box center [1391, 161] width 20 height 20
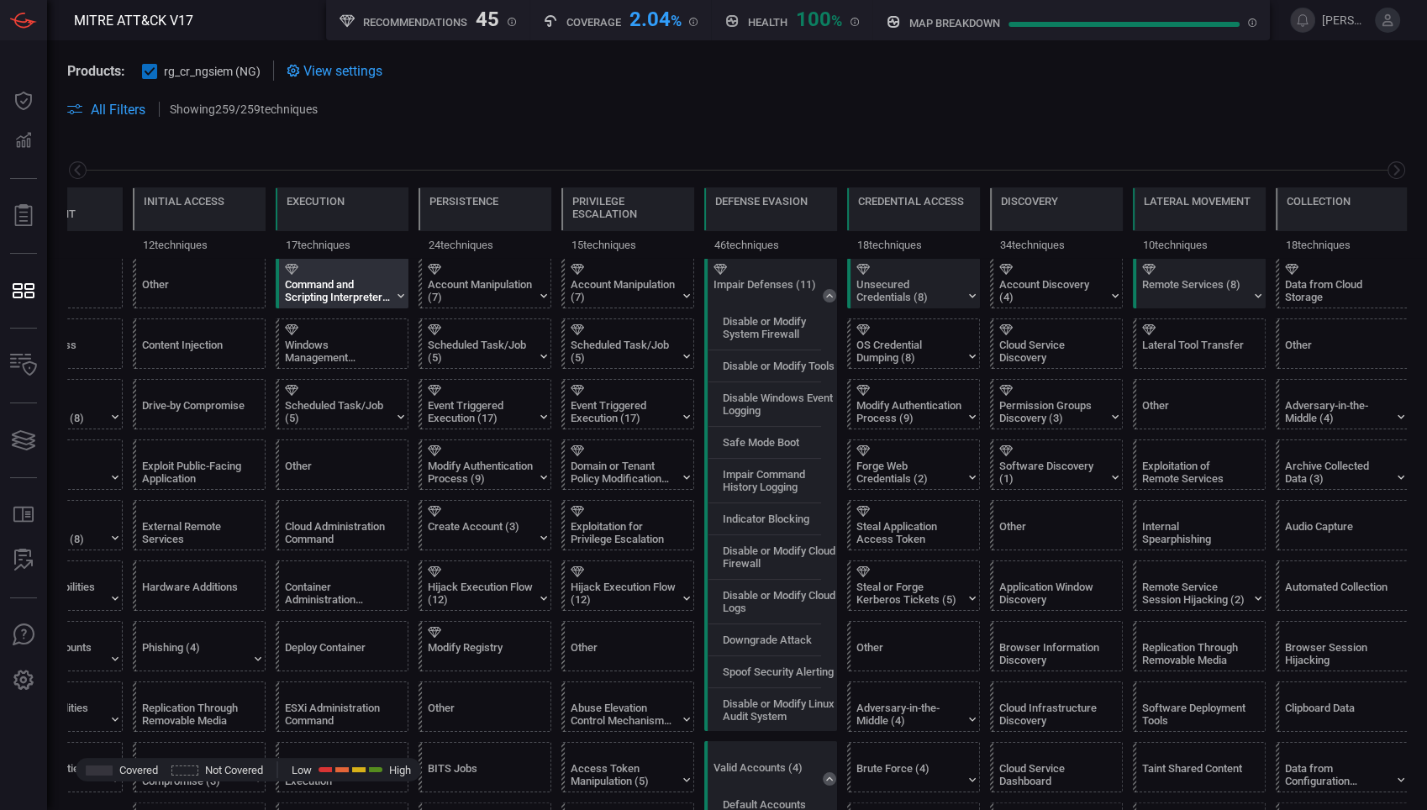
click at [371, 269] on div at bounding box center [345, 269] width 121 height 11
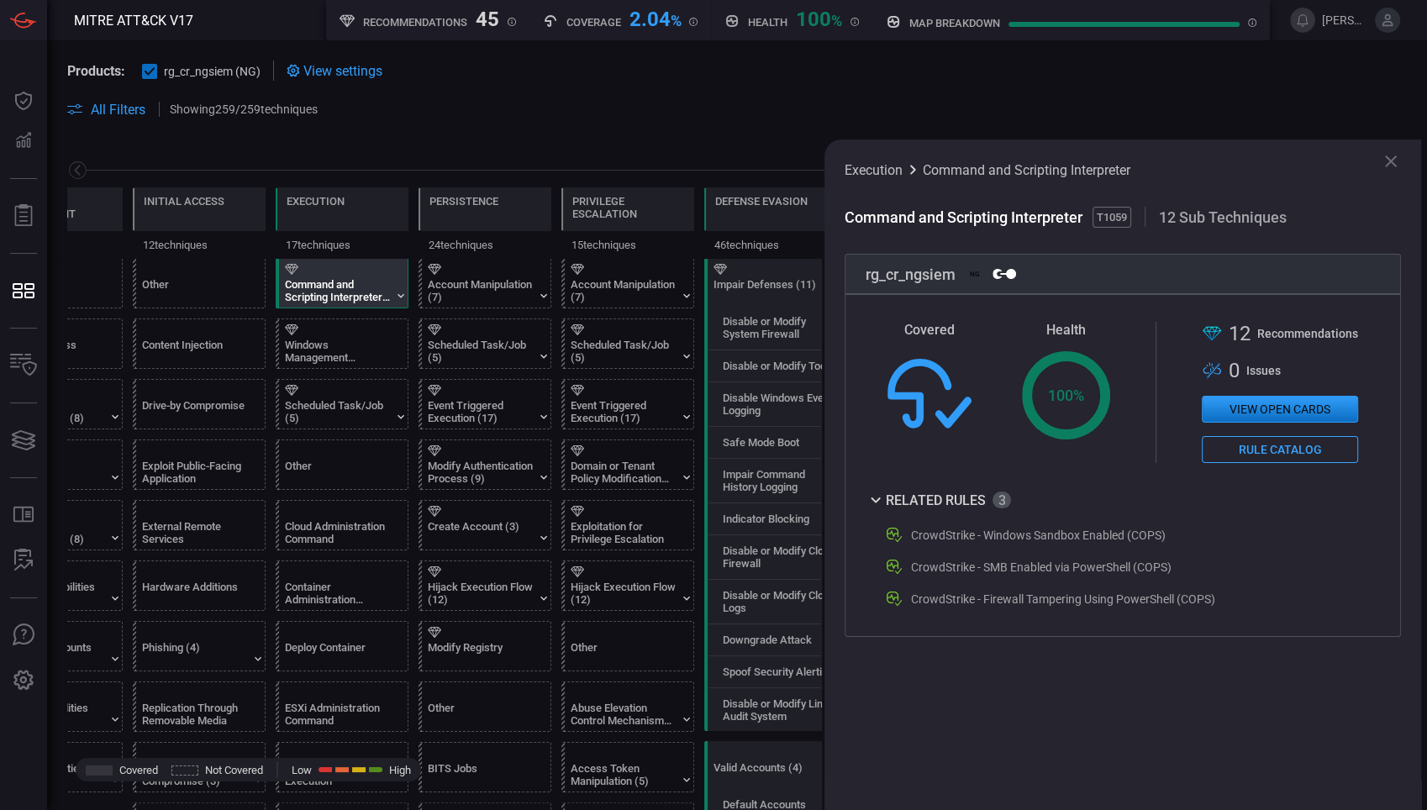
click at [371, 269] on div at bounding box center [345, 269] width 121 height 11
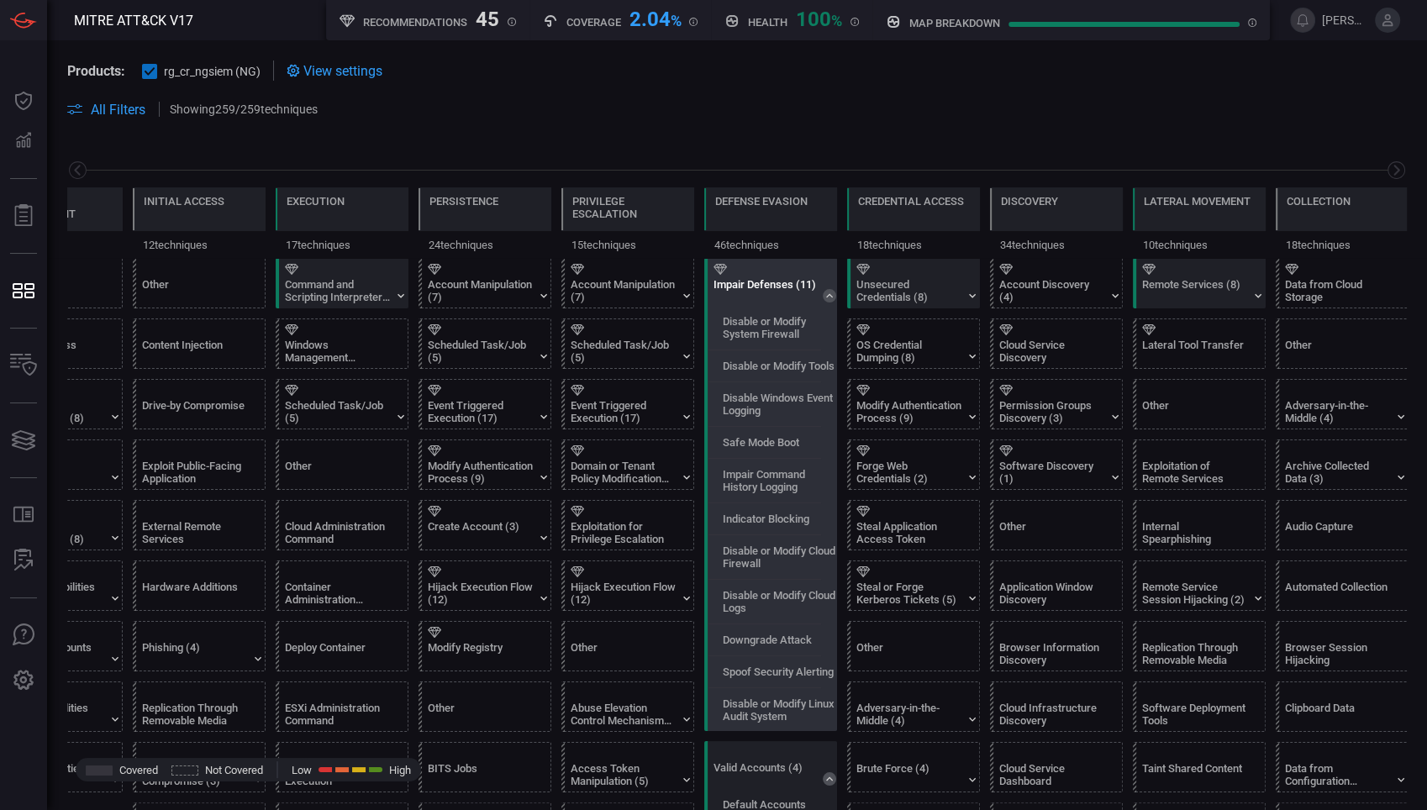
click at [836, 295] on div "Impair Defenses (11)" at bounding box center [774, 283] width 133 height 49
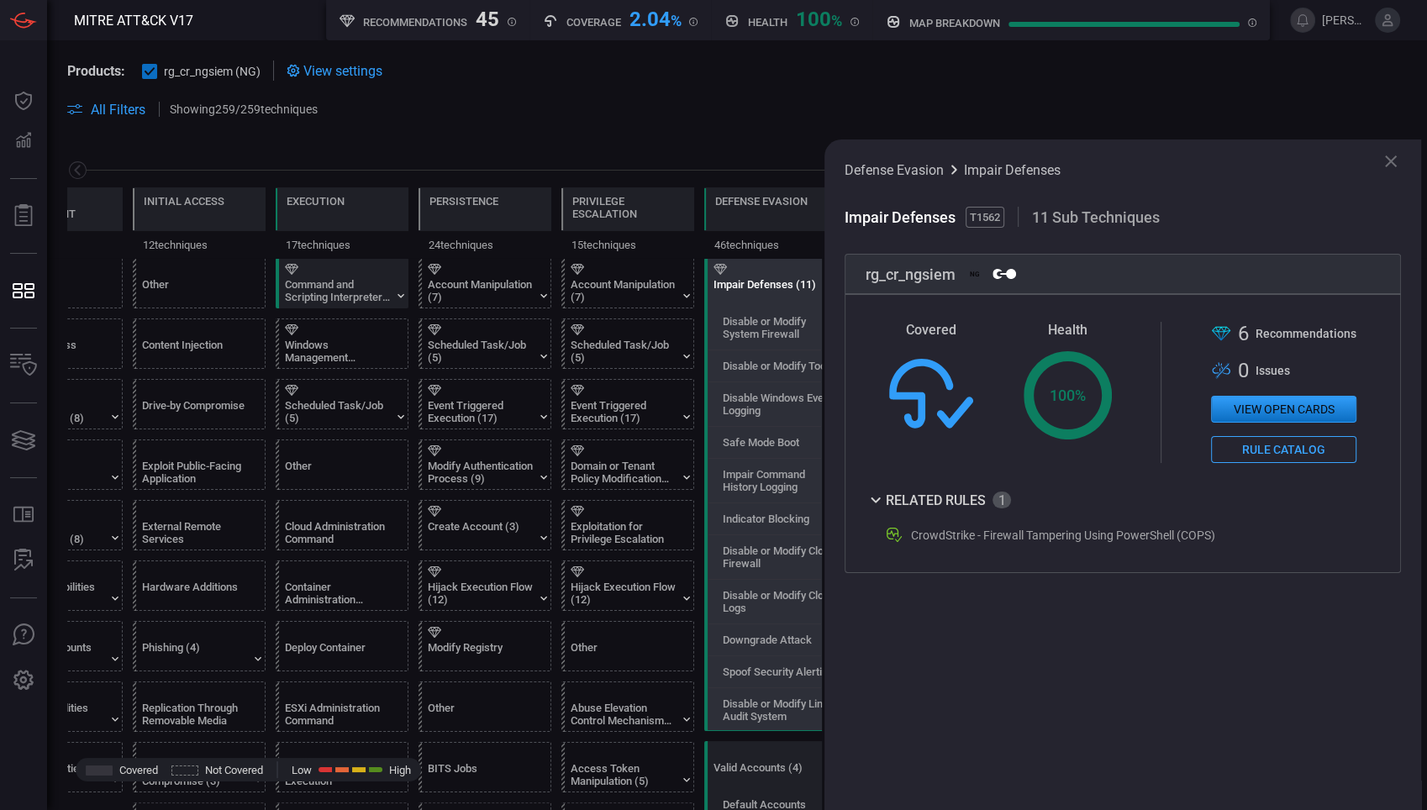
click at [1378, 160] on div "Defense Evasion Impair Defenses" at bounding box center [1122, 170] width 556 height 20
click at [1381, 160] on icon at bounding box center [1391, 161] width 20 height 20
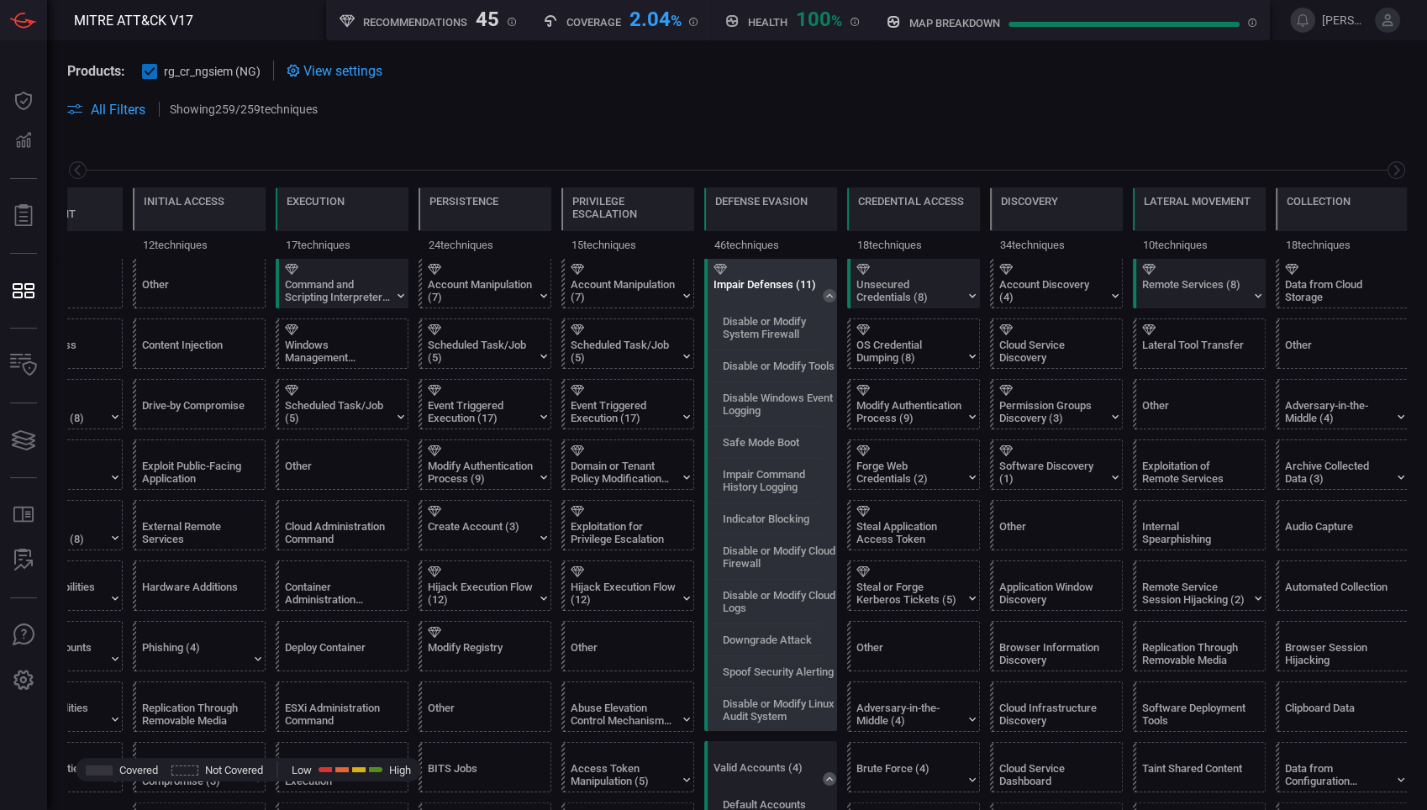
click at [828, 292] on icon at bounding box center [829, 295] width 13 height 13
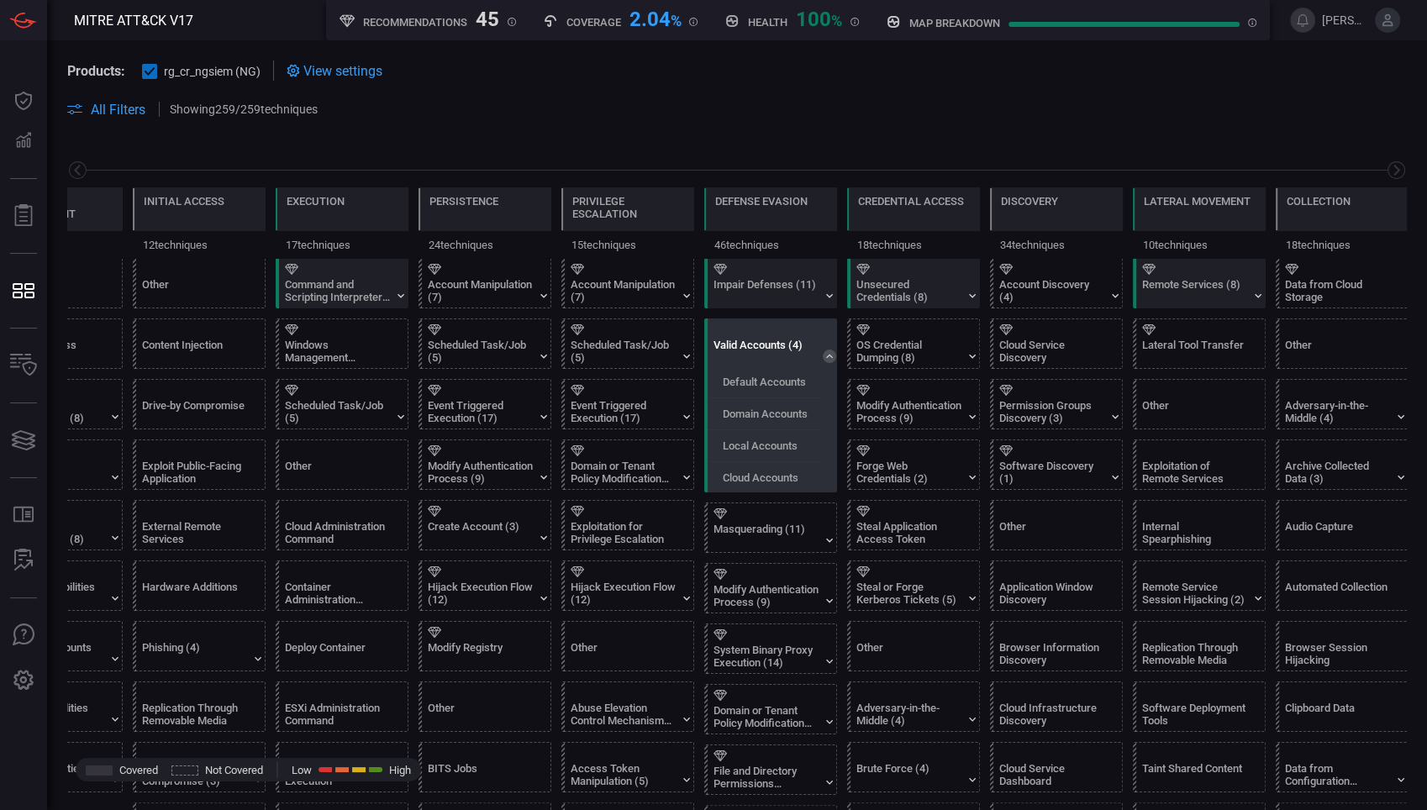
click at [773, 339] on div "Valid Accounts (4)" at bounding box center [765, 351] width 105 height 25
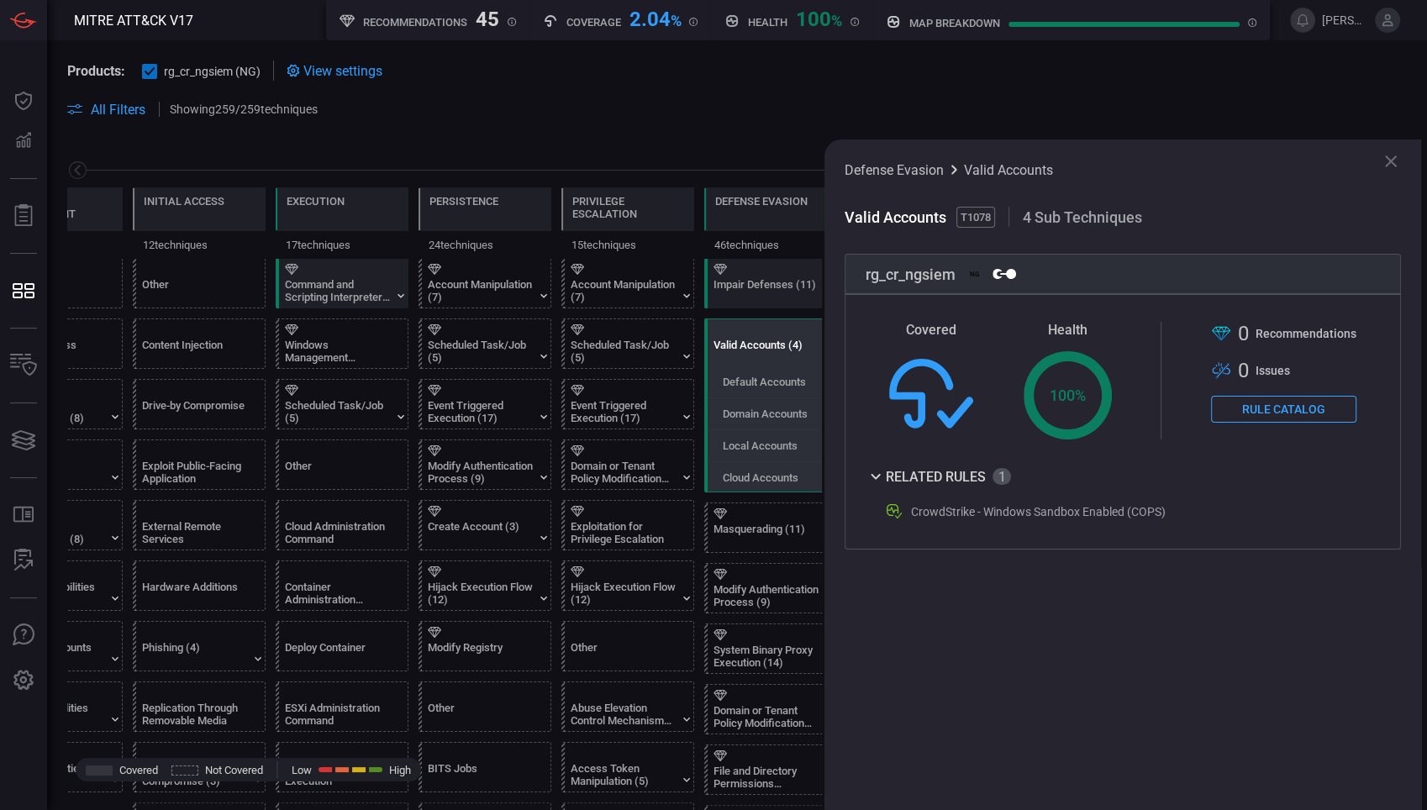
click at [773, 339] on div "Valid Accounts (4)" at bounding box center [765, 351] width 105 height 25
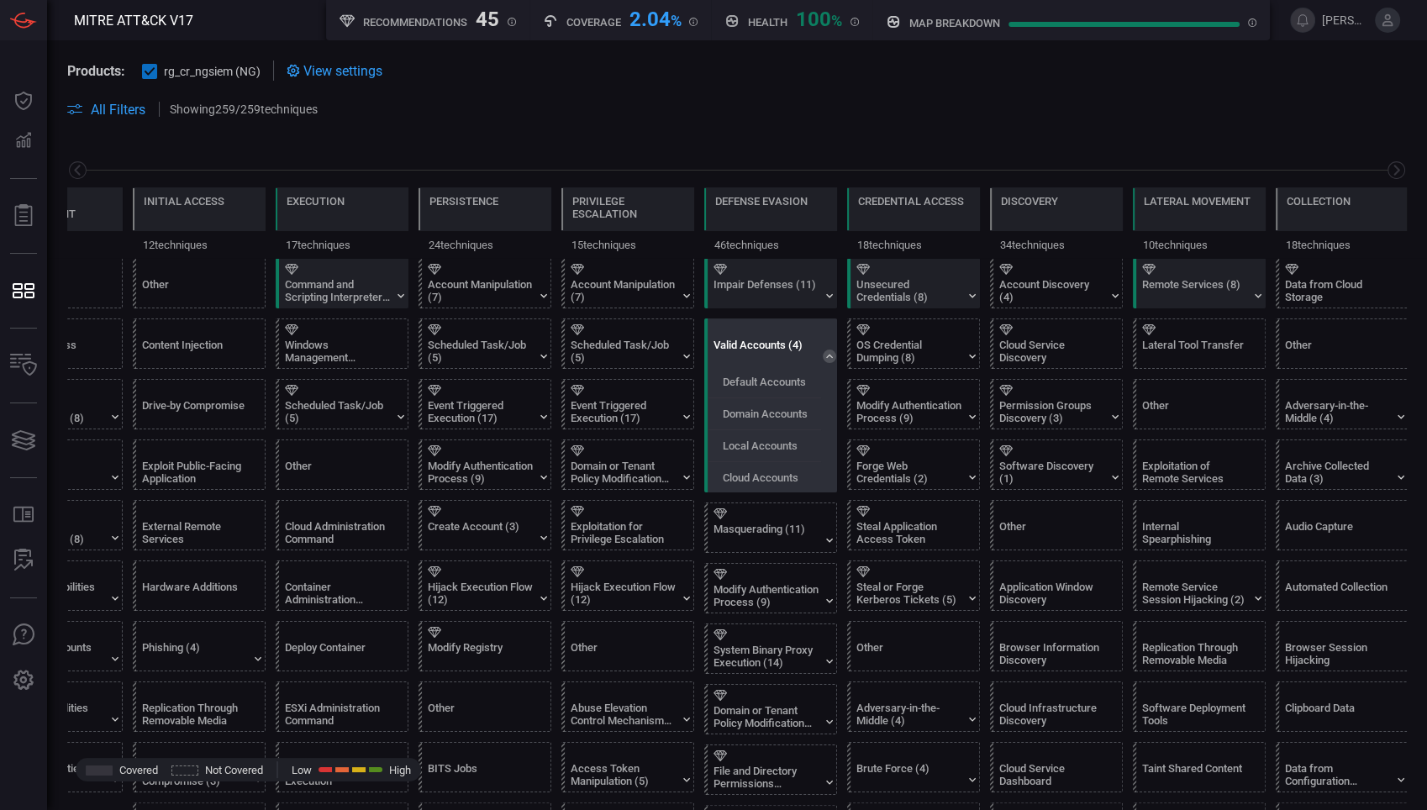
click at [827, 356] on icon at bounding box center [829, 356] width 7 height 4
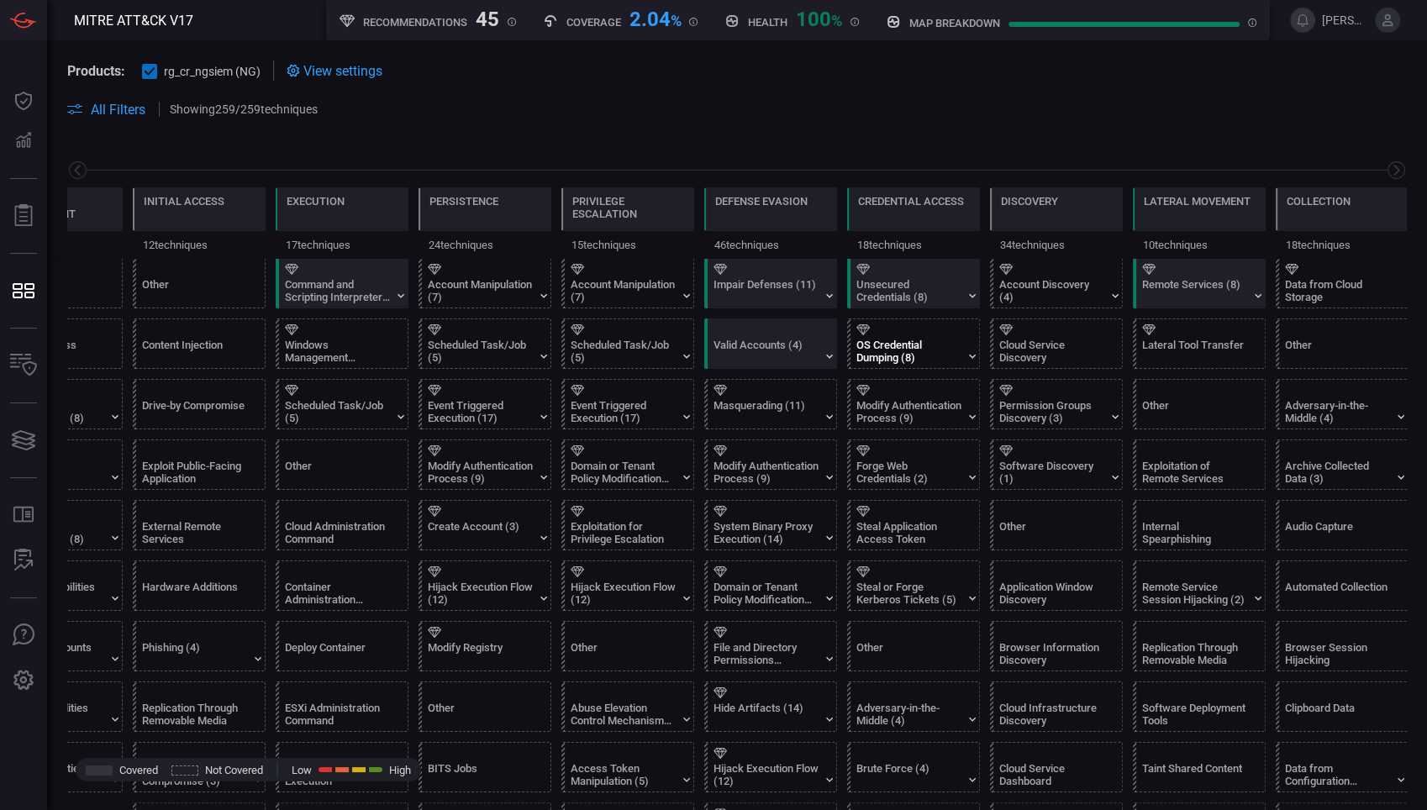
click at [942, 334] on div at bounding box center [916, 329] width 121 height 11
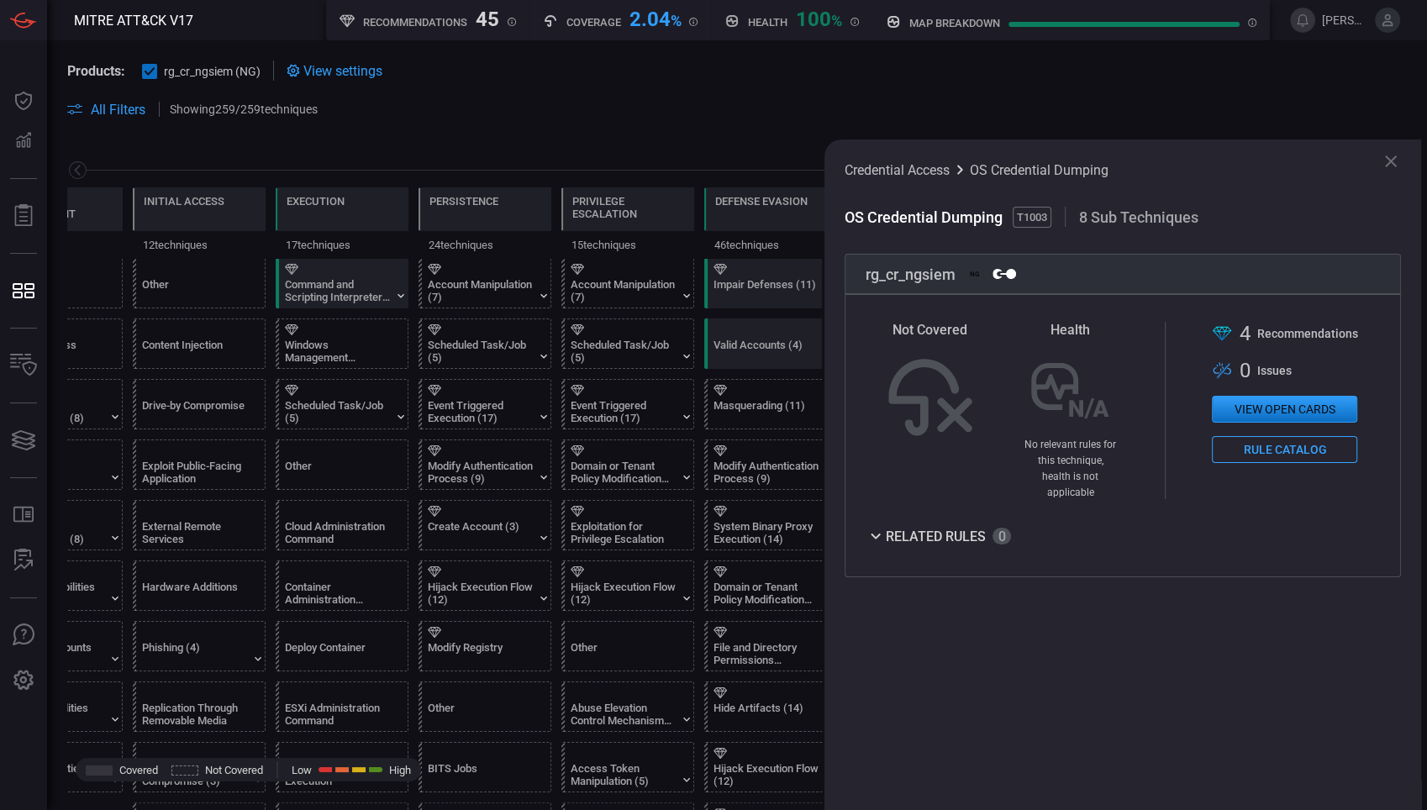
click at [1393, 167] on icon at bounding box center [1391, 161] width 20 height 20
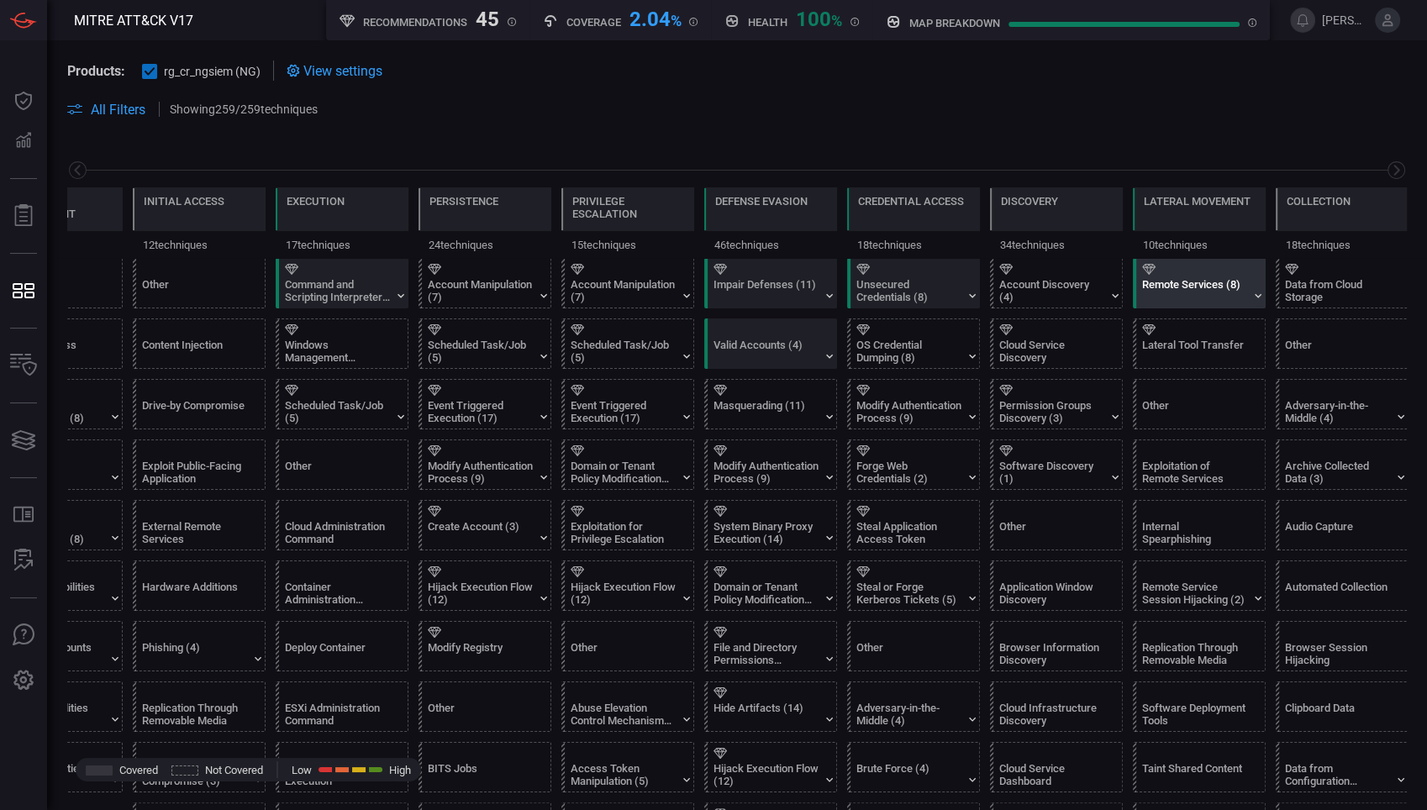
click at [1222, 265] on div at bounding box center [1202, 269] width 121 height 11
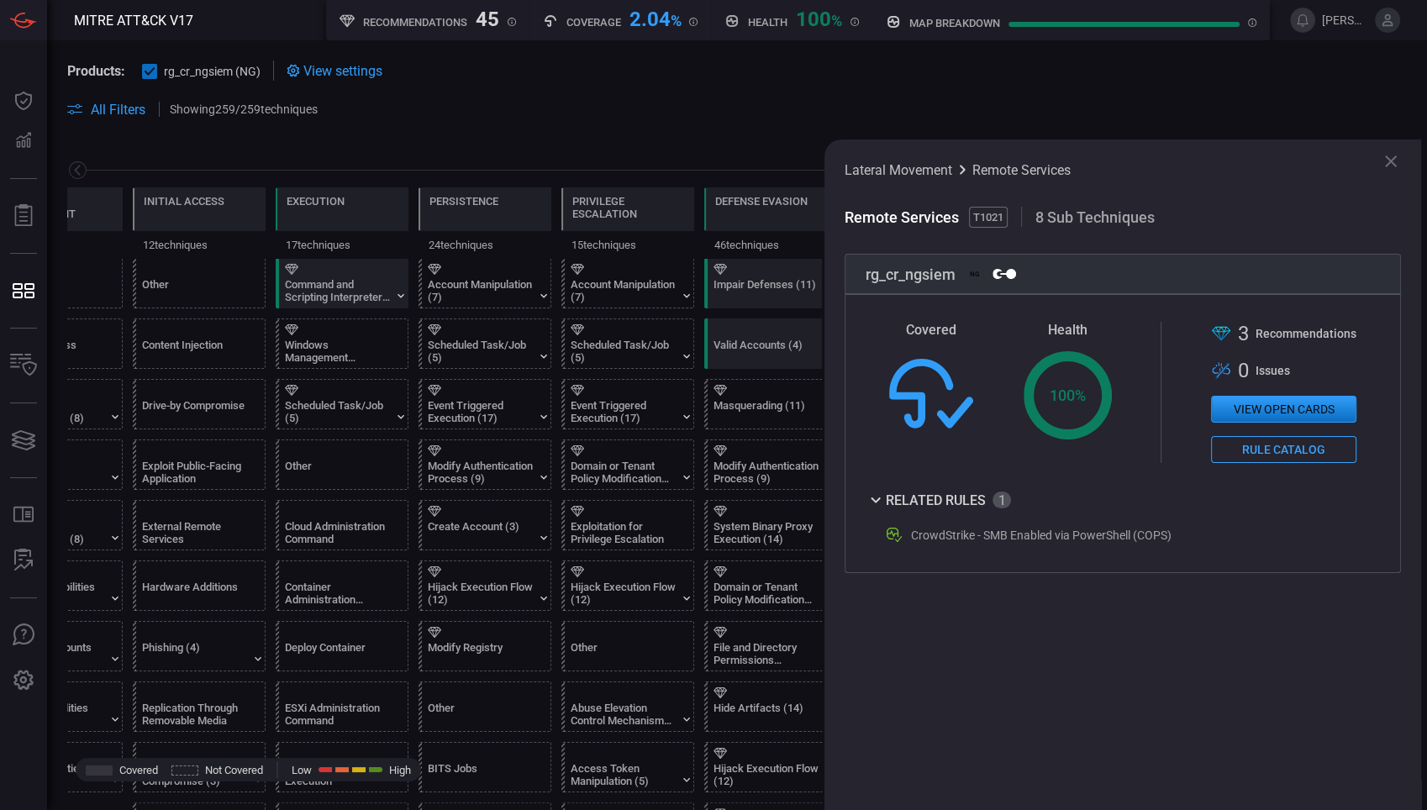
click at [1385, 157] on icon at bounding box center [1391, 161] width 20 height 20
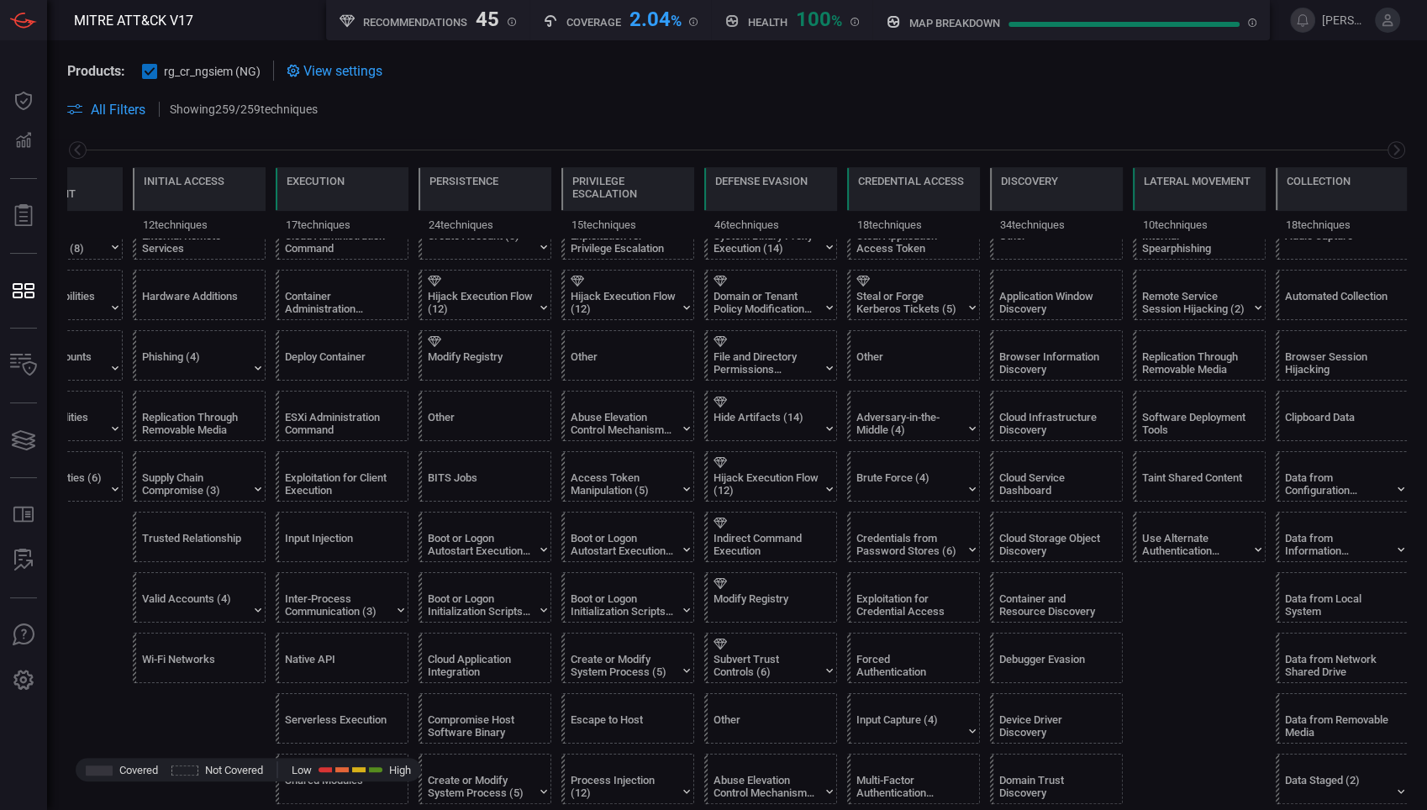
scroll to position [304, 0]
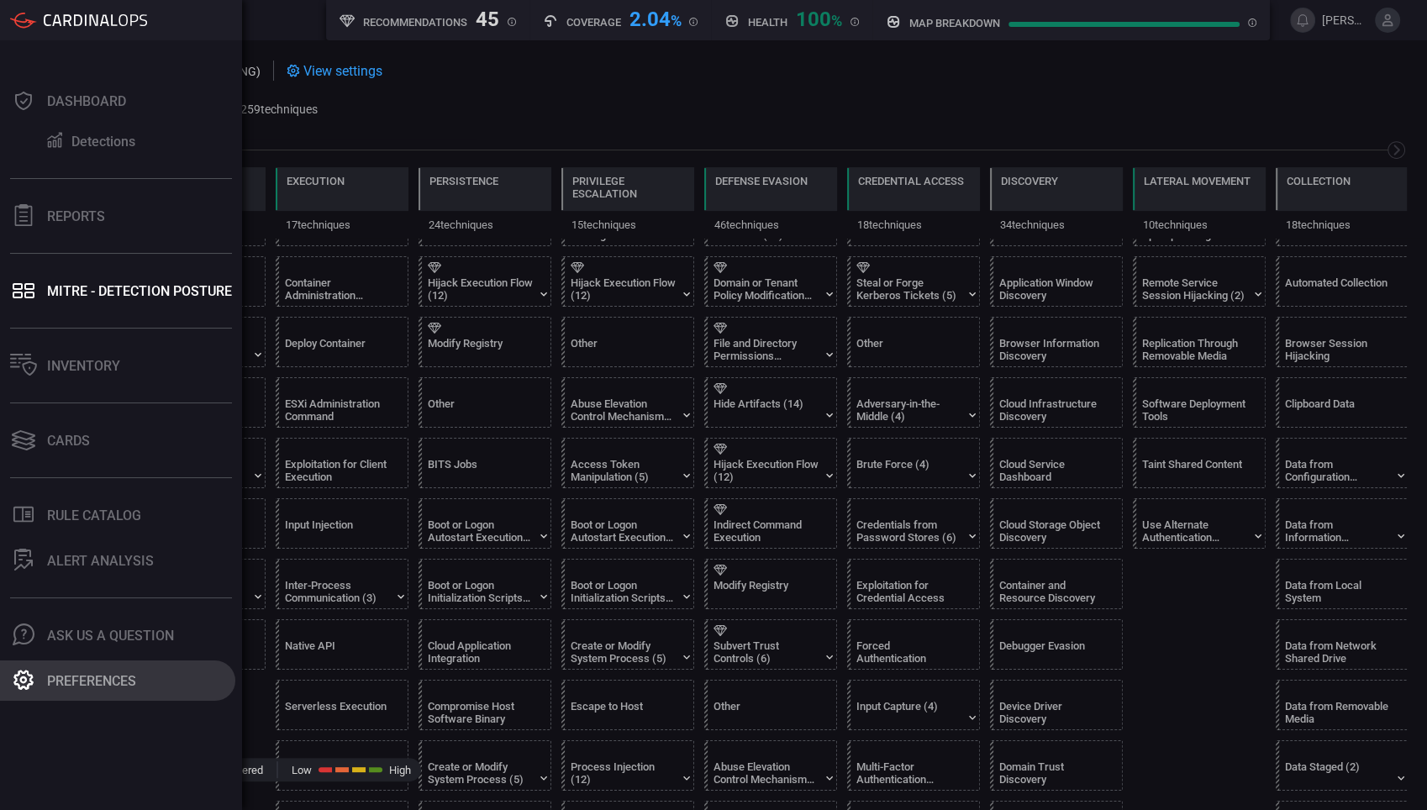
click at [55, 686] on div "Preferences" at bounding box center [91, 681] width 89 height 16
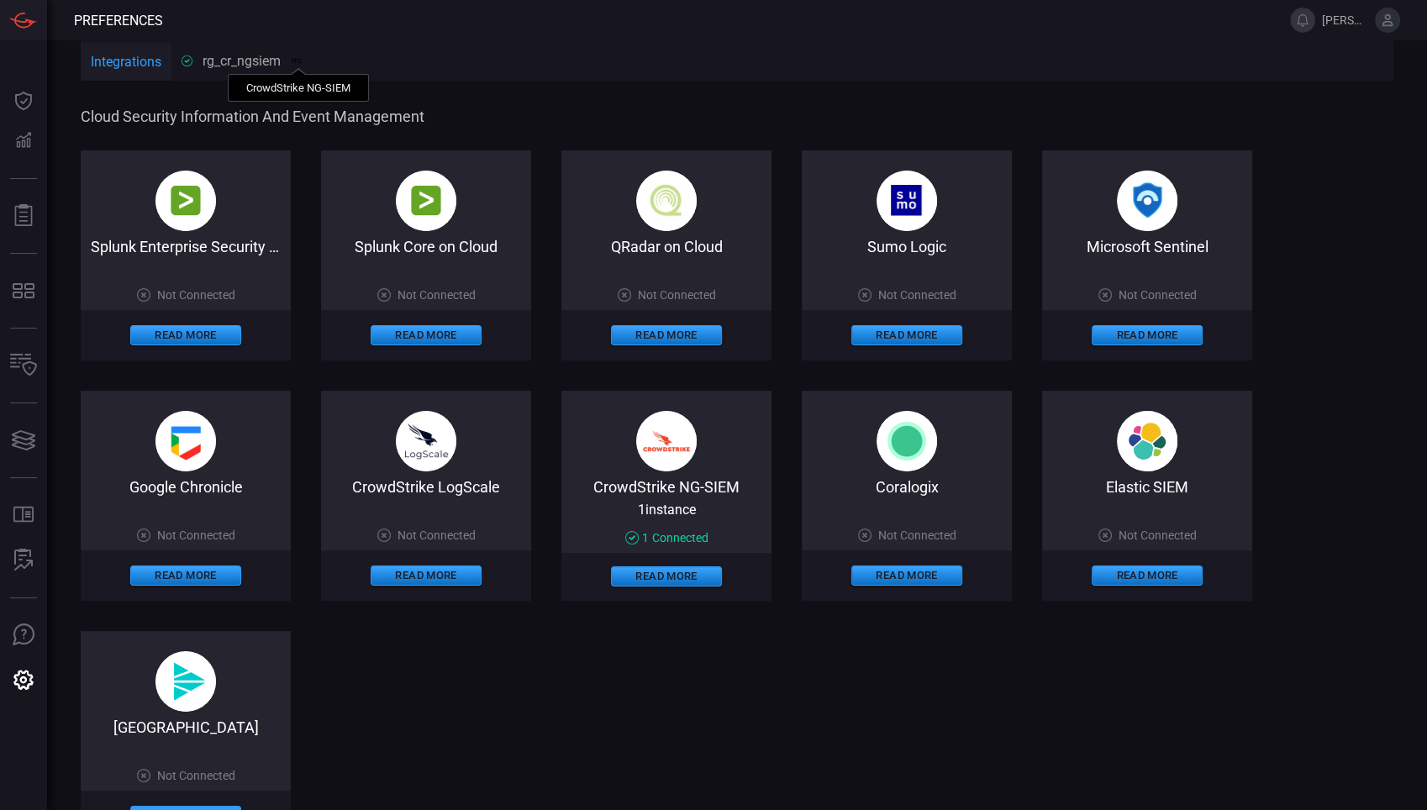
click at [289, 57] on div "NG" at bounding box center [295, 60] width 17 height 10
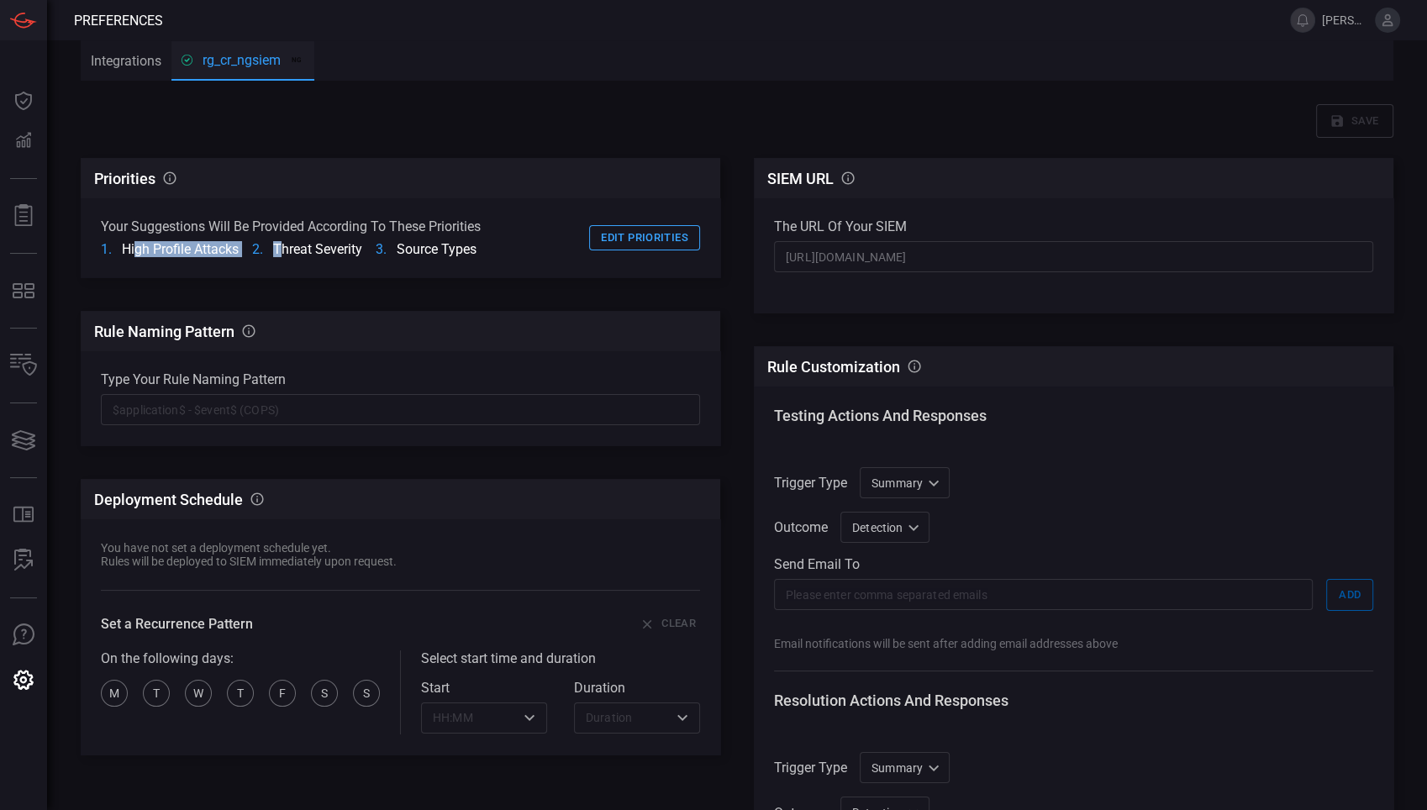
drag, startPoint x: 135, startPoint y: 251, endPoint x: 284, endPoint y: 249, distance: 148.8
click at [284, 249] on ol "High Profile Attacks Threat Severity source types" at bounding box center [291, 249] width 380 height 16
click at [618, 235] on button "Edit priorities" at bounding box center [644, 238] width 111 height 26
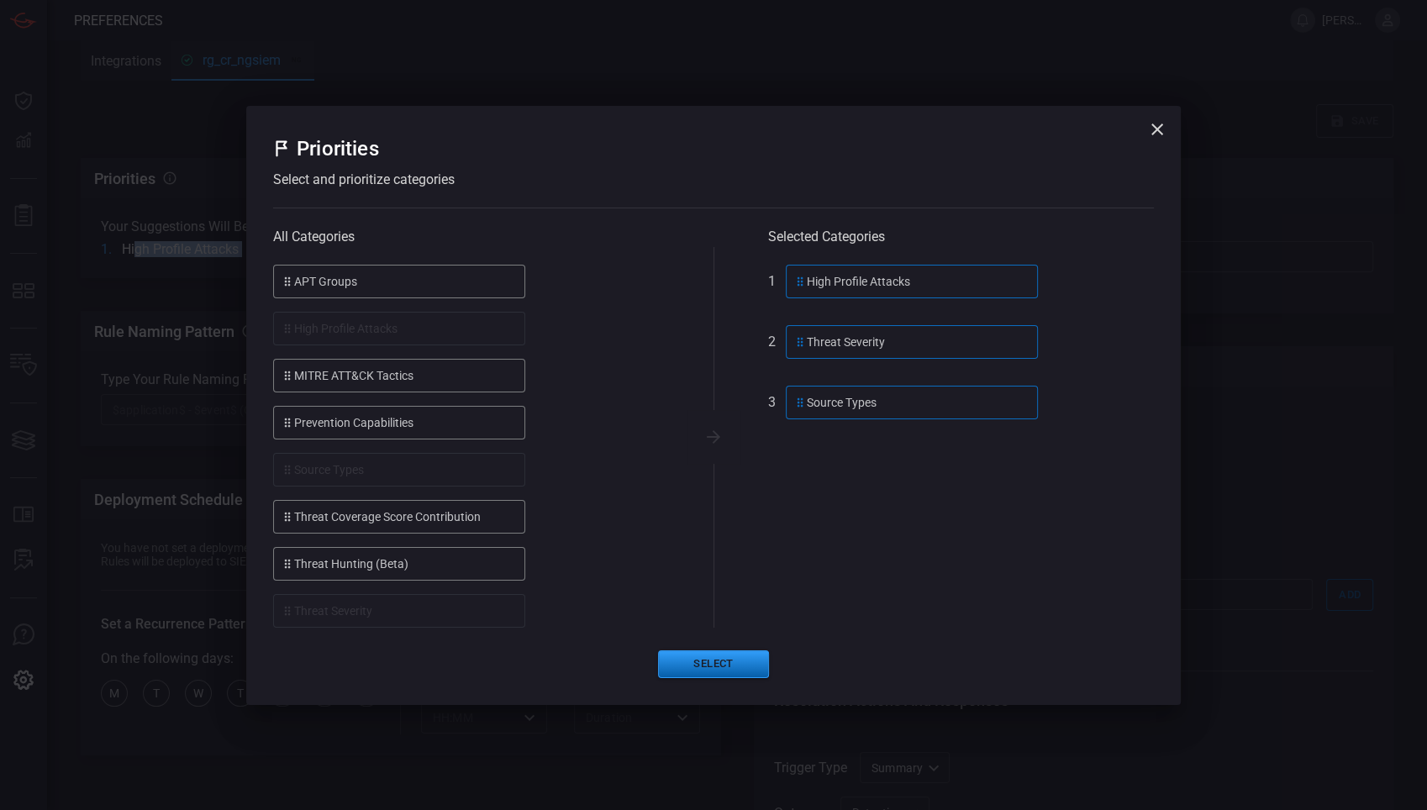
click at [708, 662] on button "Select" at bounding box center [713, 664] width 111 height 28
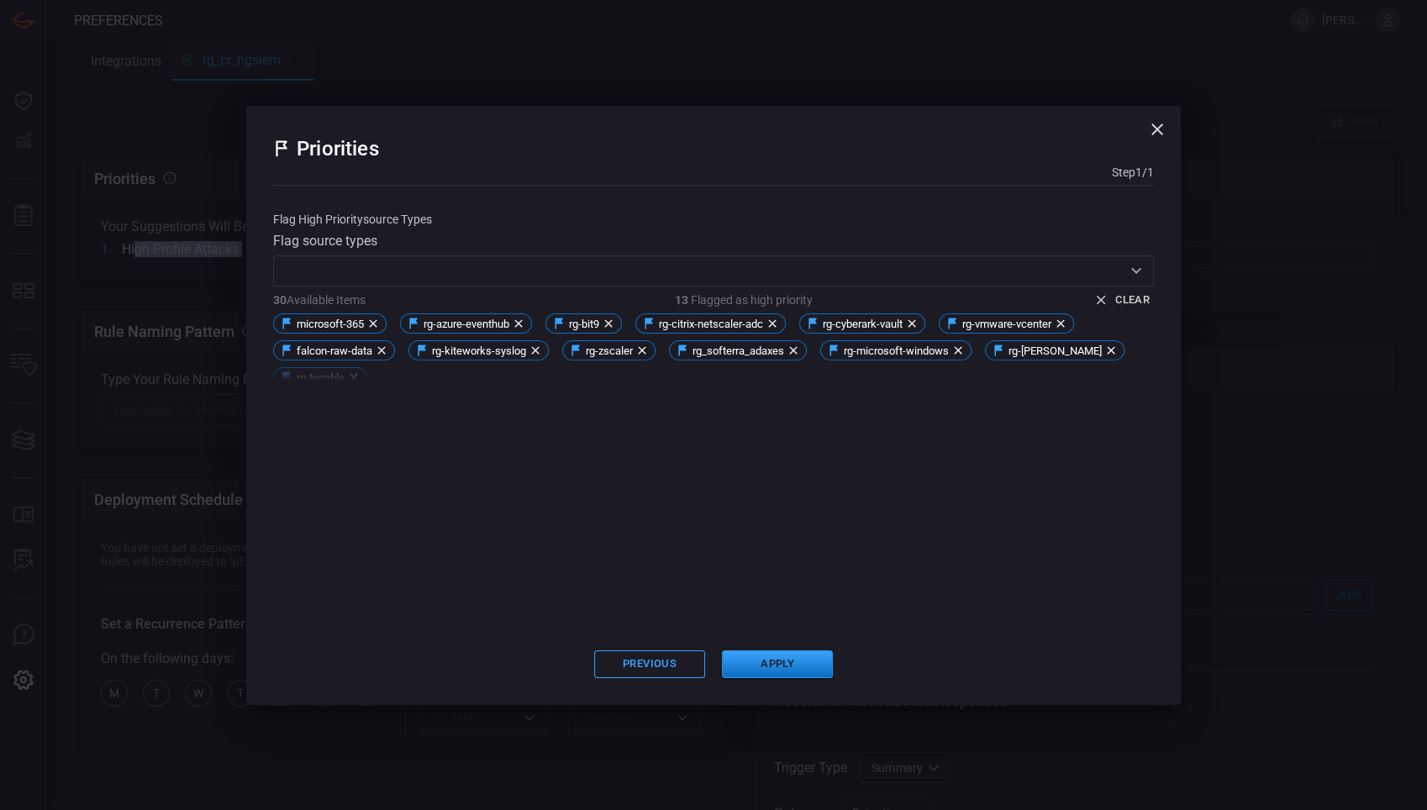
click at [1157, 123] on icon "button" at bounding box center [1157, 129] width 20 height 20
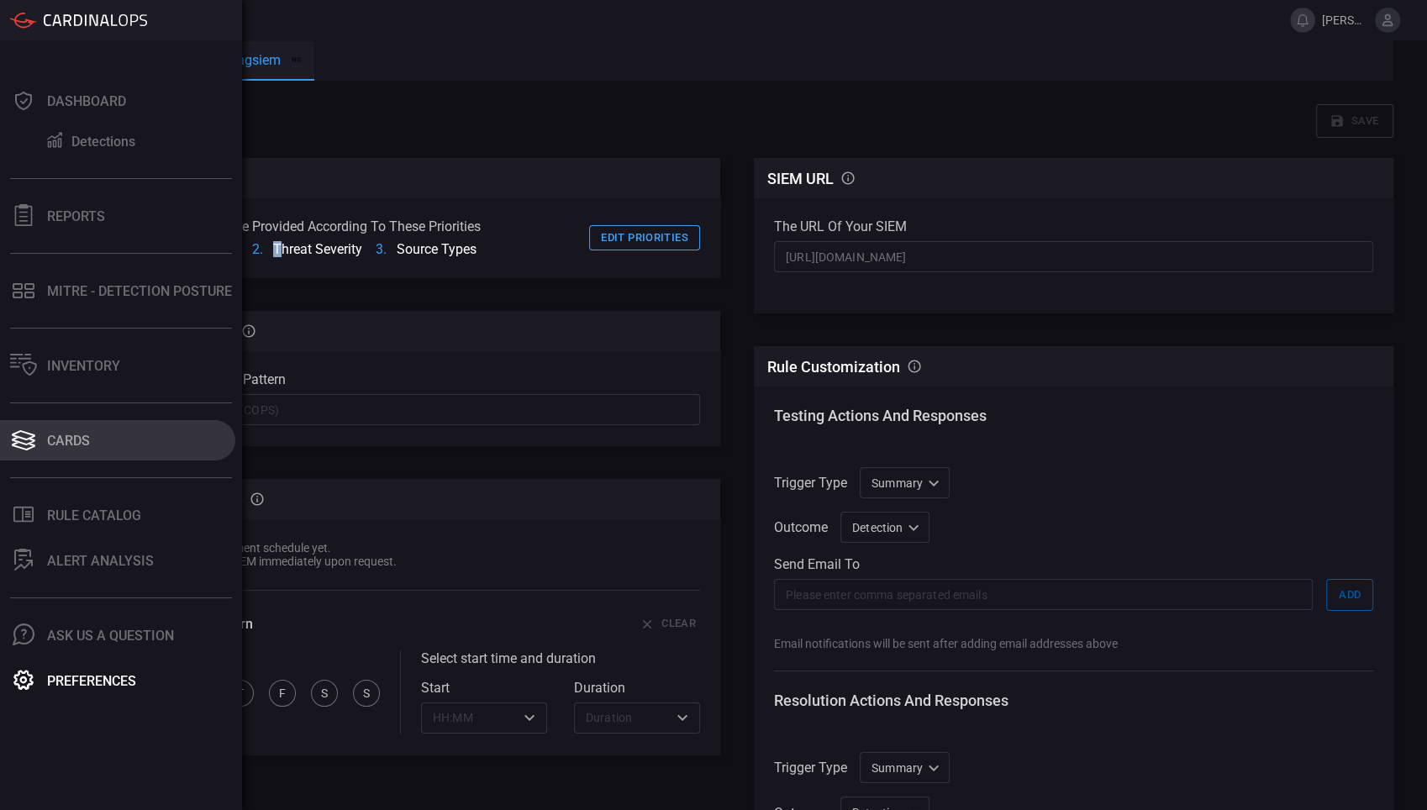
click at [16, 437] on icon at bounding box center [24, 435] width 24 height 10
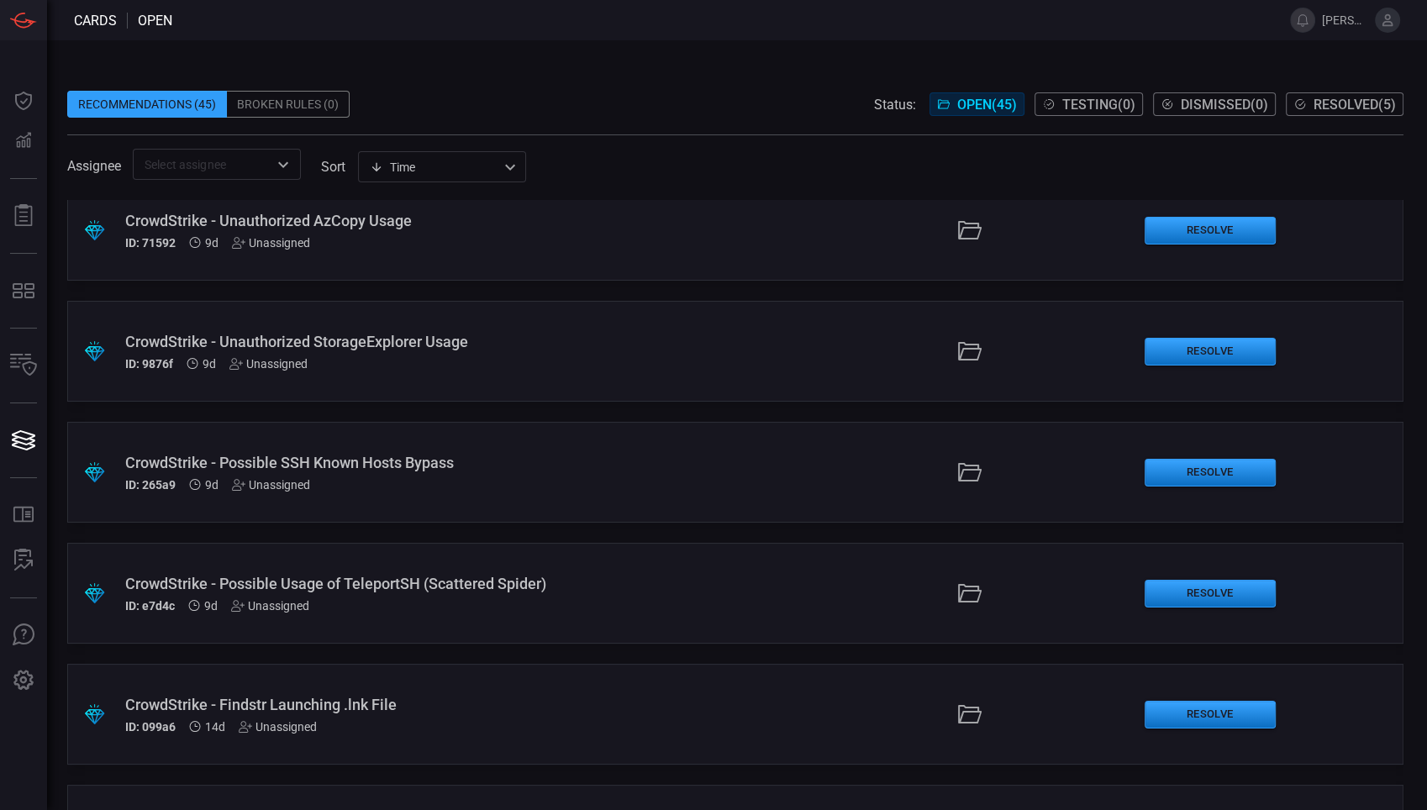
scroll to position [746, 0]
drag, startPoint x: 117, startPoint y: 467, endPoint x: 205, endPoint y: 466, distance: 88.2
click at [205, 466] on div ".suggested_cards_icon{fill:url(#suggested_cards_icon);} CrowdStrike - Possible …" at bounding box center [735, 472] width 1336 height 101
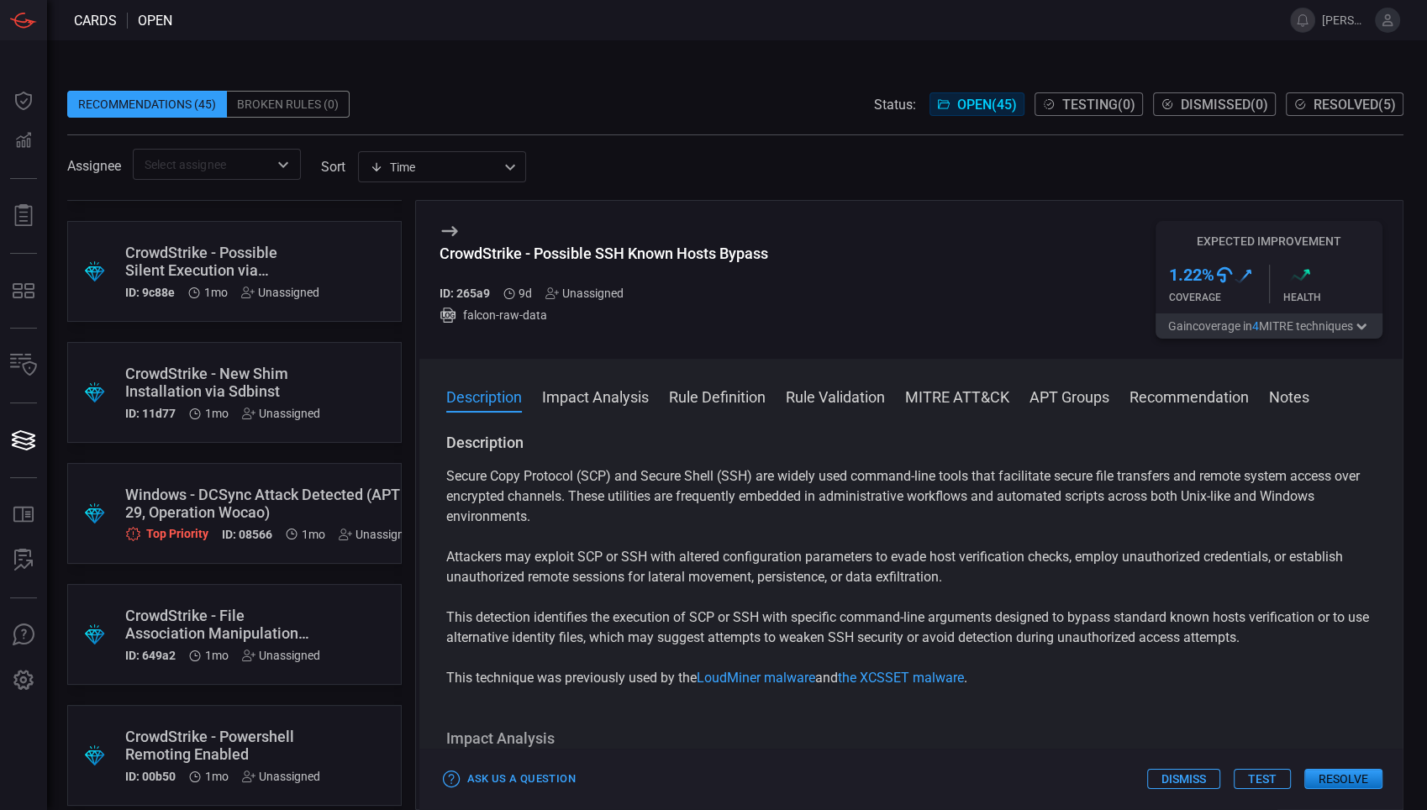
scroll to position [3251, 0]
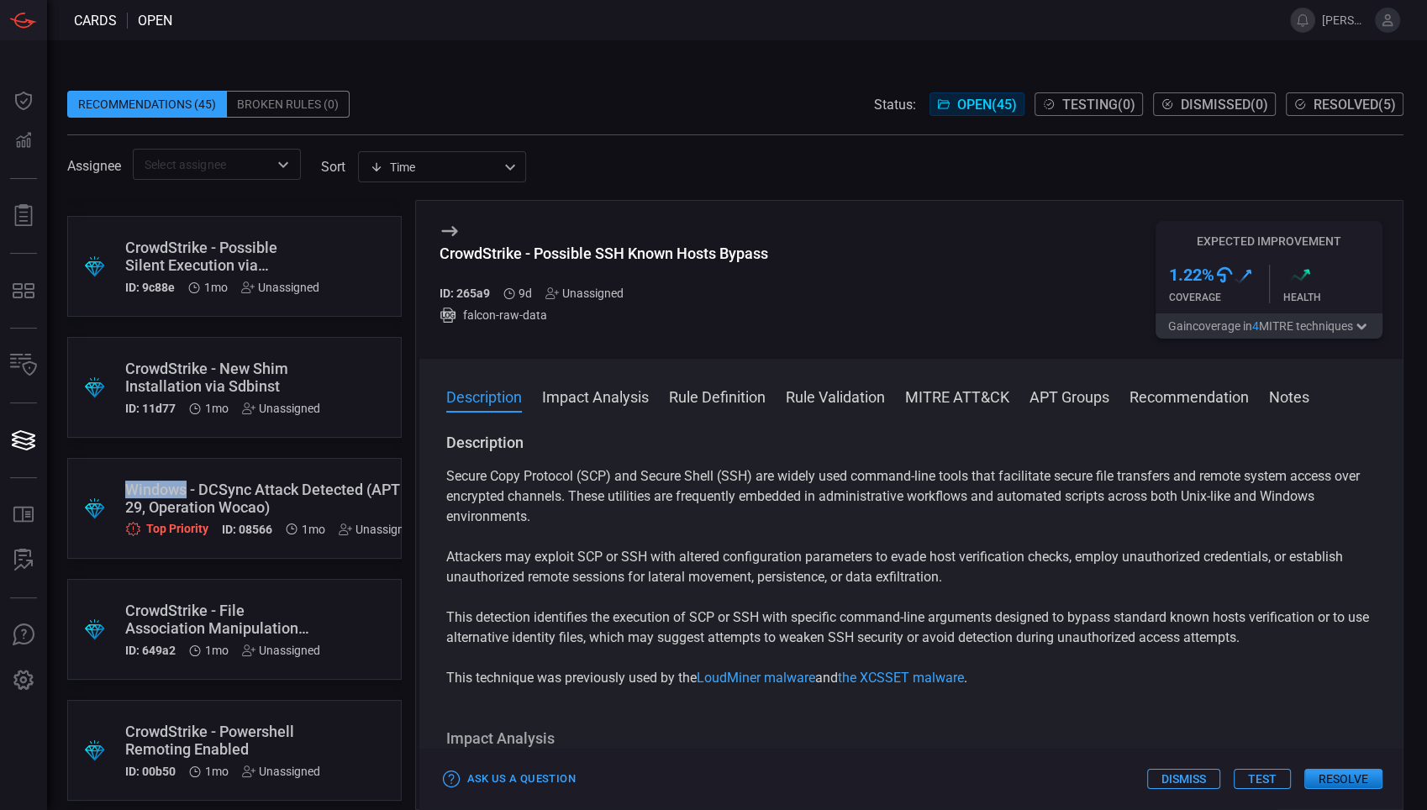
drag, startPoint x: 128, startPoint y: 486, endPoint x: 186, endPoint y: 491, distance: 58.2
click at [186, 491] on div "Windows - DCSync Attack Detected (APT 29, Operation Wocao)" at bounding box center [271, 498] width 292 height 35
